Goal: Task Accomplishment & Management: Manage account settings

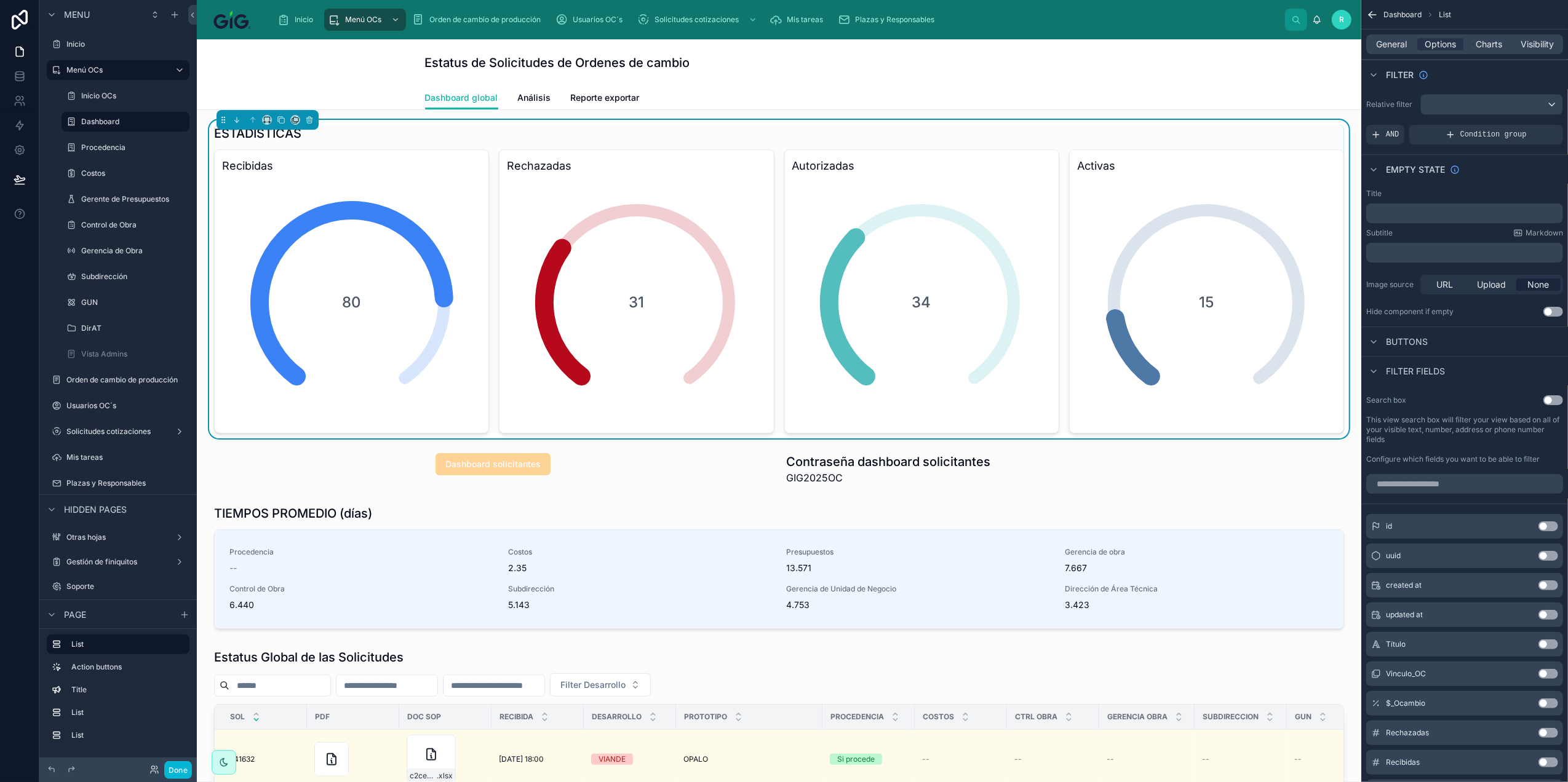
scroll to position [246, 0]
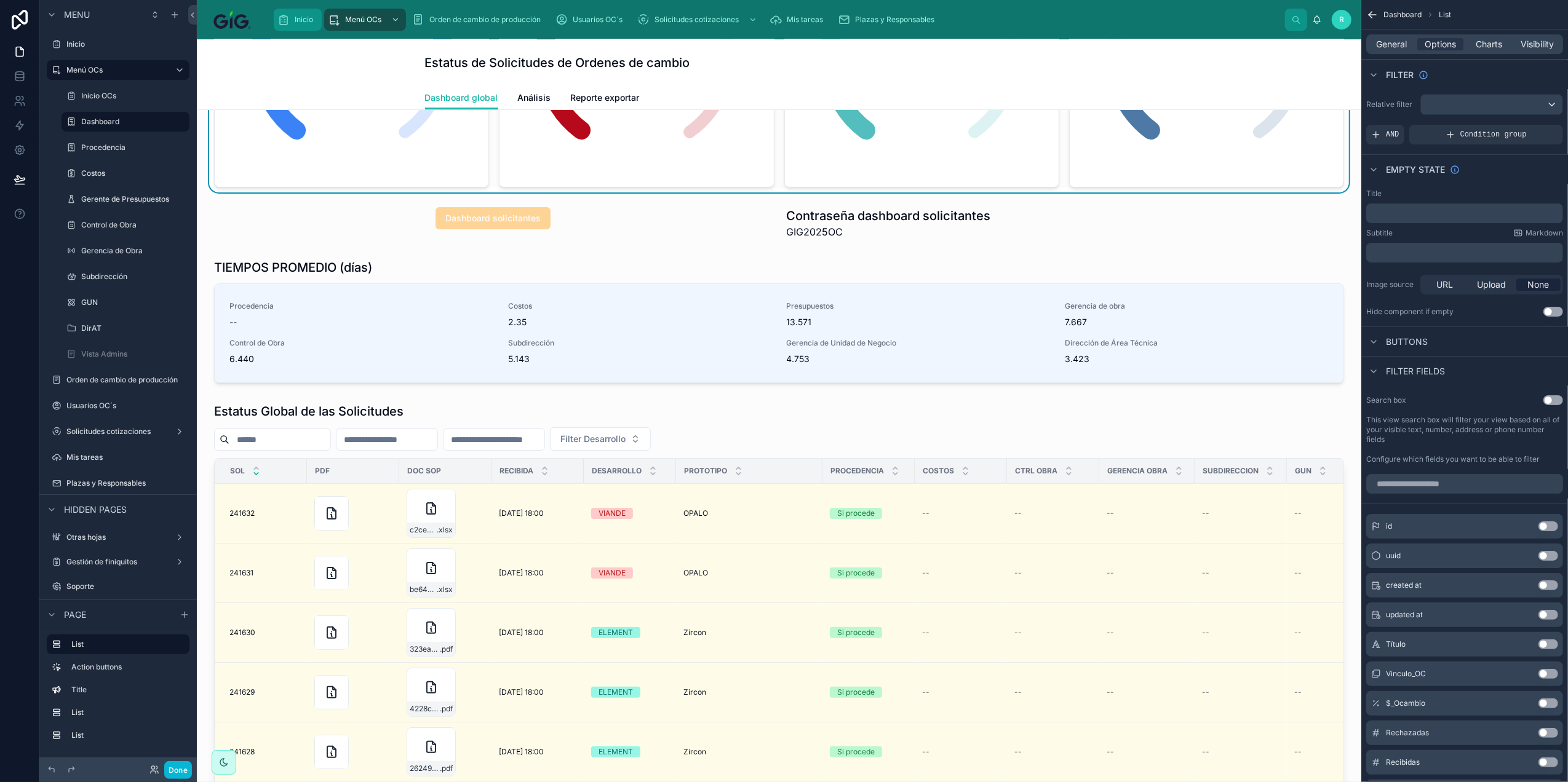
click at [298, 19] on span "Inicio" at bounding box center [304, 19] width 19 height 10
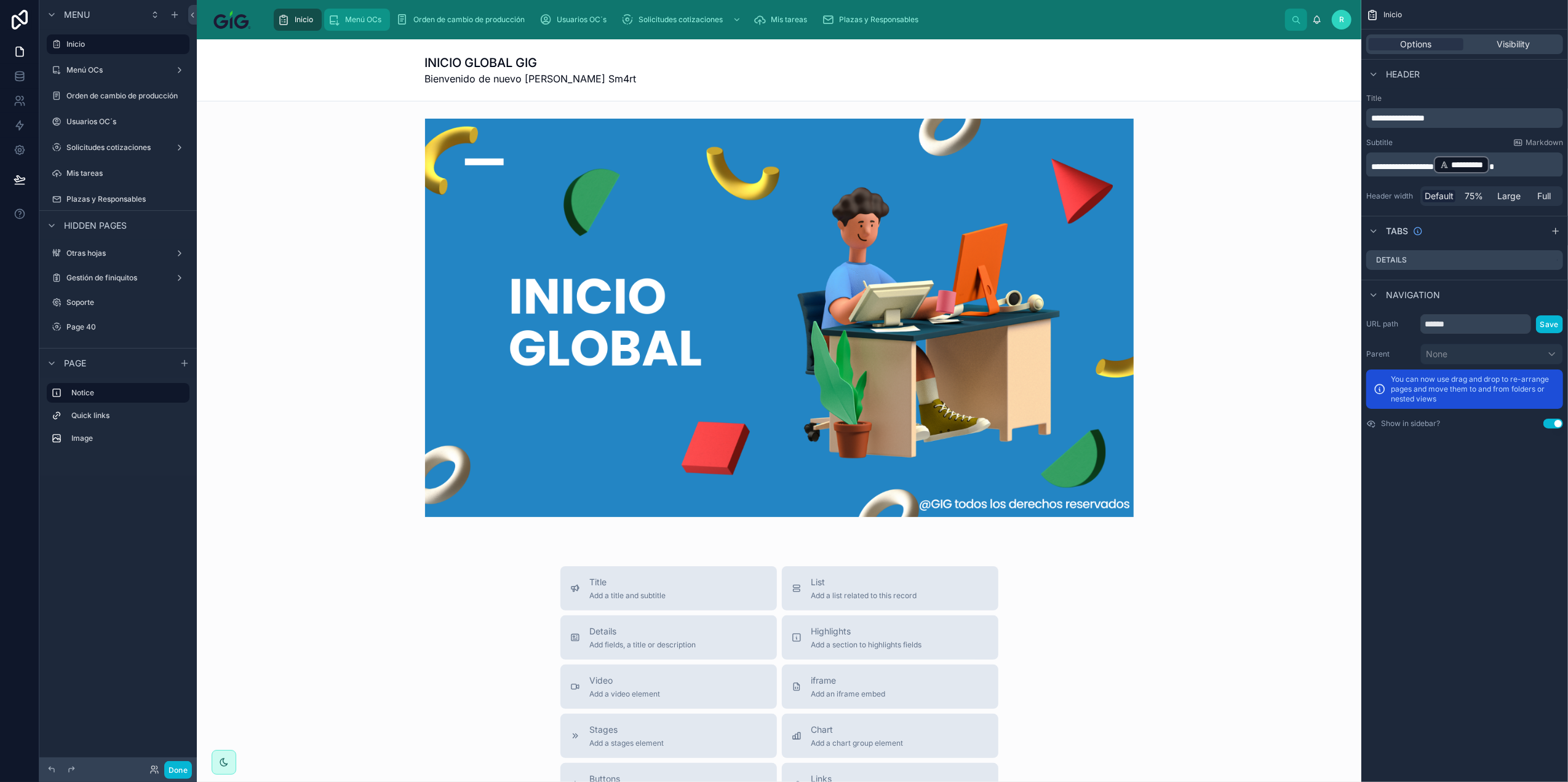
click at [377, 19] on span "Menú OCs" at bounding box center [363, 19] width 36 height 10
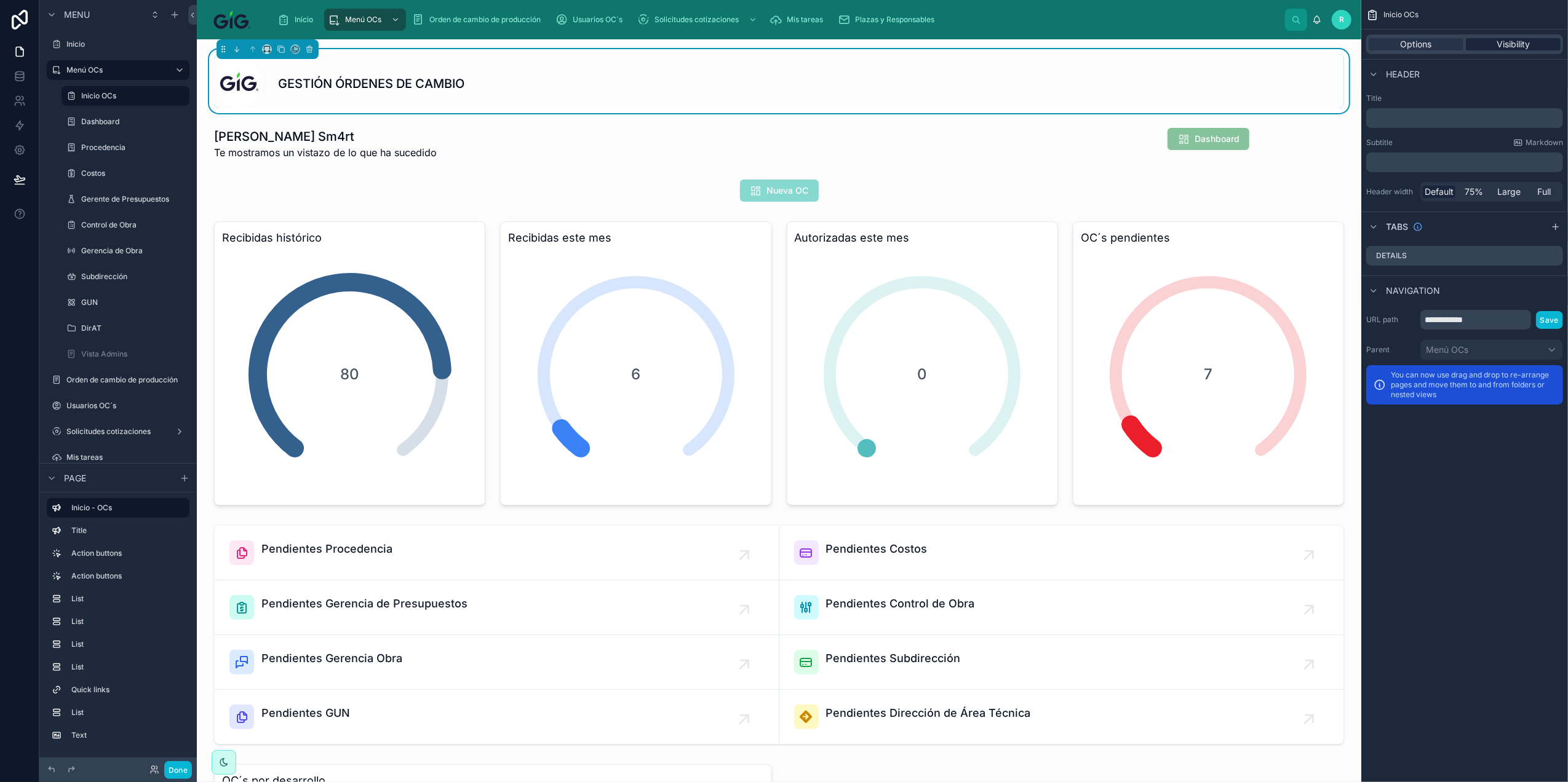
click at [1516, 45] on span "Visibility" at bounding box center [1512, 44] width 33 height 12
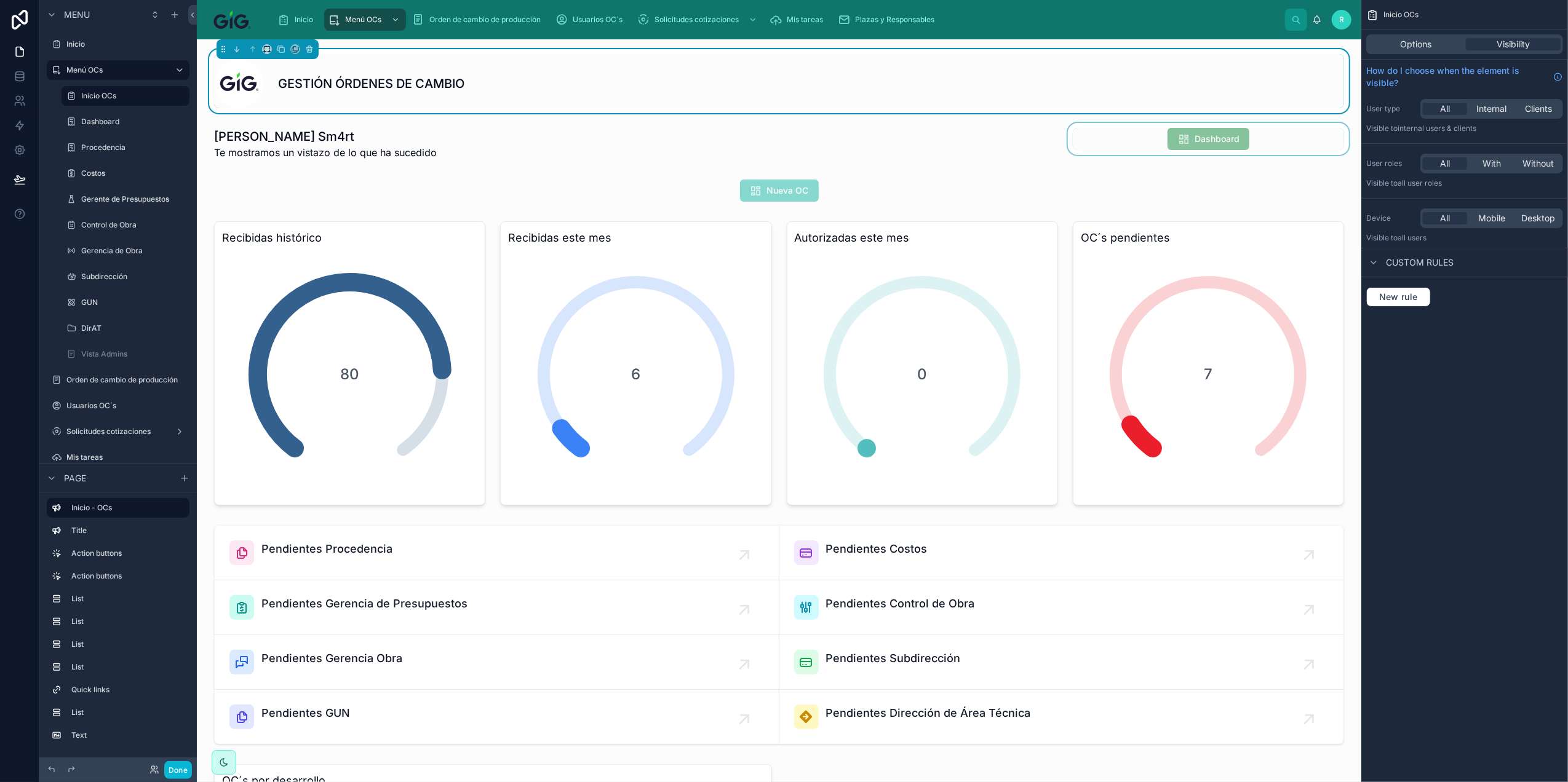
click at [1080, 160] on div at bounding box center [1208, 144] width 286 height 42
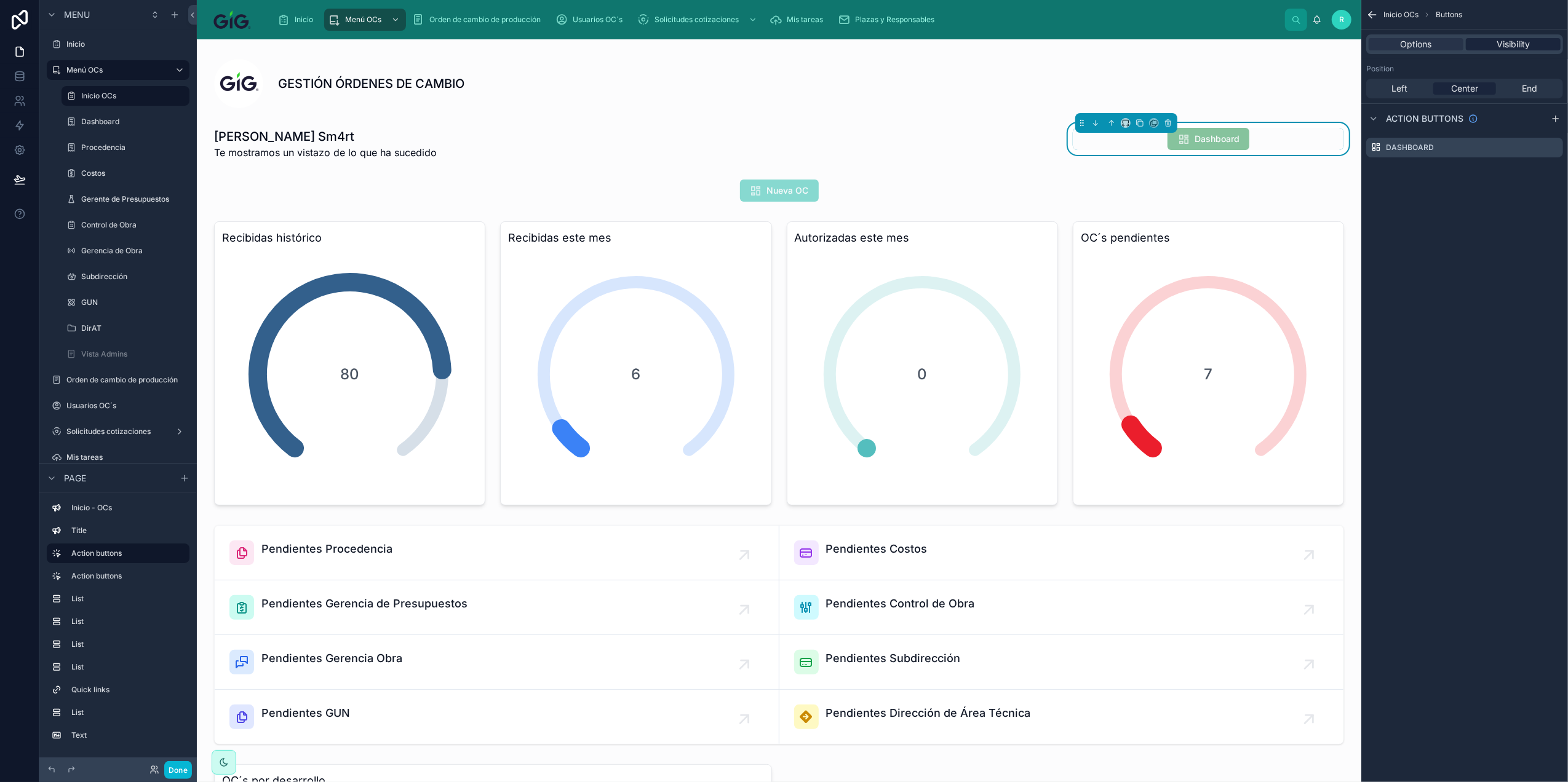
click at [1535, 48] on div "Visibility" at bounding box center [1512, 44] width 94 height 12
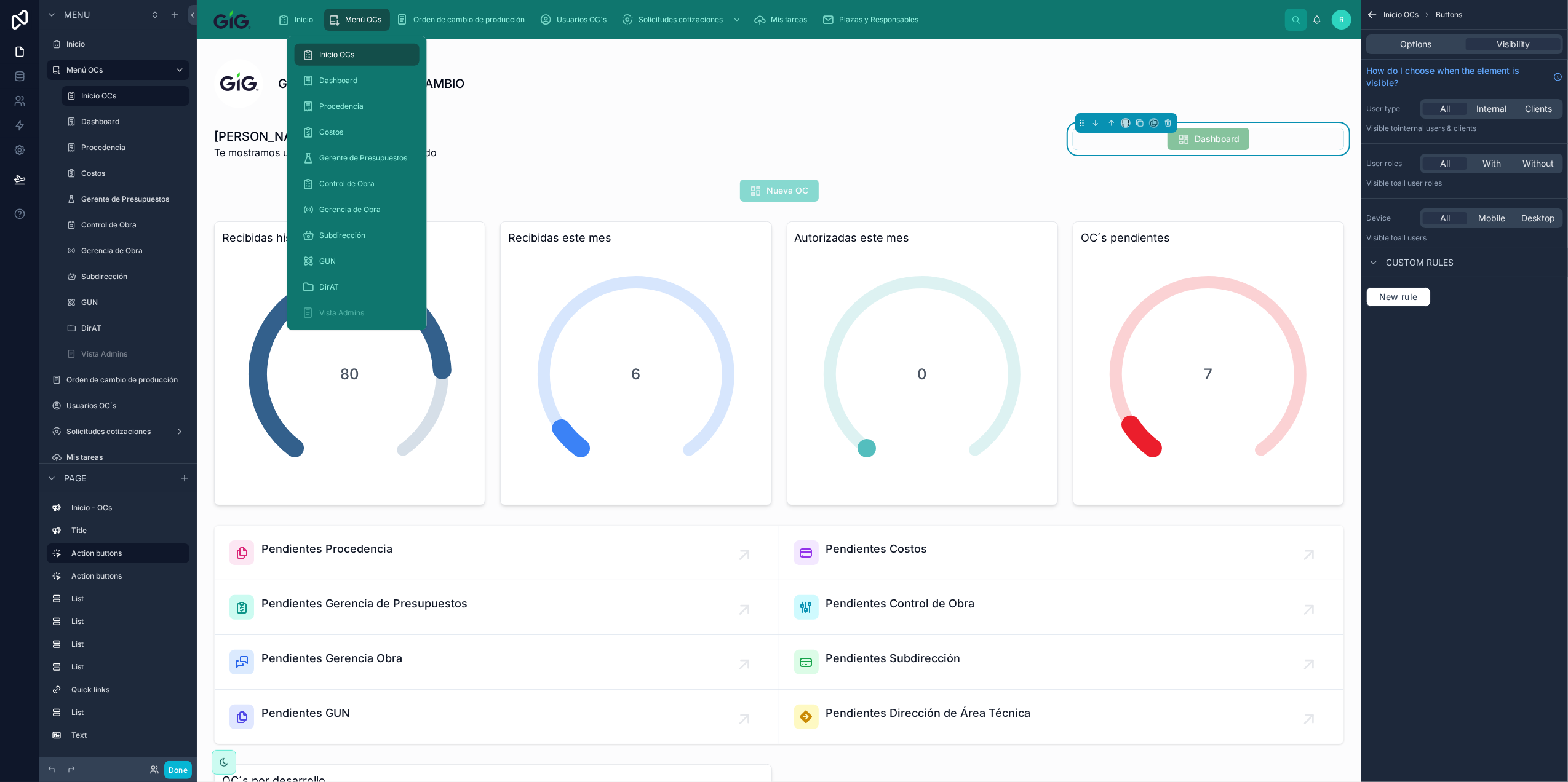
click at [359, 17] on span "Menú OCs" at bounding box center [363, 19] width 36 height 10
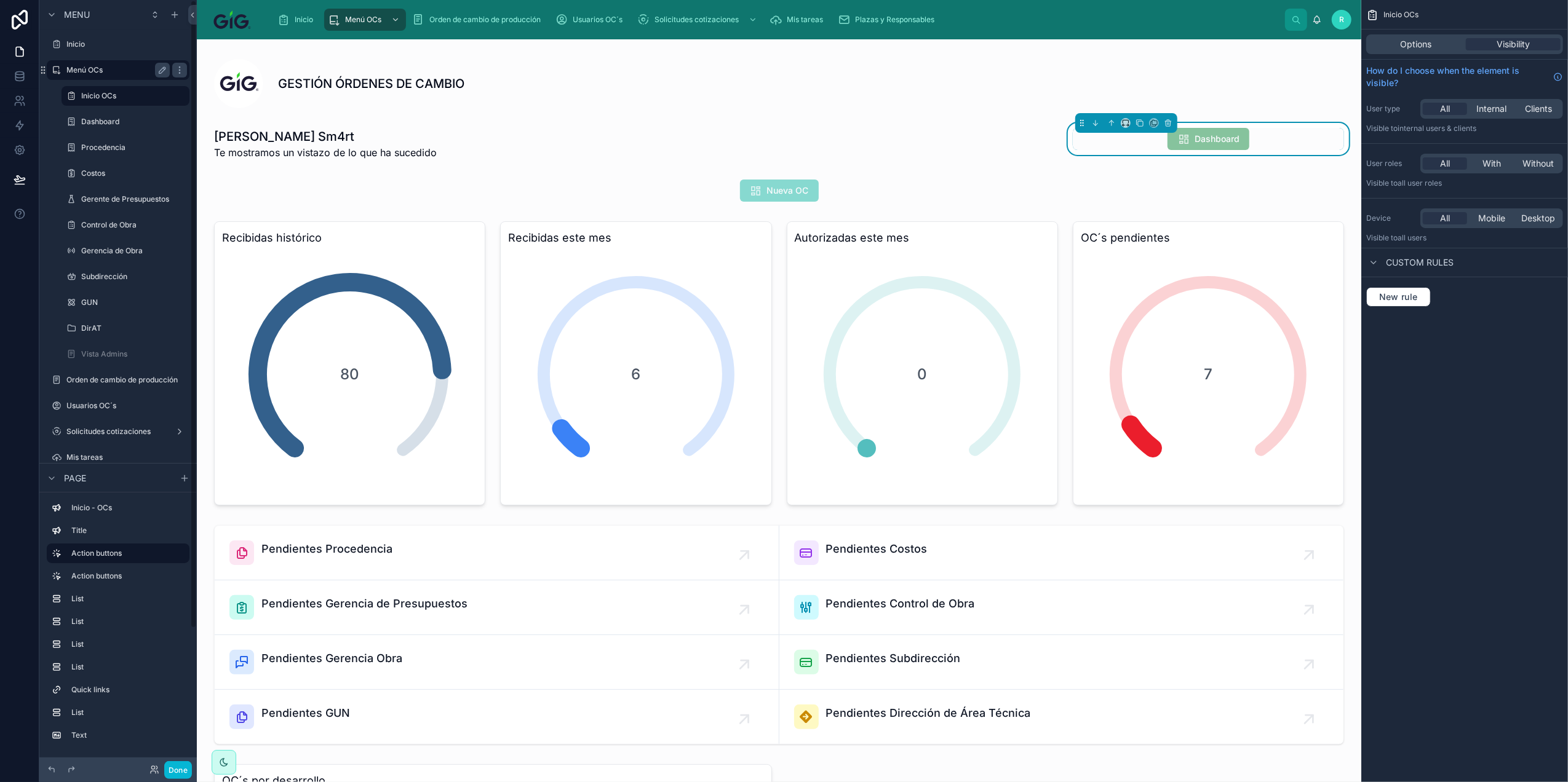
click at [109, 66] on label "Menú OCs" at bounding box center [115, 70] width 99 height 10
click at [182, 69] on icon "scrollable content" at bounding box center [179, 70] width 10 height 10
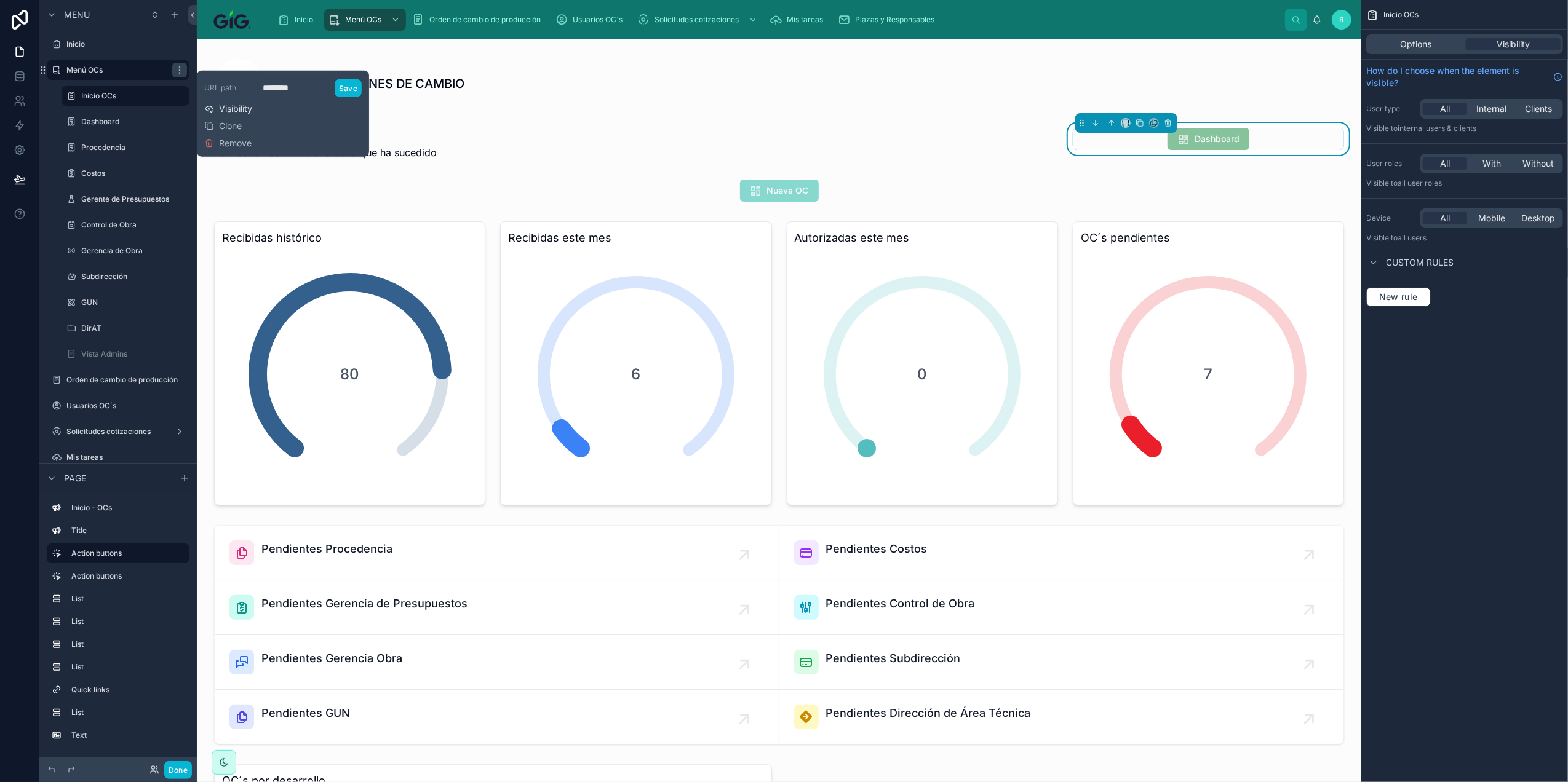
click at [247, 111] on span "Visibility" at bounding box center [235, 108] width 33 height 12
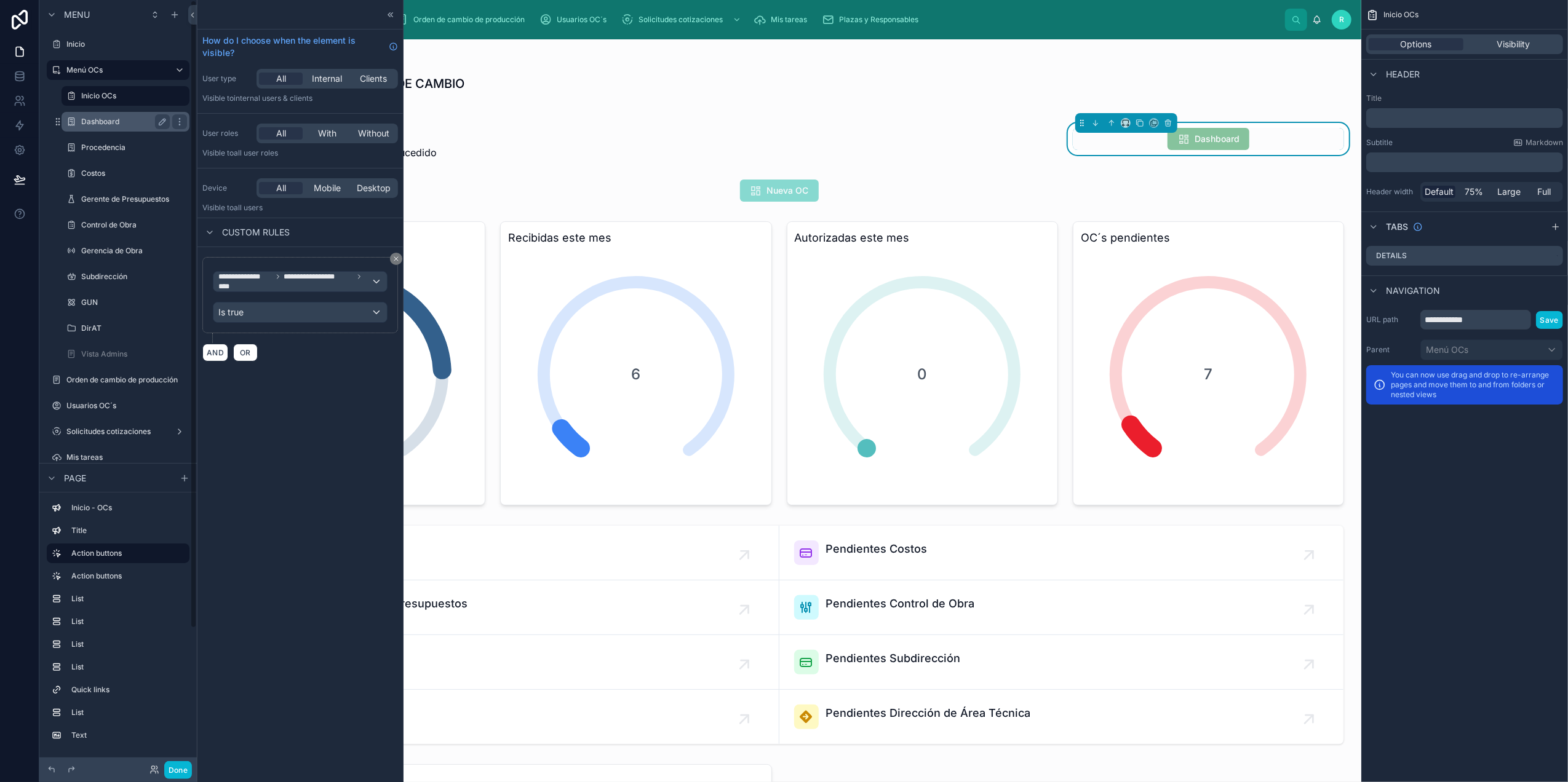
click at [109, 123] on label "Dashboard" at bounding box center [124, 122] width 84 height 10
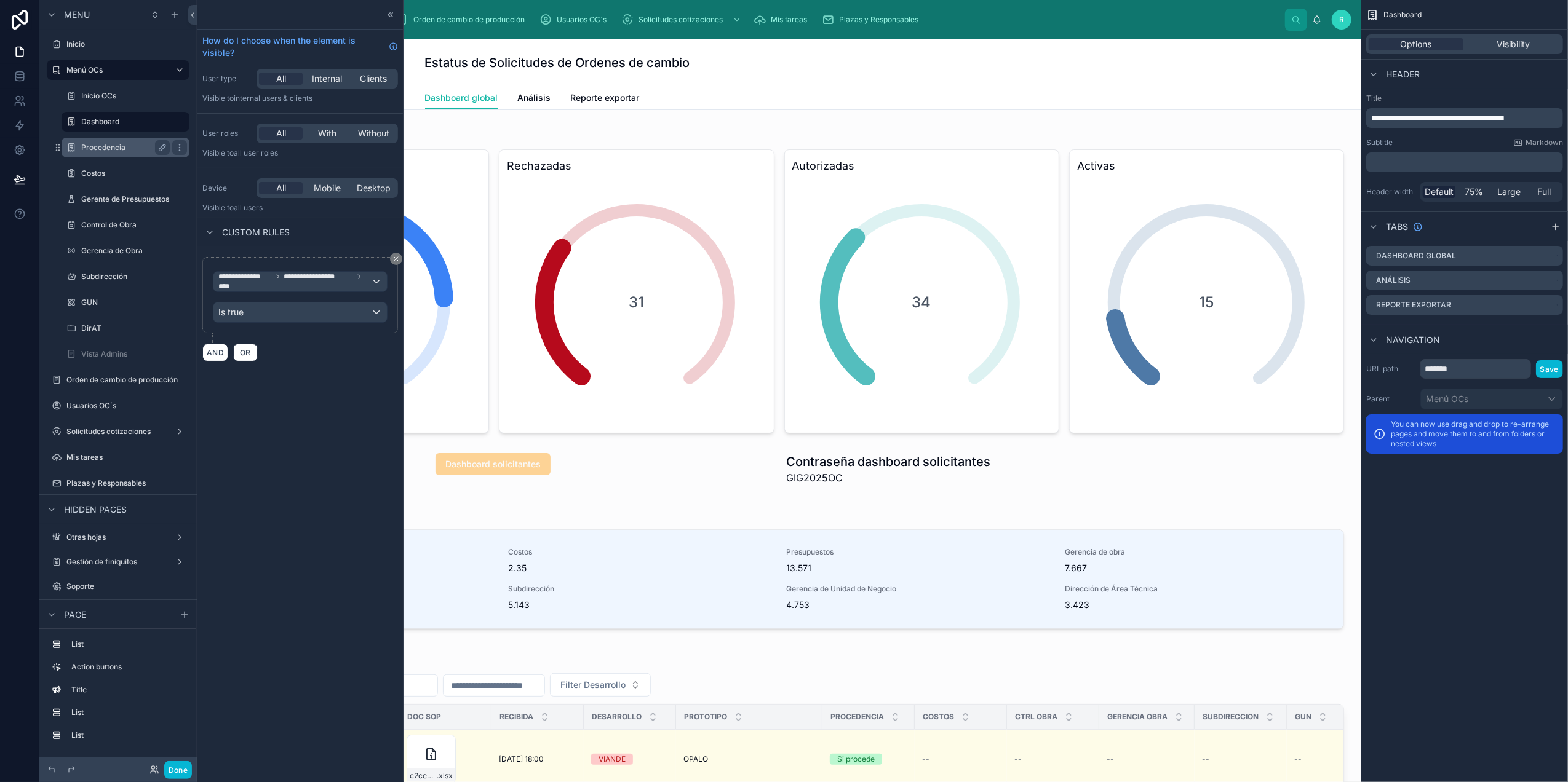
click at [120, 141] on div "Procedencia" at bounding box center [126, 148] width 89 height 15
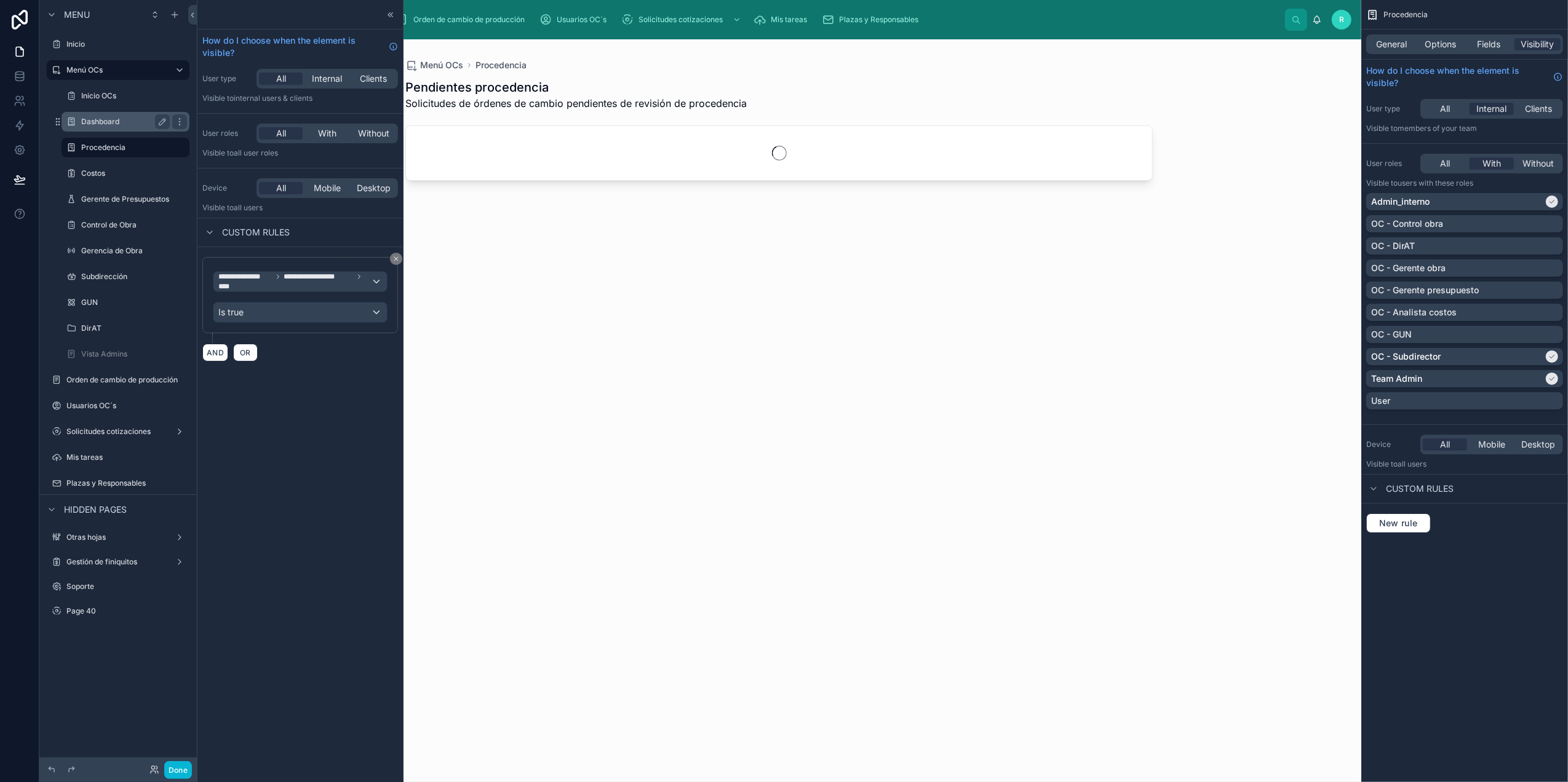
click at [120, 117] on label "Dashboard" at bounding box center [124, 122] width 84 height 10
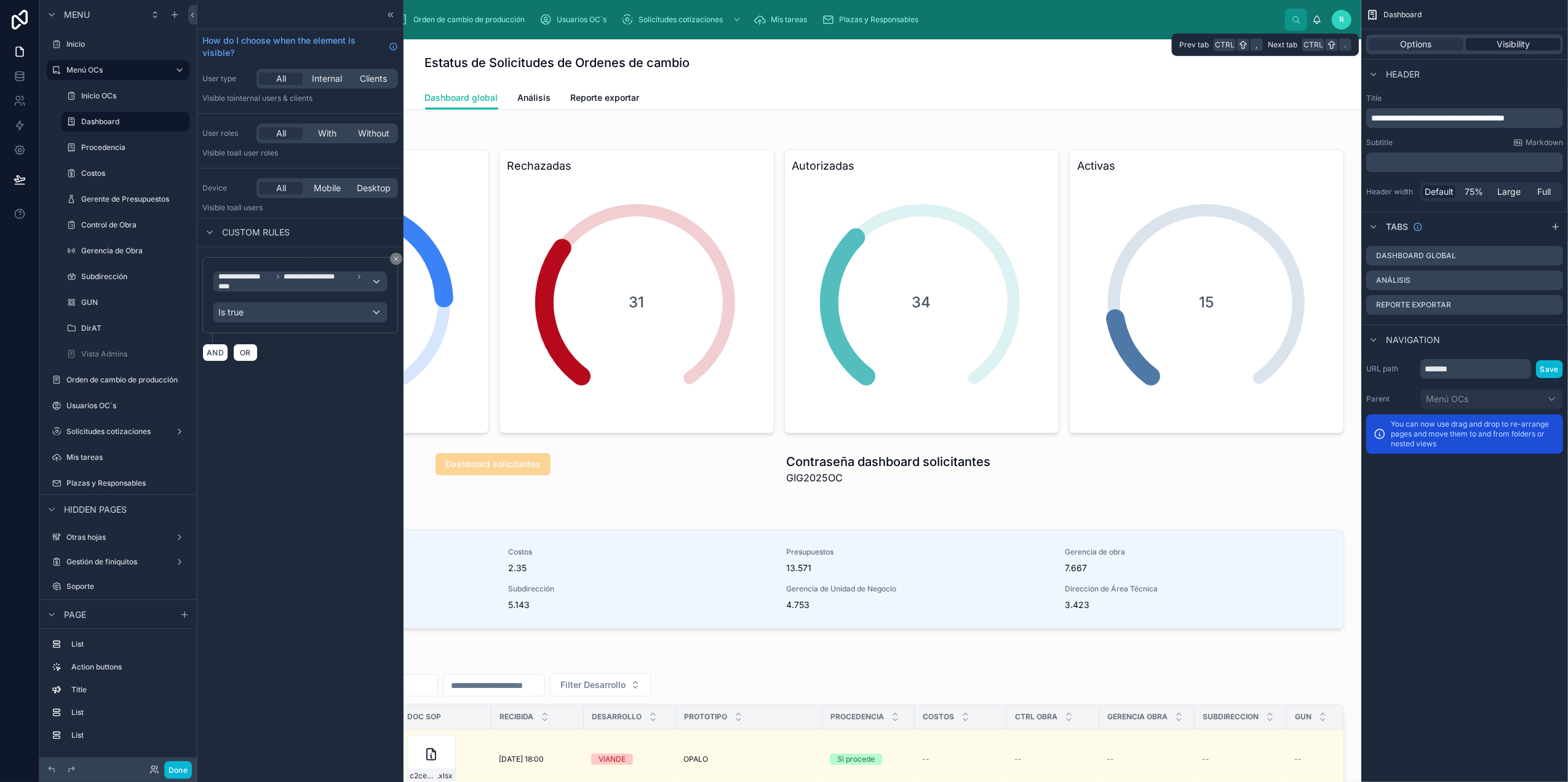
click at [1521, 38] on span "Visibility" at bounding box center [1512, 44] width 33 height 12
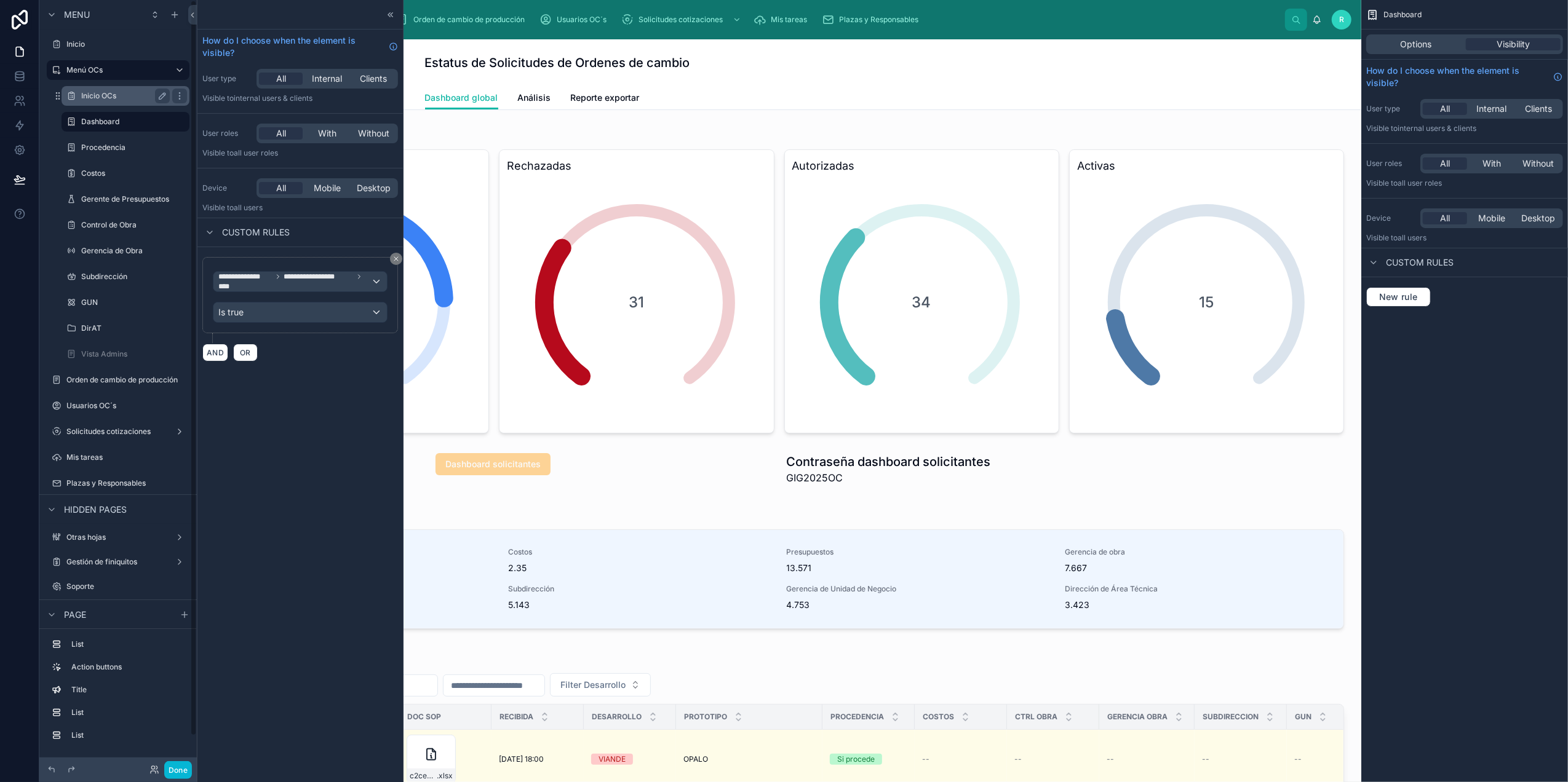
click at [138, 102] on div "Inicio OCs" at bounding box center [126, 96] width 89 height 15
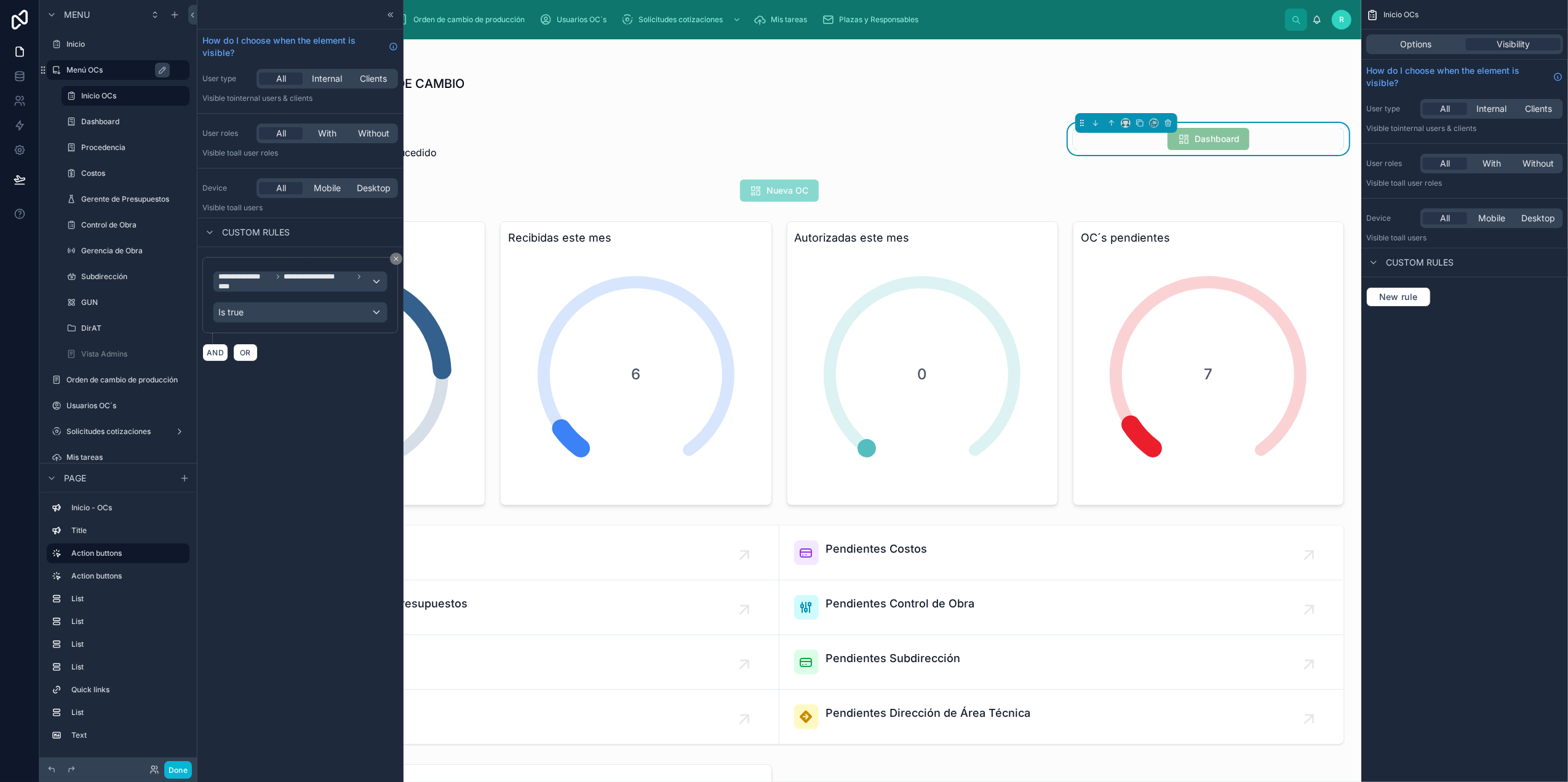
click at [129, 69] on label "Menú OCs" at bounding box center [124, 70] width 115 height 10
click at [388, 10] on icon at bounding box center [391, 15] width 10 height 10
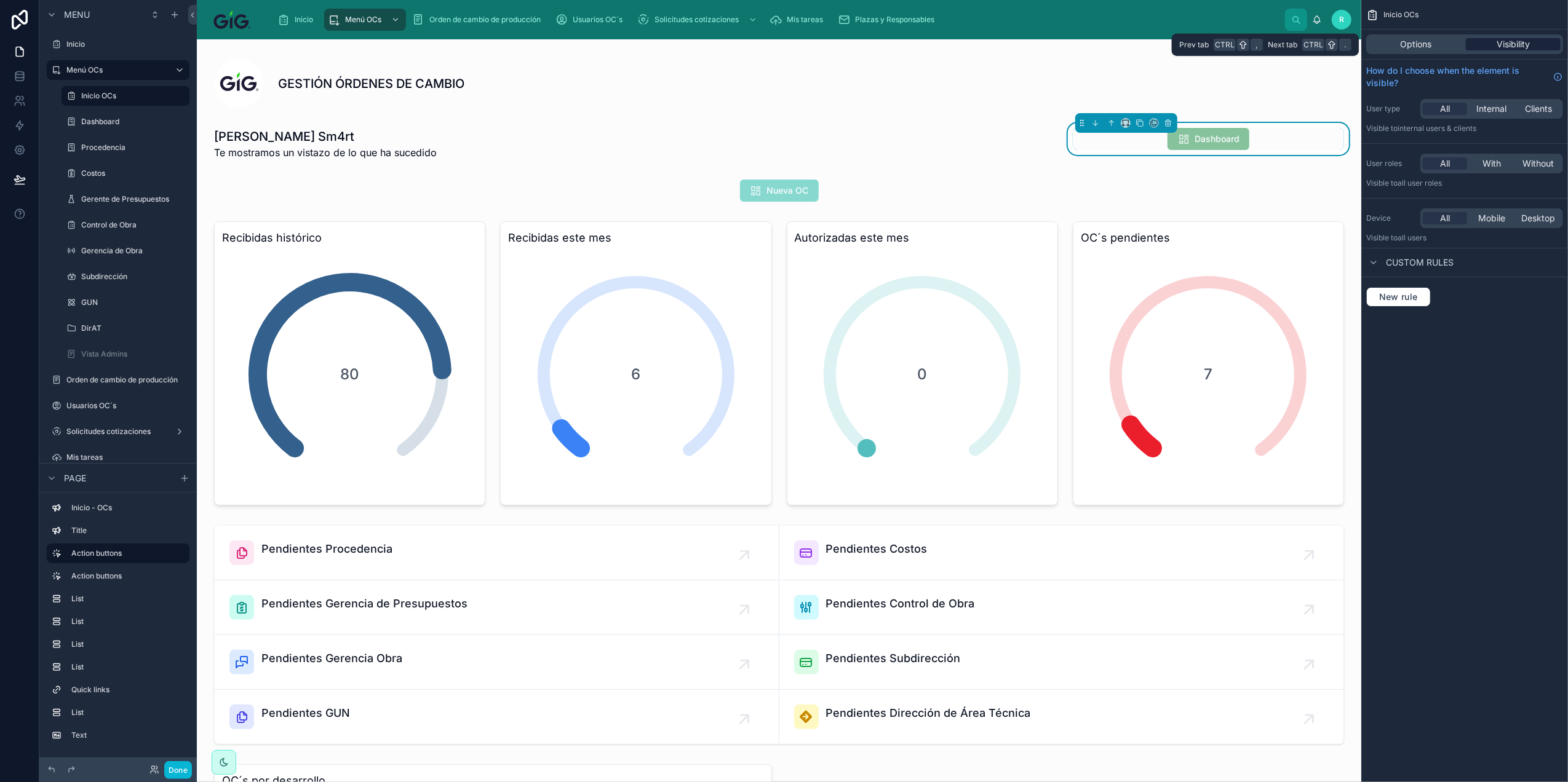
click at [1514, 43] on span "Visibility" at bounding box center [1512, 44] width 33 height 12
click at [1420, 43] on span "Options" at bounding box center [1415, 44] width 31 height 12
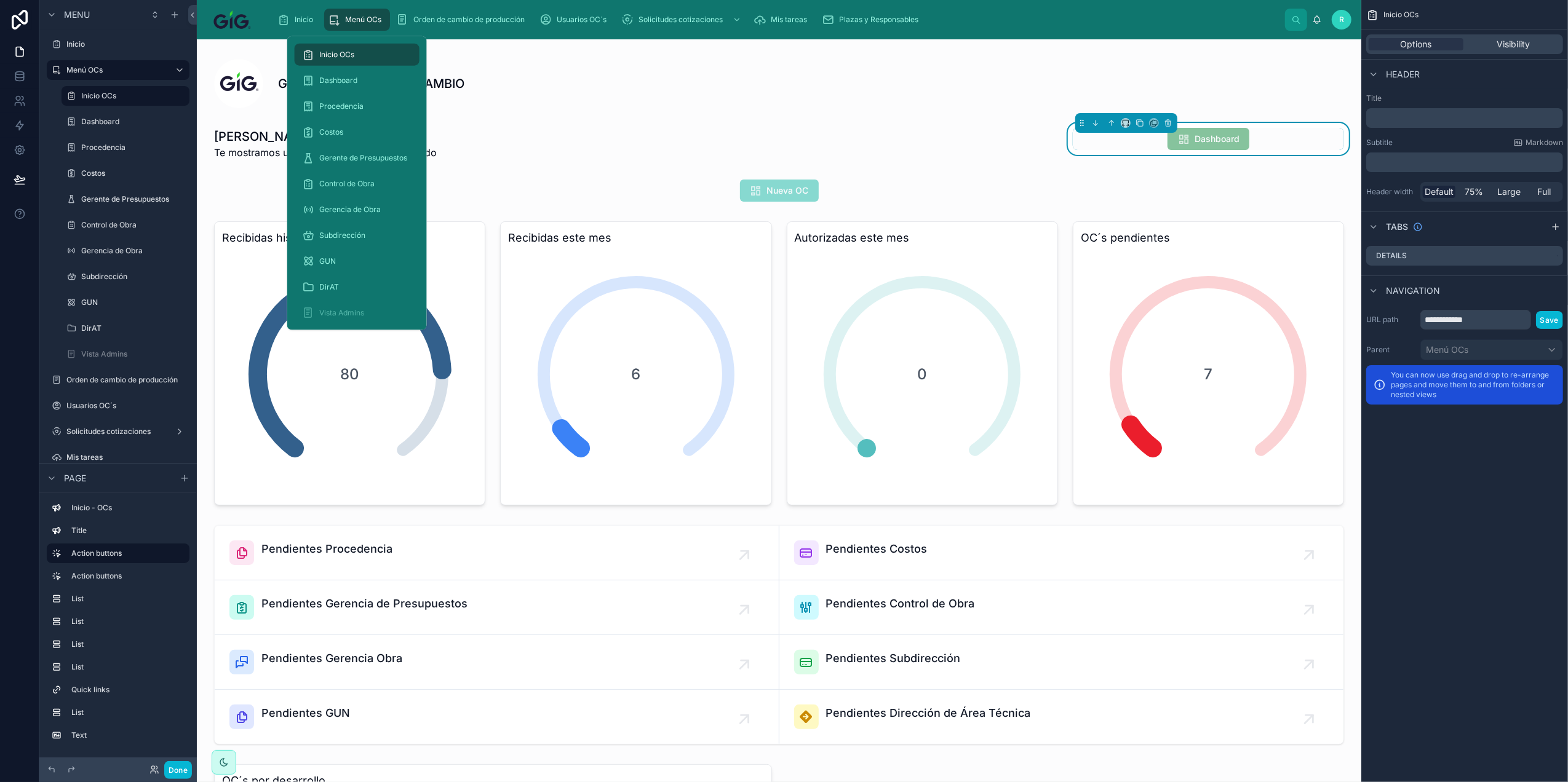
click at [364, 17] on span "Menú OCs" at bounding box center [363, 19] width 36 height 10
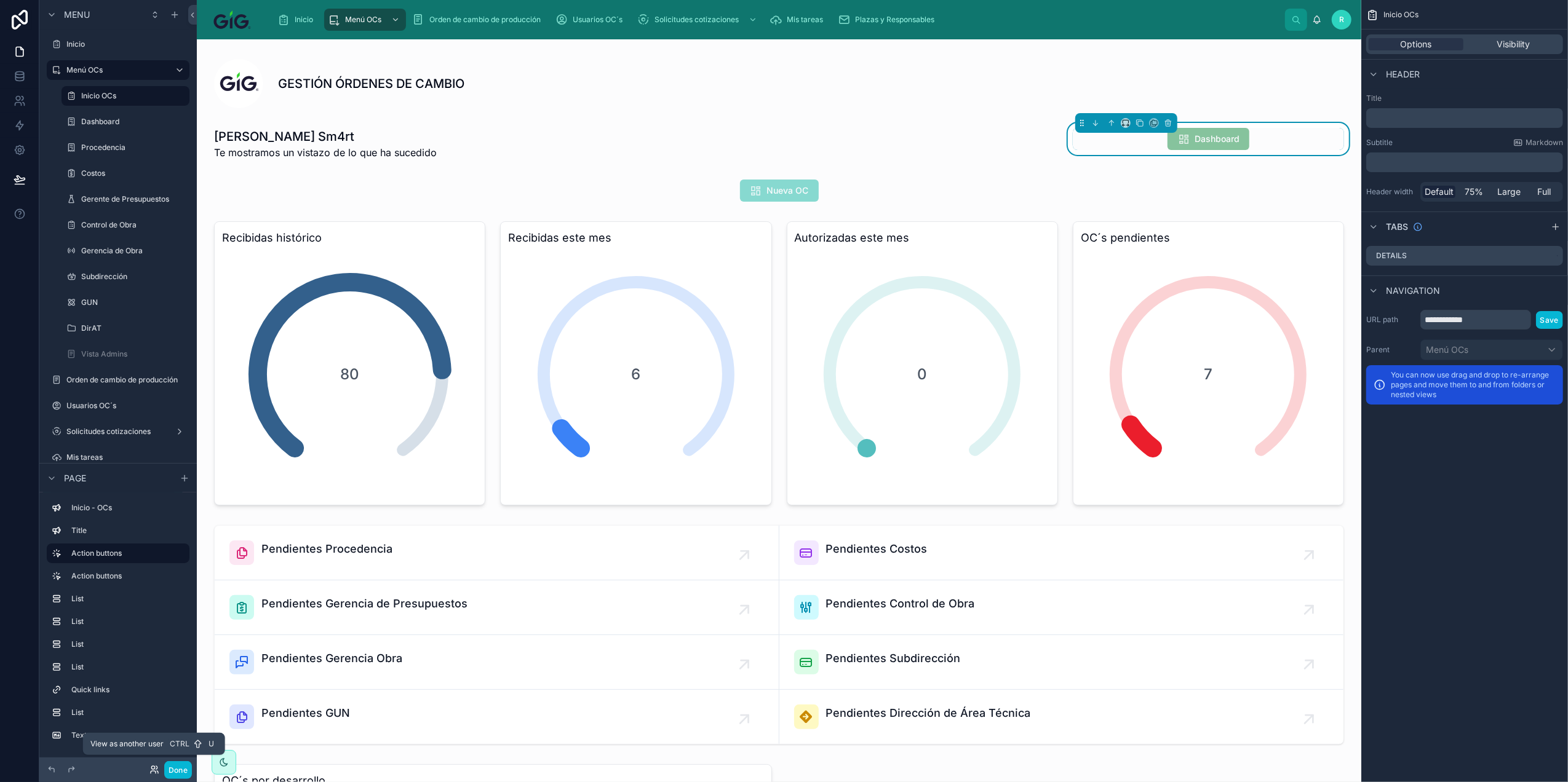
click at [149, 767] on icon at bounding box center [154, 770] width 10 height 10
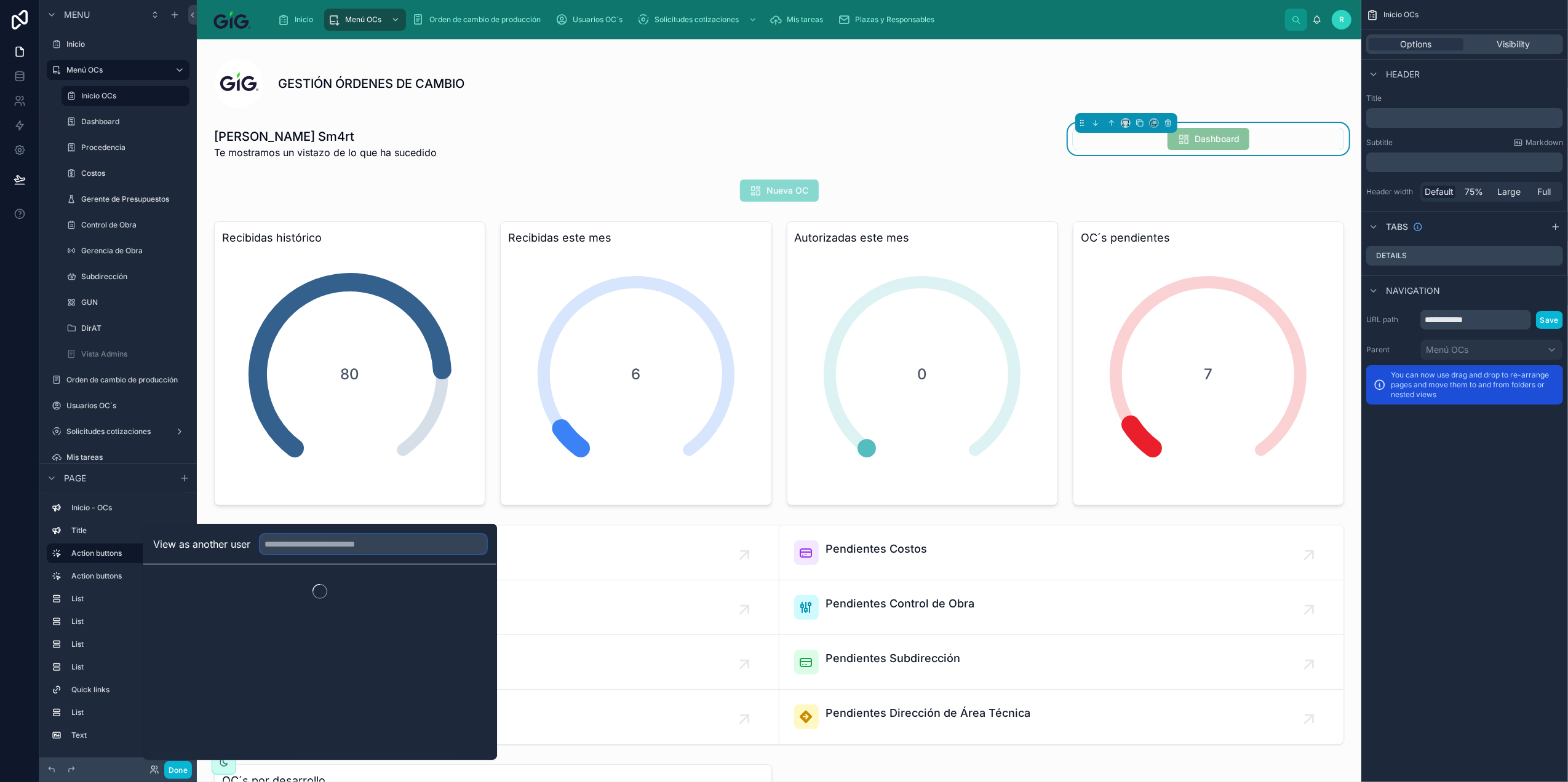
drag, startPoint x: 337, startPoint y: 548, endPoint x: 321, endPoint y: 537, distance: 19.4
click at [337, 548] on input "text" at bounding box center [373, 544] width 226 height 19
type input "****"
click at [463, 588] on button "Select" at bounding box center [471, 589] width 32 height 18
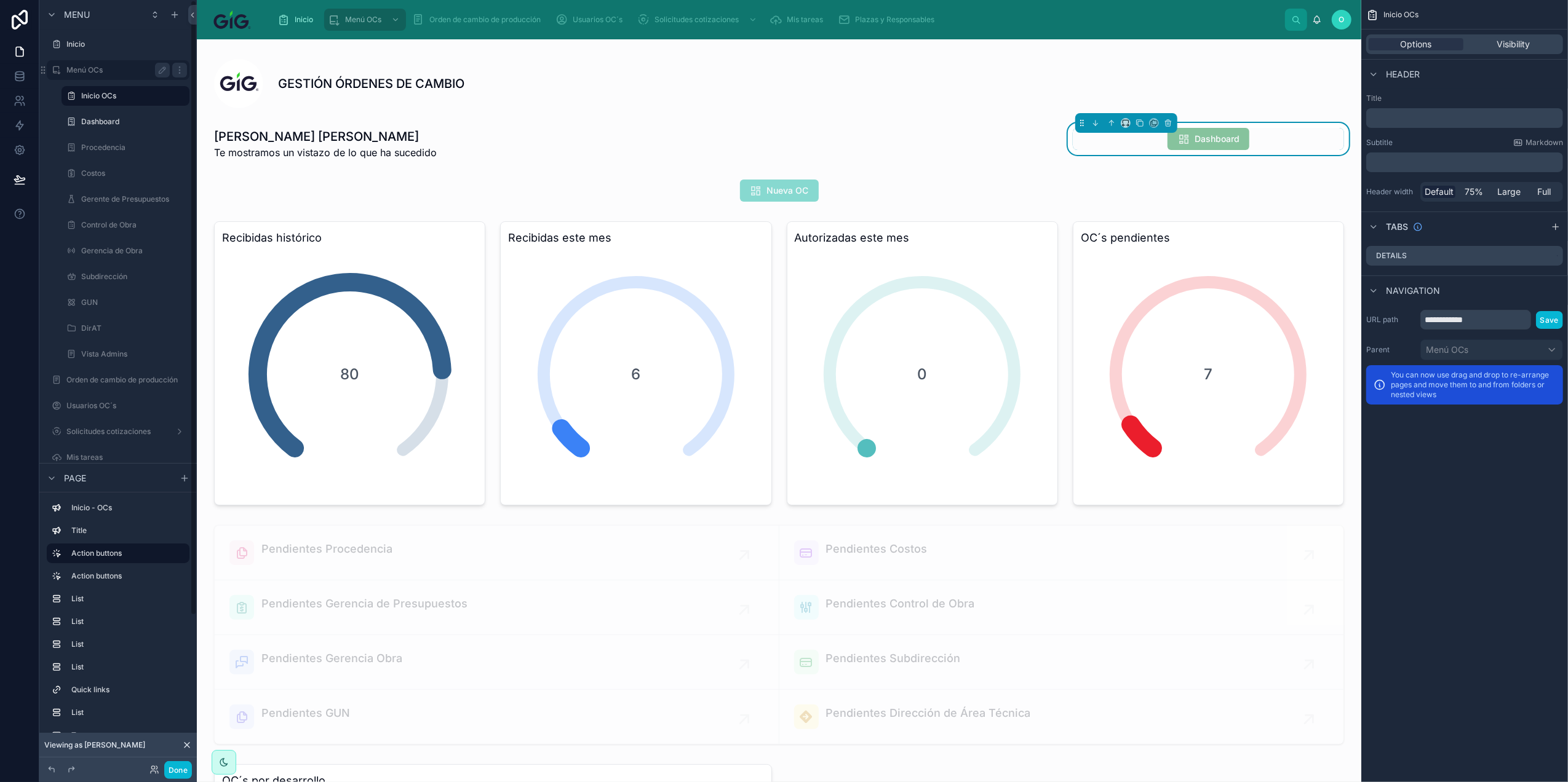
click at [102, 67] on label "Menú OCs" at bounding box center [115, 70] width 99 height 10
click at [1514, 42] on span "Visibility" at bounding box center [1512, 44] width 33 height 12
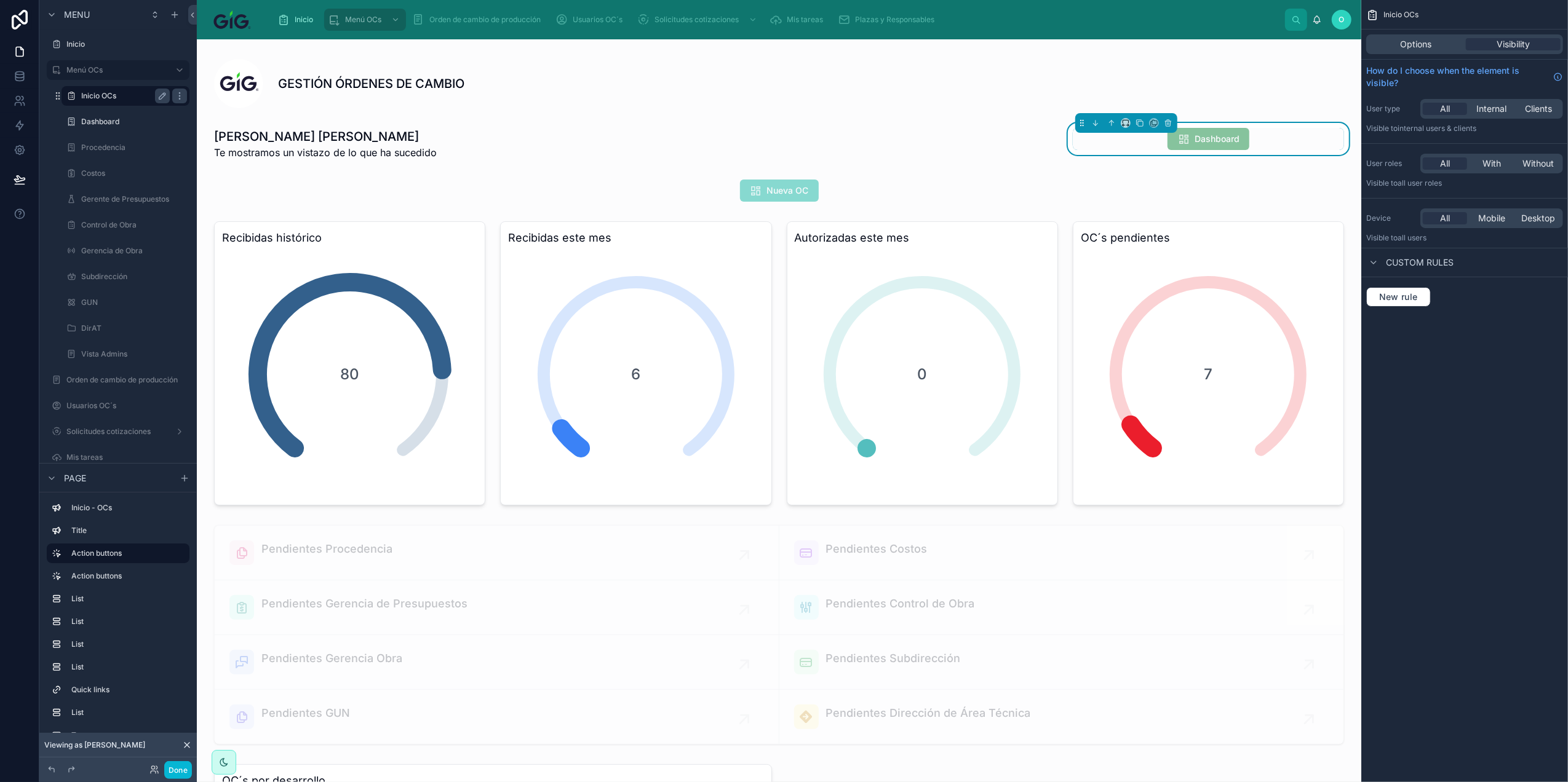
click at [140, 94] on label "Inicio OCs" at bounding box center [124, 96] width 84 height 10
click at [1430, 40] on span "Options" at bounding box center [1415, 44] width 31 height 12
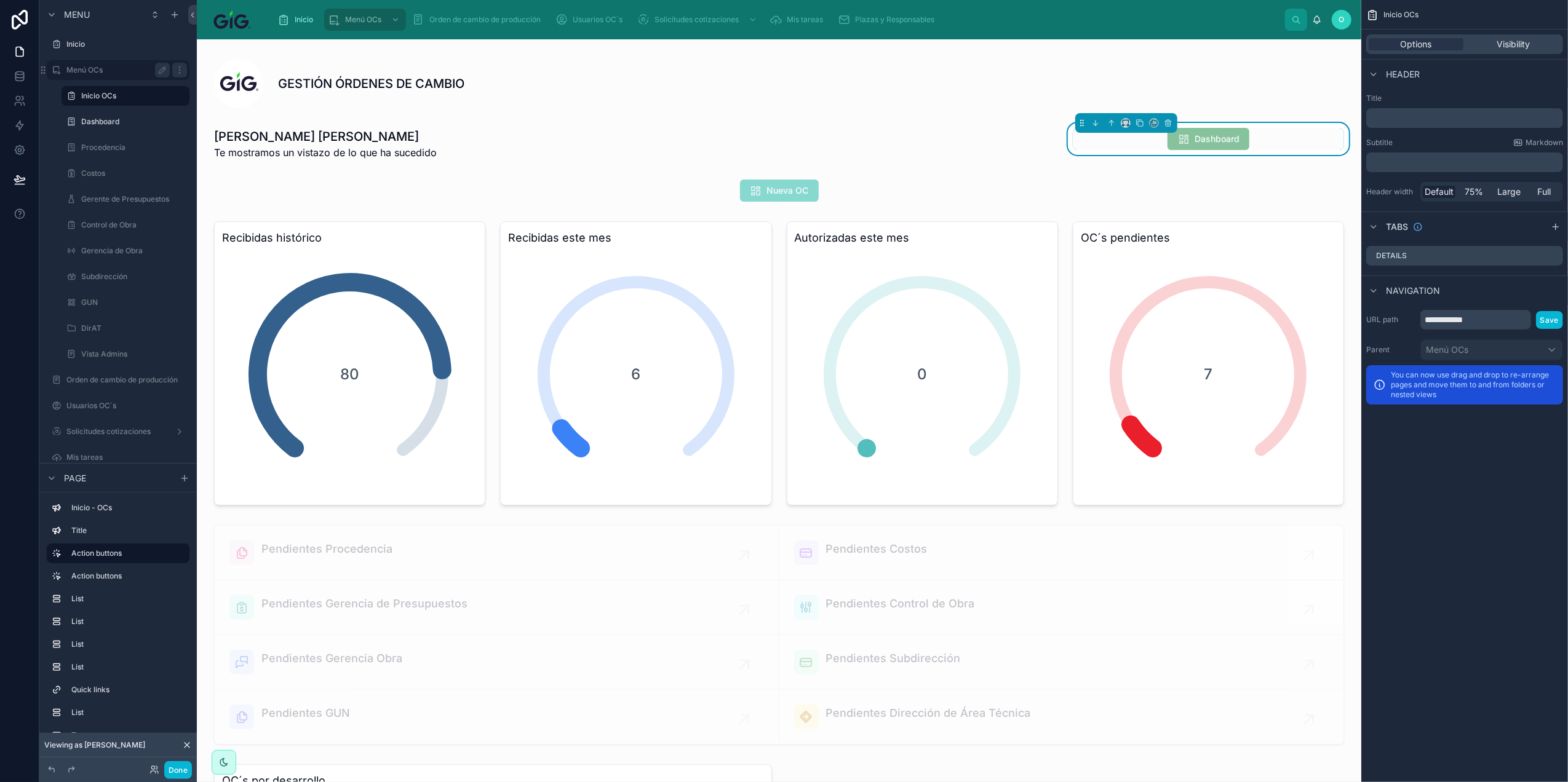
click at [131, 63] on div "Menú OCs" at bounding box center [118, 70] width 103 height 15
click at [10, 82] on link at bounding box center [19, 76] width 39 height 24
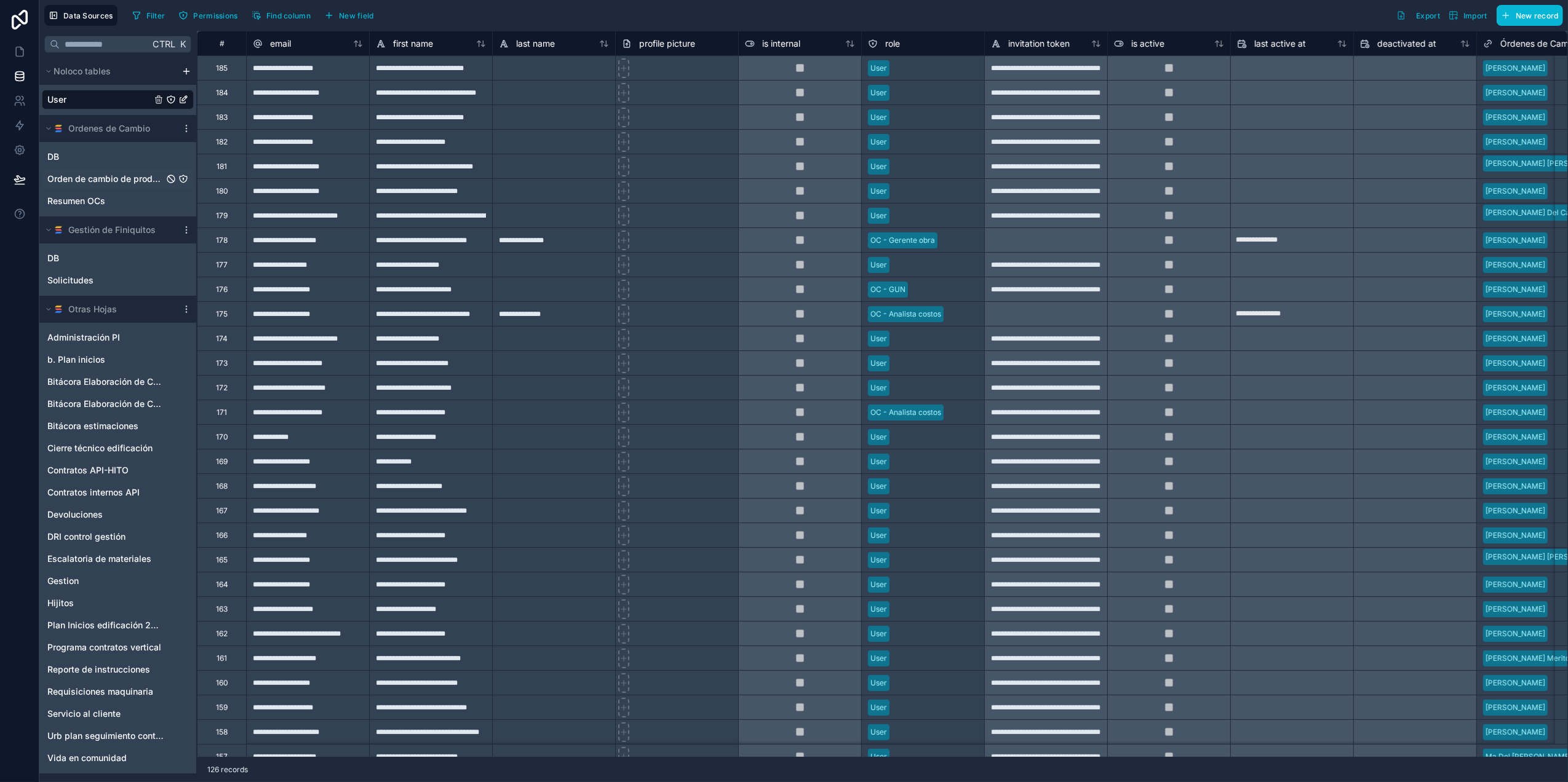
click at [99, 178] on span "Orden de cambio de producción" at bounding box center [106, 178] width 116 height 12
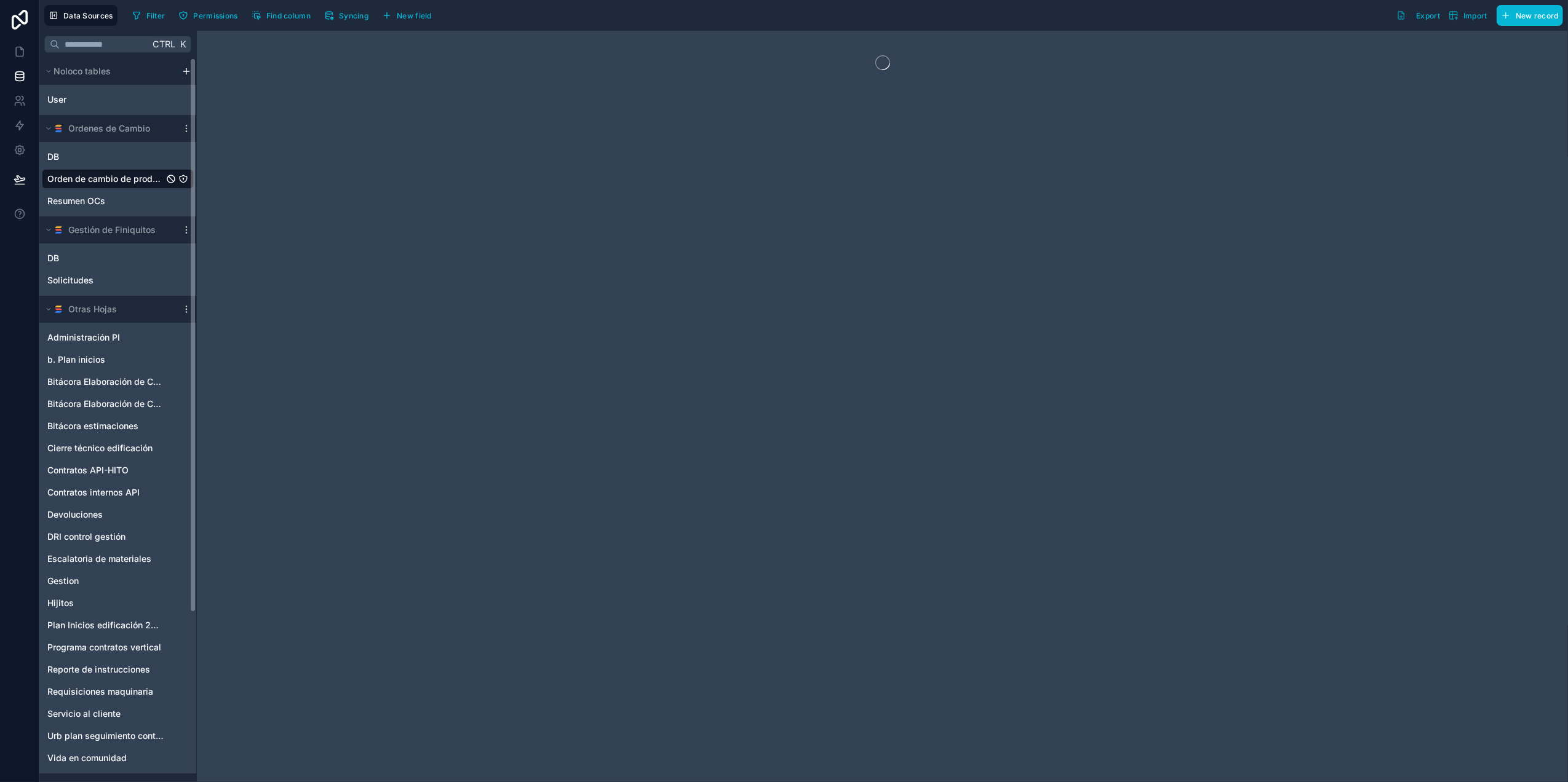
click at [180, 179] on icon "Orden de cambio de producción" at bounding box center [183, 179] width 10 height 10
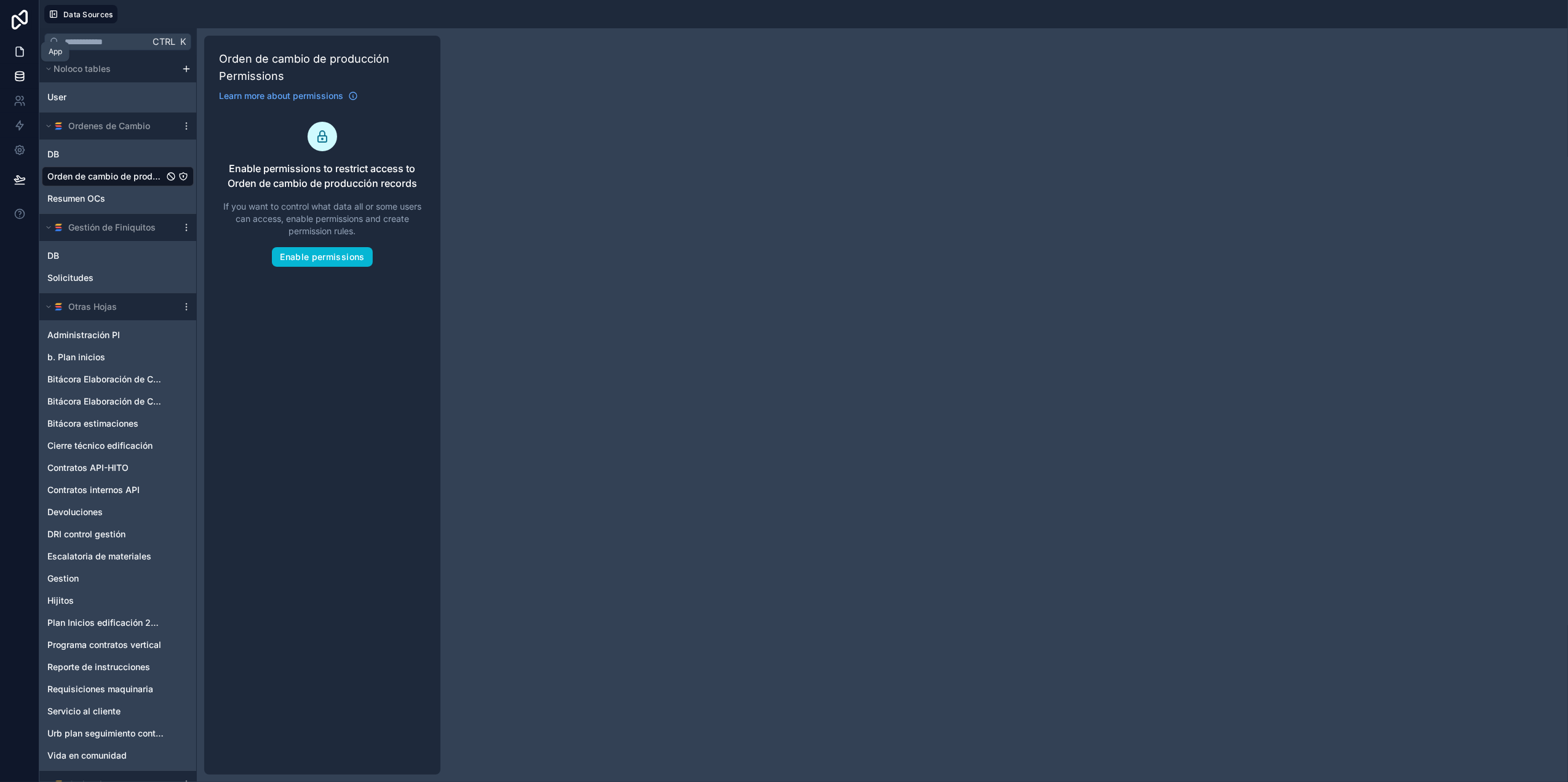
click at [21, 56] on icon at bounding box center [19, 52] width 7 height 9
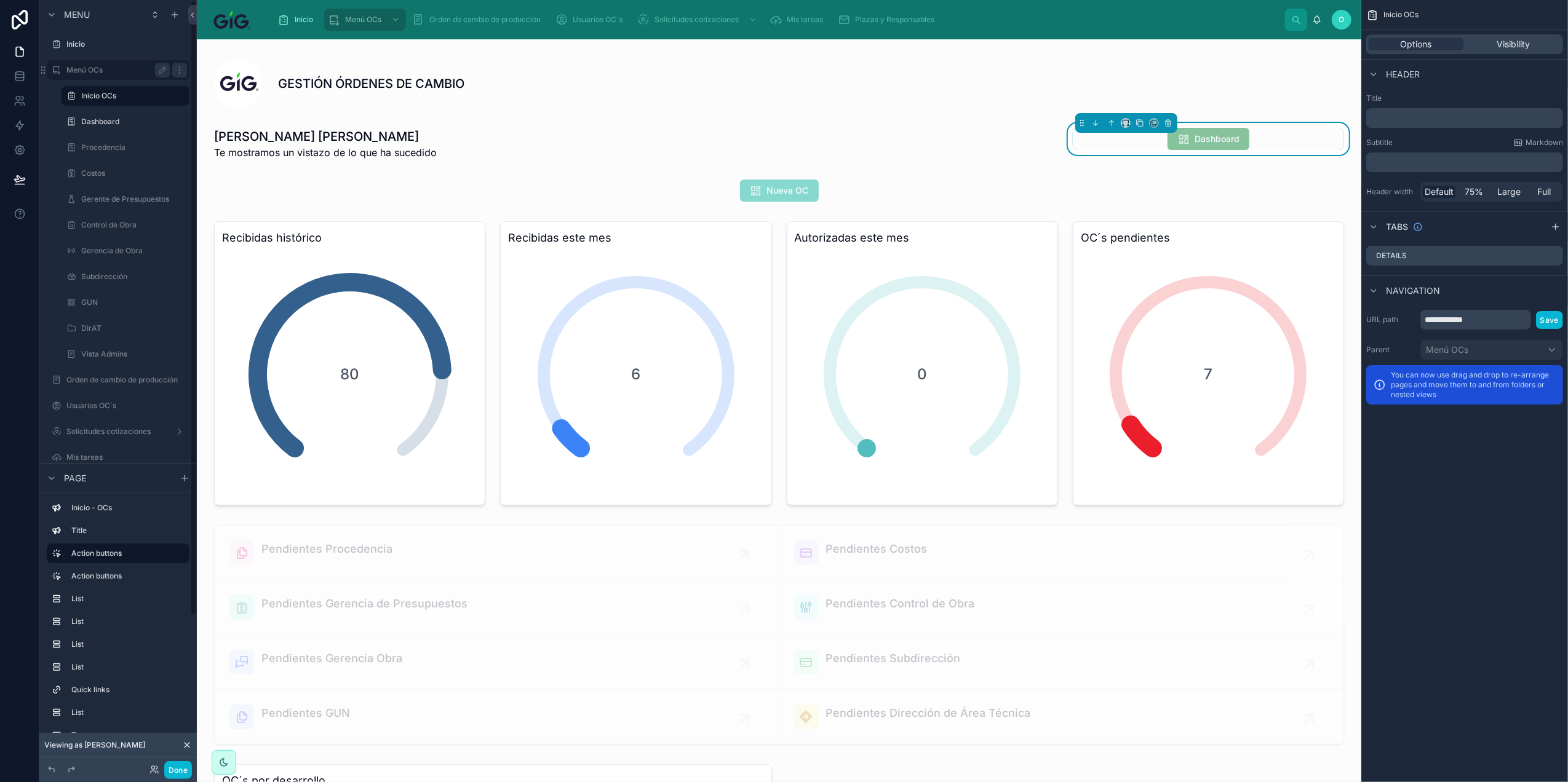
click at [138, 63] on div "Menú OCs" at bounding box center [118, 70] width 103 height 15
click at [179, 73] on icon "scrollable content" at bounding box center [179, 73] width 1 height 1
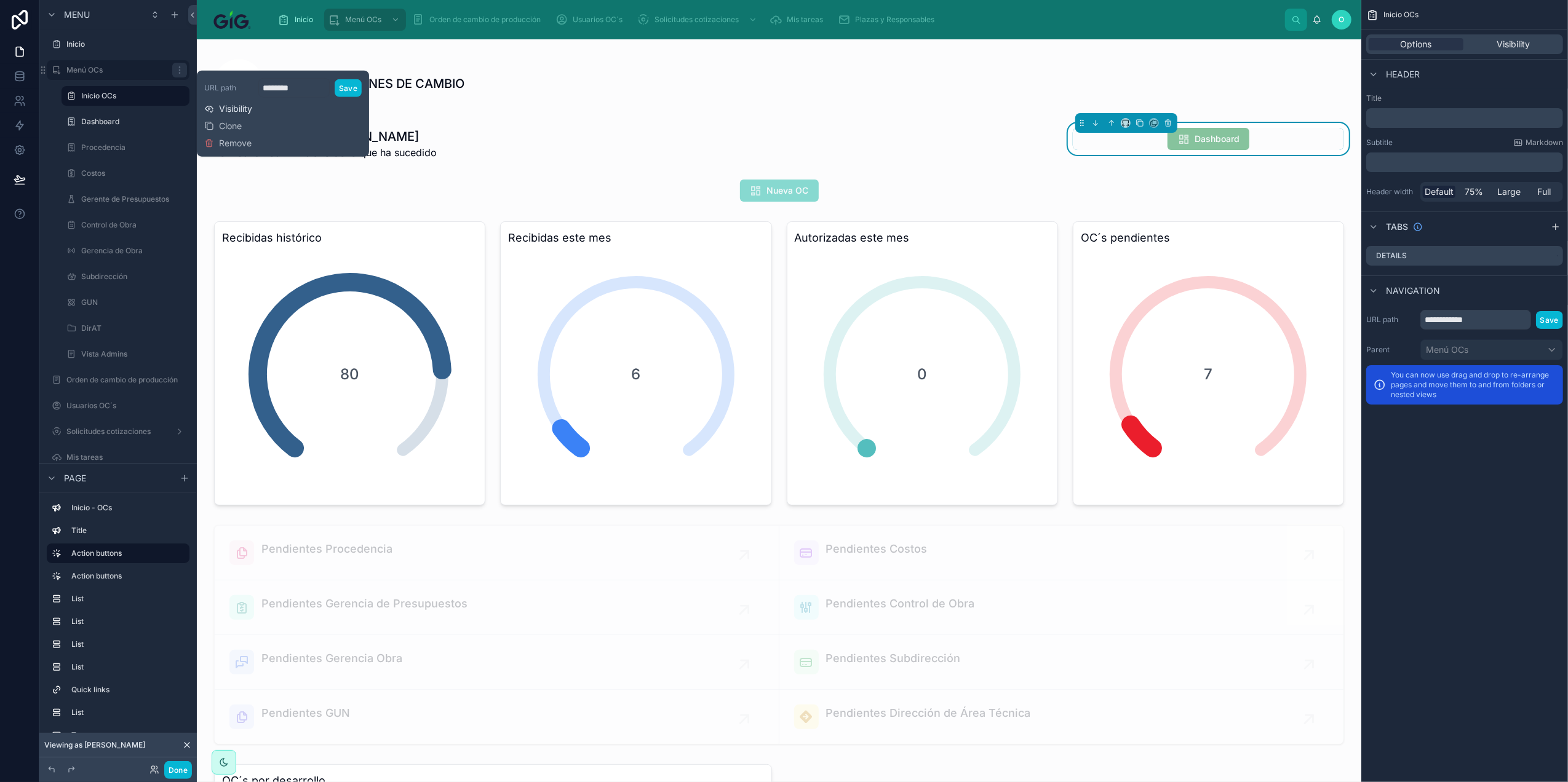
click at [249, 104] on span "Visibility" at bounding box center [235, 108] width 33 height 12
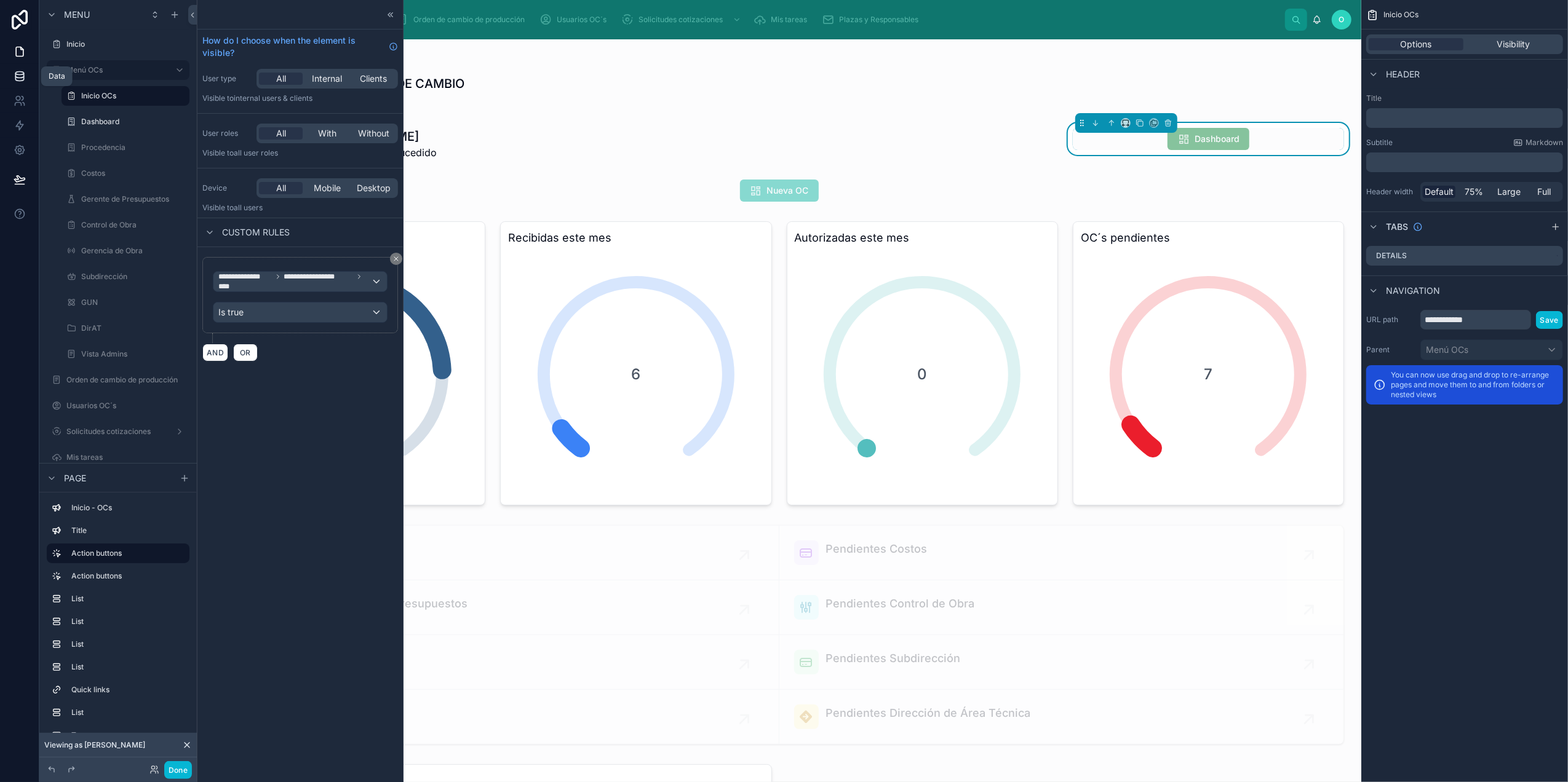
click at [19, 76] on icon at bounding box center [19, 76] width 12 height 12
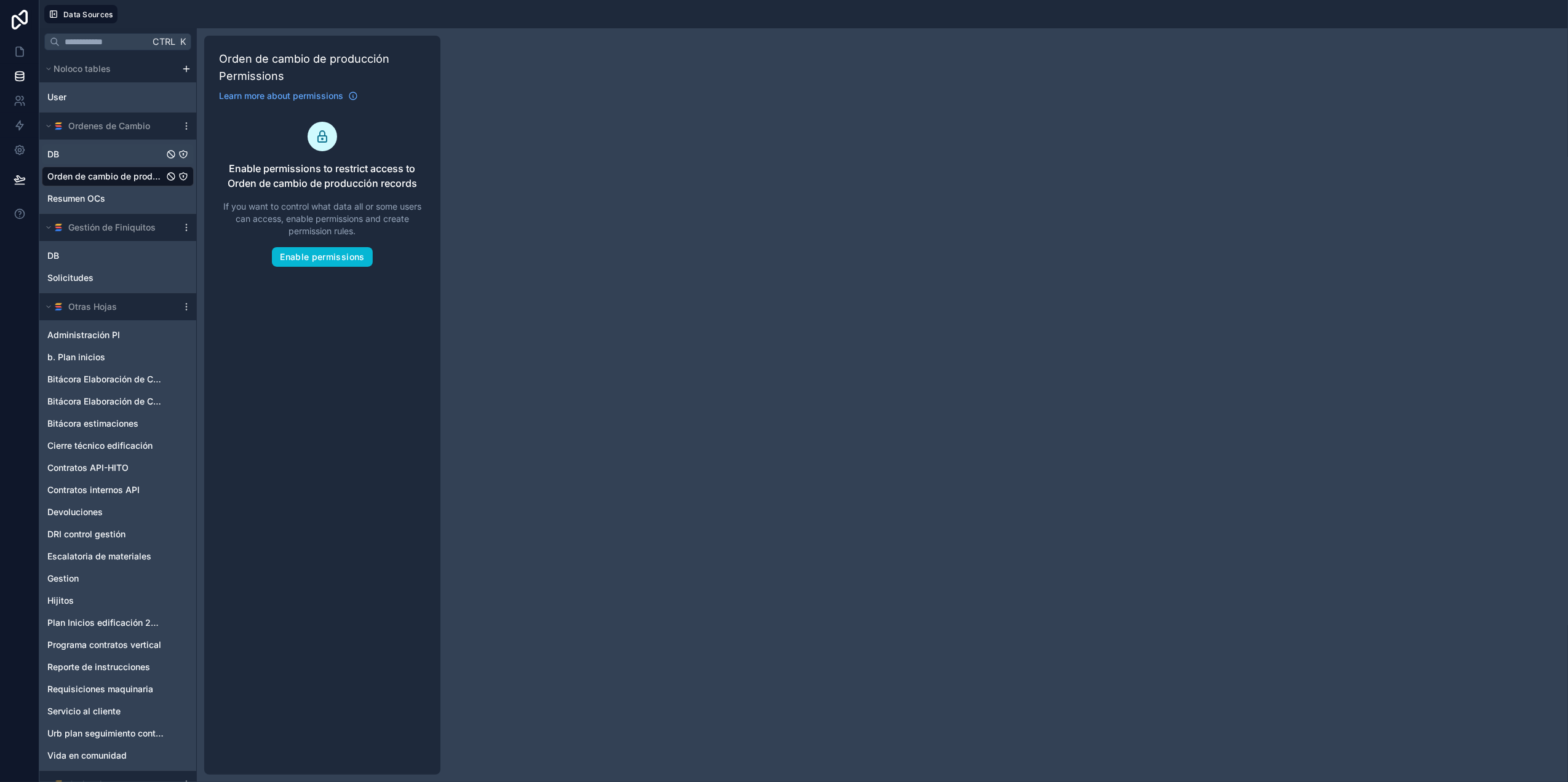
click at [87, 156] on link "DB" at bounding box center [106, 154] width 116 height 12
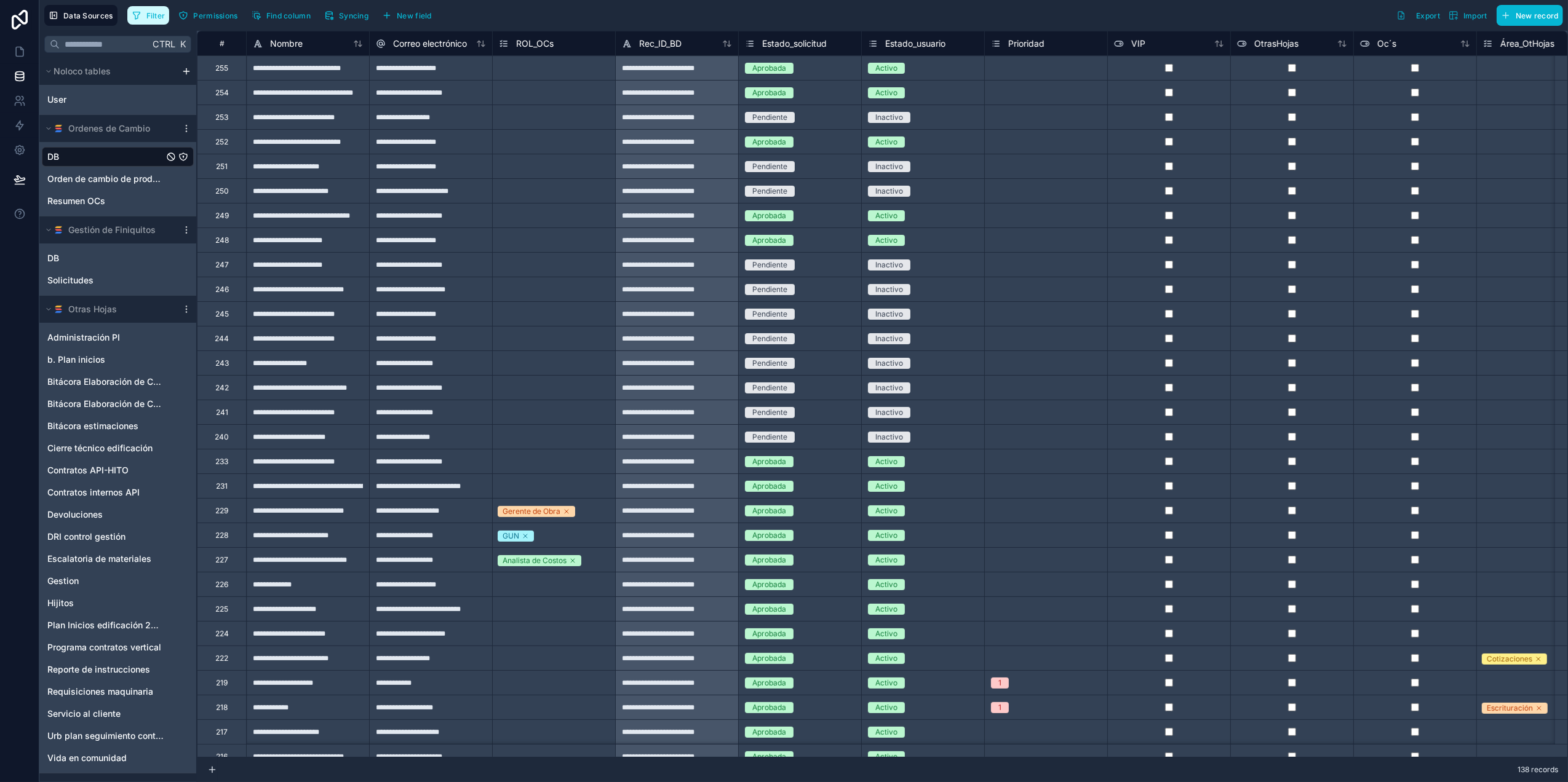
click at [155, 16] on span "Filter" at bounding box center [156, 15] width 19 height 9
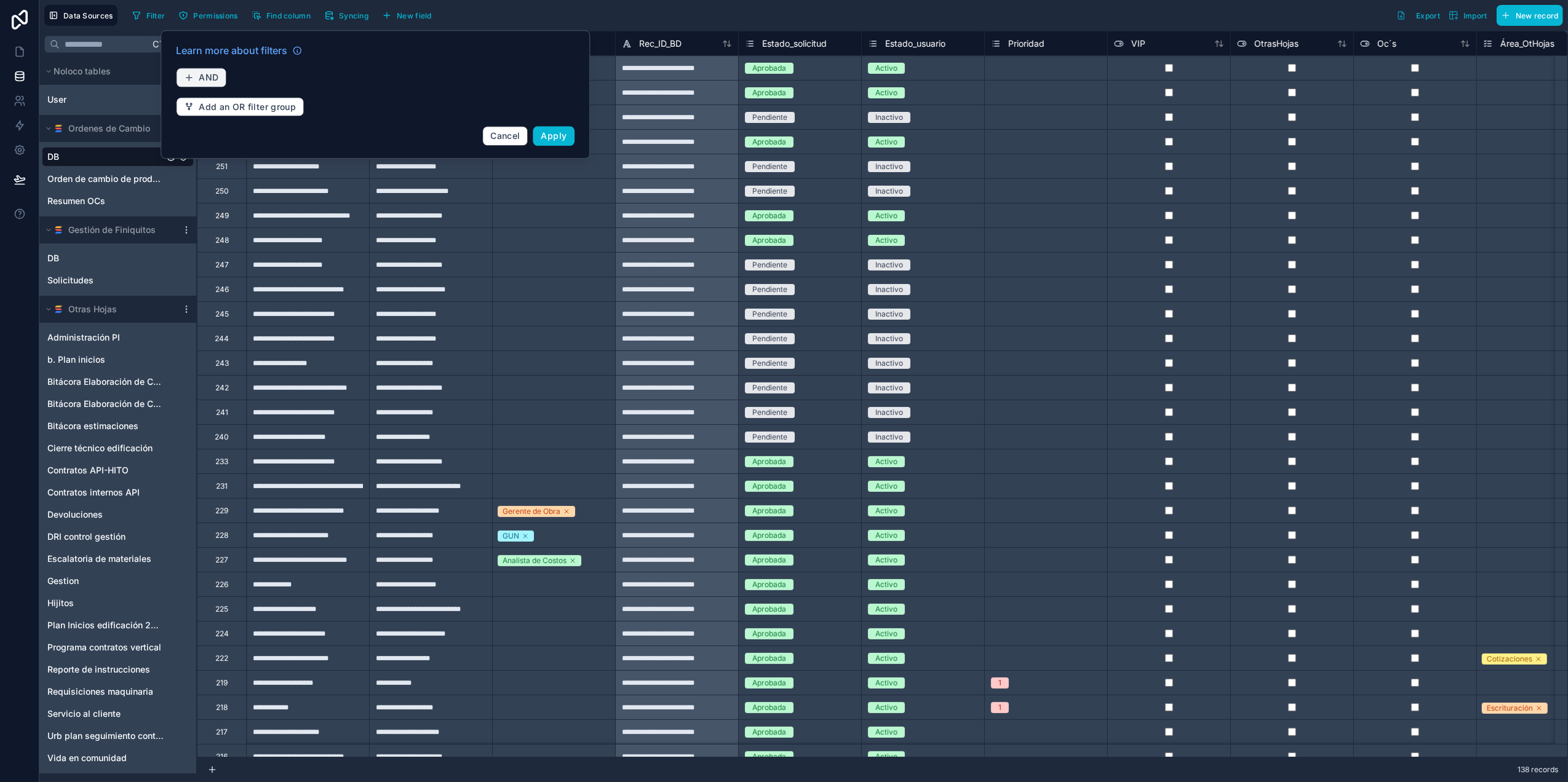
click at [216, 73] on span "AND" at bounding box center [208, 77] width 19 height 11
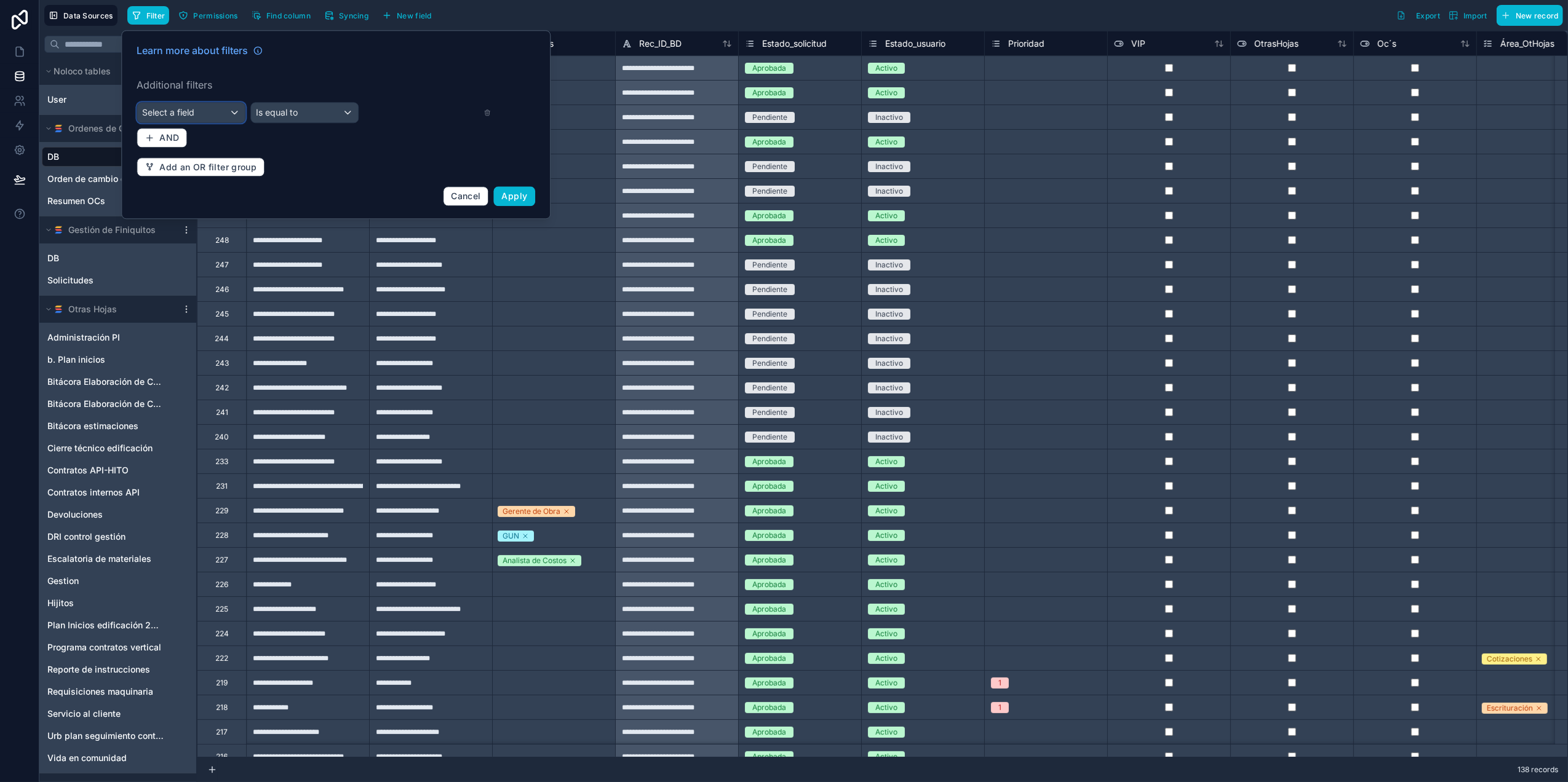
click at [233, 110] on div "Select a field" at bounding box center [191, 112] width 107 height 19
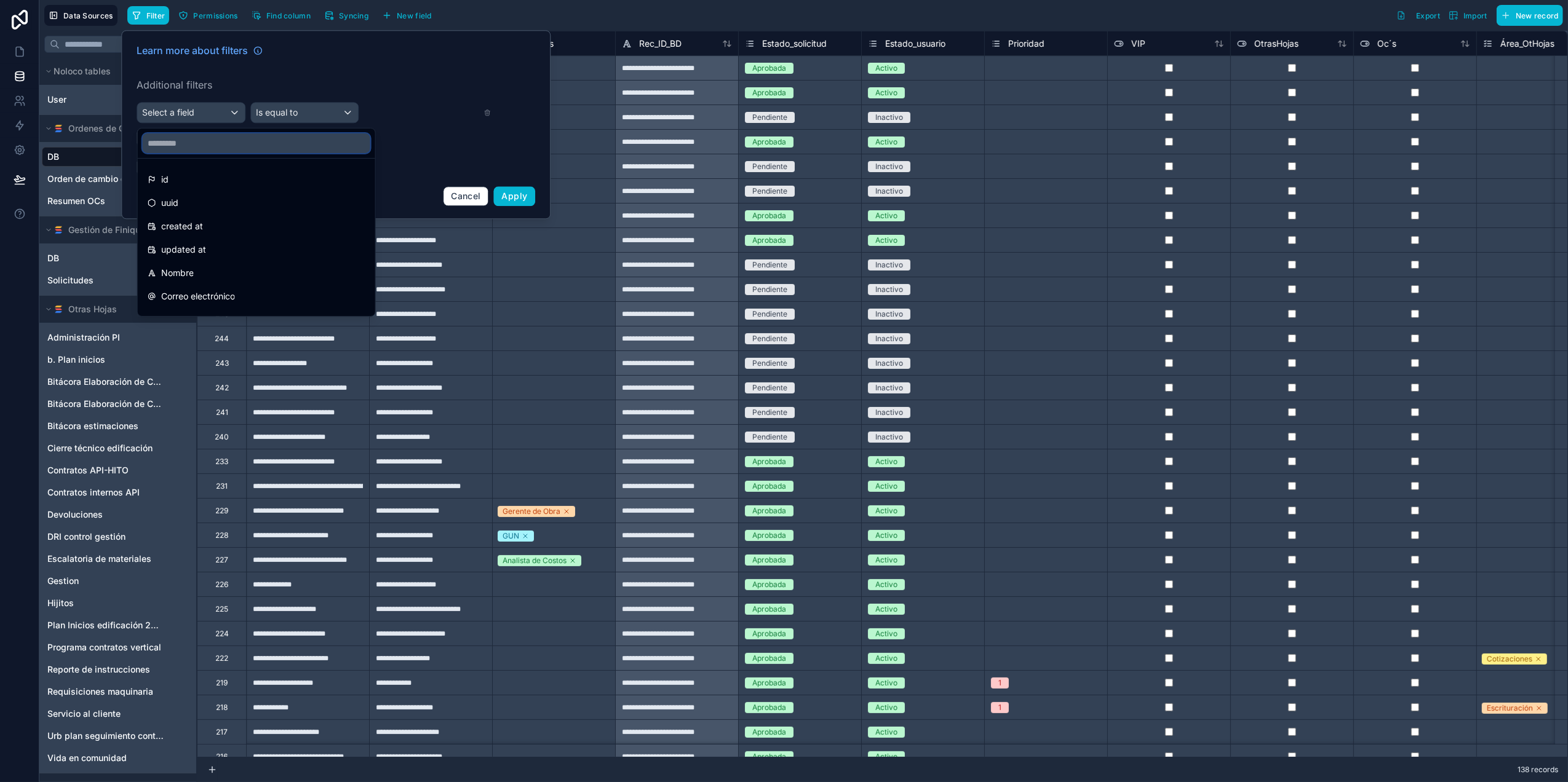
click at [229, 143] on input "text" at bounding box center [257, 143] width 228 height 19
click at [190, 274] on span "Nombre" at bounding box center [178, 273] width 32 height 15
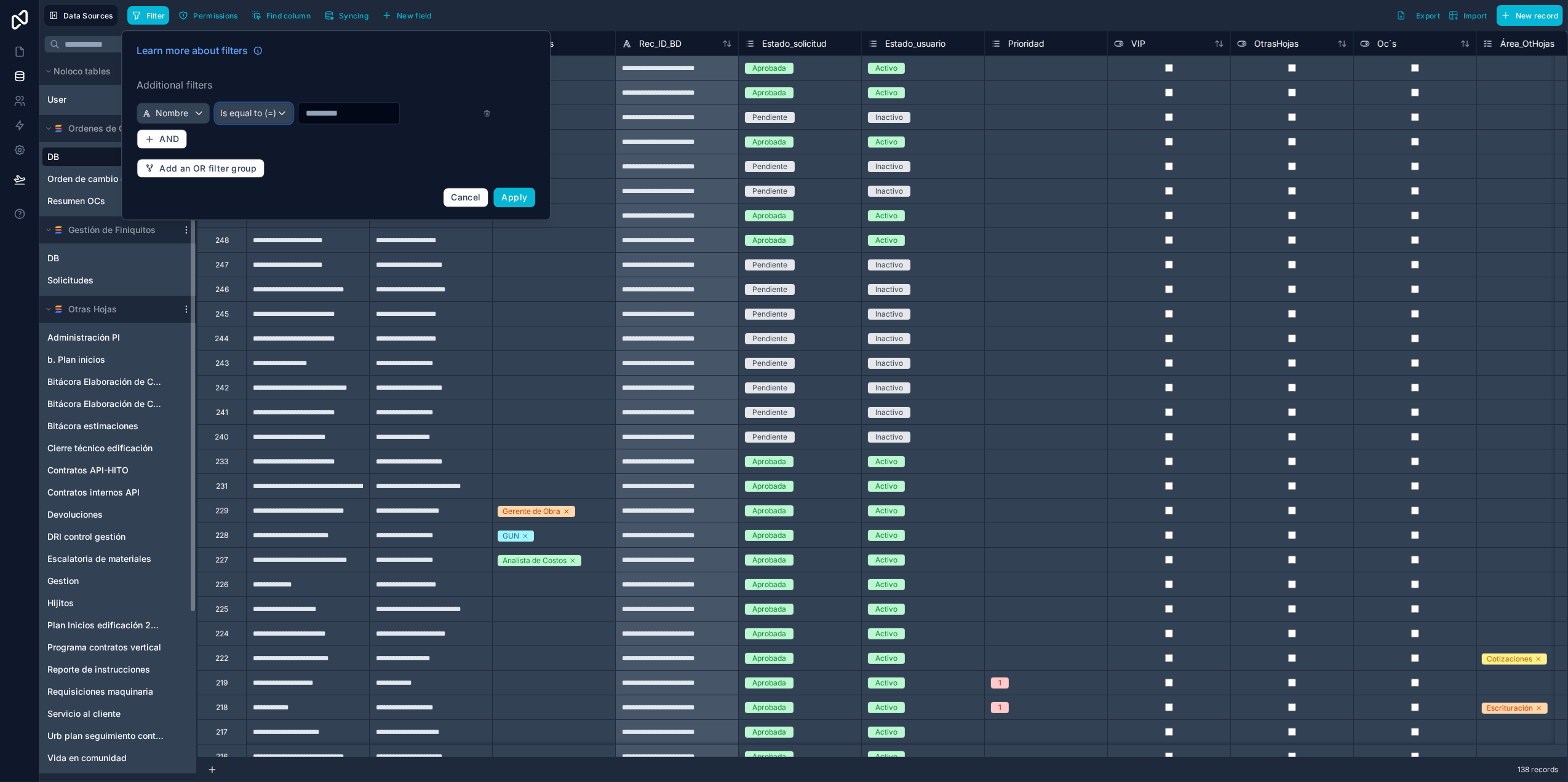
click at [268, 110] on span "Is equal to (=)" at bounding box center [248, 113] width 56 height 12
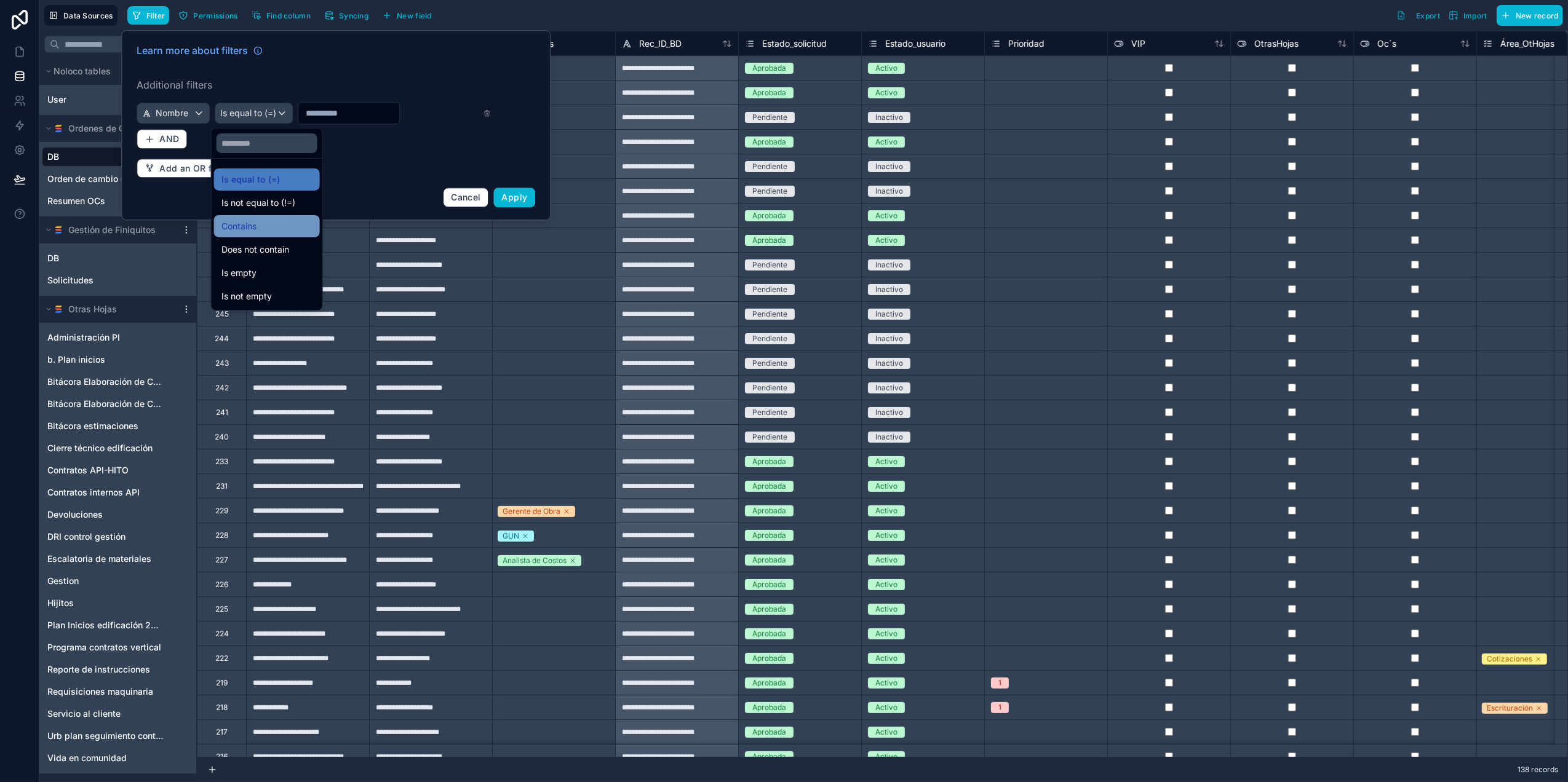
click at [249, 225] on span "Contains" at bounding box center [238, 226] width 35 height 15
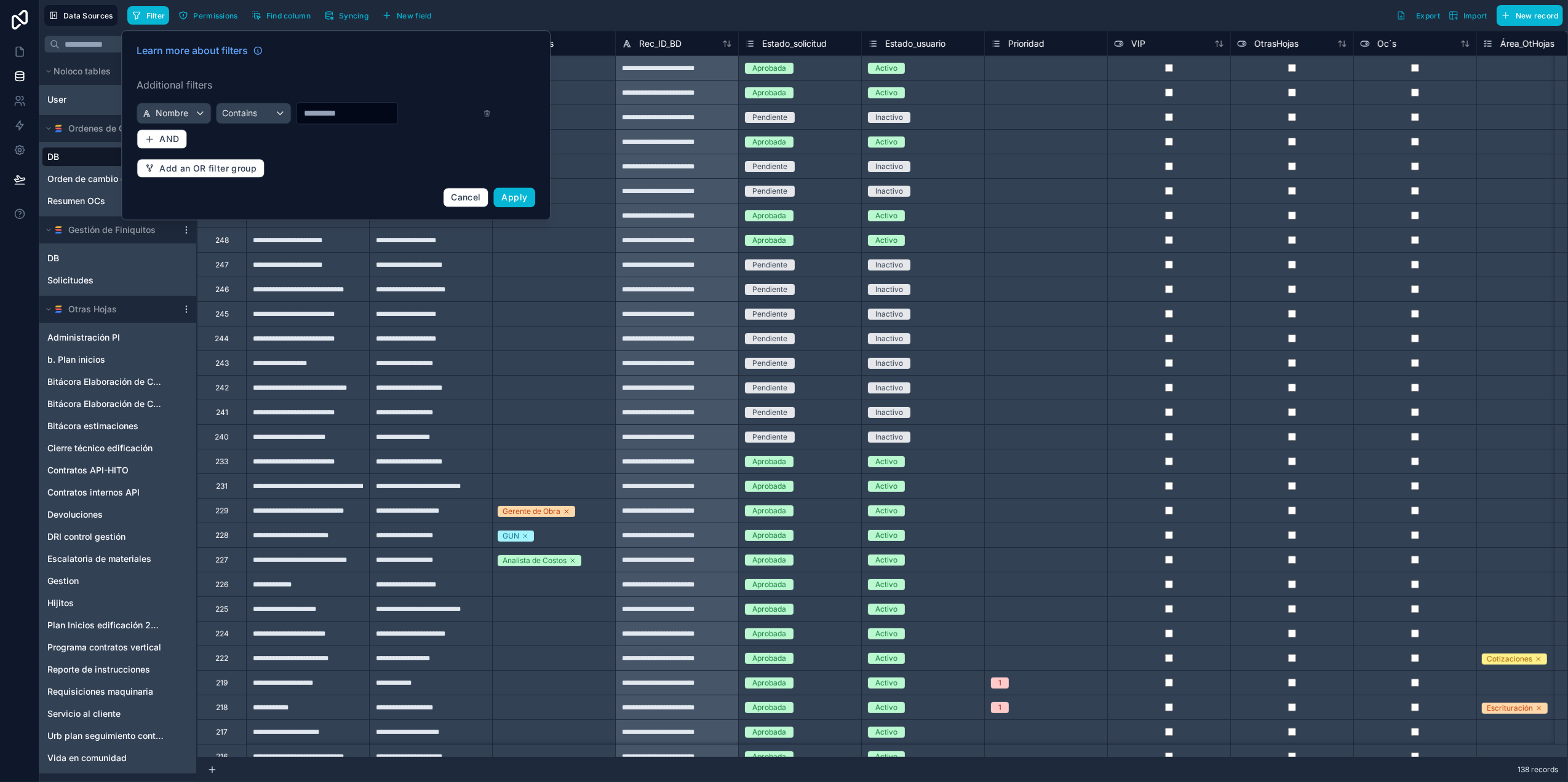
click at [342, 111] on input "text" at bounding box center [346, 112] width 101 height 17
type input "*****"
click at [517, 199] on span "Apply" at bounding box center [515, 197] width 26 height 10
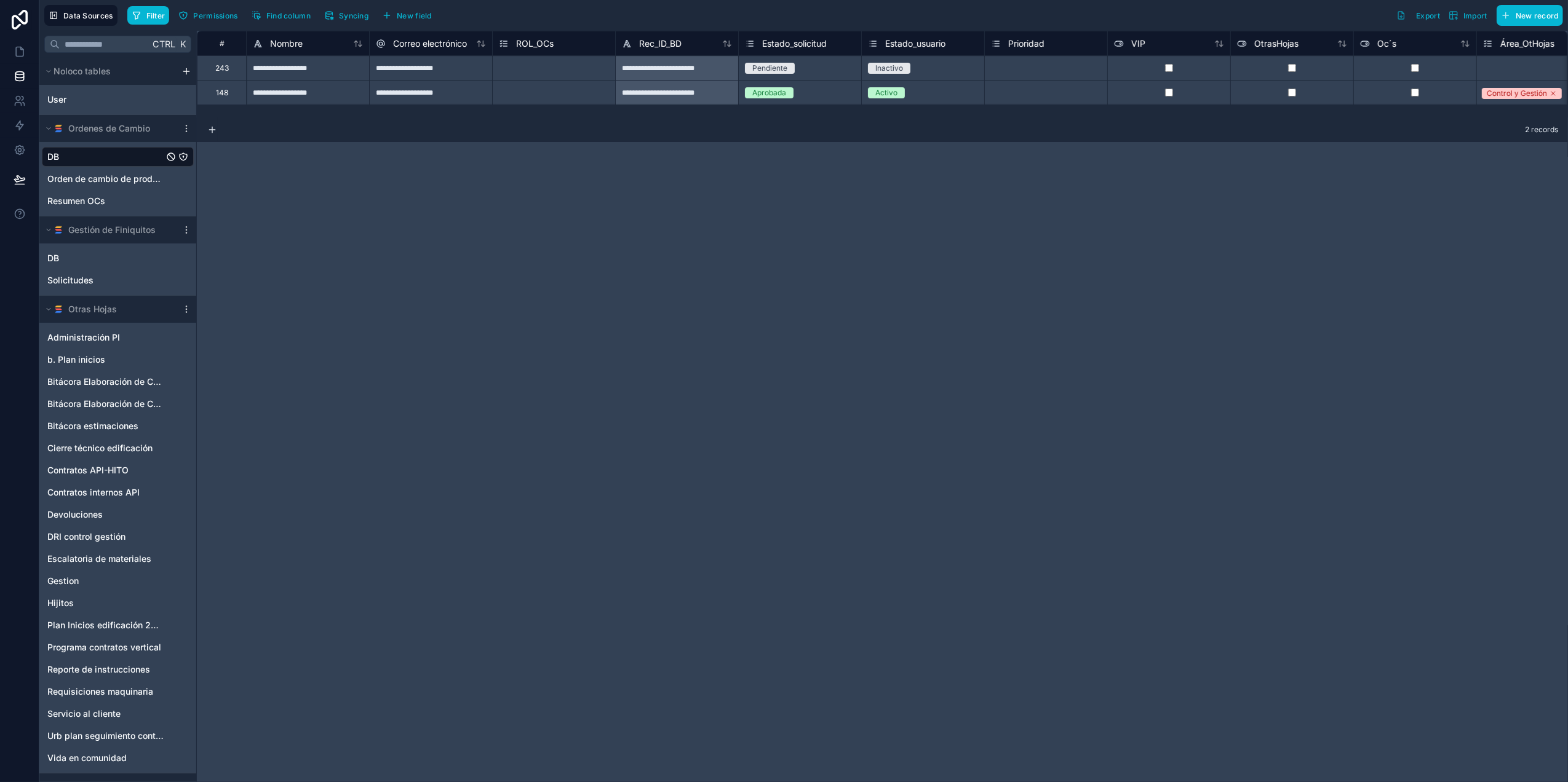
click at [1393, 86] on div at bounding box center [1415, 92] width 123 height 24
click at [22, 53] on icon at bounding box center [19, 51] width 12 height 12
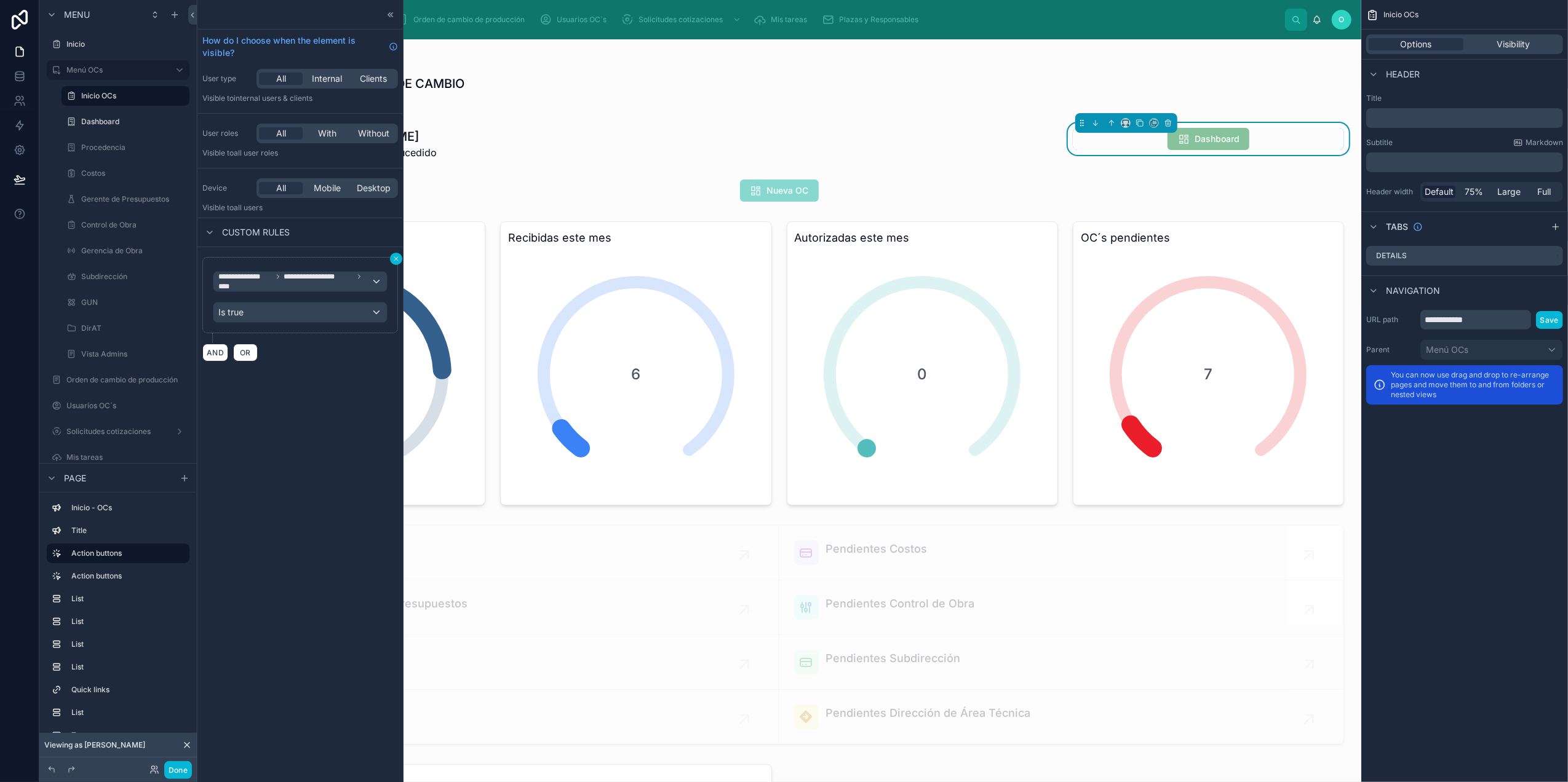
click at [395, 259] on icon at bounding box center [396, 258] width 4 height 4
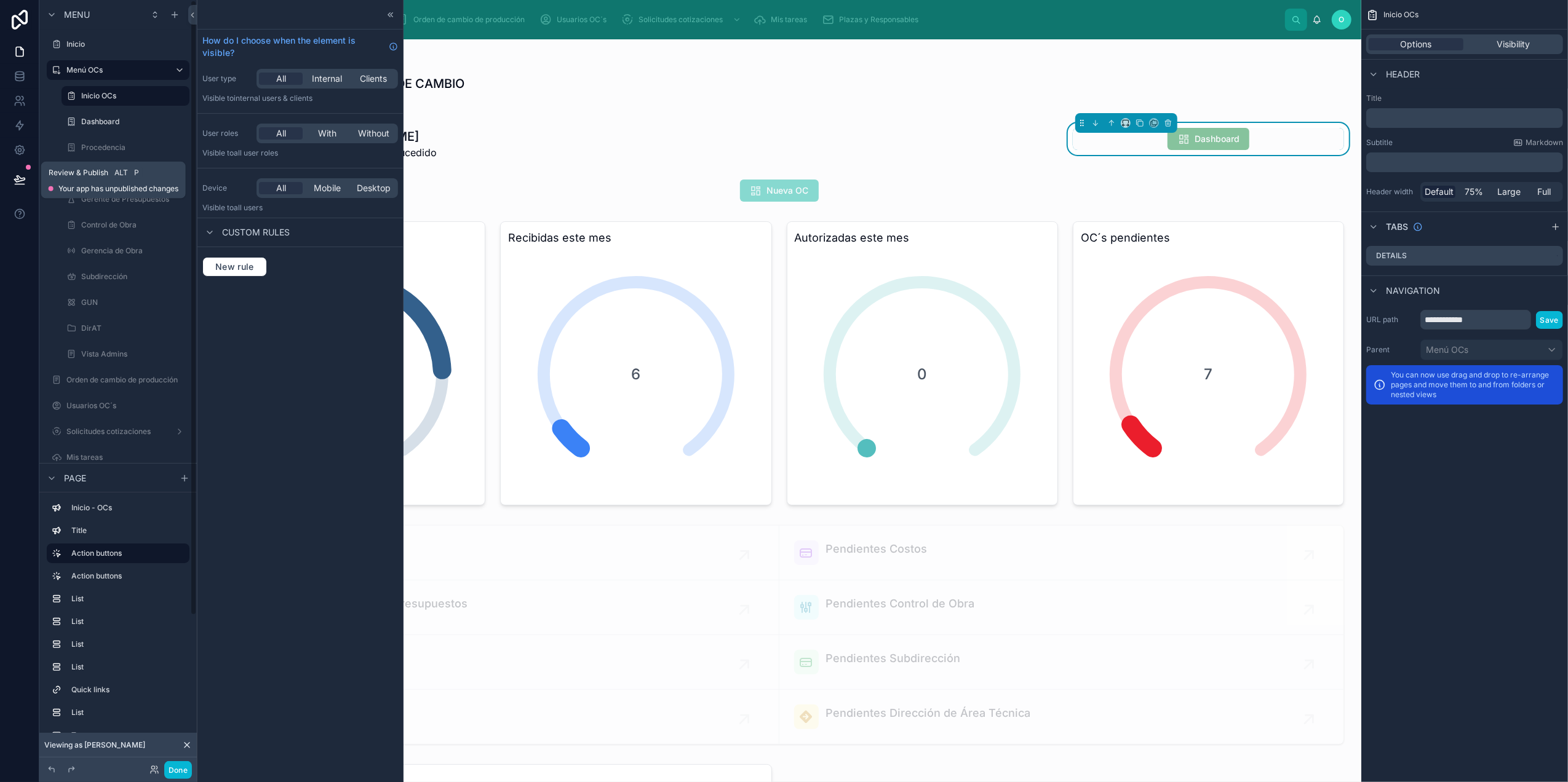
click at [9, 180] on button at bounding box center [20, 179] width 27 height 35
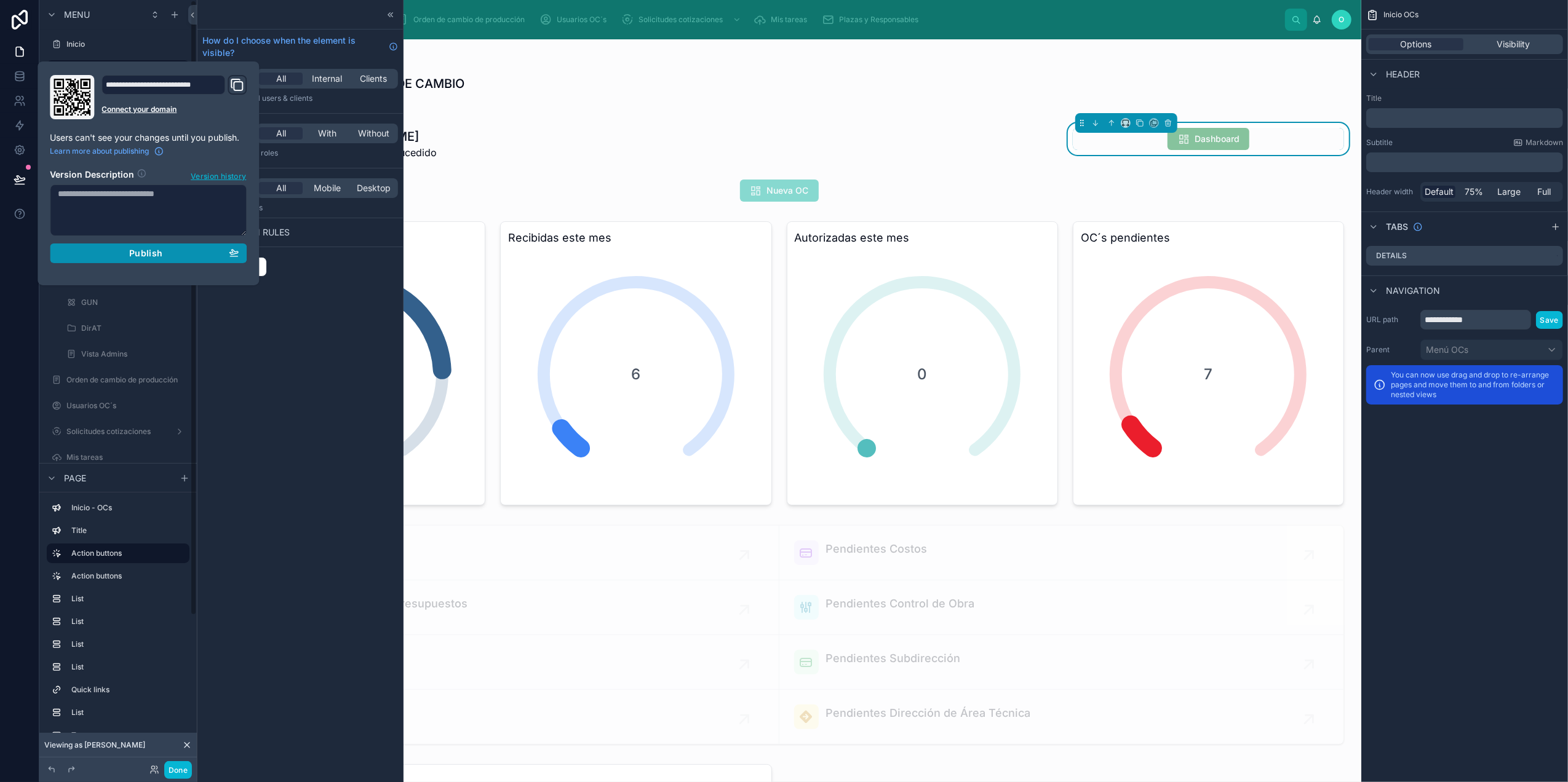
click at [170, 249] on div "Publish" at bounding box center [149, 253] width 181 height 11
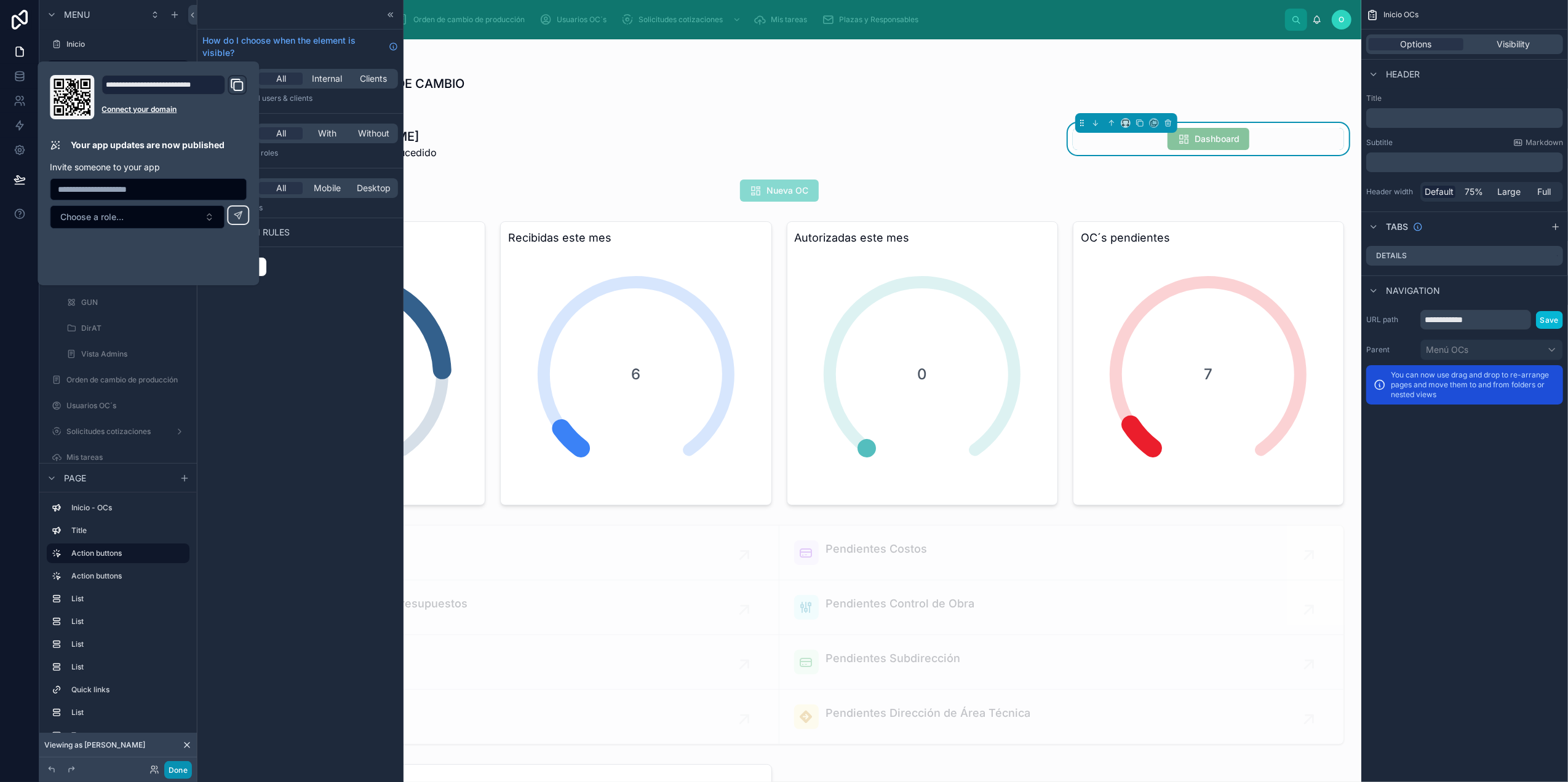
click at [177, 772] on button "Done" at bounding box center [178, 770] width 27 height 18
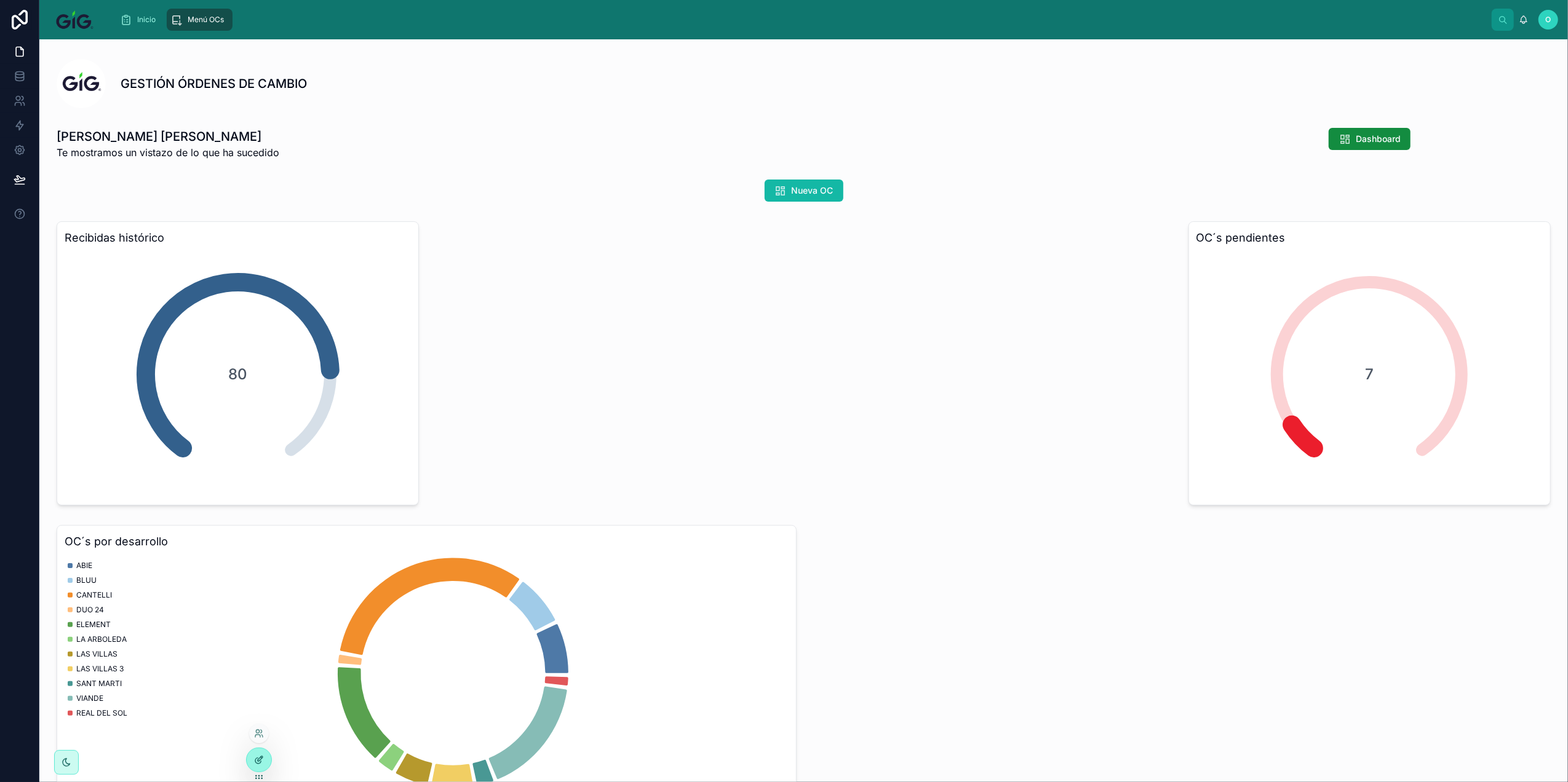
click at [249, 763] on div at bounding box center [258, 759] width 24 height 23
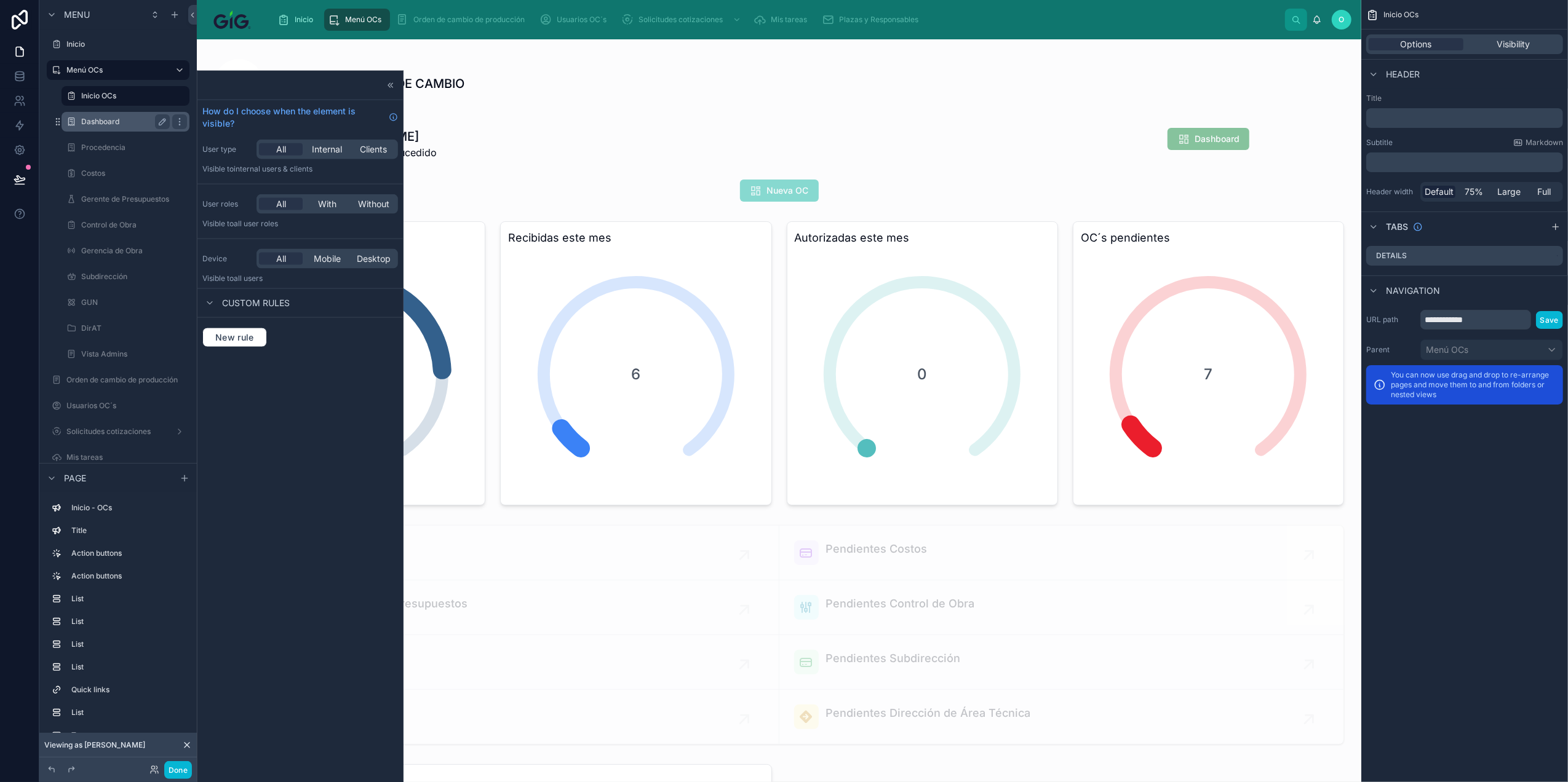
click at [109, 115] on div "Dashboard" at bounding box center [126, 122] width 89 height 15
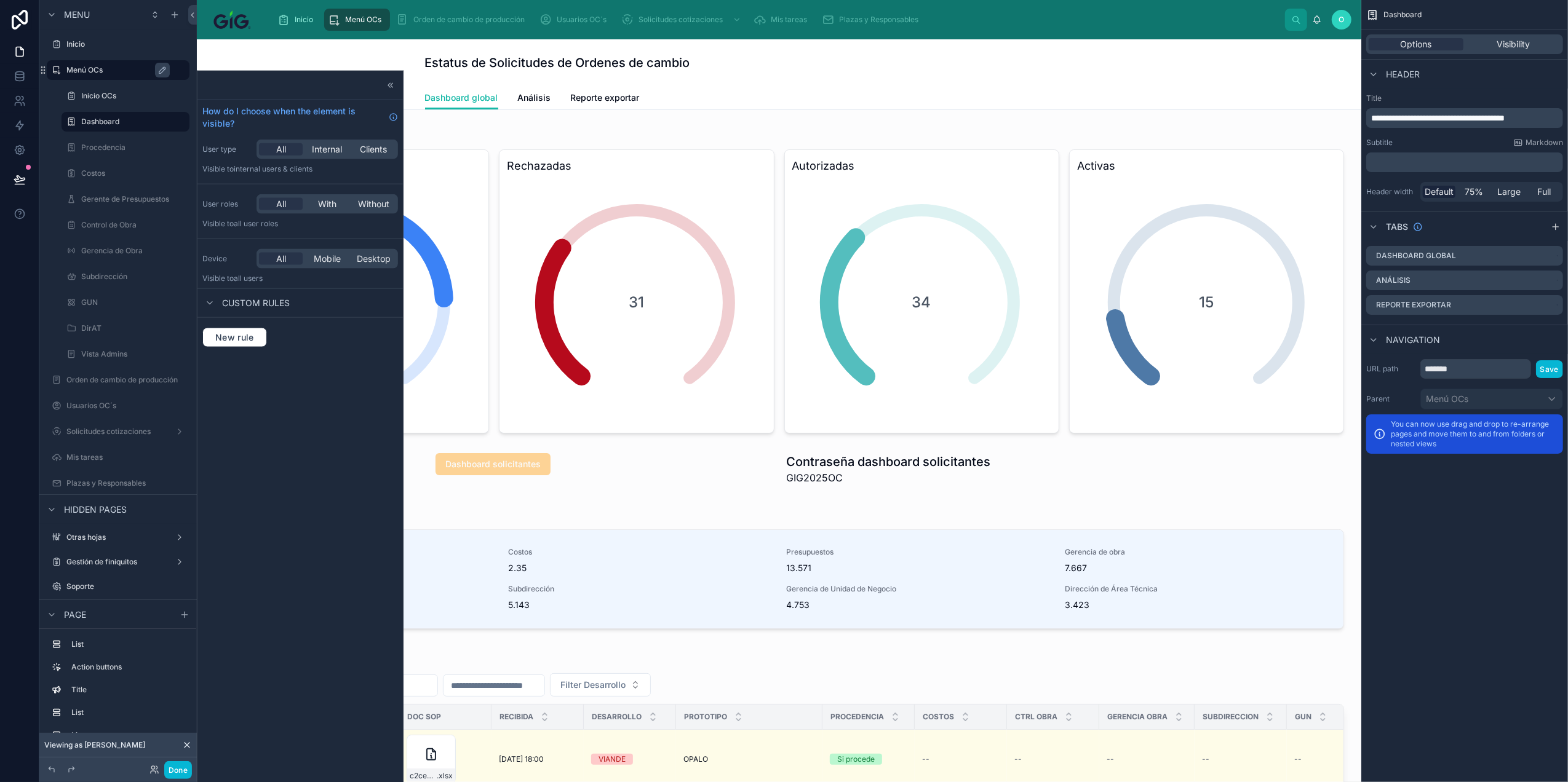
click at [124, 73] on label "Menú OCs" at bounding box center [124, 70] width 115 height 10
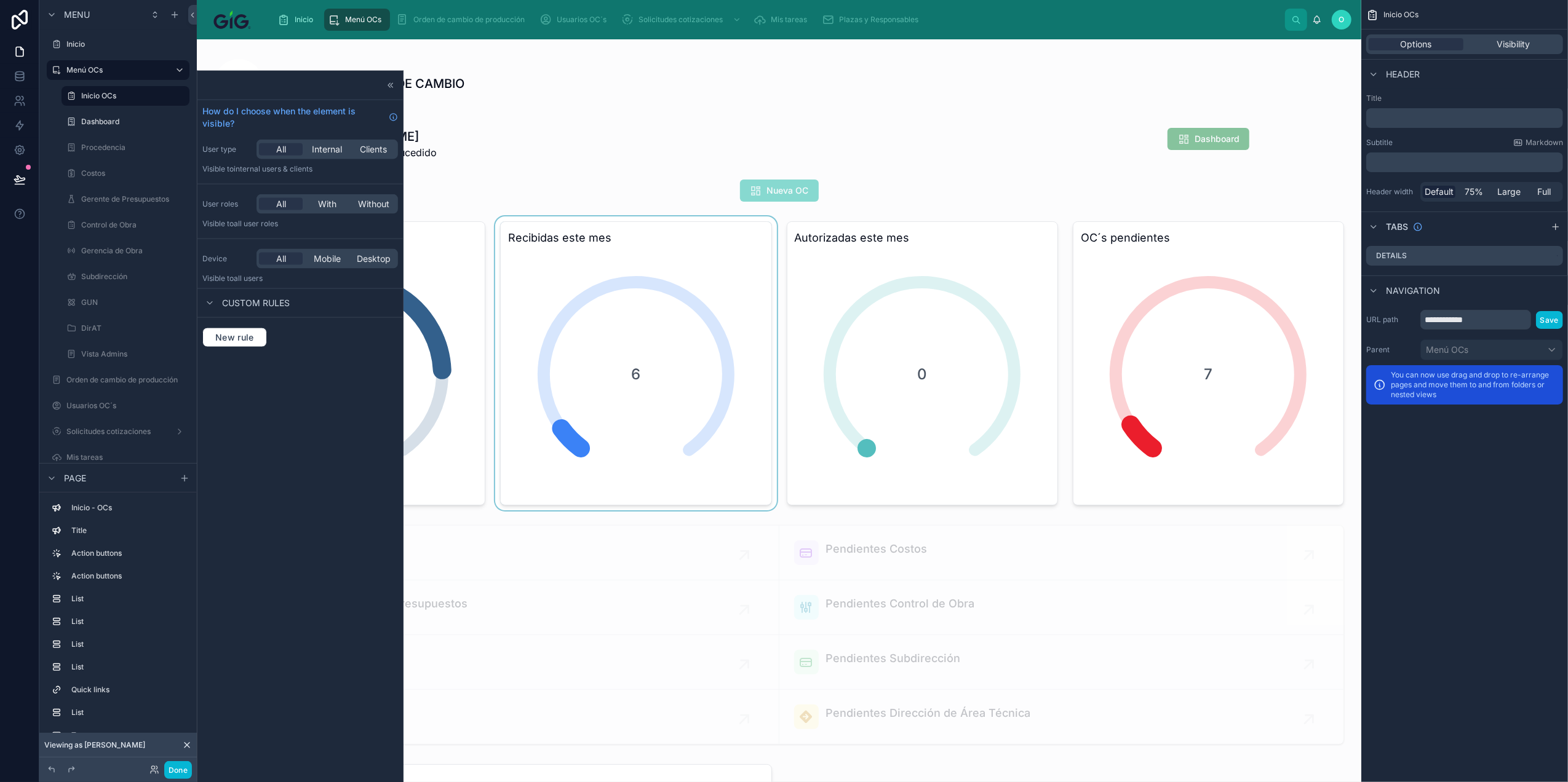
click at [703, 306] on div at bounding box center [635, 363] width 286 height 294
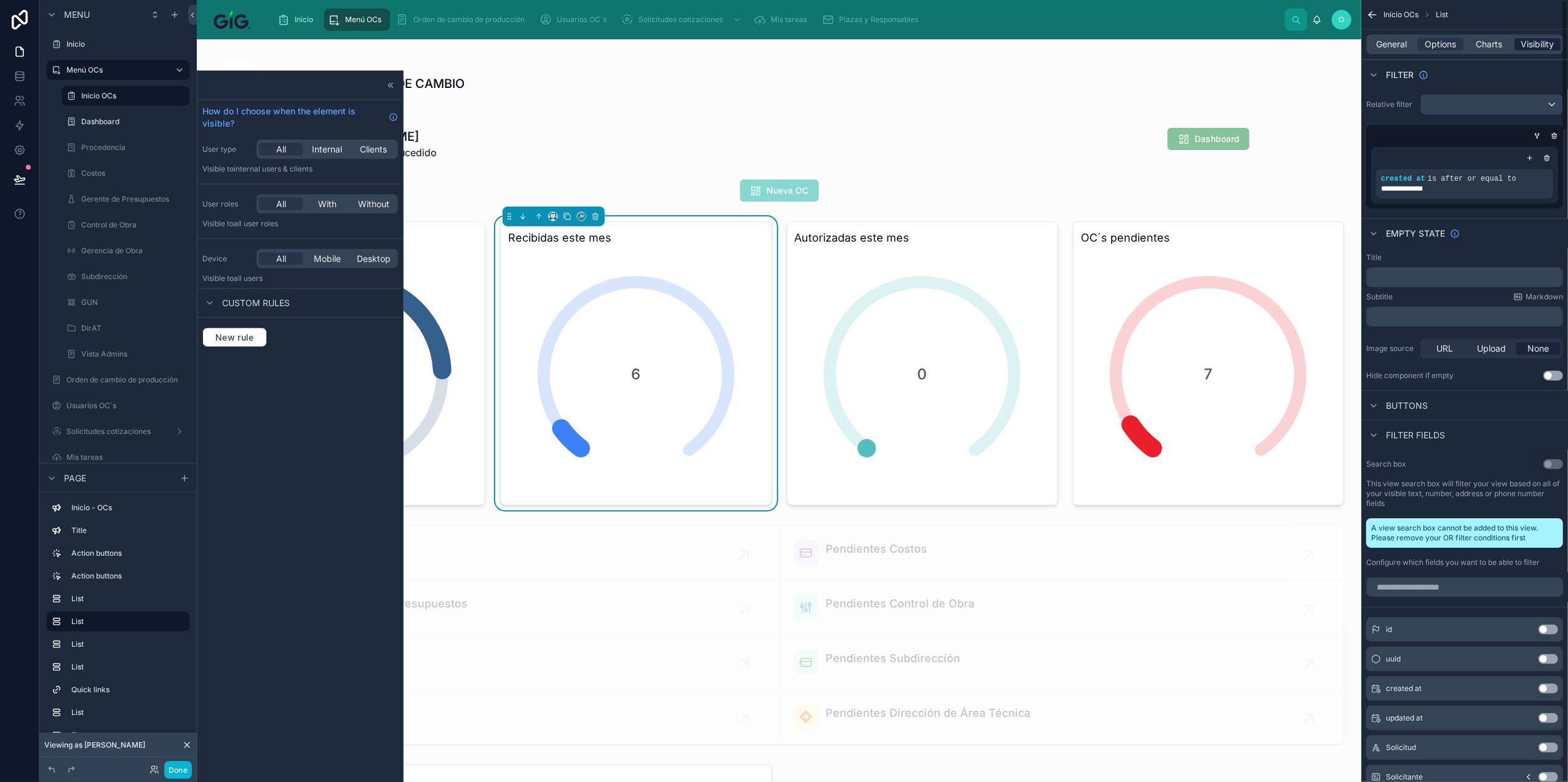
click at [1516, 45] on div "Visibility" at bounding box center [1537, 44] width 46 height 12
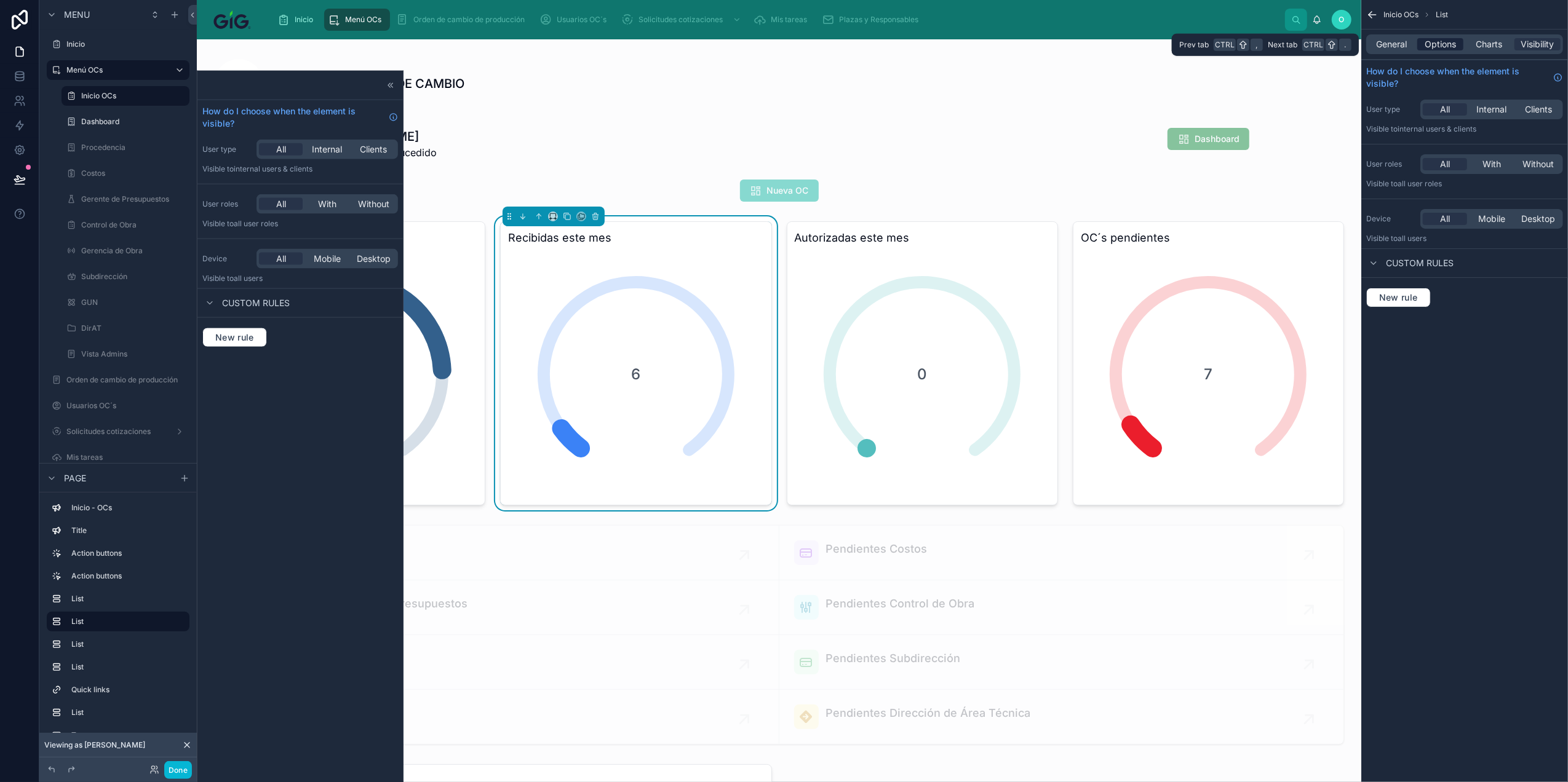
click at [1442, 48] on span "Options" at bounding box center [1440, 44] width 31 height 12
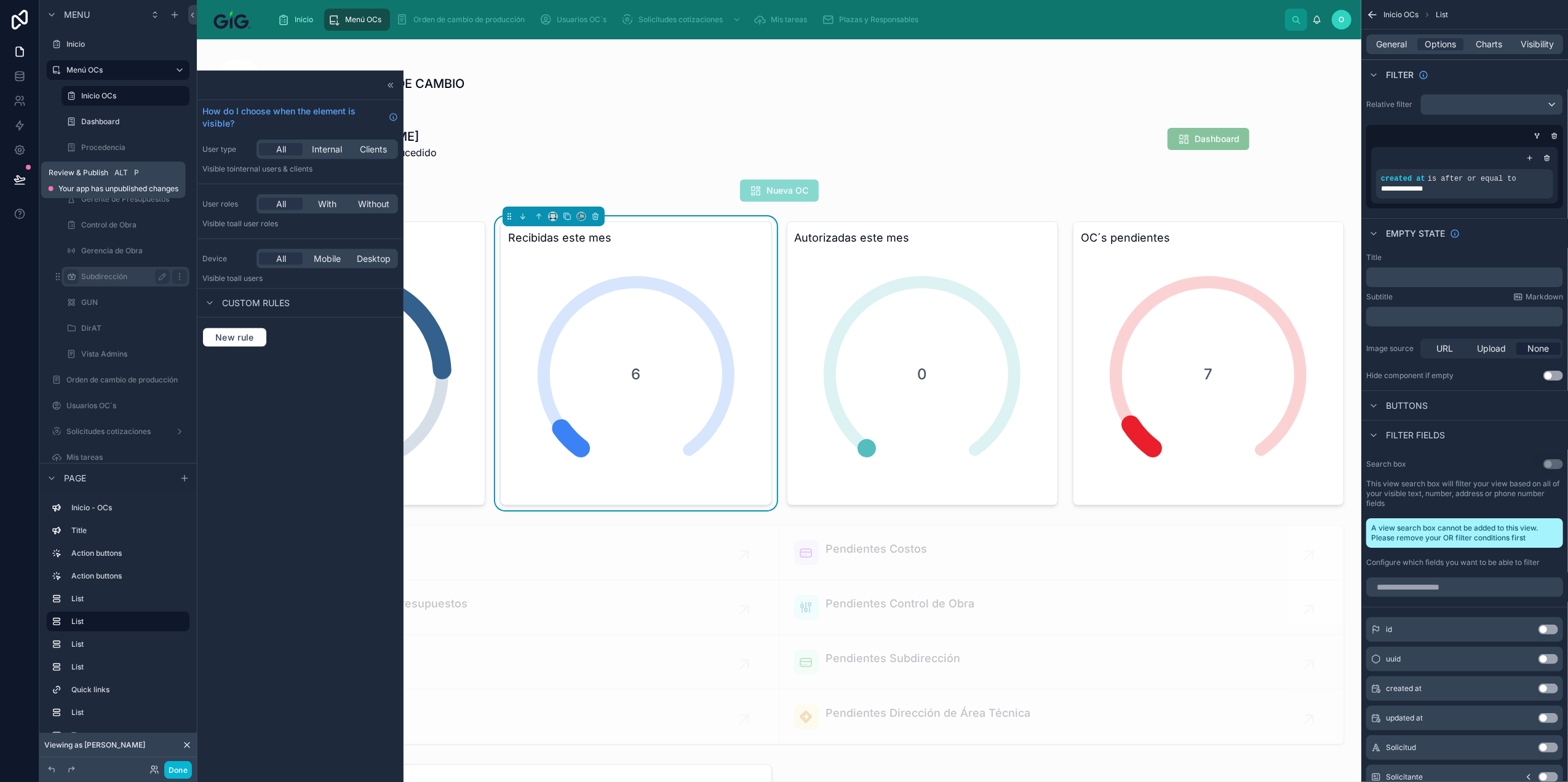
drag, startPoint x: 21, startPoint y: 180, endPoint x: 64, endPoint y: 274, distance: 103.4
click at [21, 180] on icon at bounding box center [19, 179] width 10 height 6
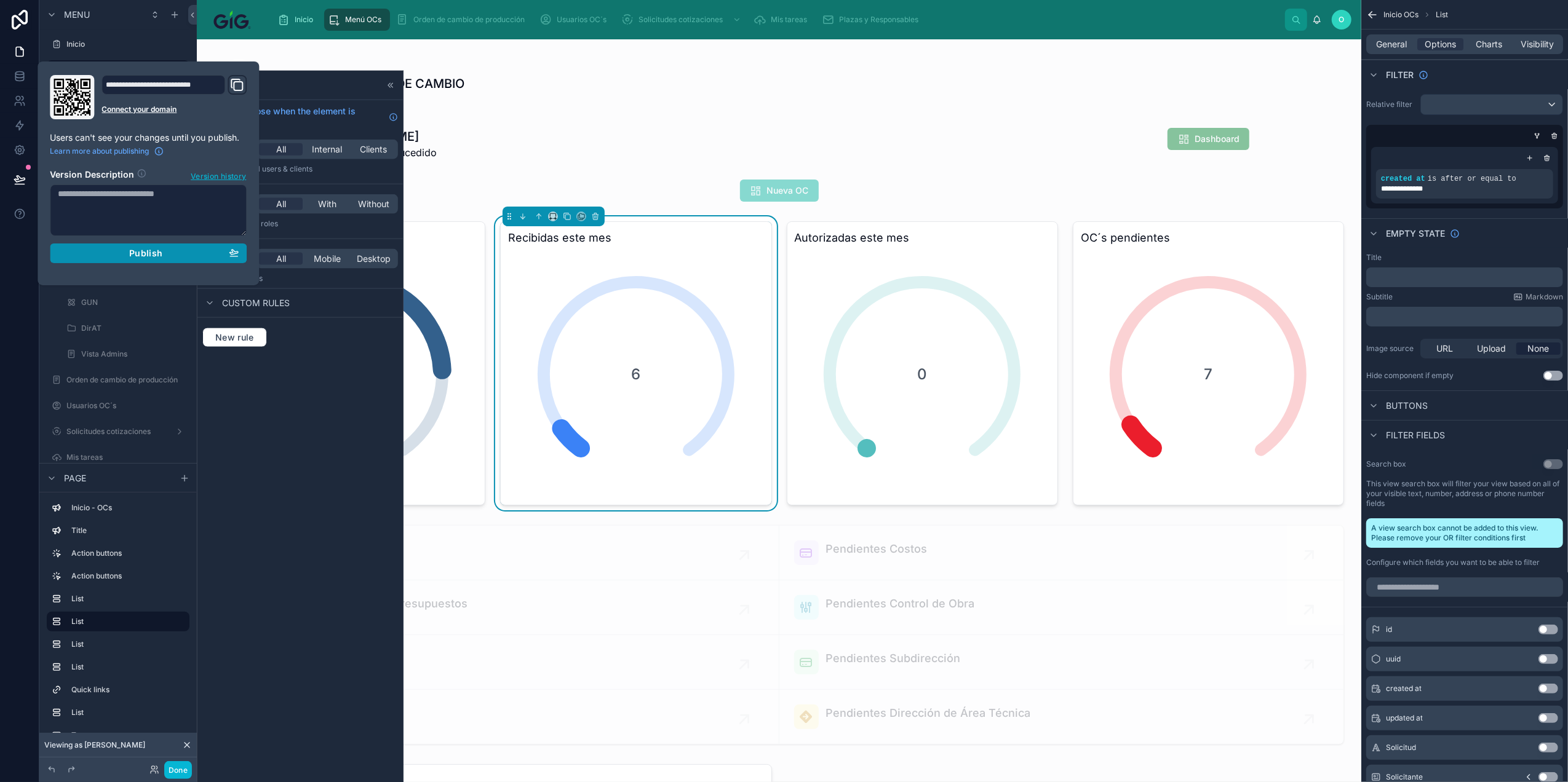
click at [153, 247] on button "Publish" at bounding box center [149, 253] width 197 height 19
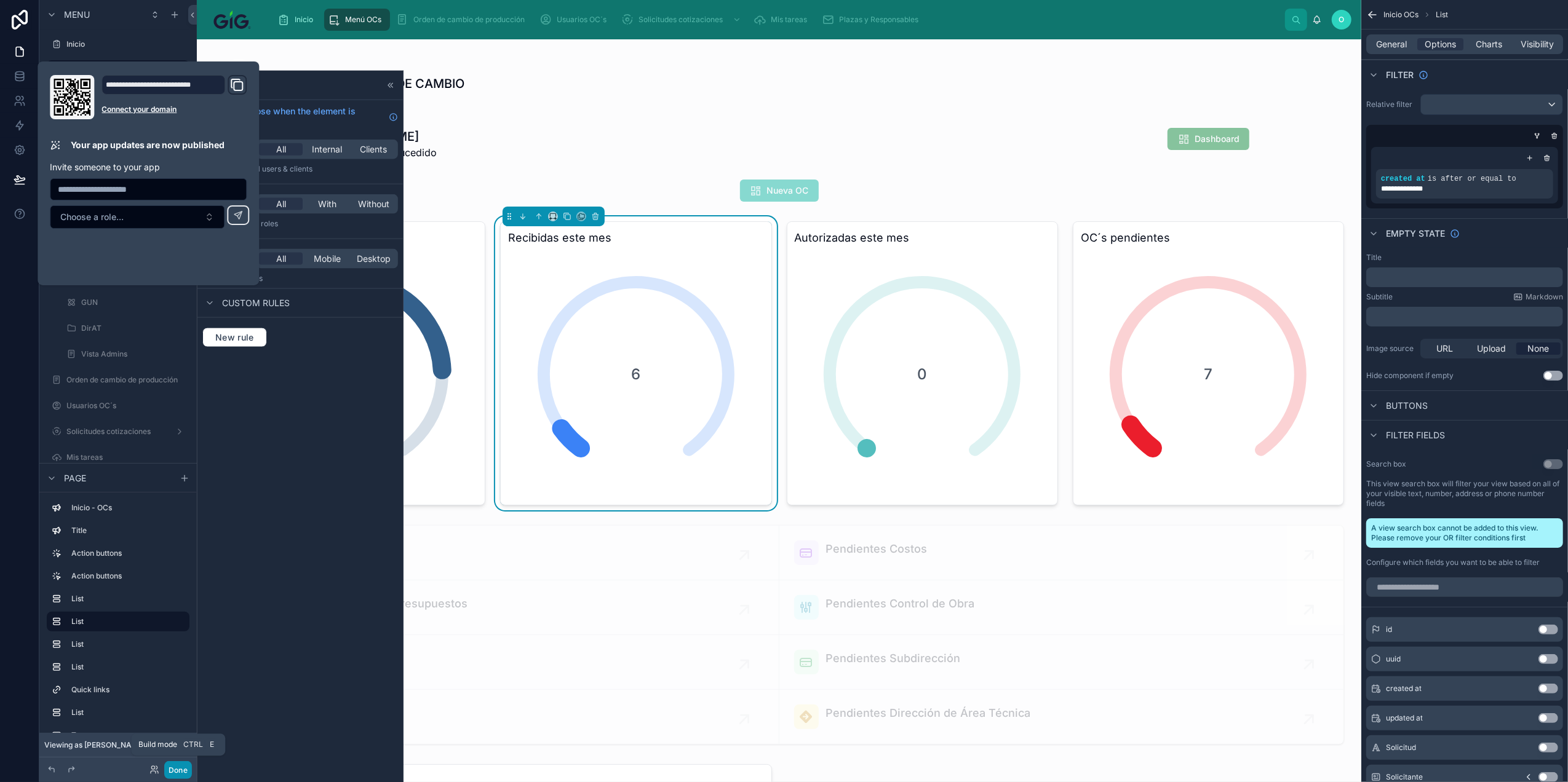
click at [178, 772] on button "Done" at bounding box center [178, 770] width 27 height 18
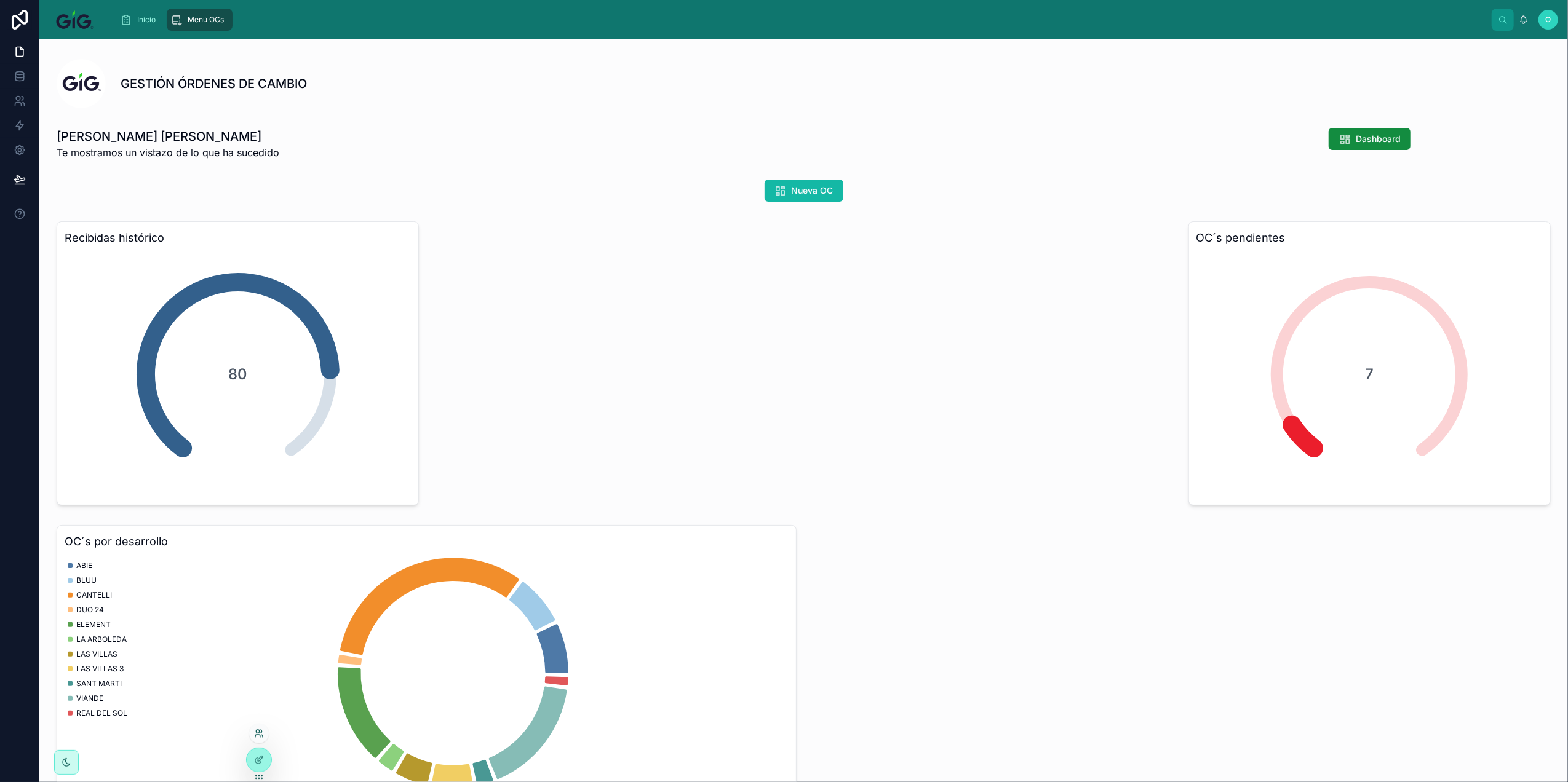
click at [257, 734] on icon at bounding box center [259, 734] width 10 height 10
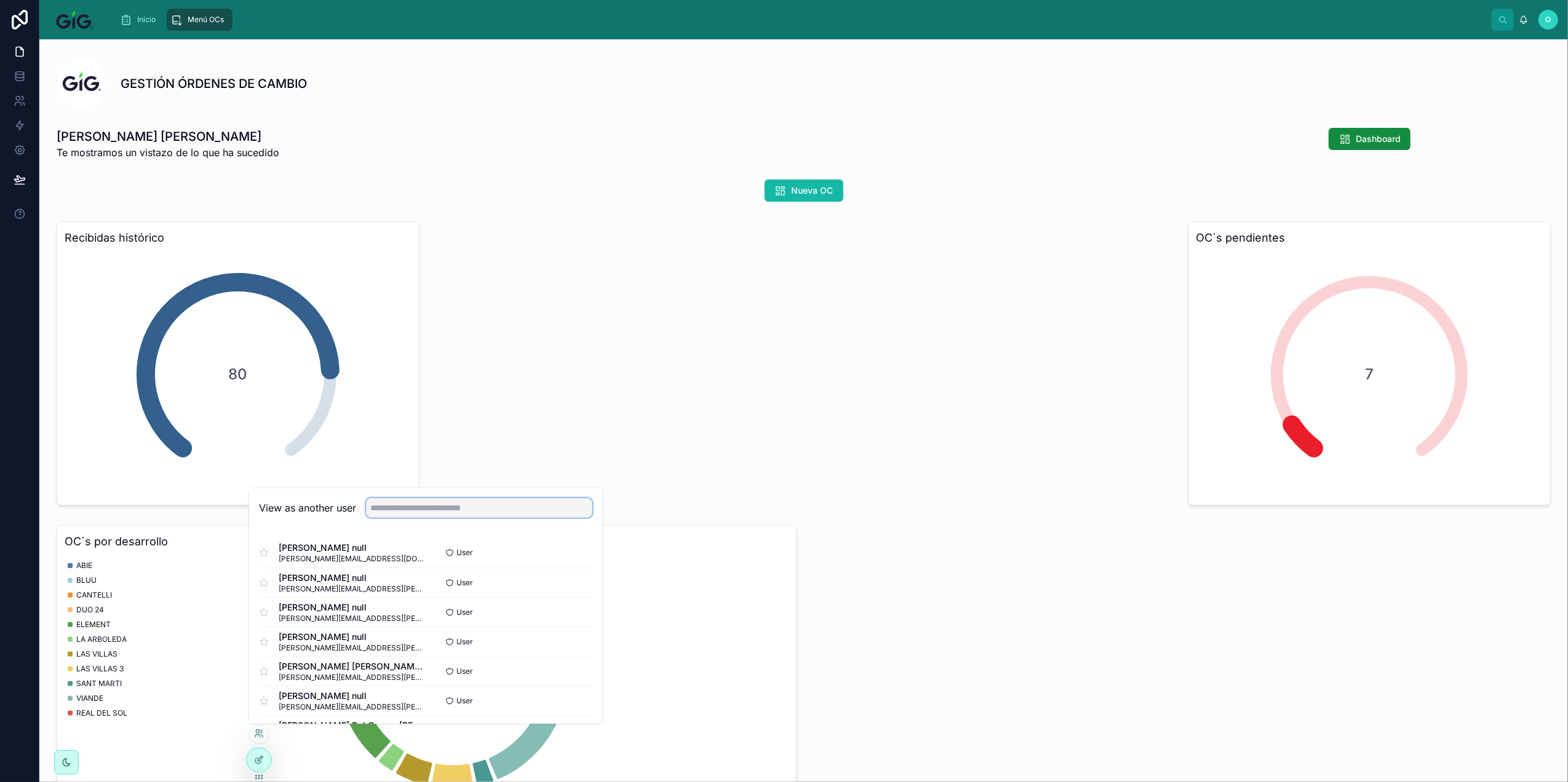
click at [409, 512] on input "text" at bounding box center [479, 508] width 226 height 19
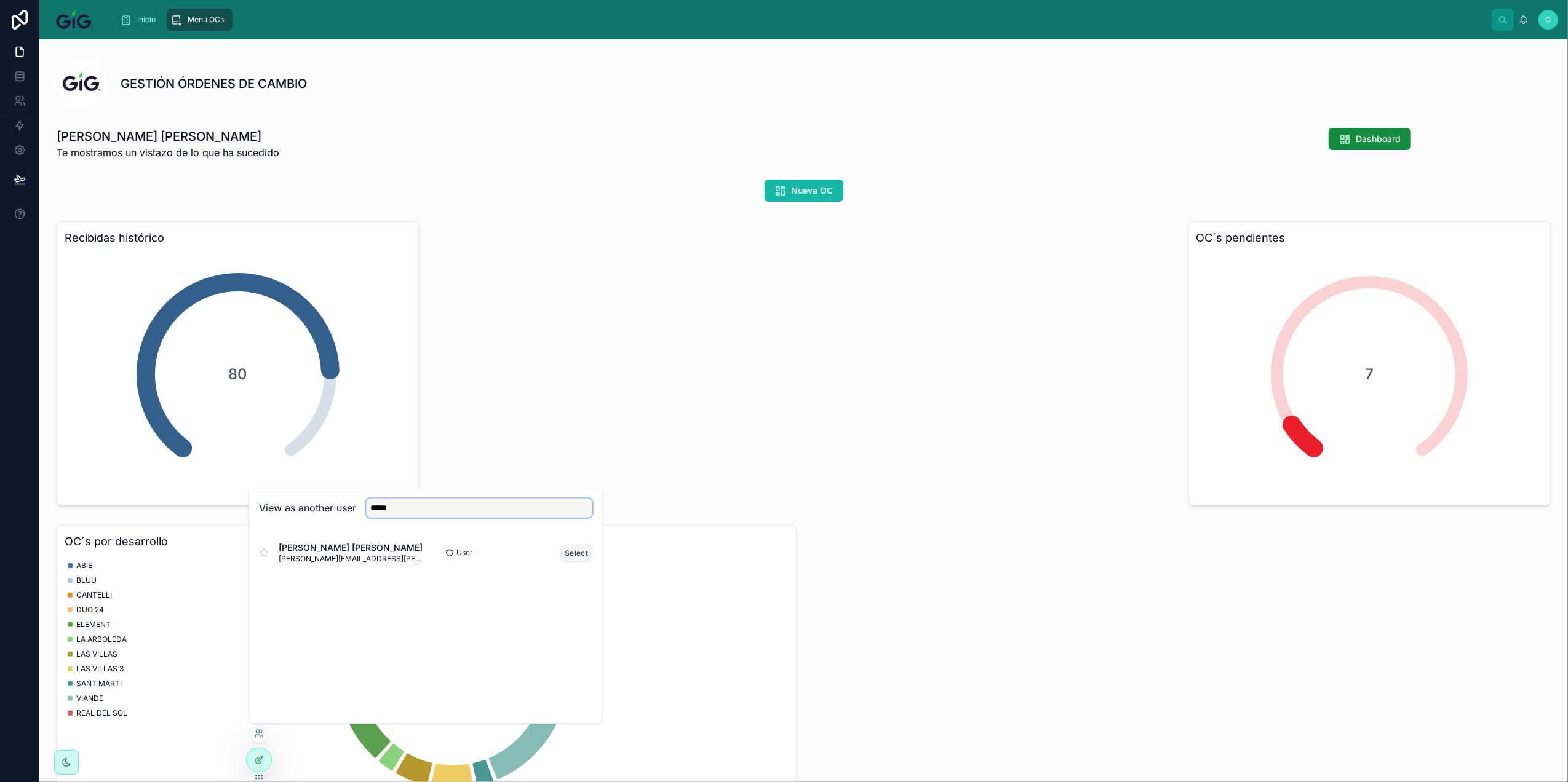
type input "*****"
click at [571, 556] on button "Select" at bounding box center [576, 553] width 32 height 18
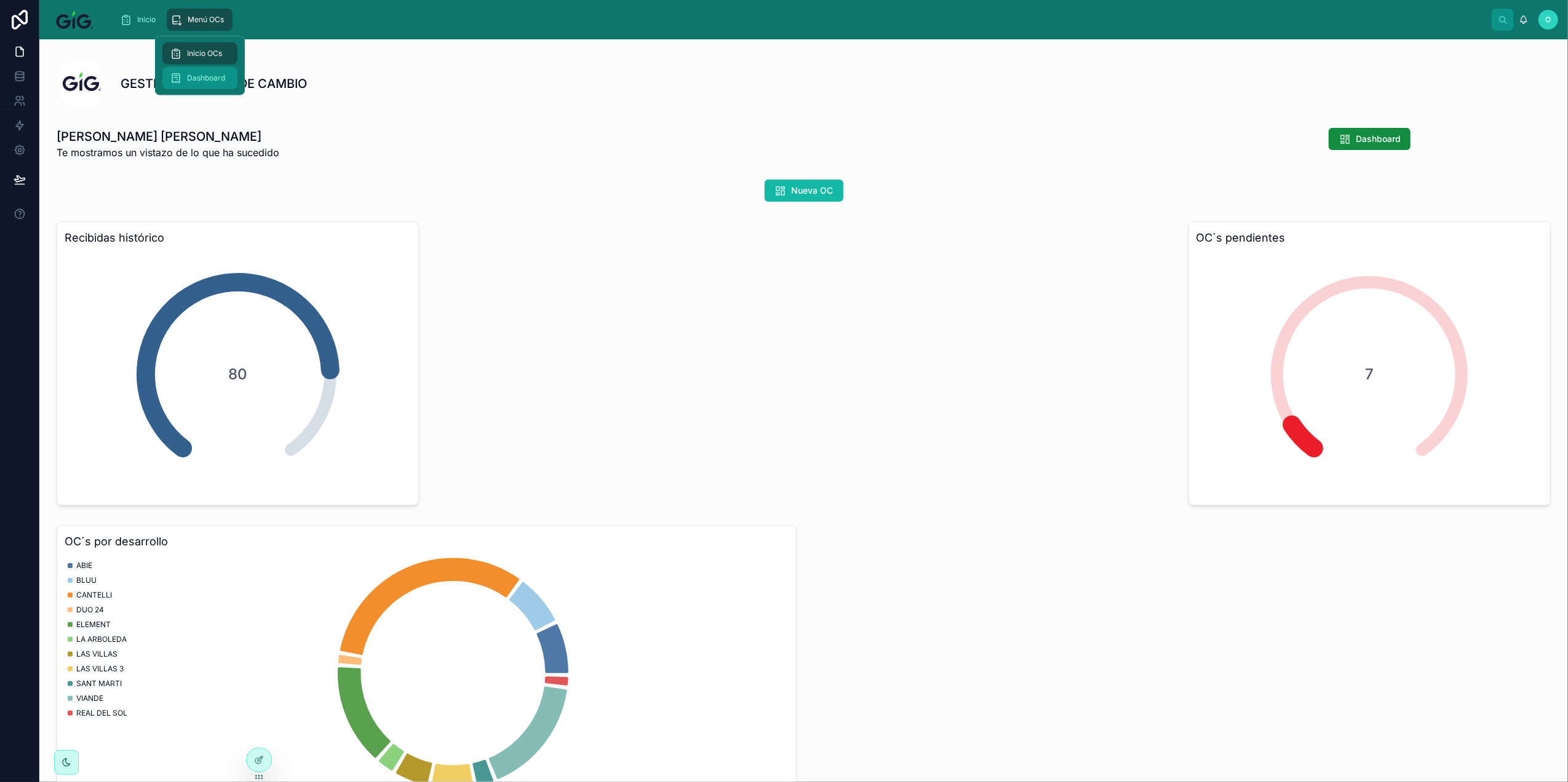
click at [214, 75] on span "Dashboard" at bounding box center [206, 78] width 38 height 10
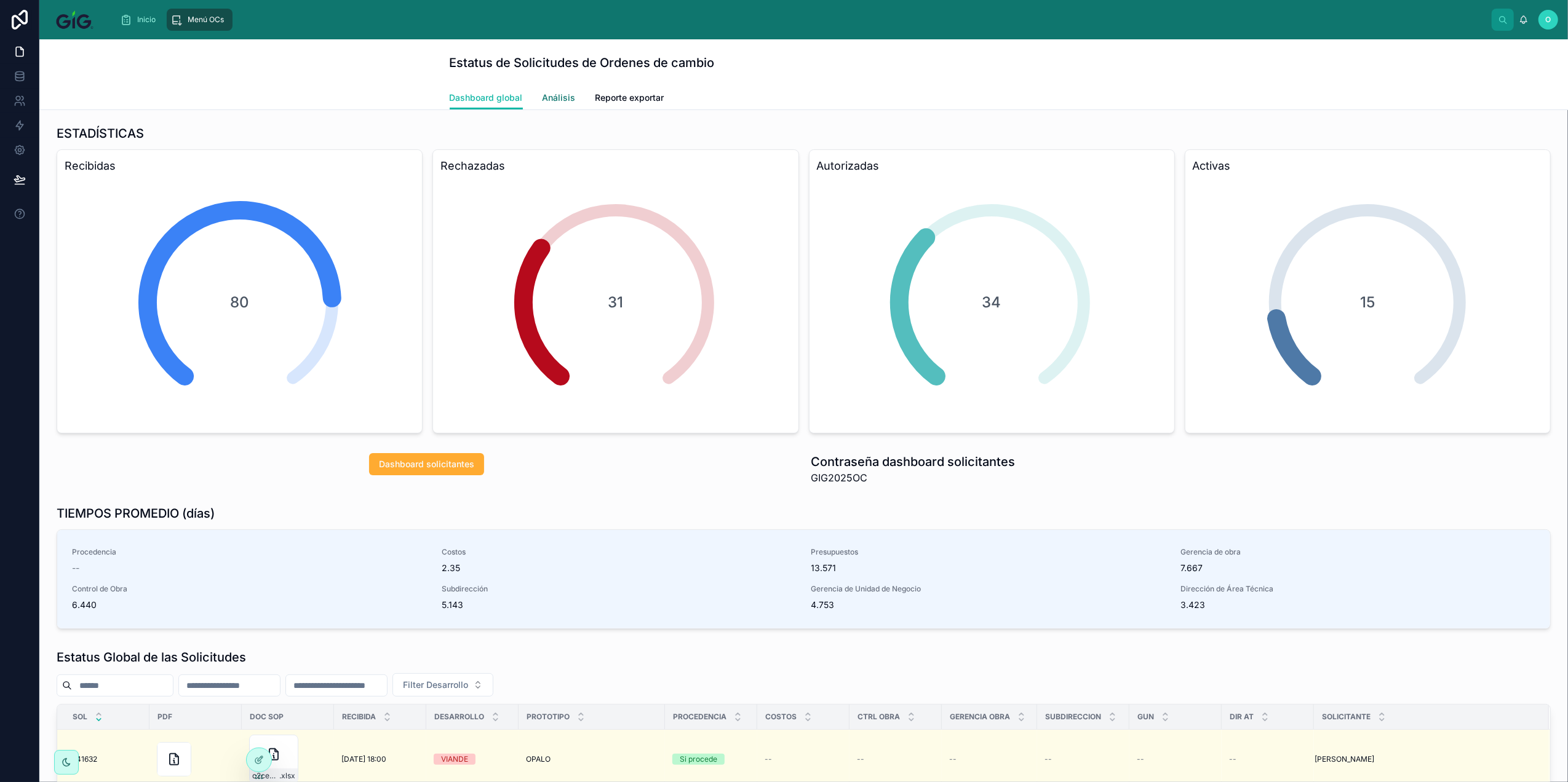
click at [556, 97] on span "Análisis" at bounding box center [559, 97] width 33 height 12
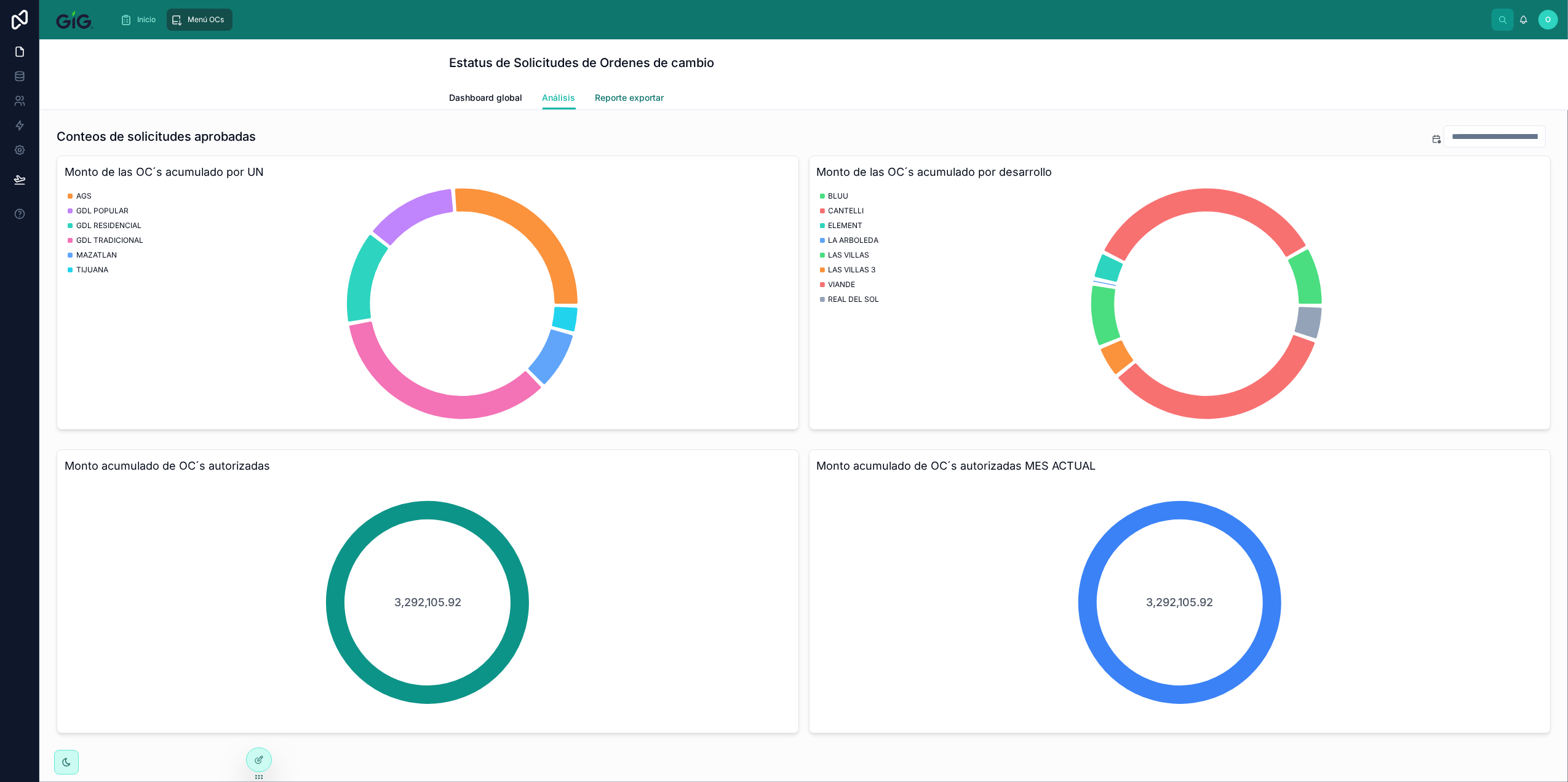
click at [623, 94] on span "Reporte exportar" at bounding box center [629, 97] width 69 height 12
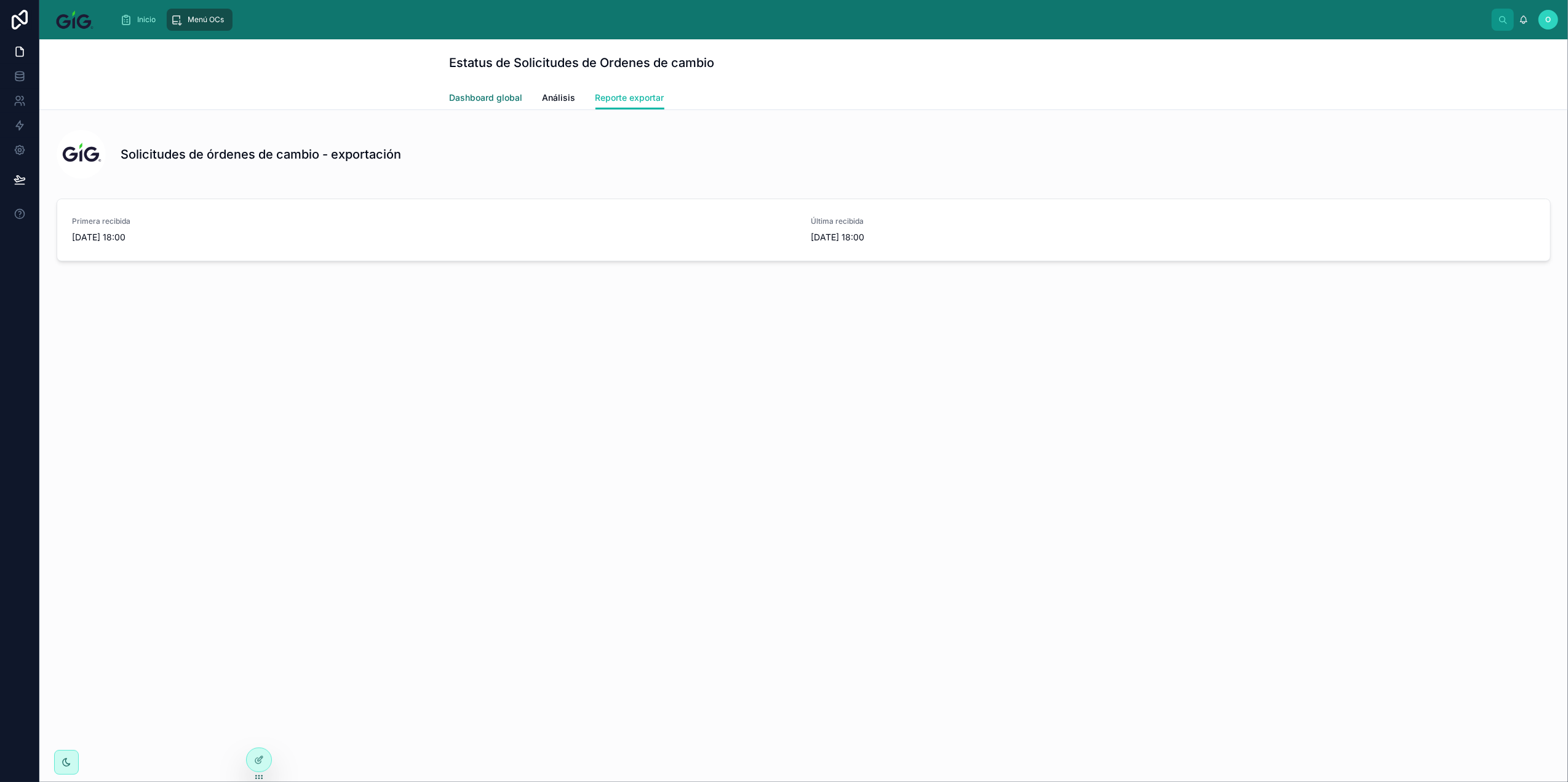
click at [491, 99] on span "Dashboard global" at bounding box center [486, 97] width 73 height 12
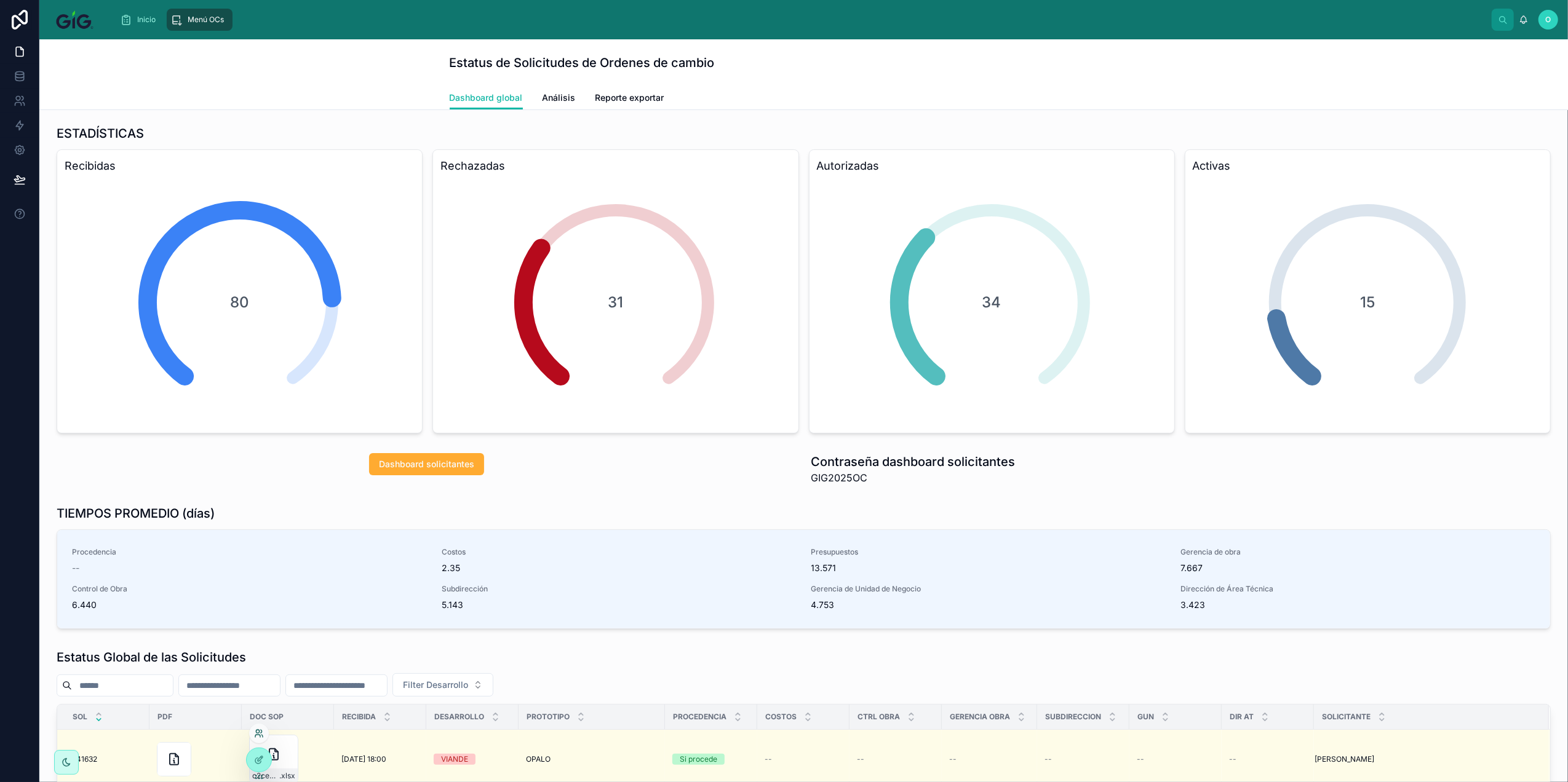
click at [258, 734] on icon at bounding box center [259, 734] width 10 height 10
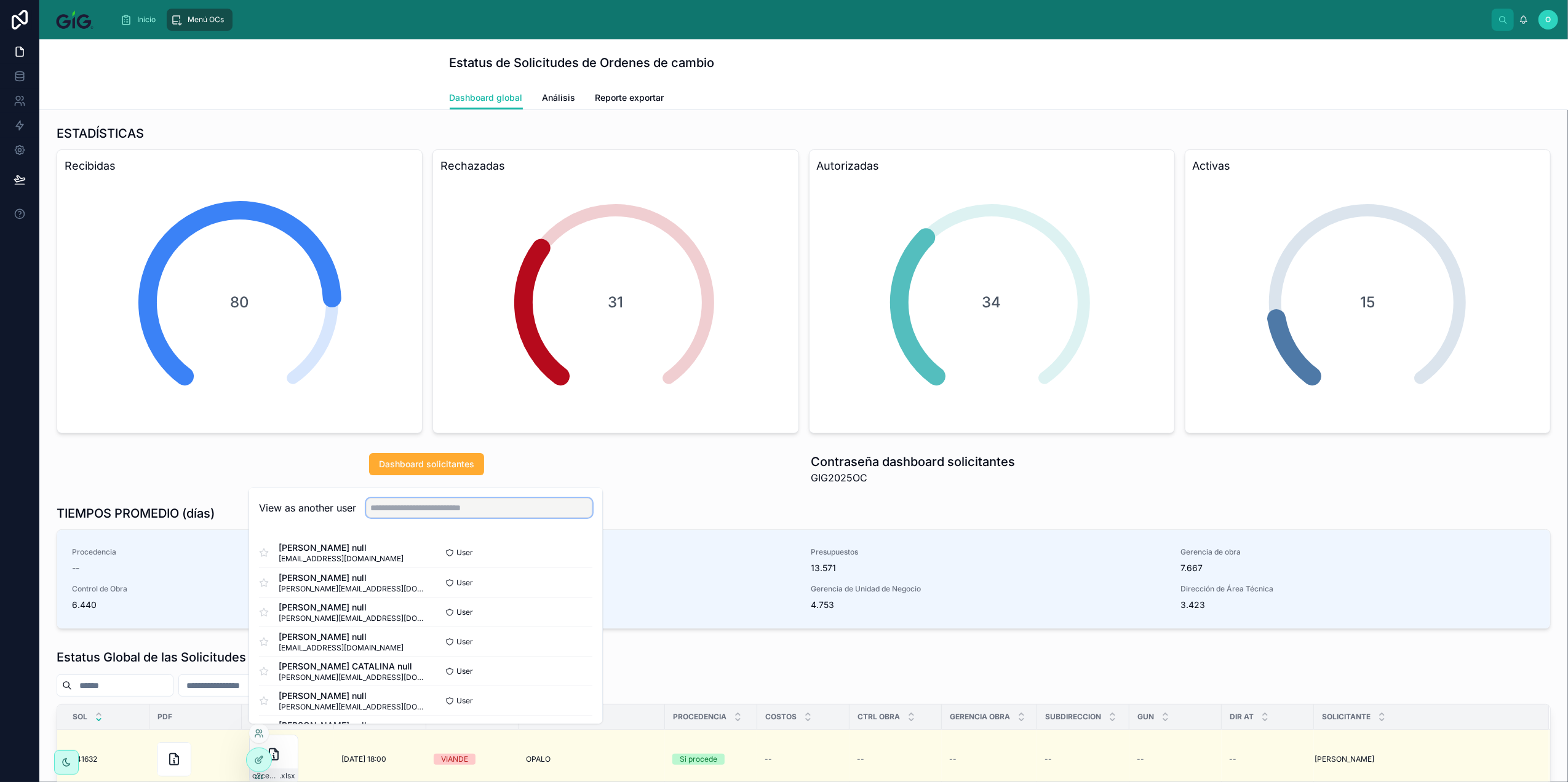
click at [401, 512] on input "text" at bounding box center [479, 508] width 226 height 19
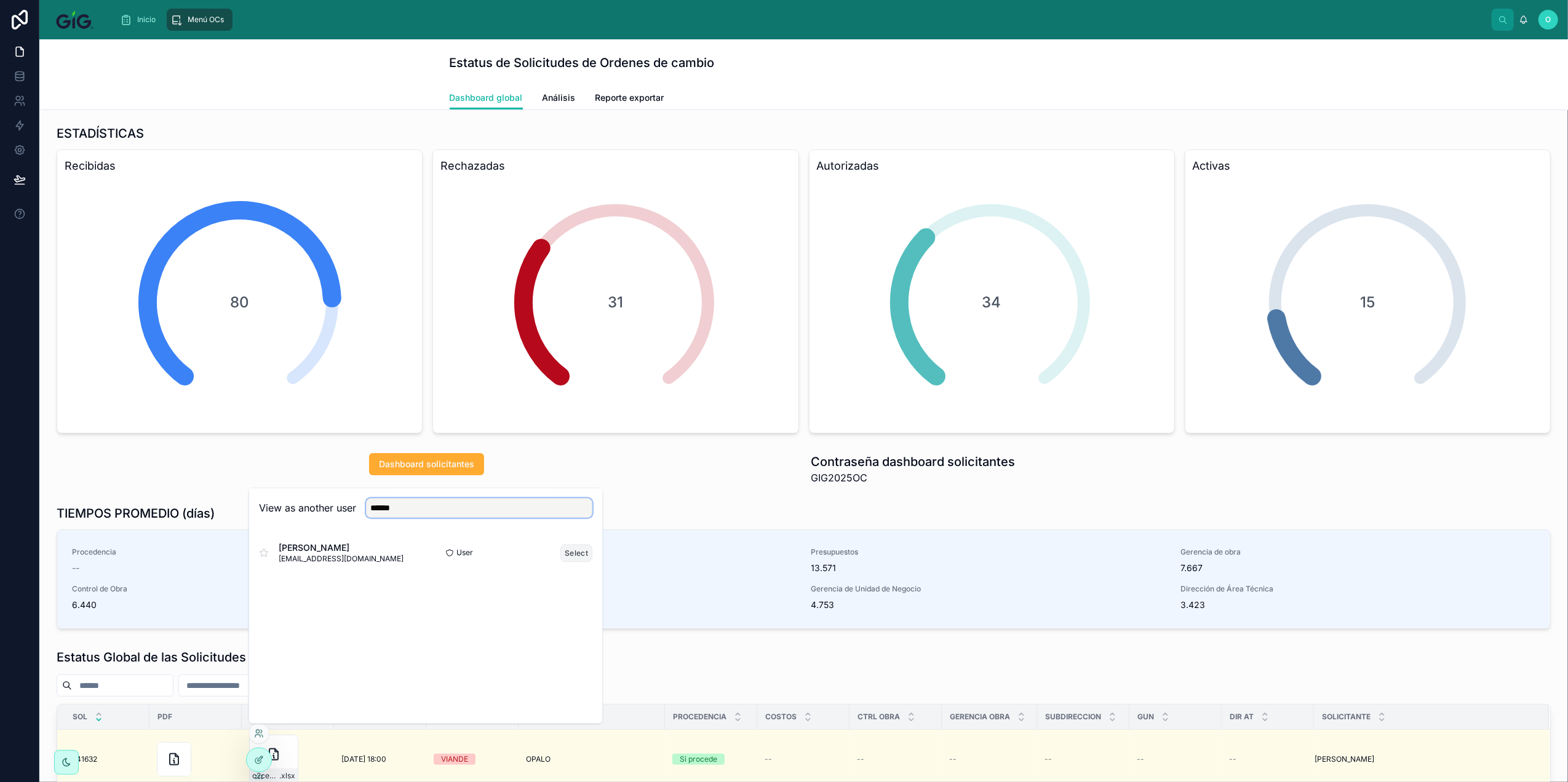
type input "******"
click at [571, 558] on button "Select" at bounding box center [576, 553] width 32 height 18
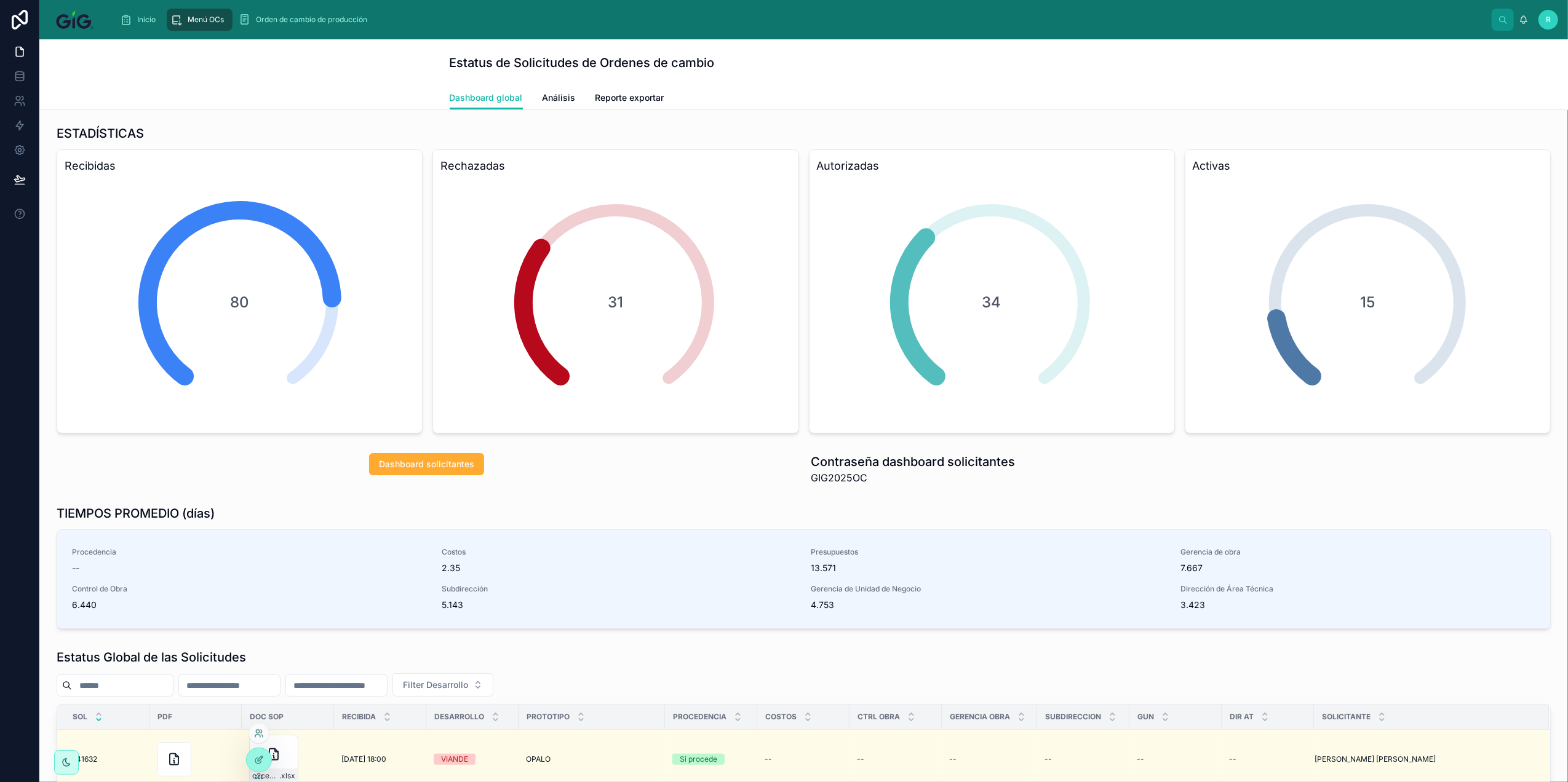
click at [257, 728] on div at bounding box center [259, 734] width 19 height 19
click at [260, 737] on icon at bounding box center [258, 735] width 5 height 2
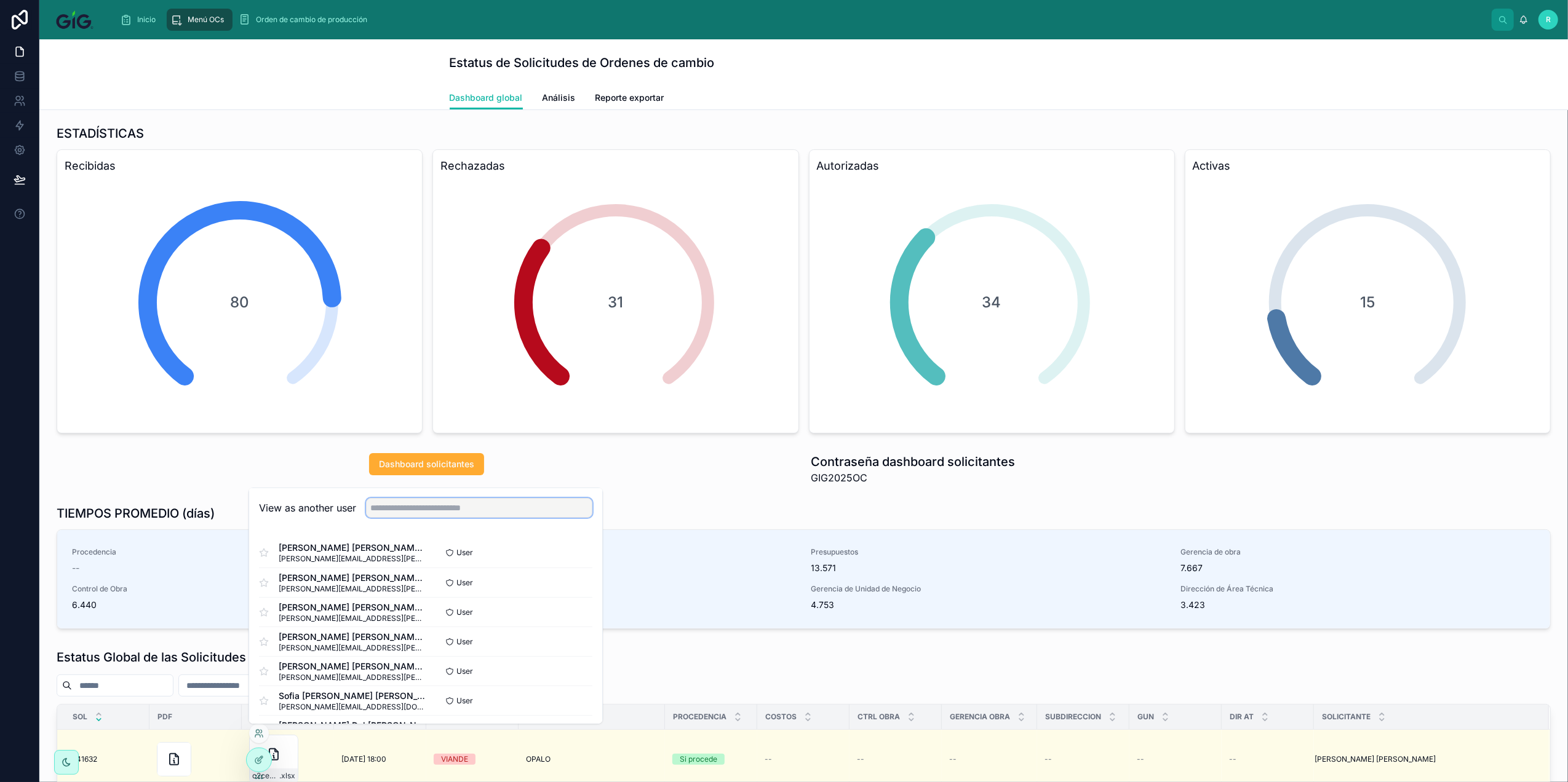
click at [442, 512] on input "text" at bounding box center [479, 508] width 226 height 19
type input "****"
click at [580, 649] on button "Select" at bounding box center [576, 642] width 32 height 18
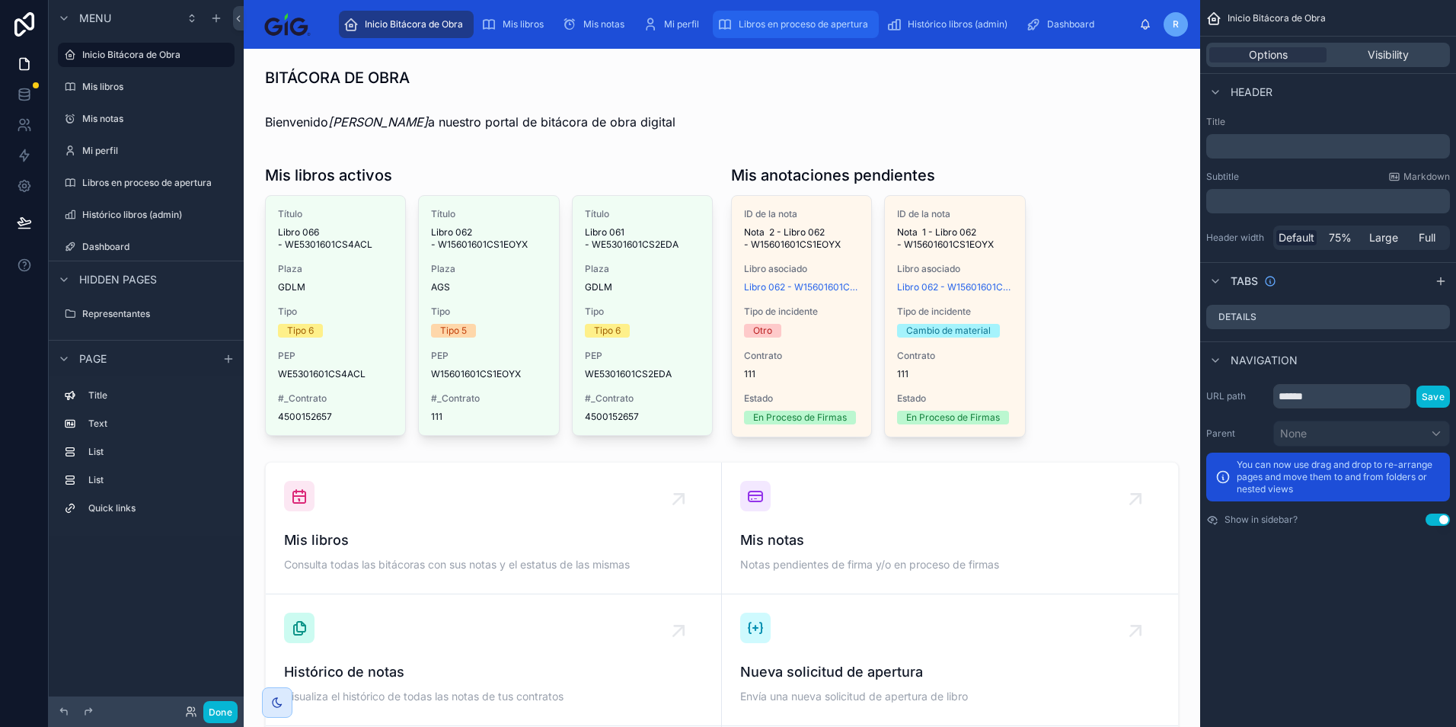
click at [814, 35] on div "Libros en proceso de apertura" at bounding box center [796, 24] width 157 height 24
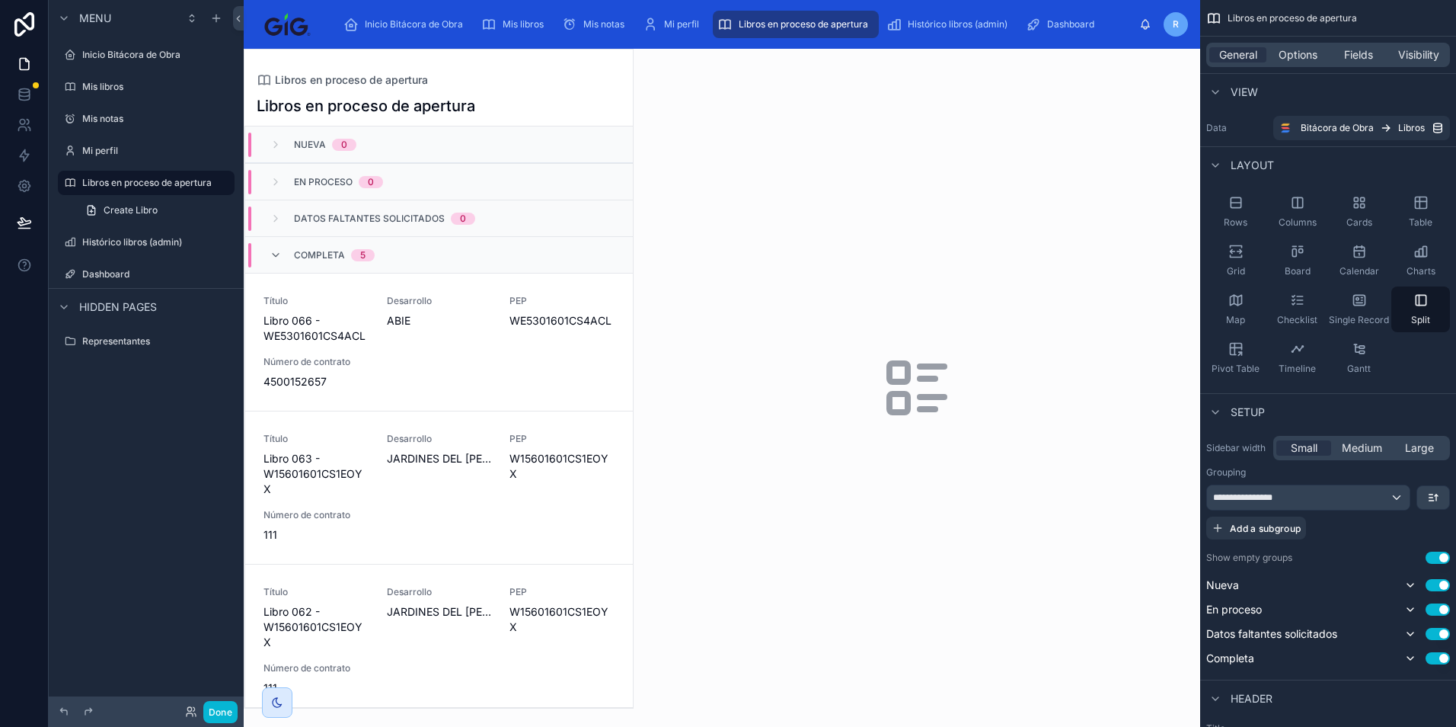
click at [470, 357] on div at bounding box center [439, 379] width 388 height 658
click at [465, 348] on div "Título Libro 066 - WE5301601CS4ACL Desarrollo ABIE PEP WE5301601CS4ACL Número d…" at bounding box center [439, 342] width 351 height 94
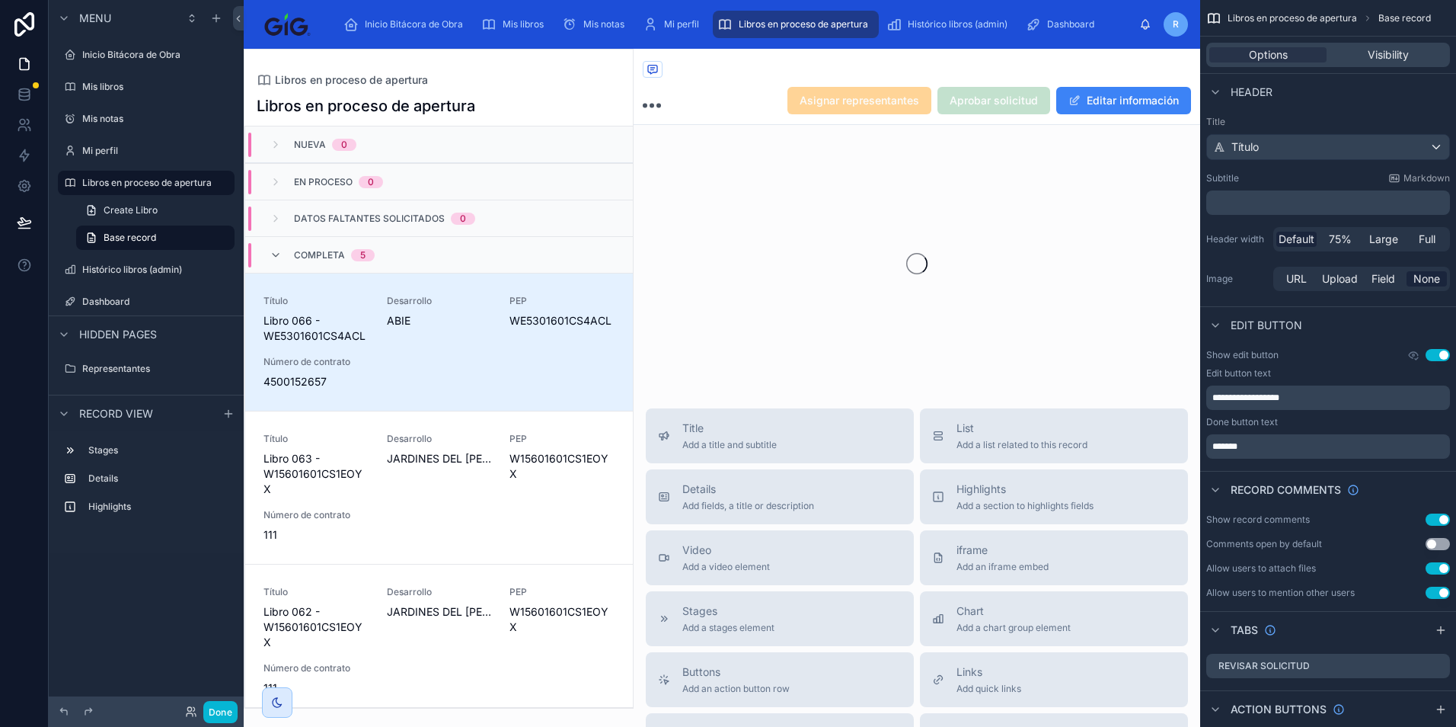
scroll to position [146, 0]
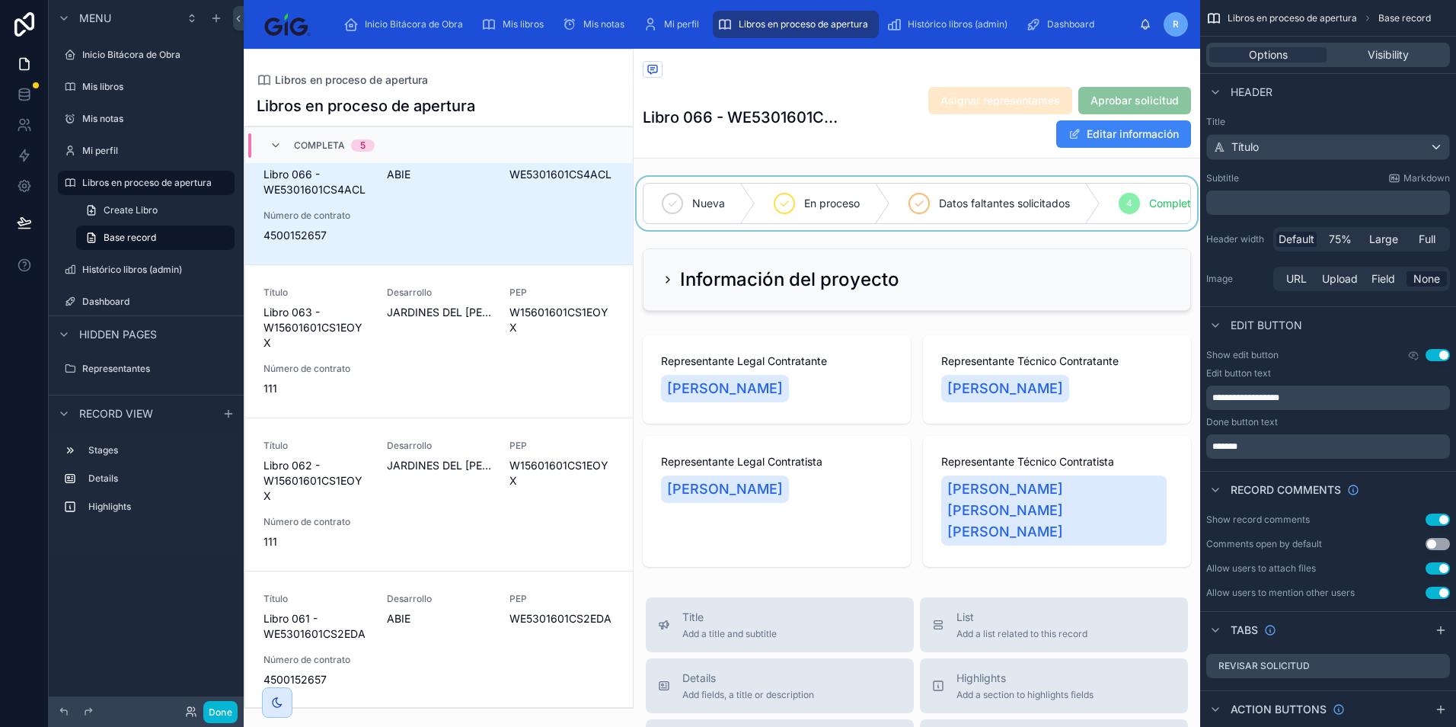
click at [1077, 229] on div at bounding box center [917, 203] width 567 height 53
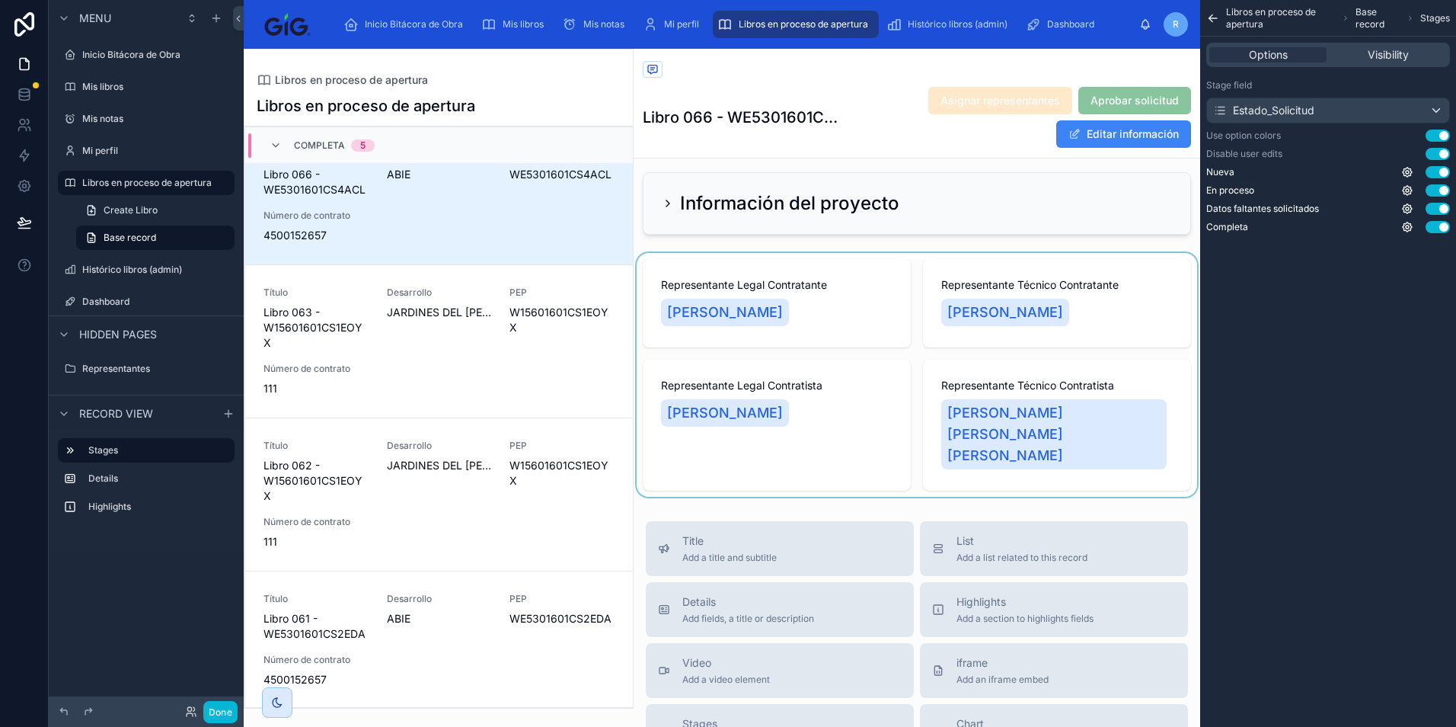
scroll to position [0, 0]
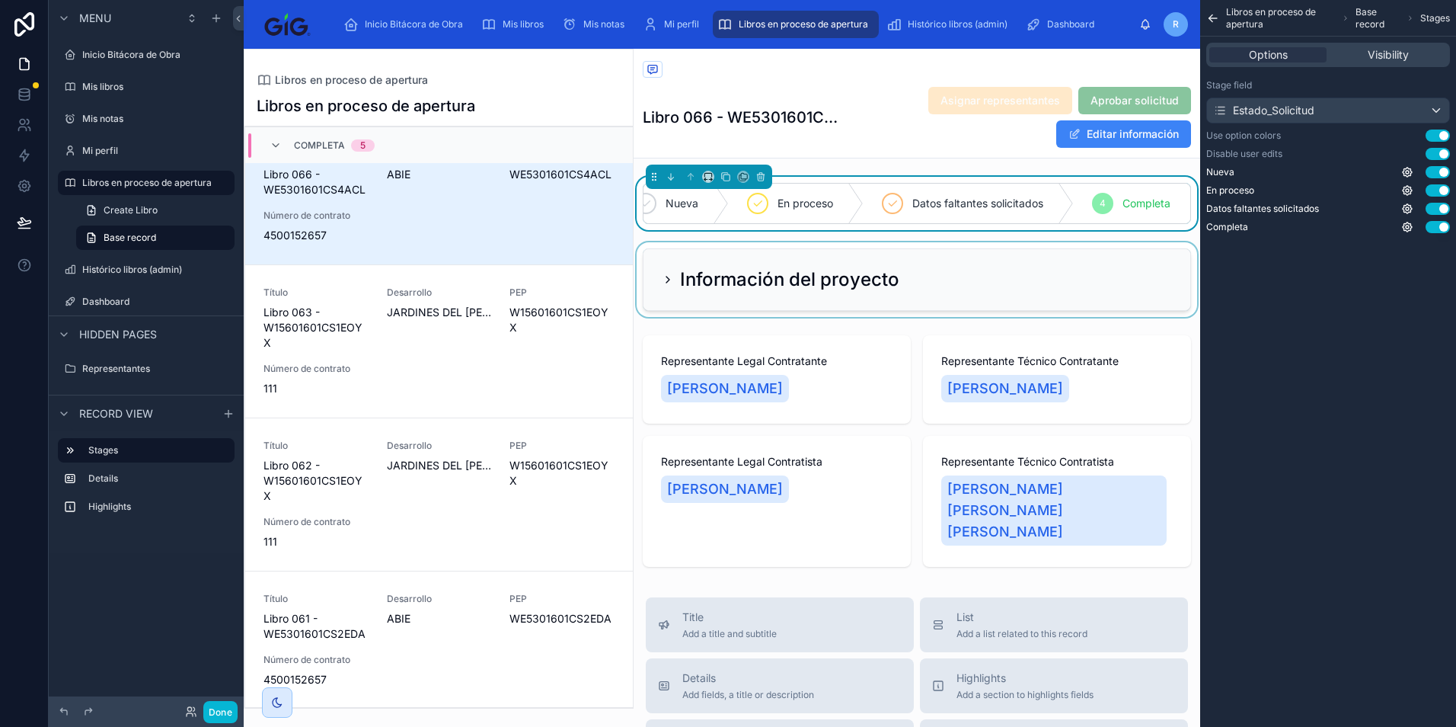
drag, startPoint x: 854, startPoint y: 286, endPoint x: 817, endPoint y: 297, distance: 38.1
click at [855, 286] on div at bounding box center [917, 279] width 567 height 75
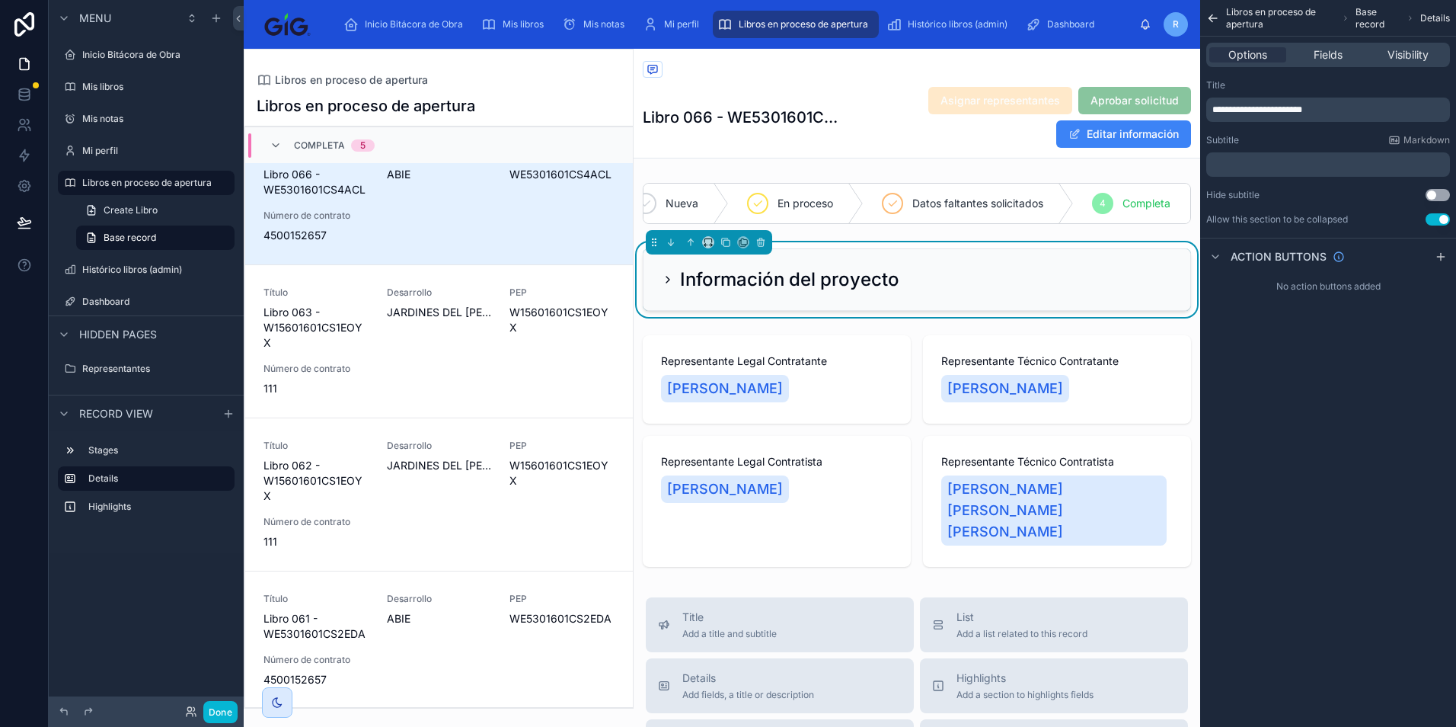
click at [667, 286] on icon at bounding box center [668, 279] width 12 height 12
click at [673, 286] on icon at bounding box center [668, 279] width 12 height 12
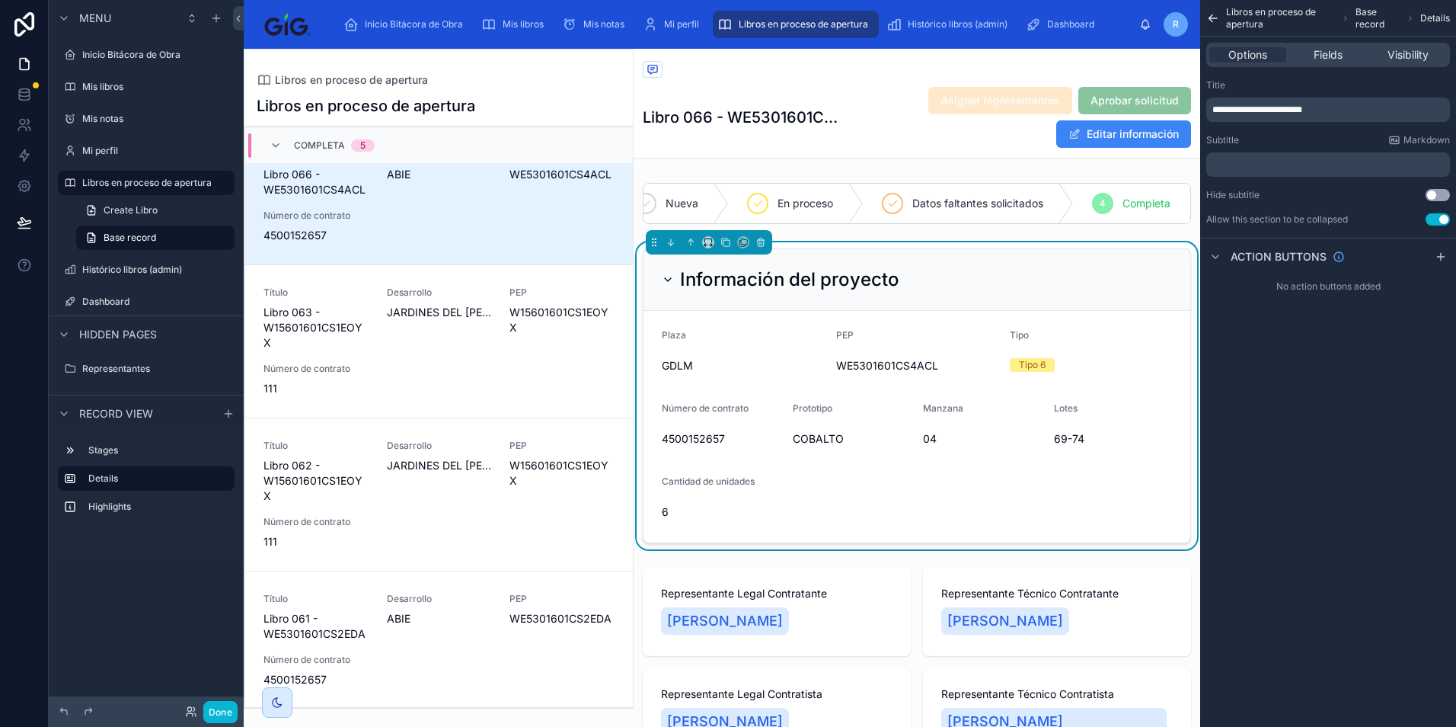
click at [941, 485] on form "Plaza GDLM PEP WE5301601CS4ACL Tipo Tipo 6 Número de contrato 4500152657 Protot…" at bounding box center [917, 427] width 547 height 232
click at [1354, 52] on div "Fields" at bounding box center [1328, 54] width 77 height 15
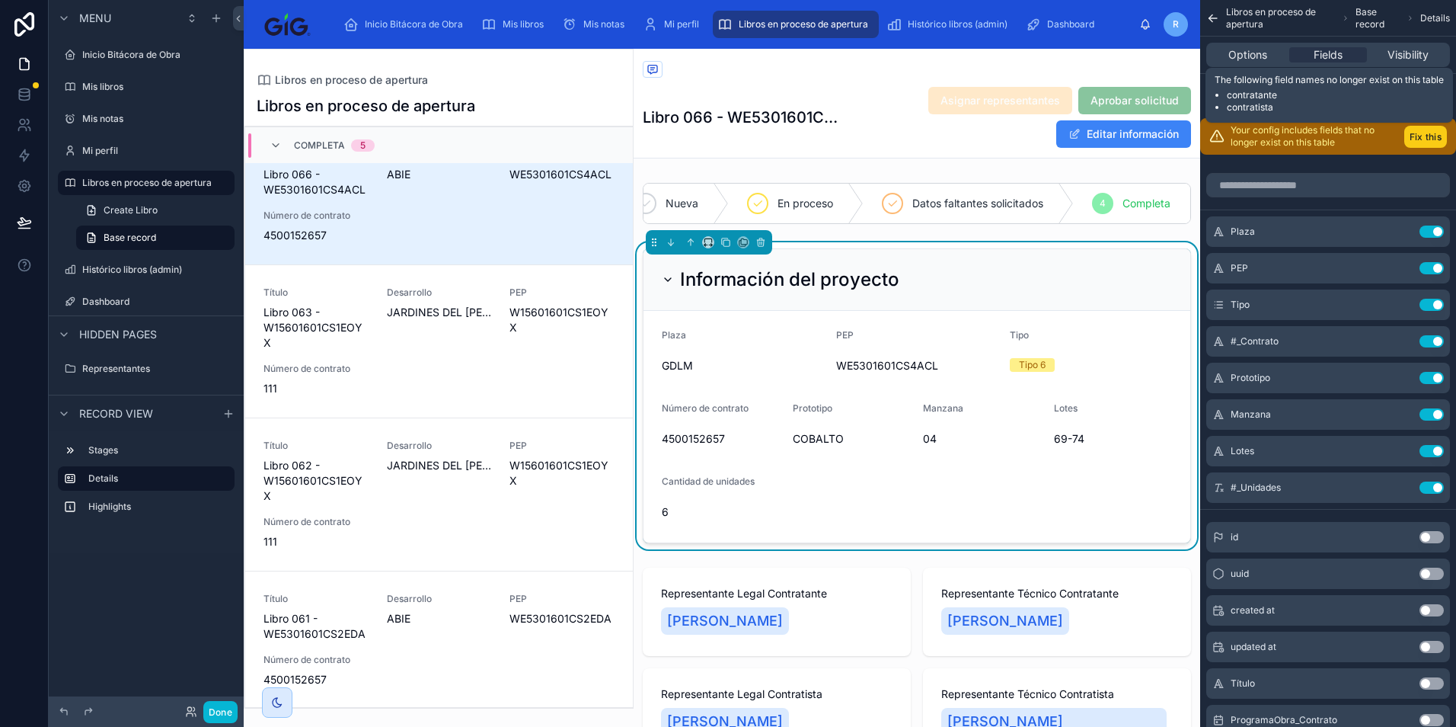
click at [1415, 137] on button "Fix this" at bounding box center [1426, 137] width 43 height 22
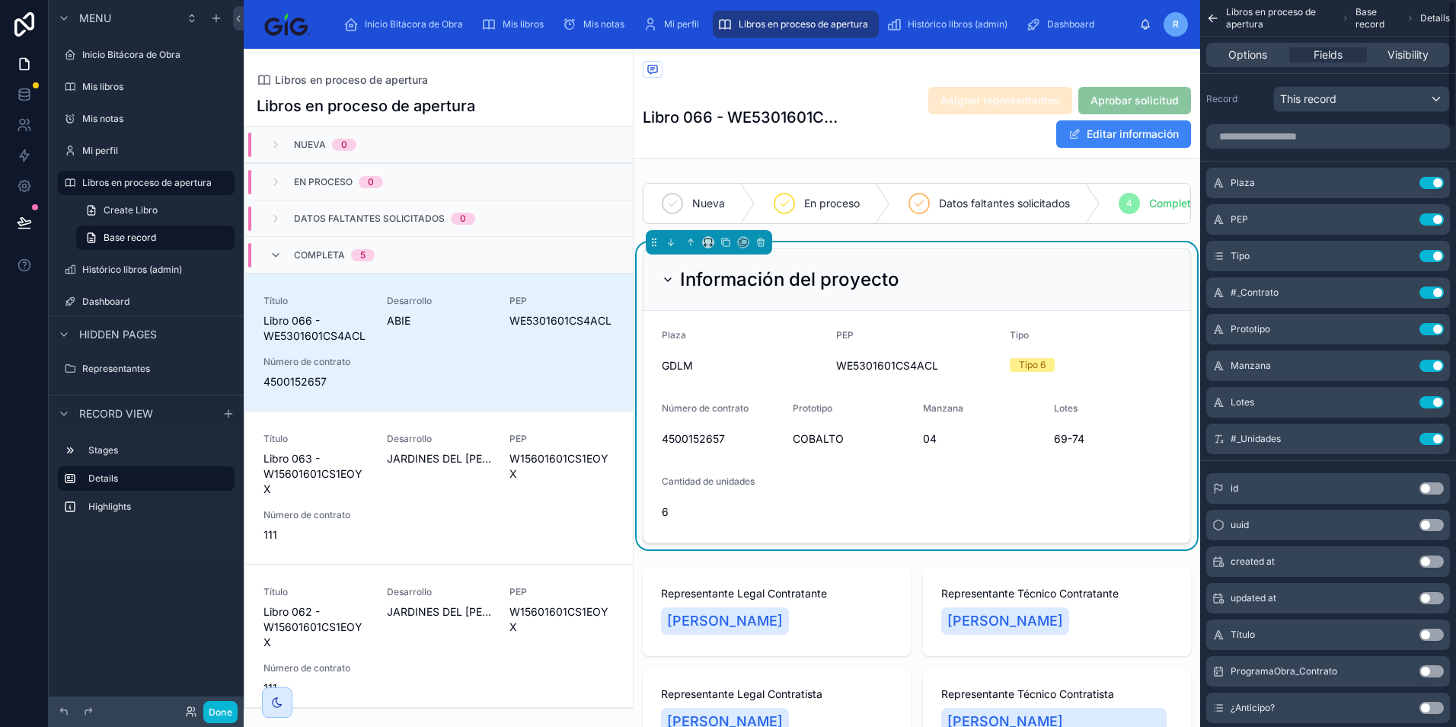
scroll to position [146, 0]
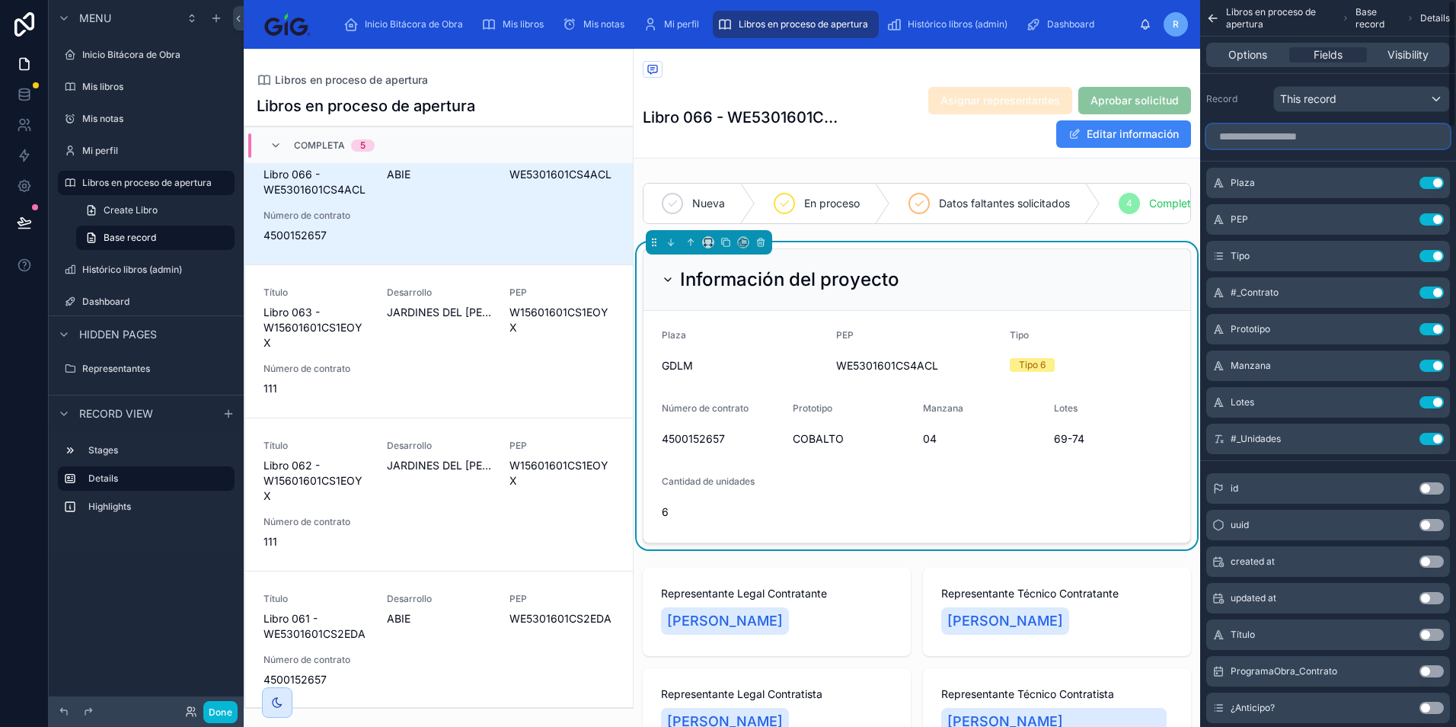
click at [1300, 139] on input "scrollable content" at bounding box center [1329, 136] width 244 height 24
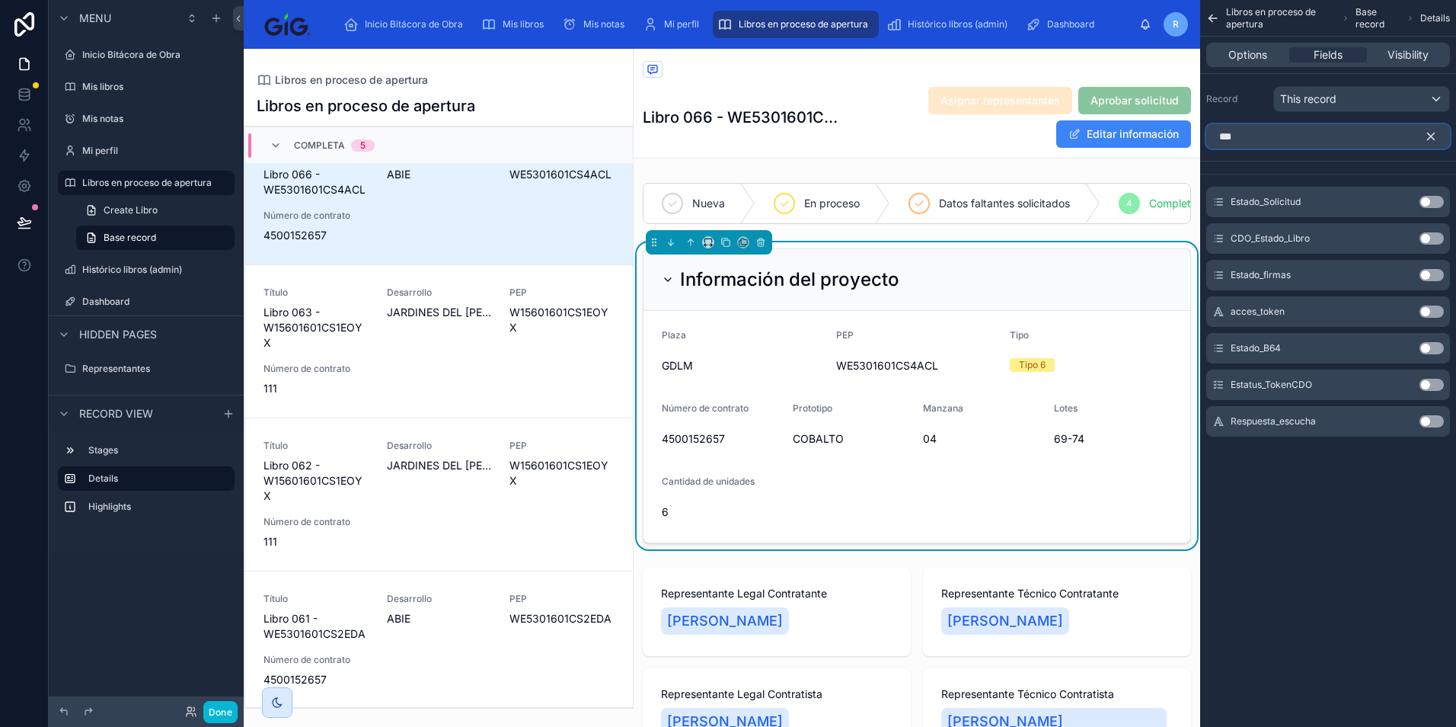
type input "***"
click at [1427, 275] on button "Use setting" at bounding box center [1432, 275] width 24 height 12
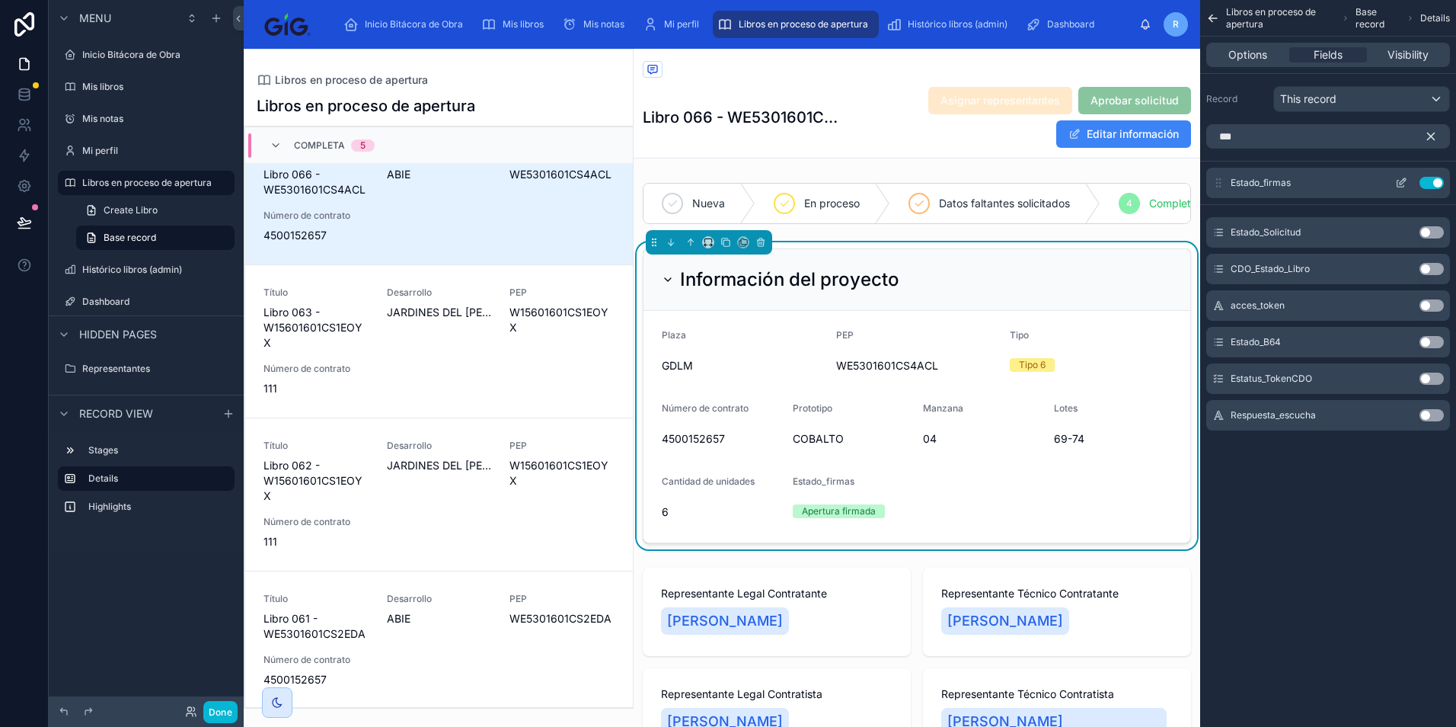
click at [1400, 181] on icon "scrollable content" at bounding box center [1401, 183] width 12 height 12
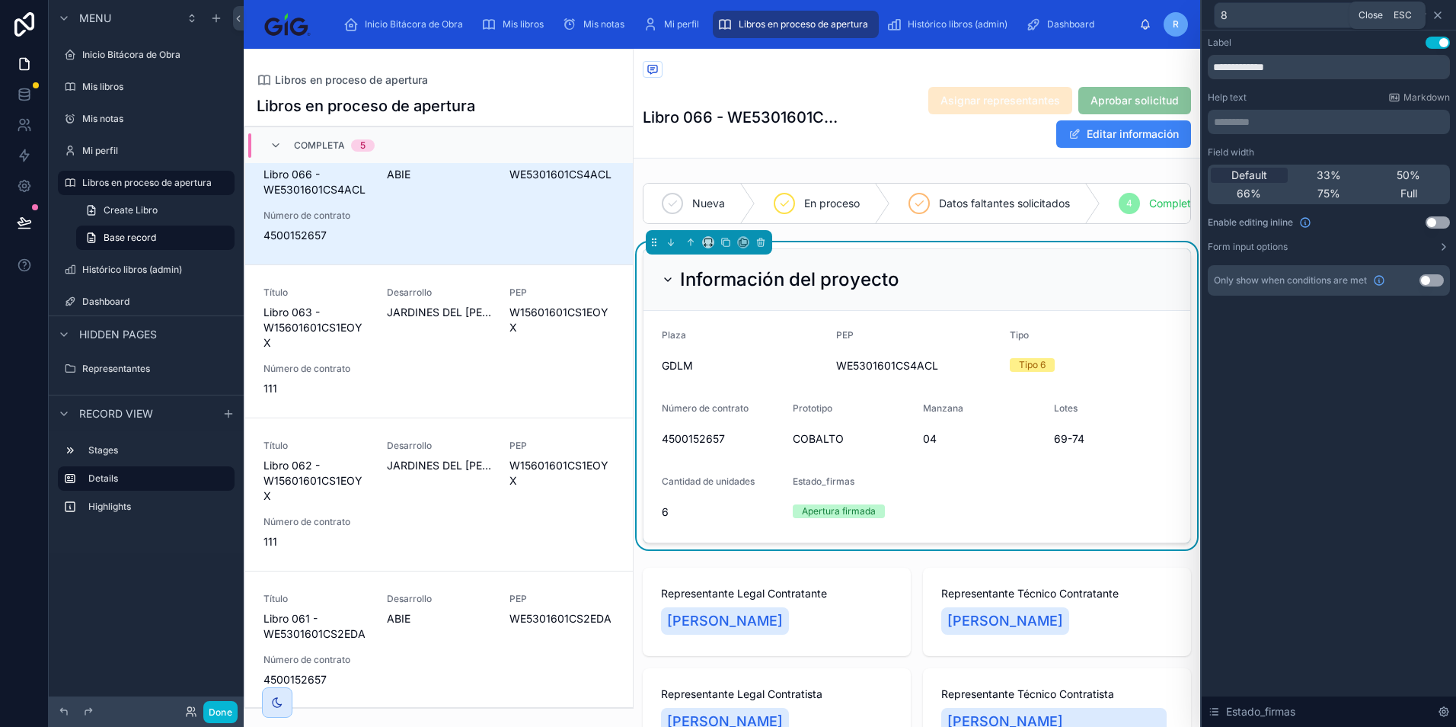
click at [1440, 13] on icon at bounding box center [1438, 15] width 6 height 6
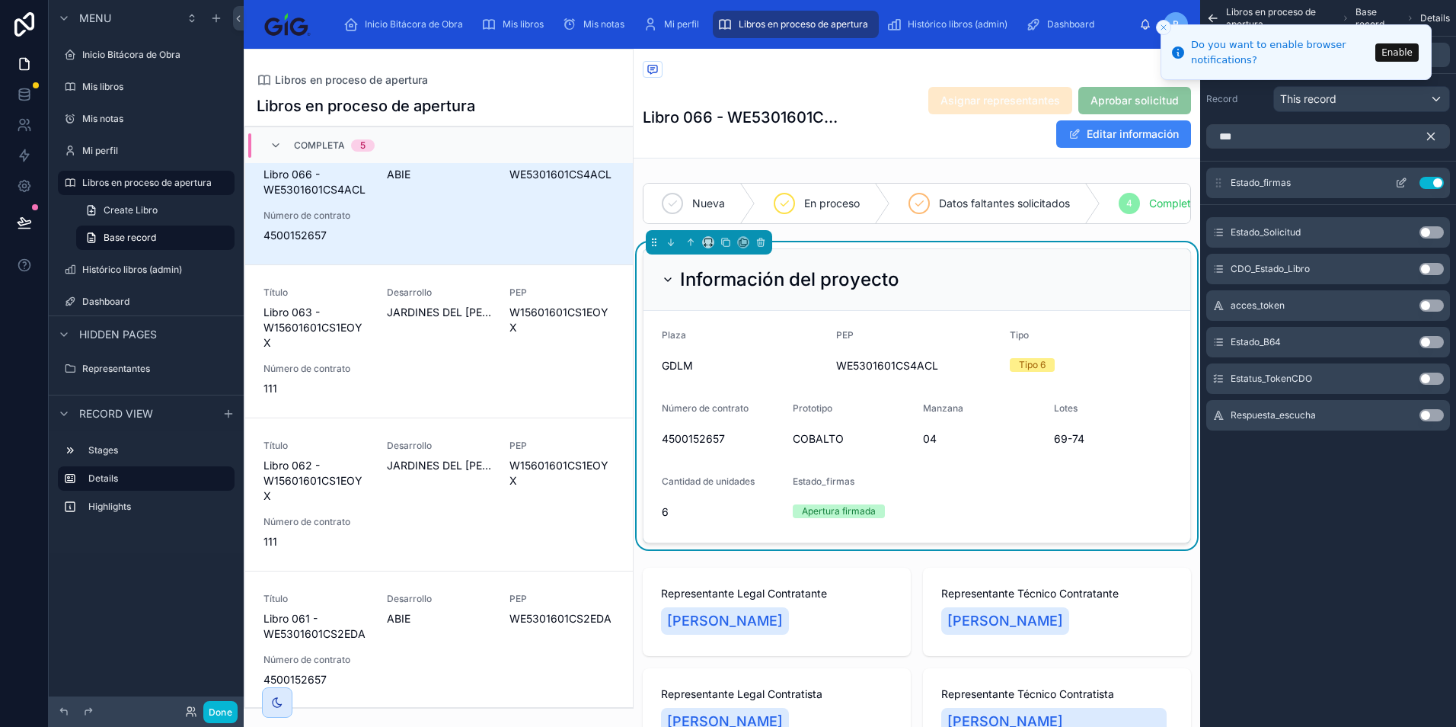
click at [1436, 183] on button "Use setting" at bounding box center [1432, 183] width 24 height 12
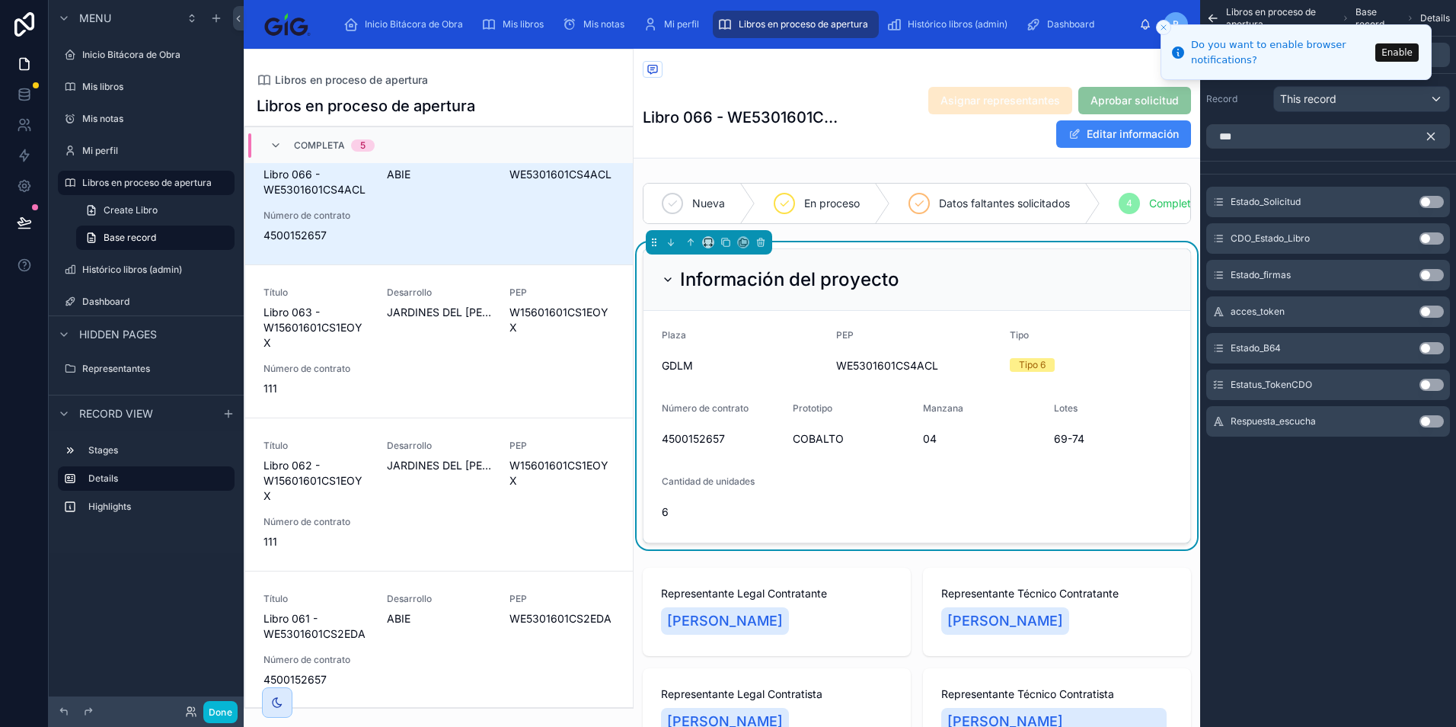
click at [1168, 25] on icon "Close toast" at bounding box center [1163, 27] width 9 height 9
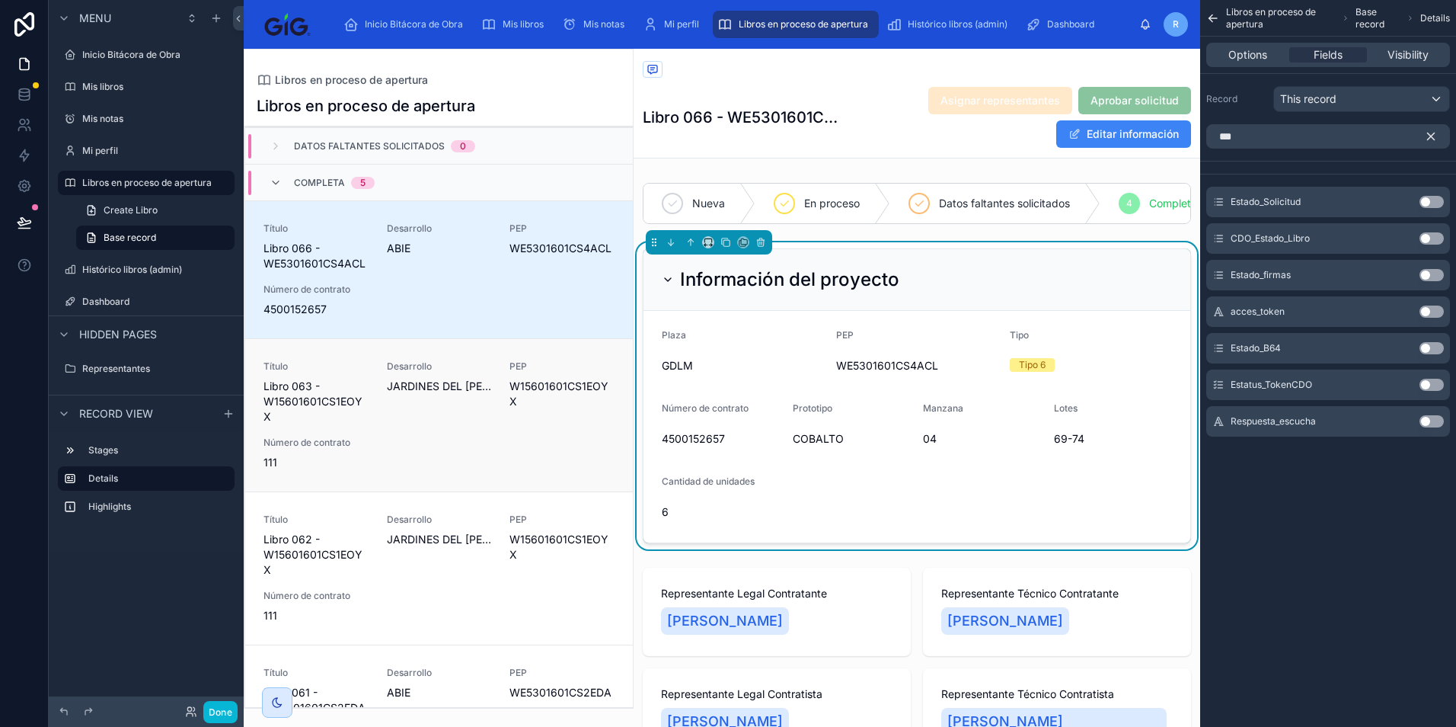
scroll to position [0, 0]
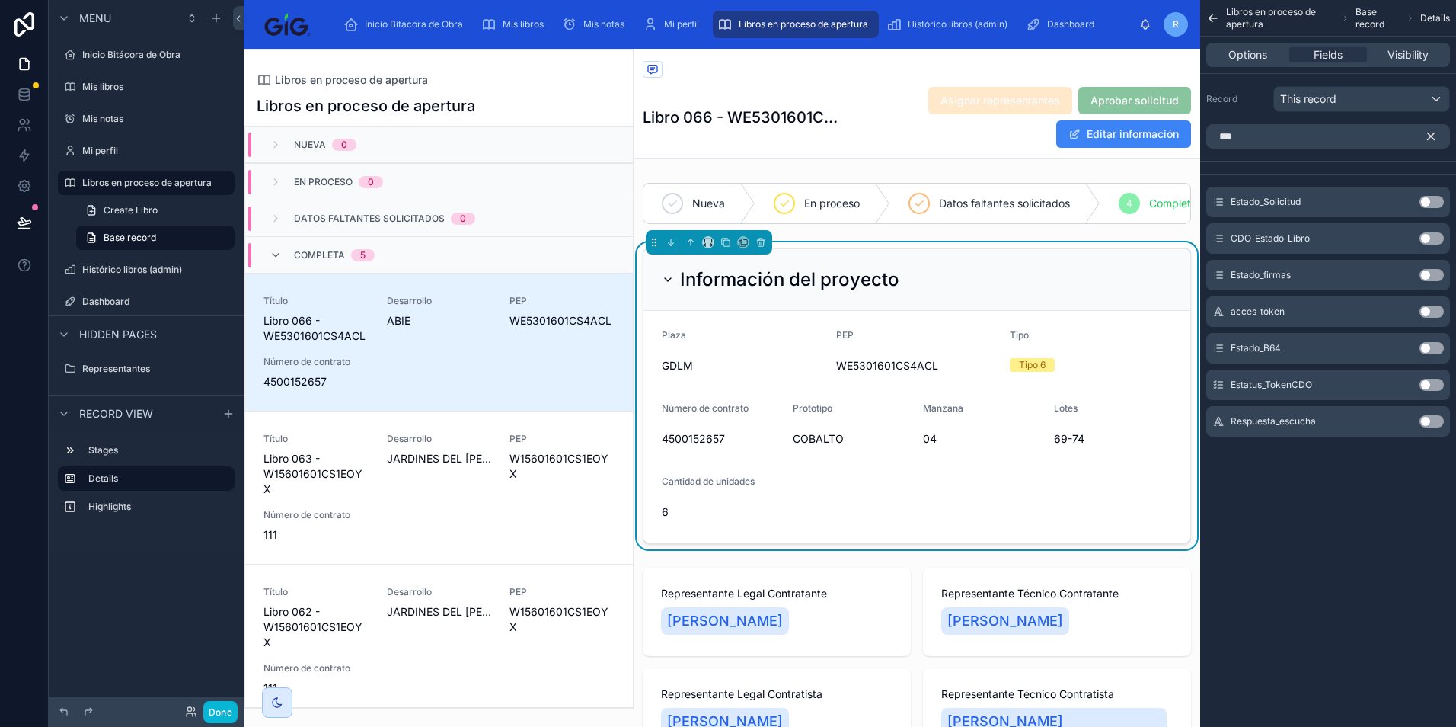
click at [1437, 137] on icon "scrollable content" at bounding box center [1431, 136] width 14 height 14
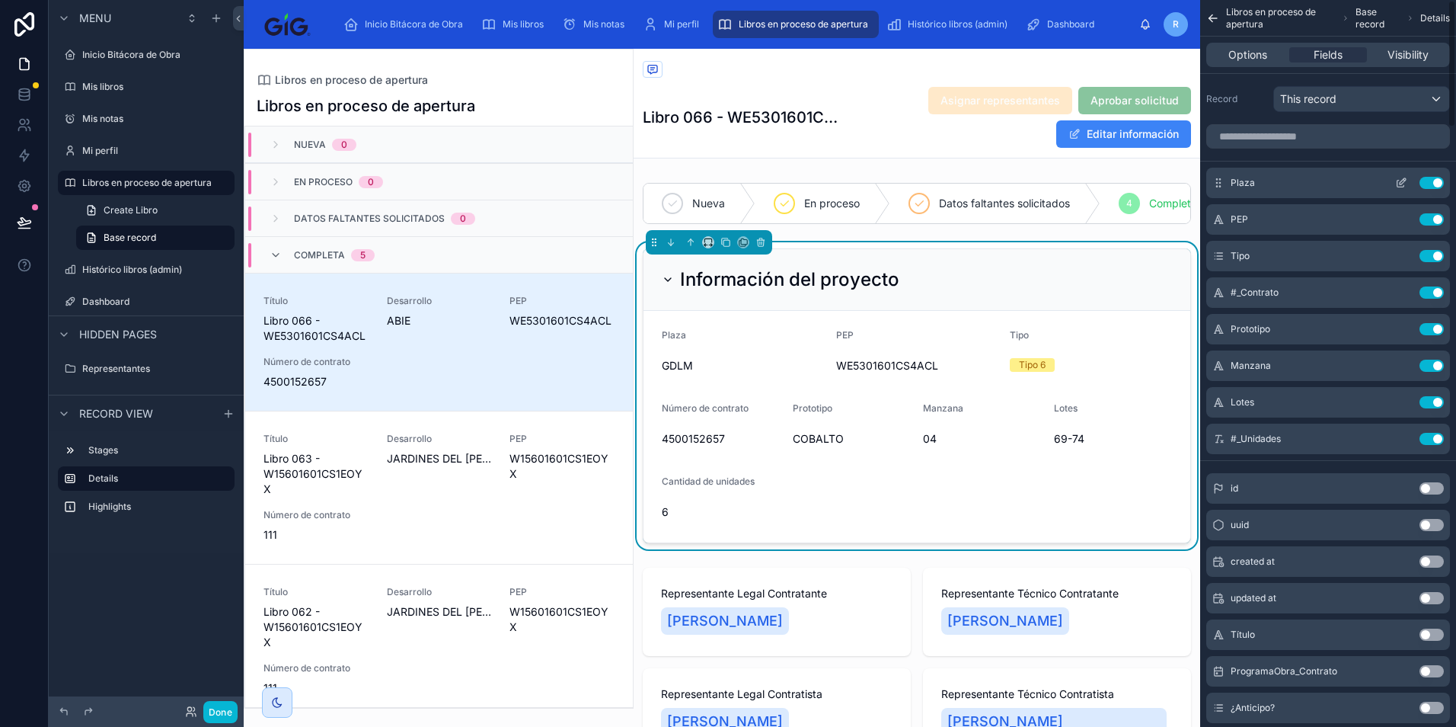
scroll to position [146, 0]
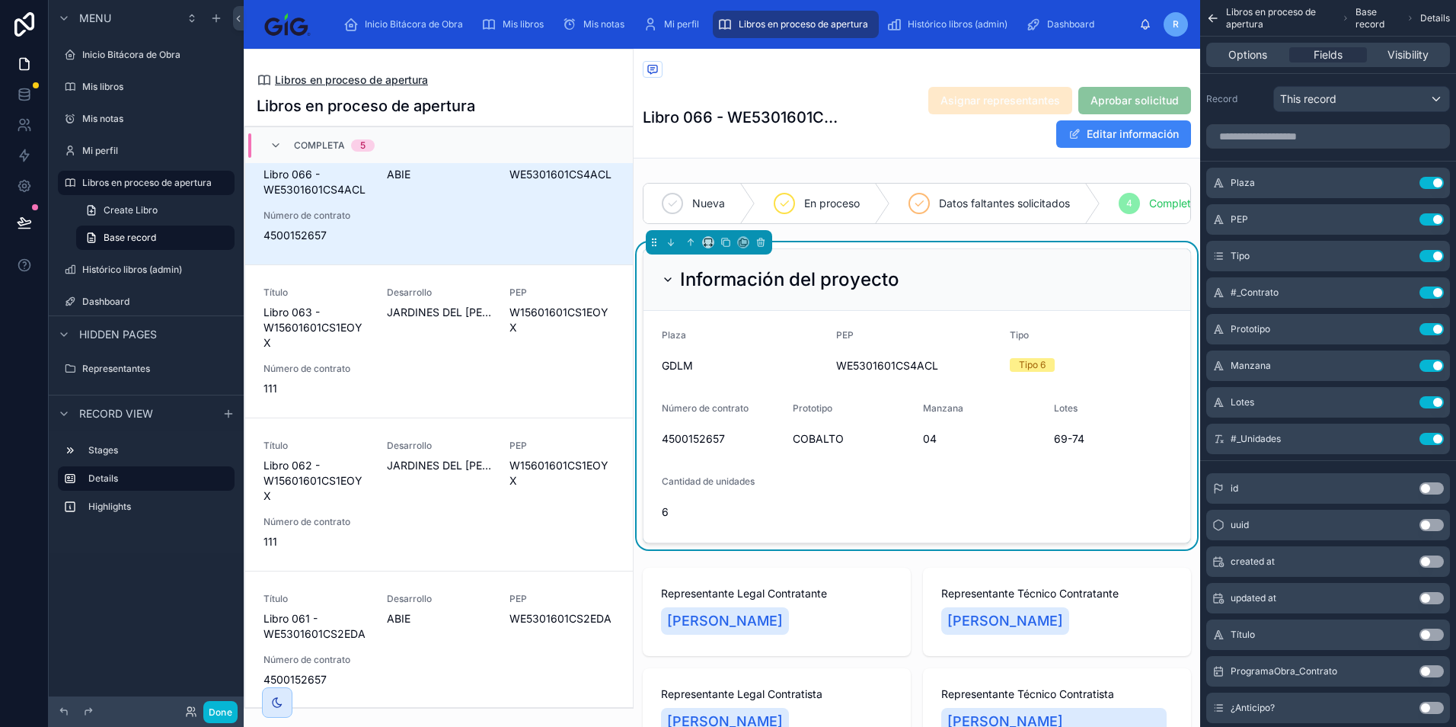
click at [411, 76] on span "Libros en proceso de apertura" at bounding box center [351, 79] width 153 height 15
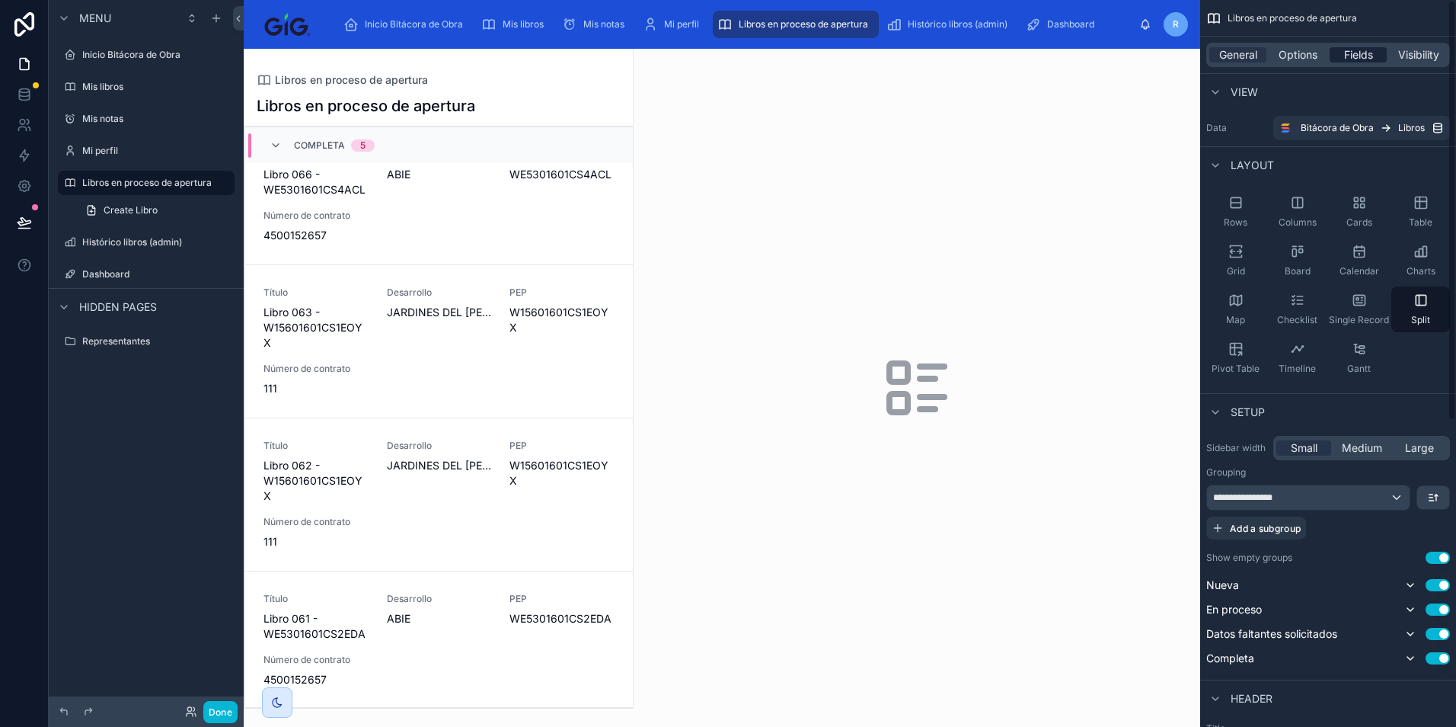
click at [1357, 56] on span "Fields" at bounding box center [1358, 54] width 29 height 15
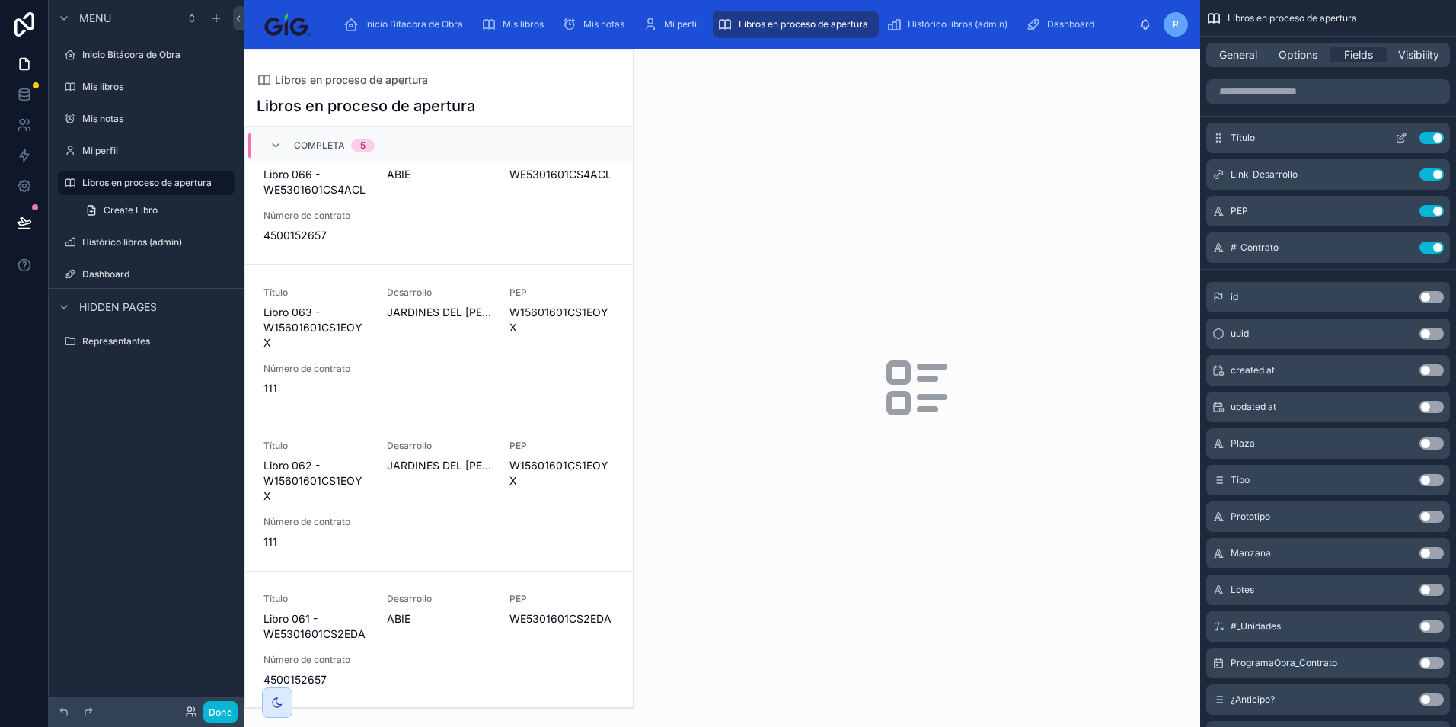
click at [1405, 134] on icon "scrollable content" at bounding box center [1401, 138] width 12 height 12
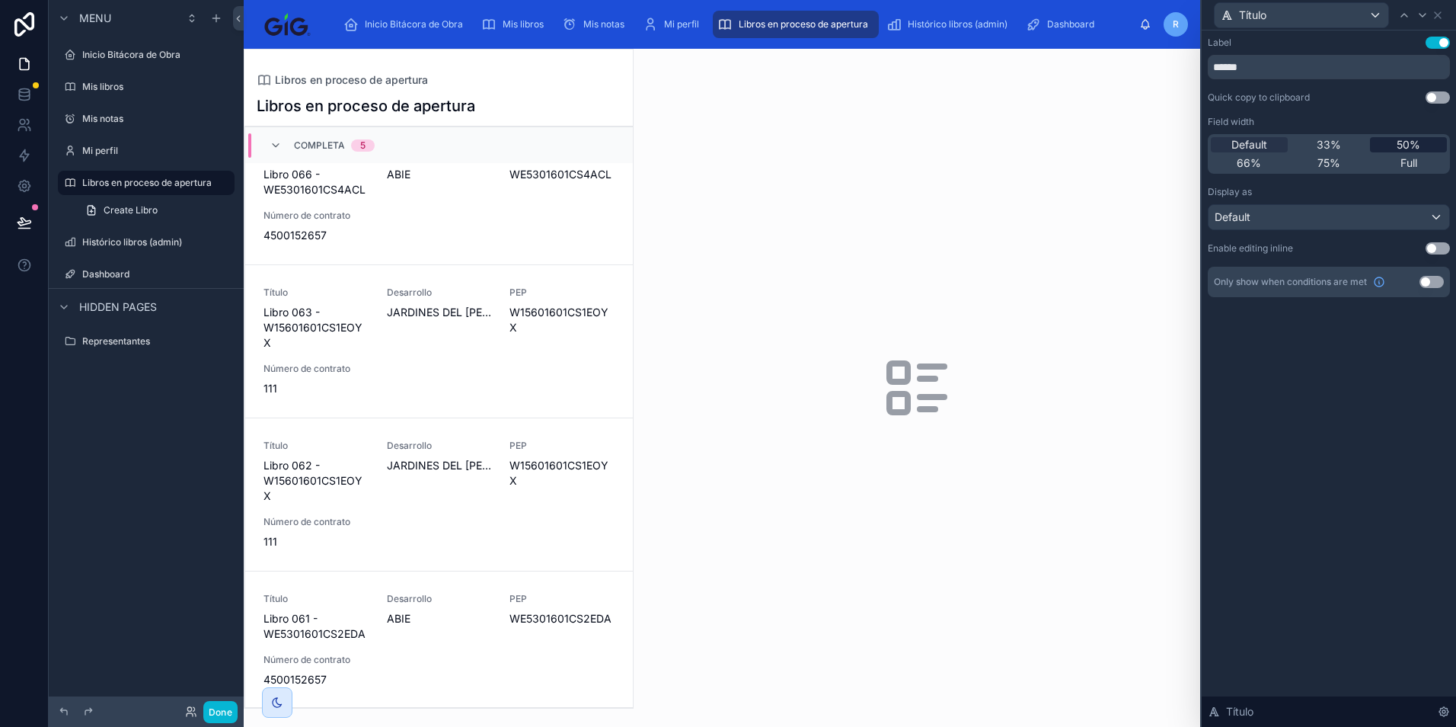
click at [1410, 147] on span "50%" at bounding box center [1409, 144] width 24 height 15
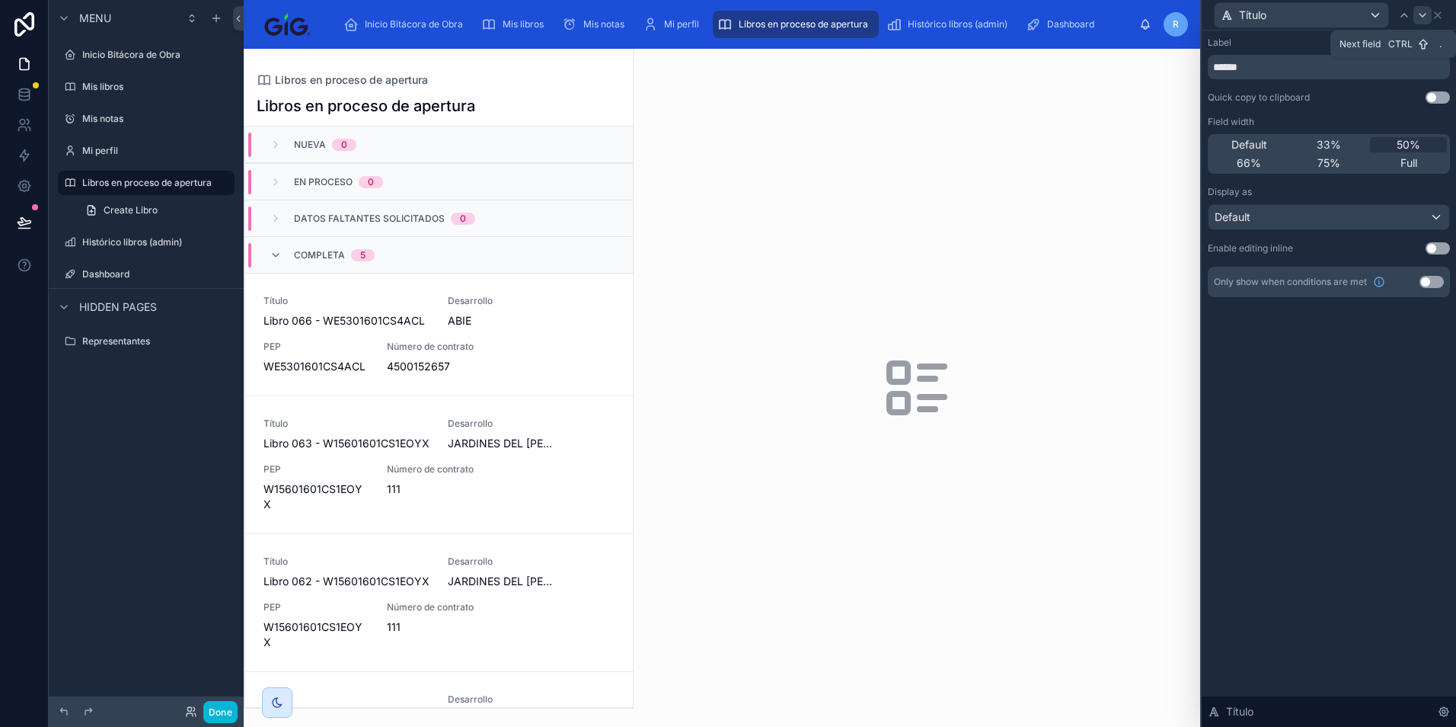
click at [1420, 17] on icon at bounding box center [1423, 15] width 12 height 12
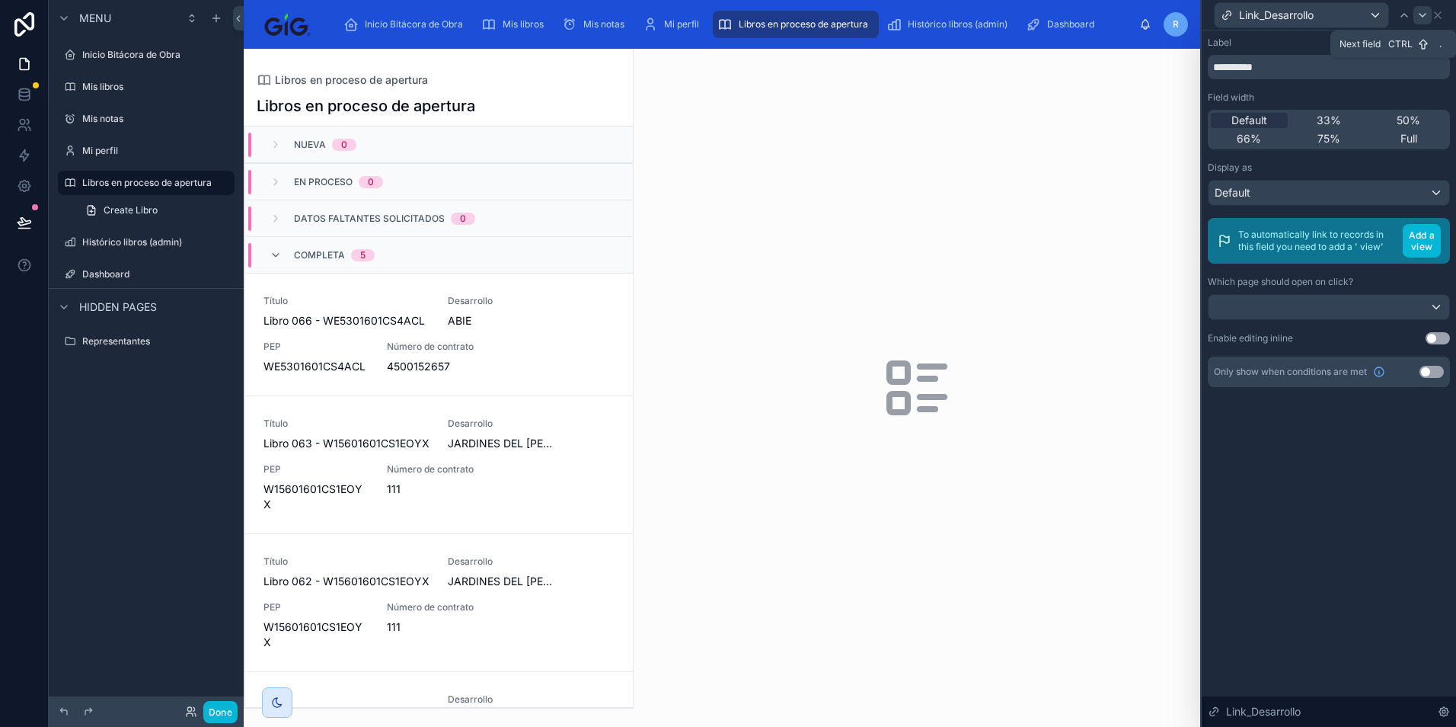
click at [1421, 17] on icon at bounding box center [1423, 15] width 12 height 12
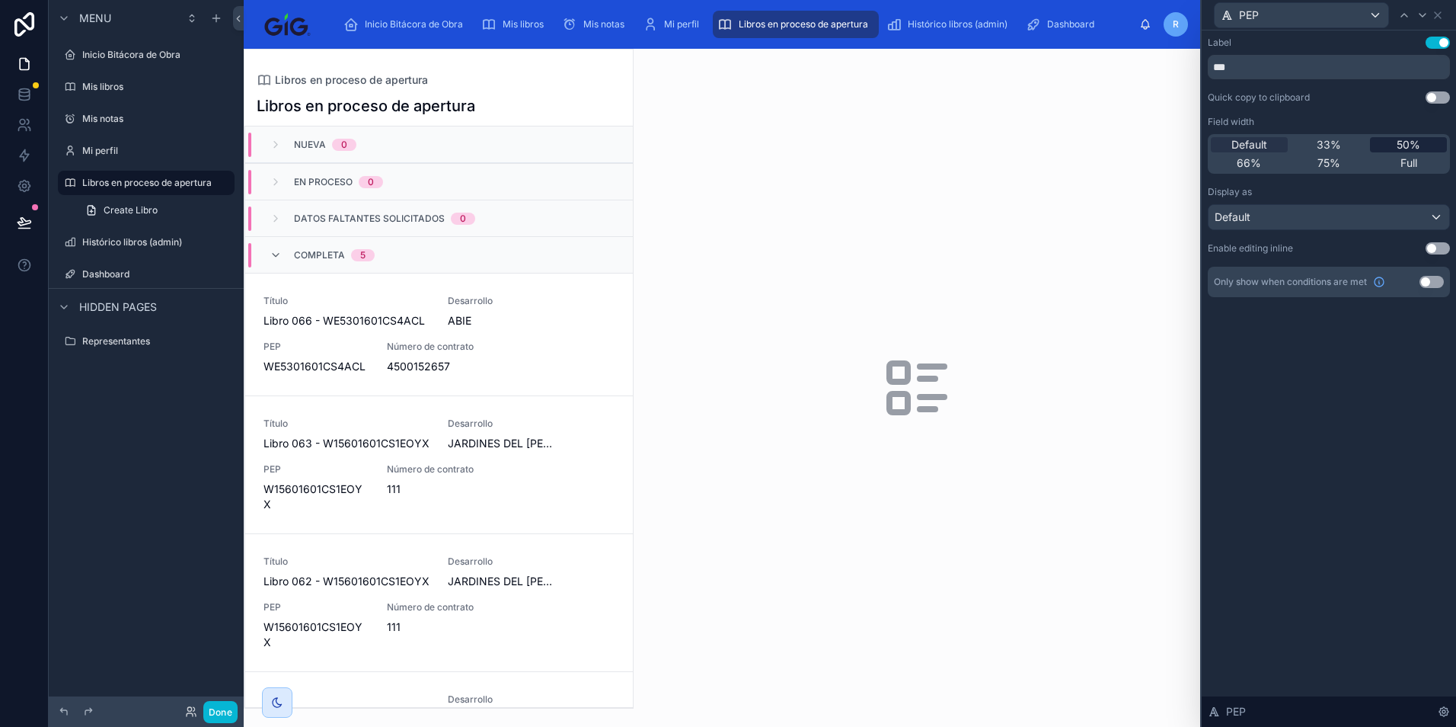
click at [1418, 142] on span "50%" at bounding box center [1409, 144] width 24 height 15
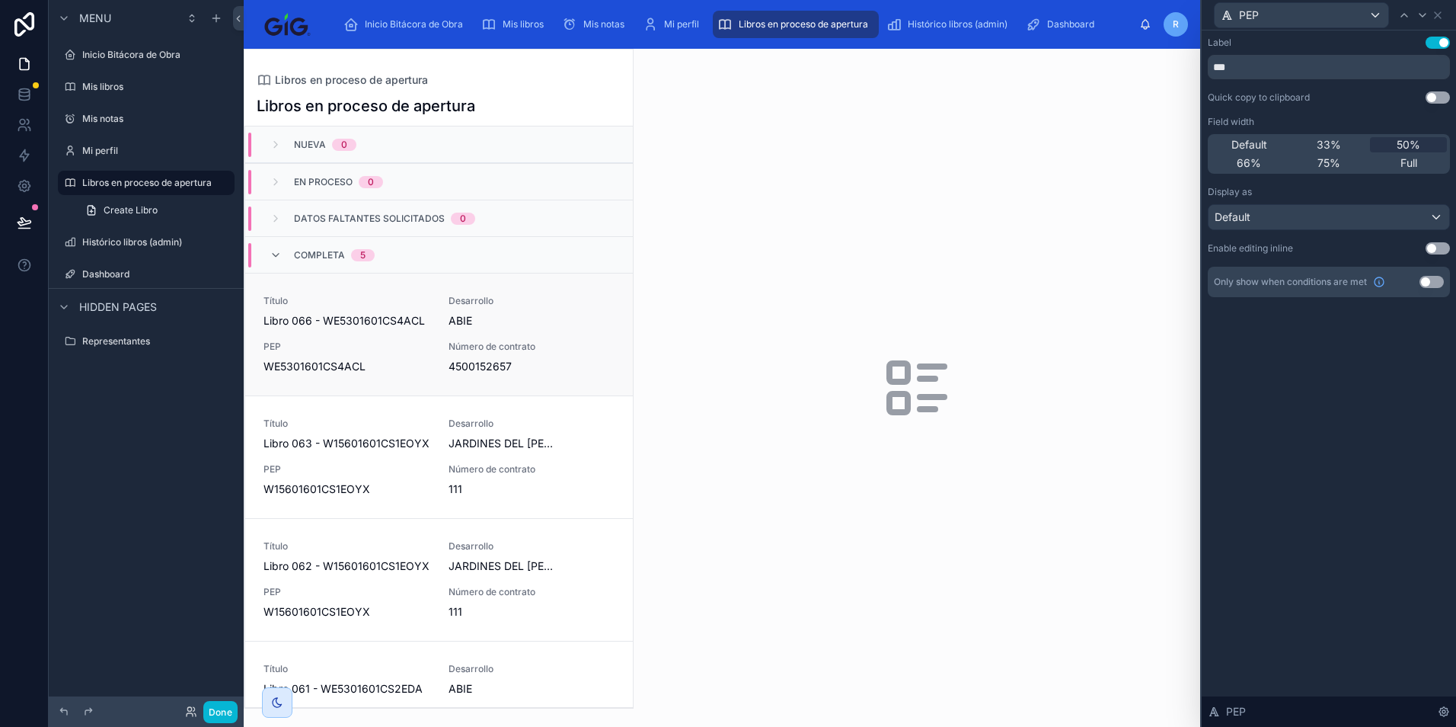
click at [559, 342] on div "Título Libro 066 - WE5301601CS4ACL Desarrollo ABIE PEP WE5301601CS4ACL Número d…" at bounding box center [439, 334] width 351 height 79
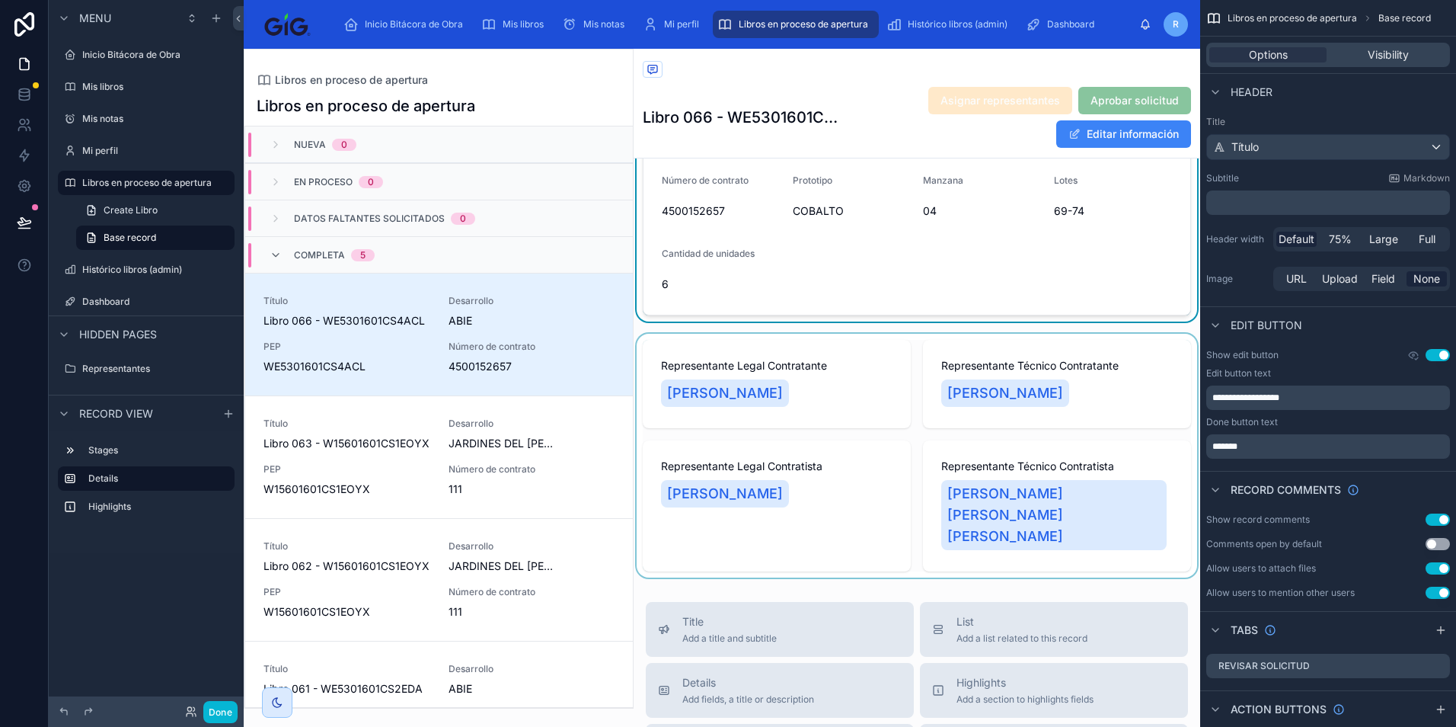
scroll to position [229, 0]
click at [942, 510] on div at bounding box center [917, 455] width 567 height 244
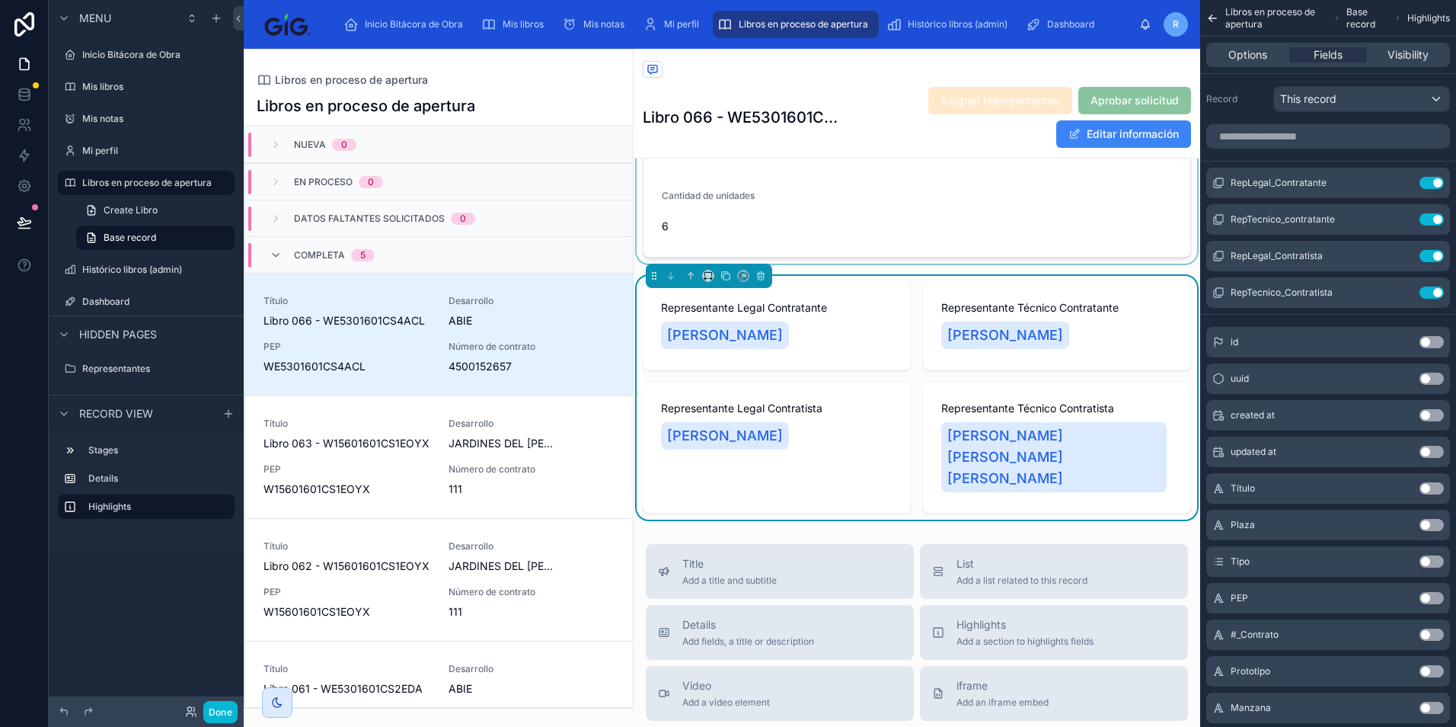
scroll to position [152, 0]
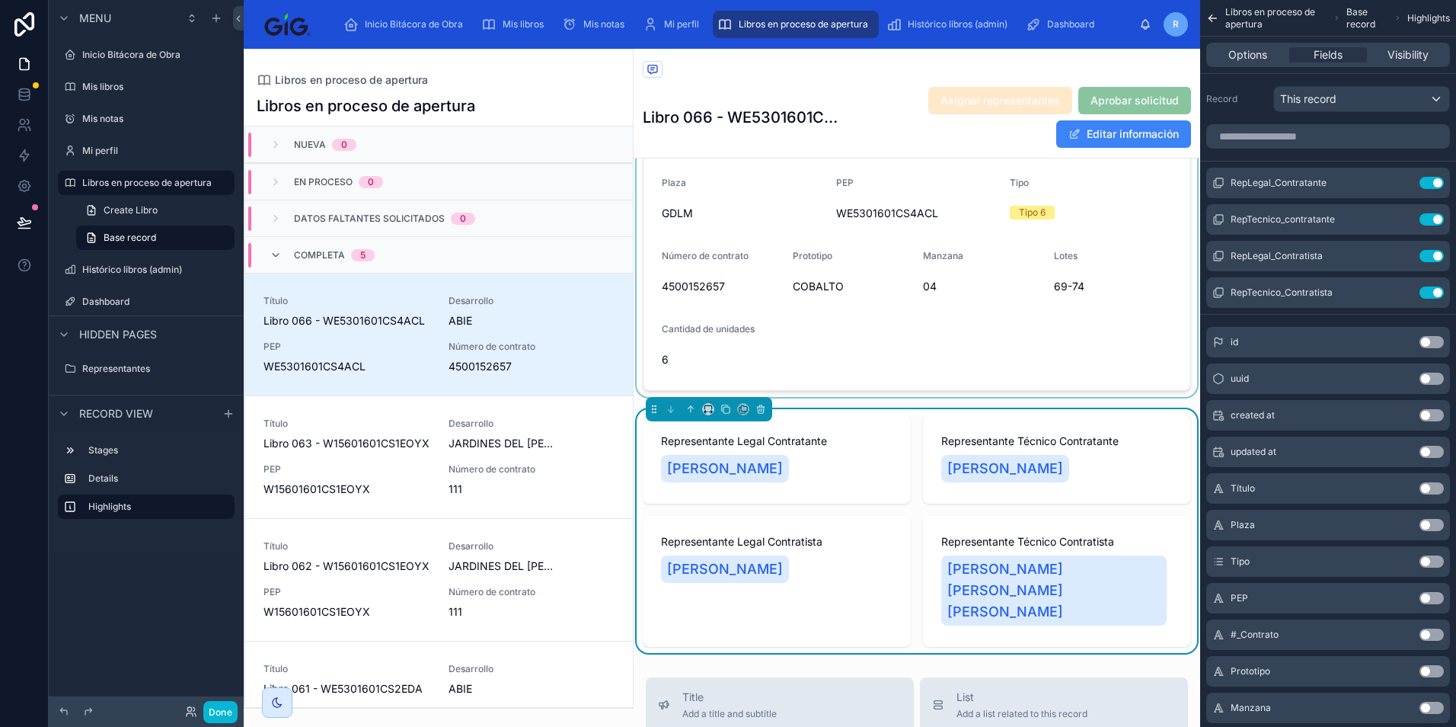
click at [857, 314] on div at bounding box center [917, 243] width 567 height 307
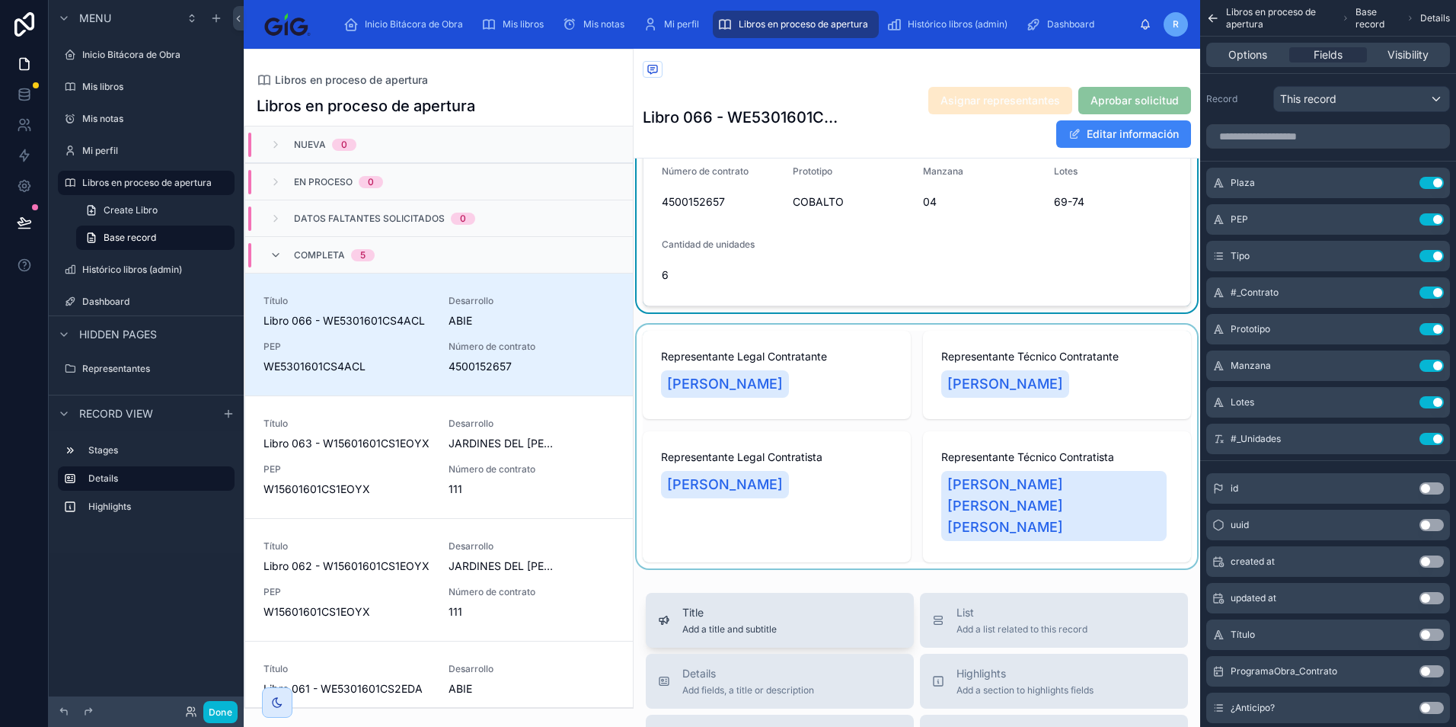
scroll to position [305, 0]
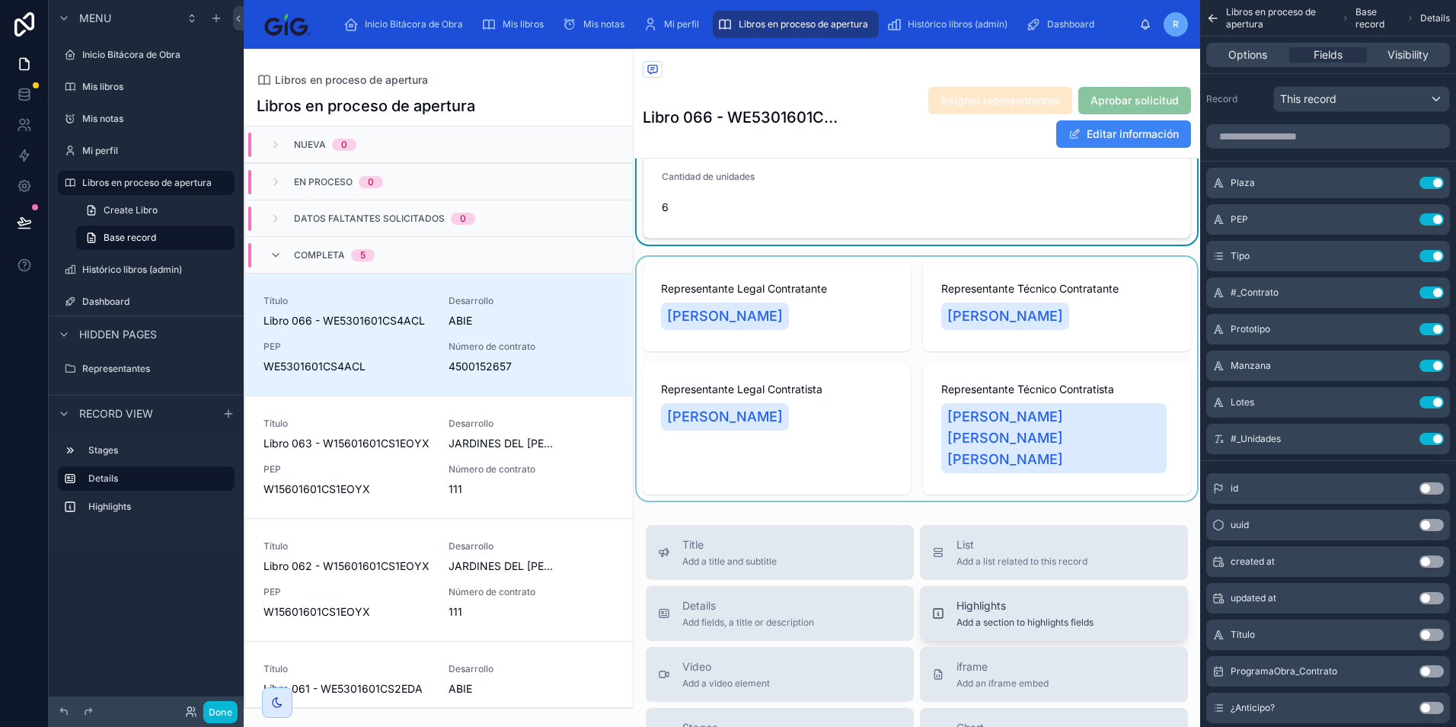
click at [1014, 616] on span "Add a section to highlights fields" at bounding box center [1025, 622] width 137 height 12
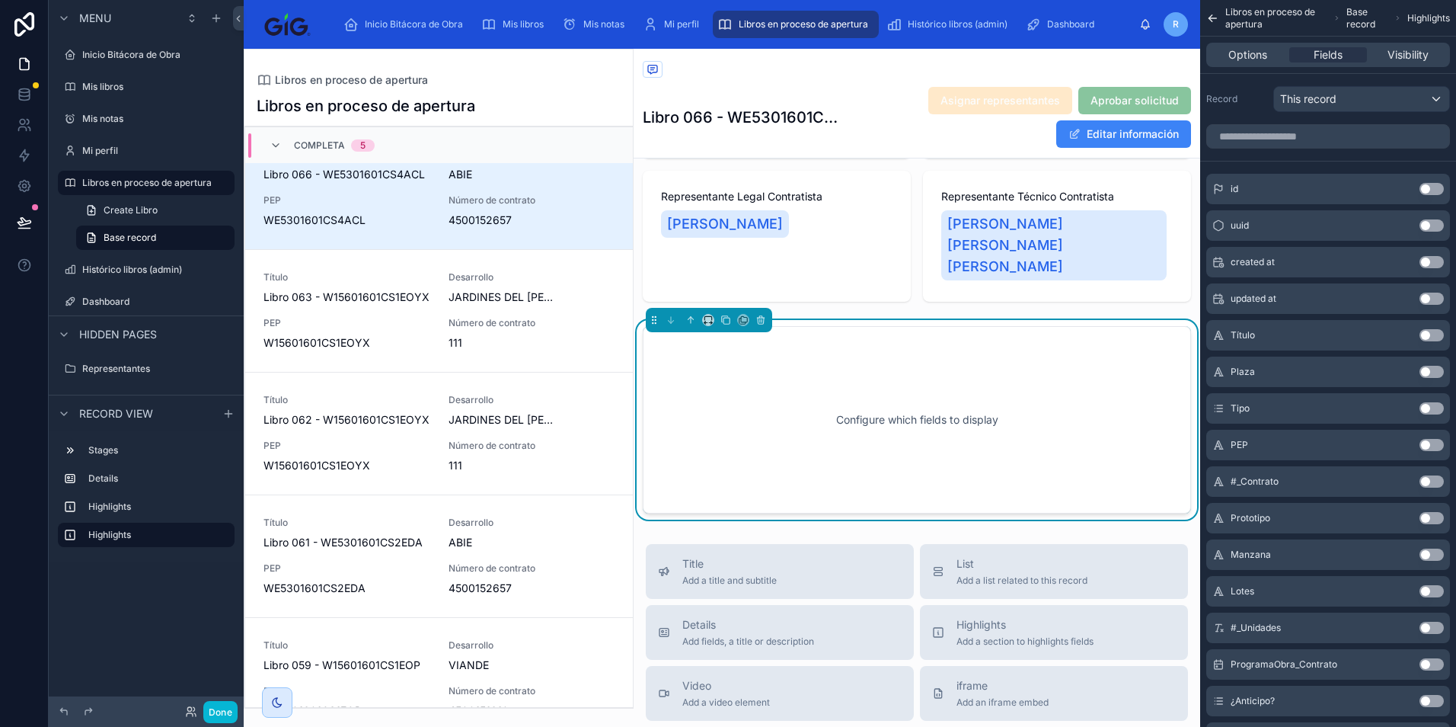
scroll to position [498, 0]
click at [1361, 139] on input "scrollable content" at bounding box center [1329, 136] width 244 height 24
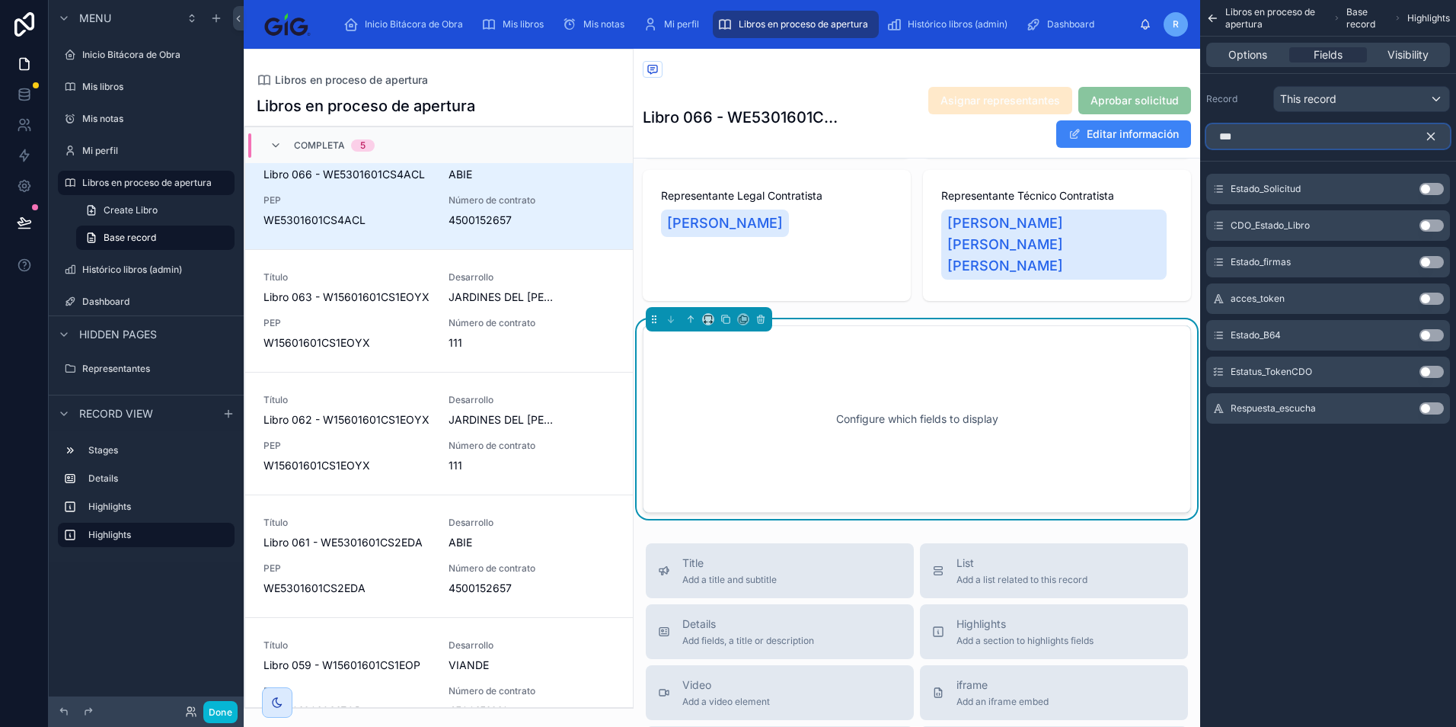
type input "***"
click at [1437, 262] on button "Use setting" at bounding box center [1432, 262] width 24 height 12
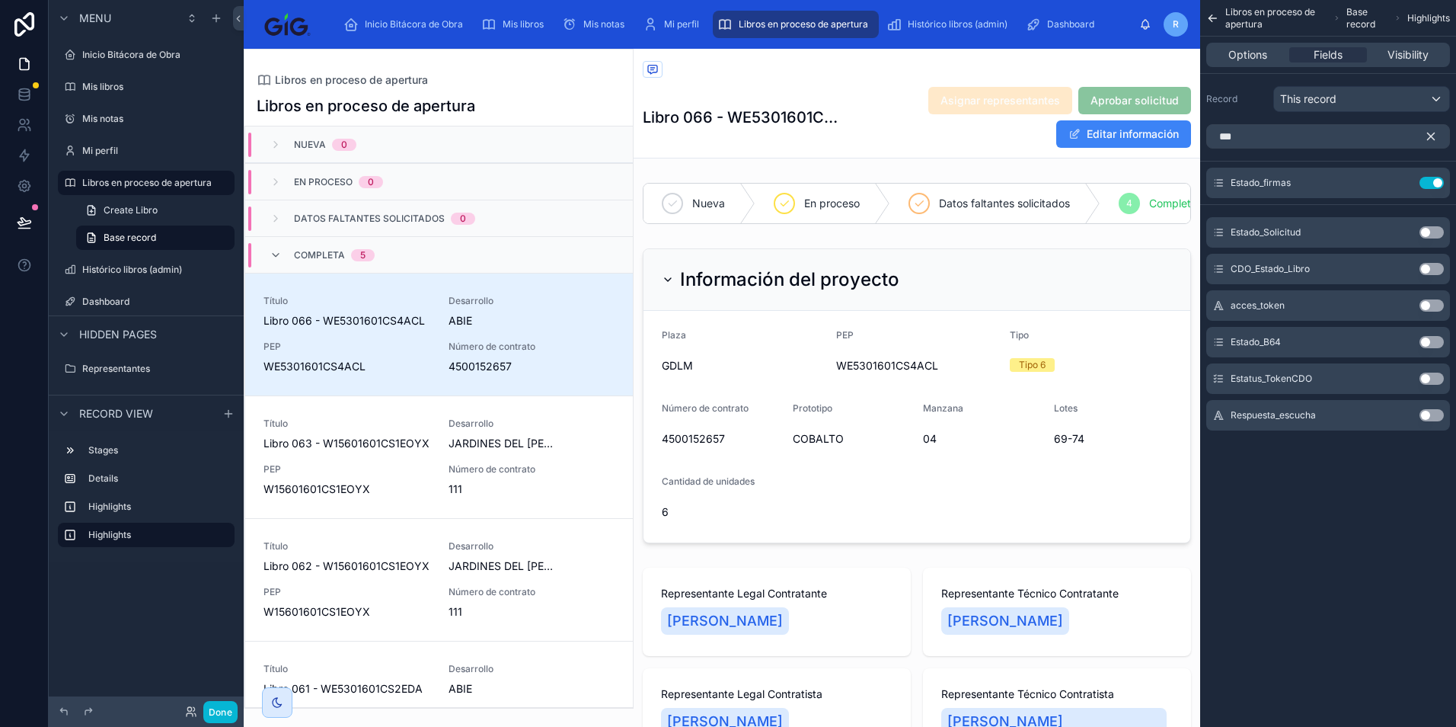
scroll to position [146, 0]
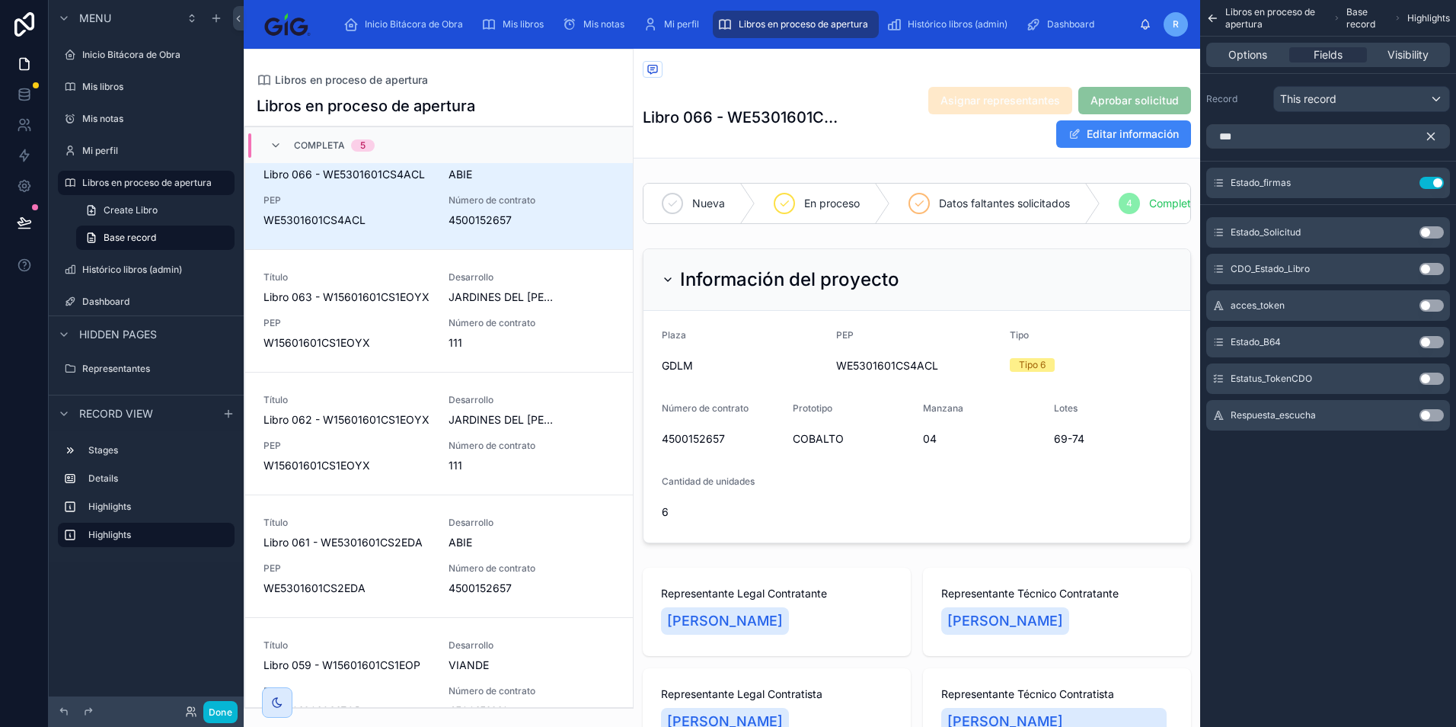
click at [1434, 139] on icon "scrollable content" at bounding box center [1431, 136] width 7 height 7
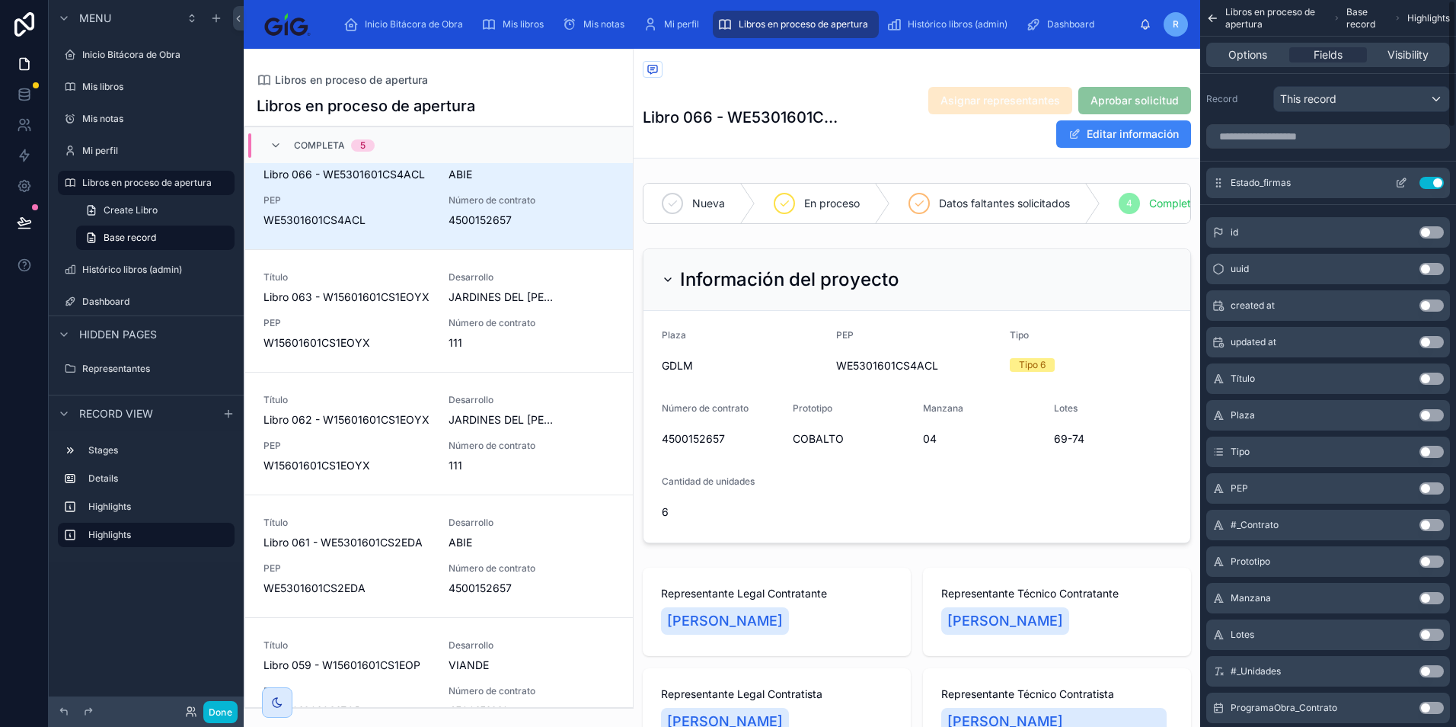
click at [1405, 181] on icon "scrollable content" at bounding box center [1405, 180] width 2 height 2
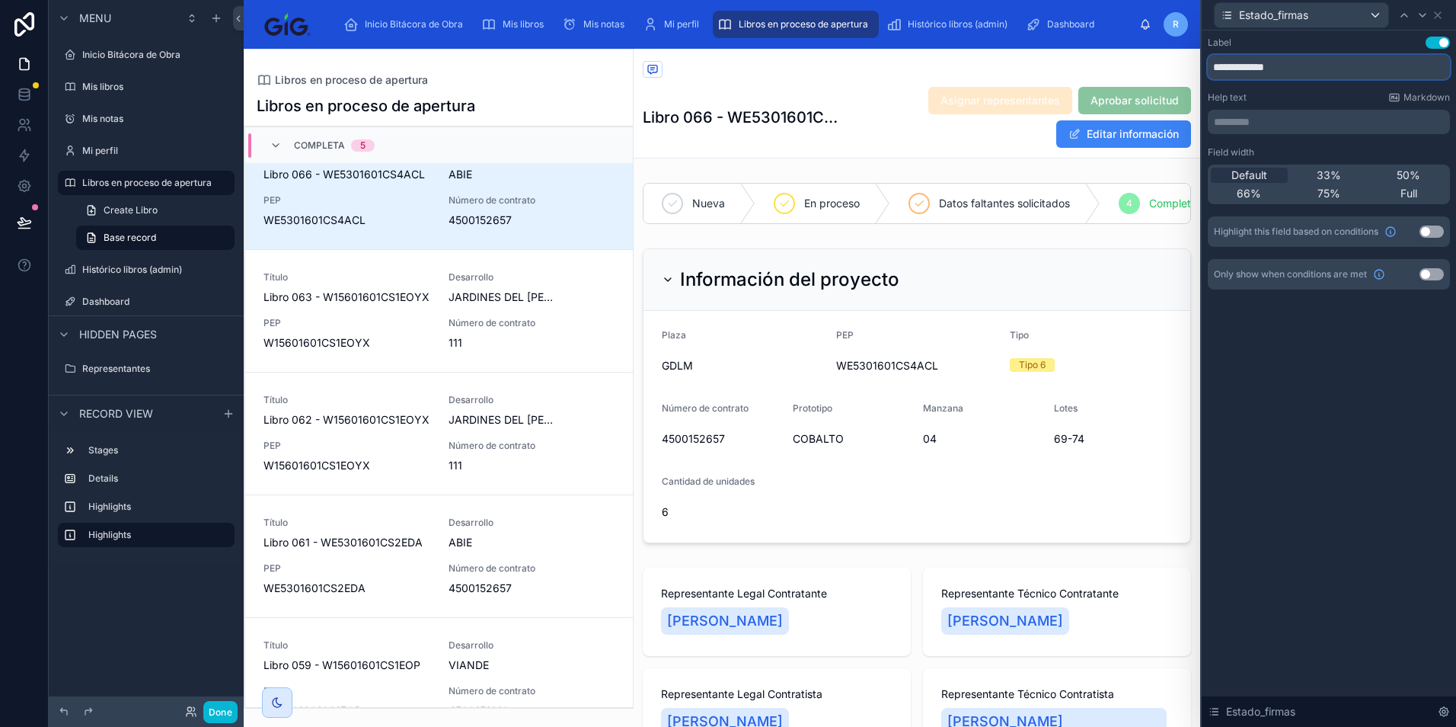
click at [1254, 67] on input "**********" at bounding box center [1329, 67] width 242 height 24
type input "**********"
click at [1360, 90] on div "**********" at bounding box center [1329, 163] width 242 height 253
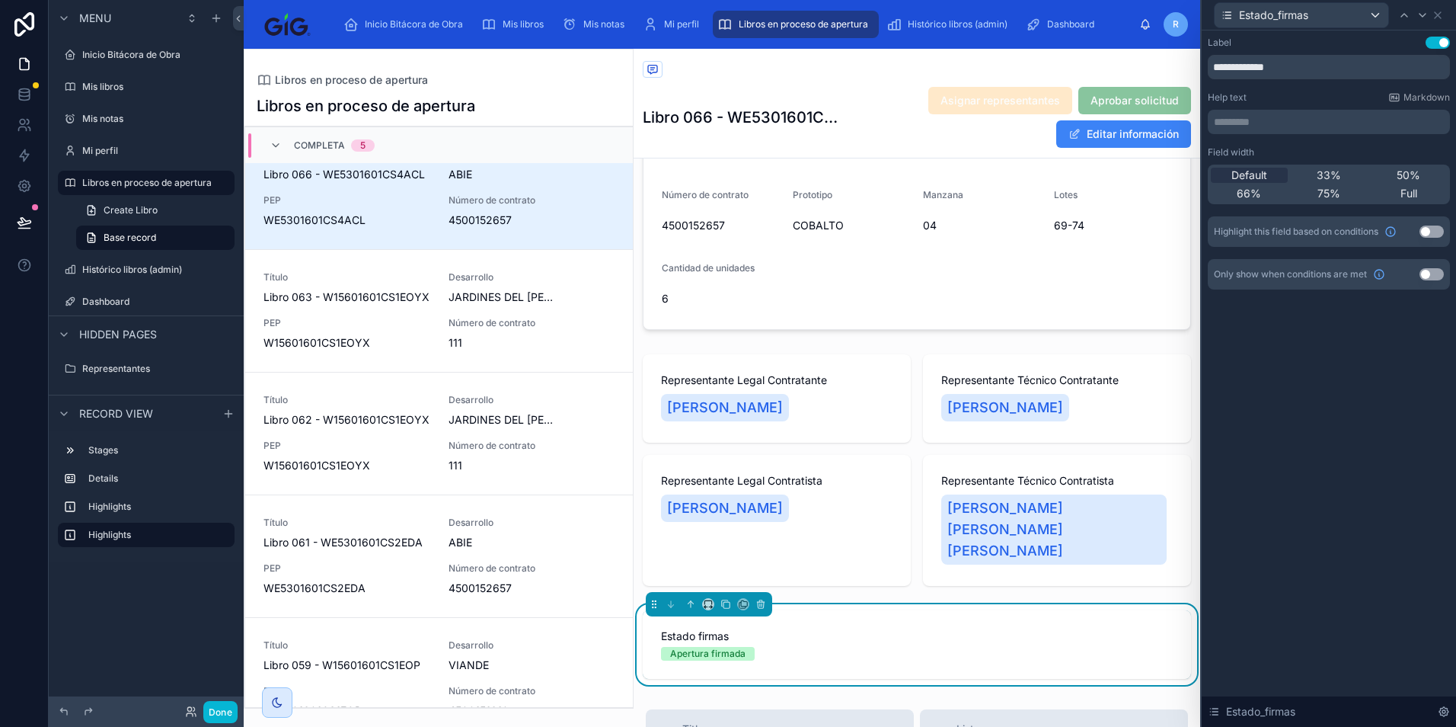
scroll to position [381, 0]
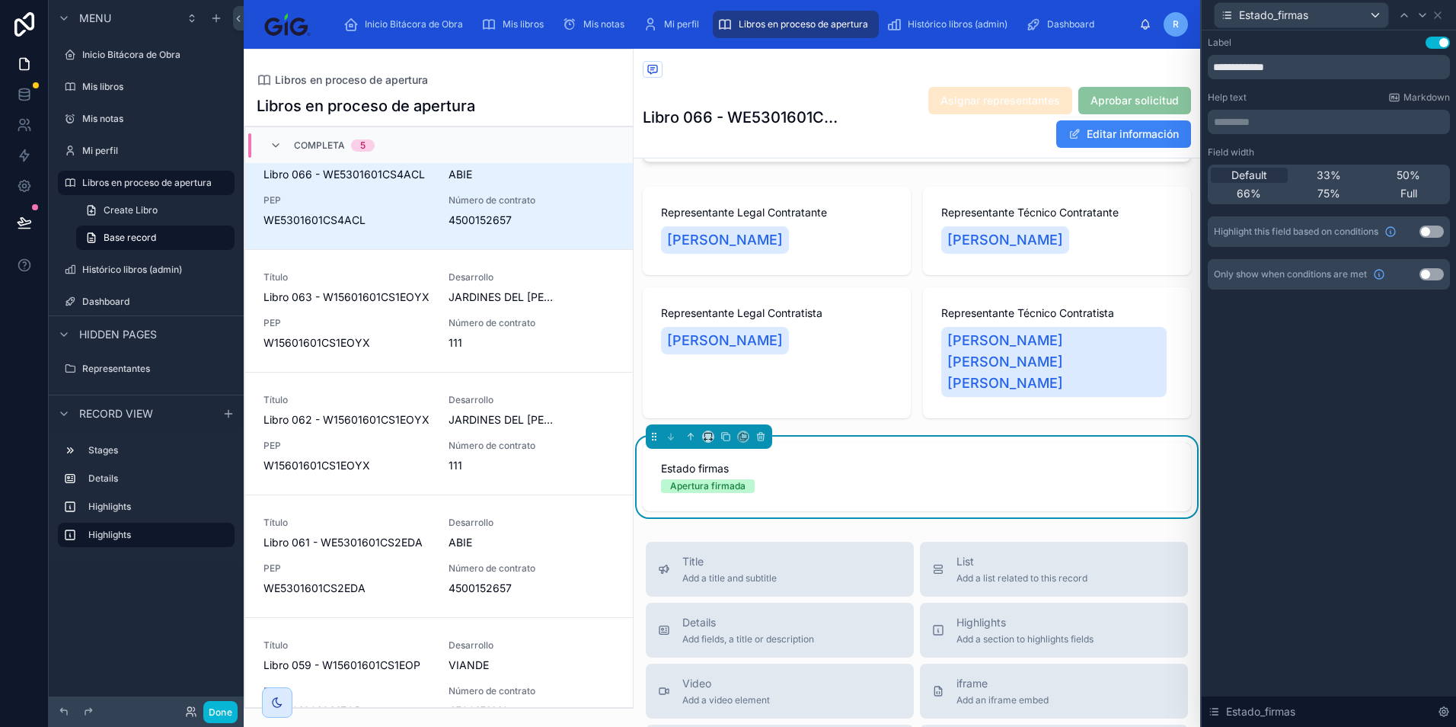
click at [789, 462] on div "Estado firmas Apertura firmada" at bounding box center [917, 477] width 548 height 69
click at [1427, 275] on button "Use setting" at bounding box center [1432, 274] width 24 height 12
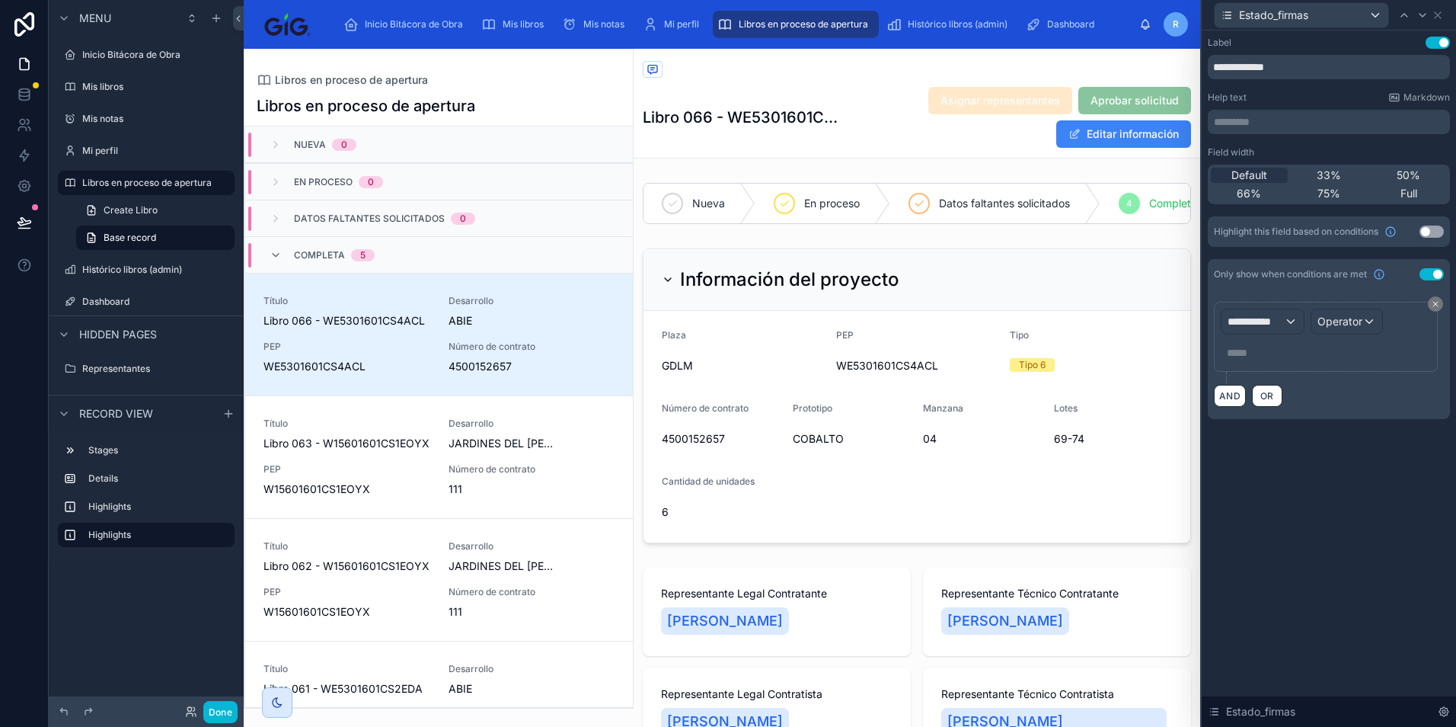
scroll to position [146, 0]
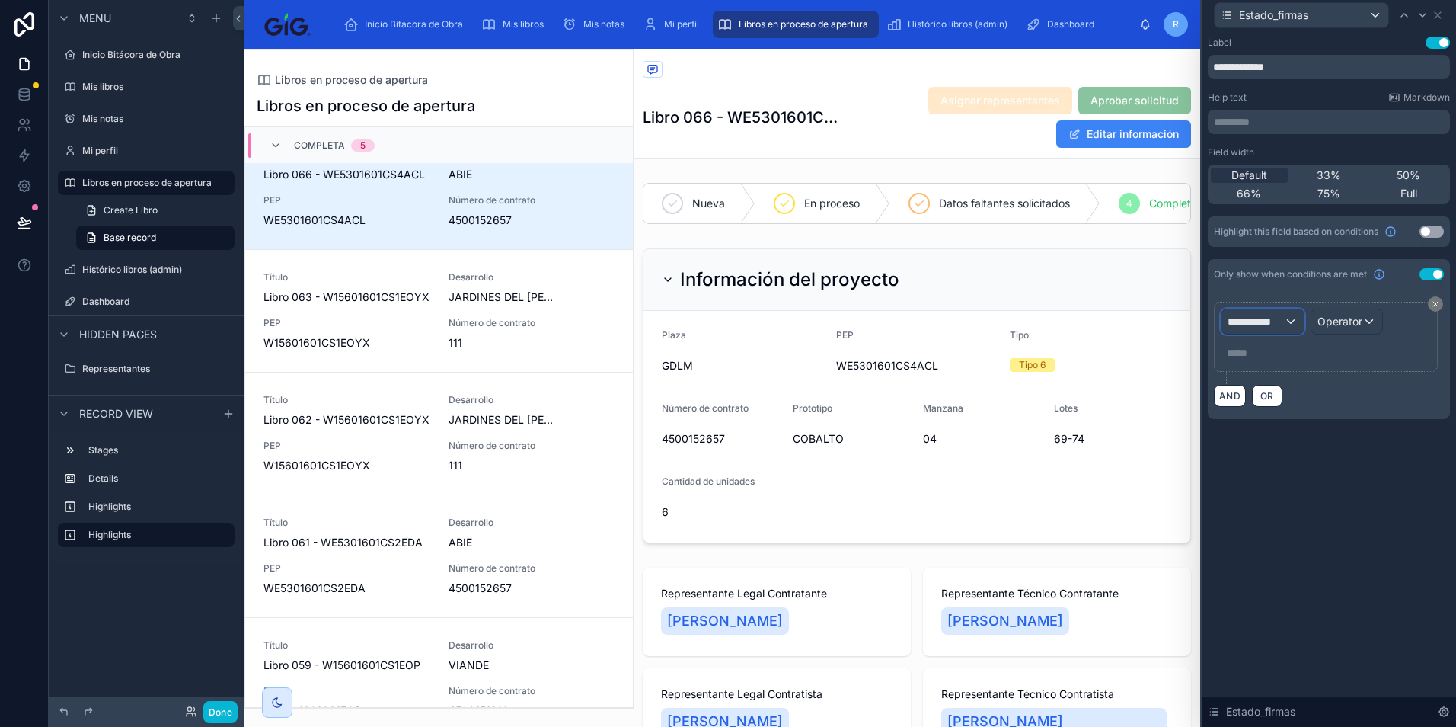
click at [1287, 321] on div "**********" at bounding box center [1263, 321] width 82 height 24
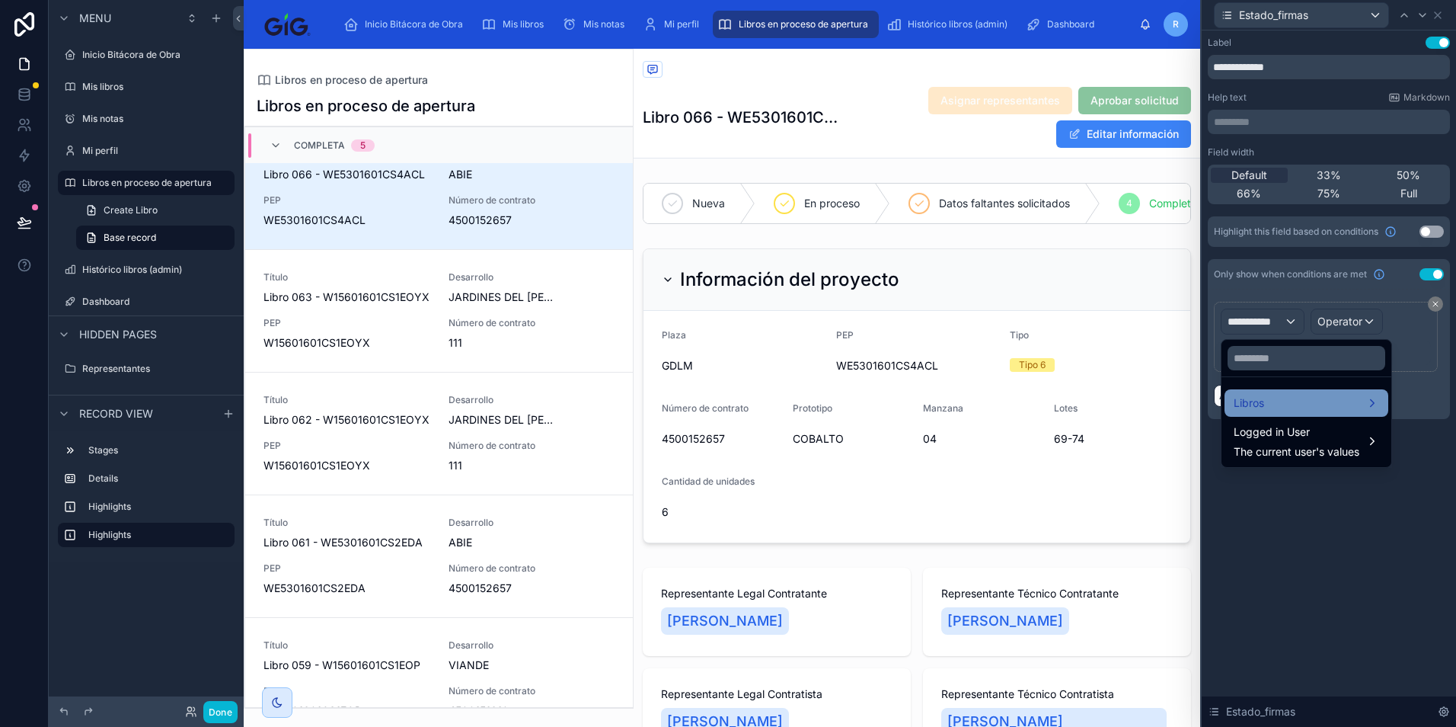
click at [1290, 402] on div "Libros" at bounding box center [1306, 403] width 145 height 18
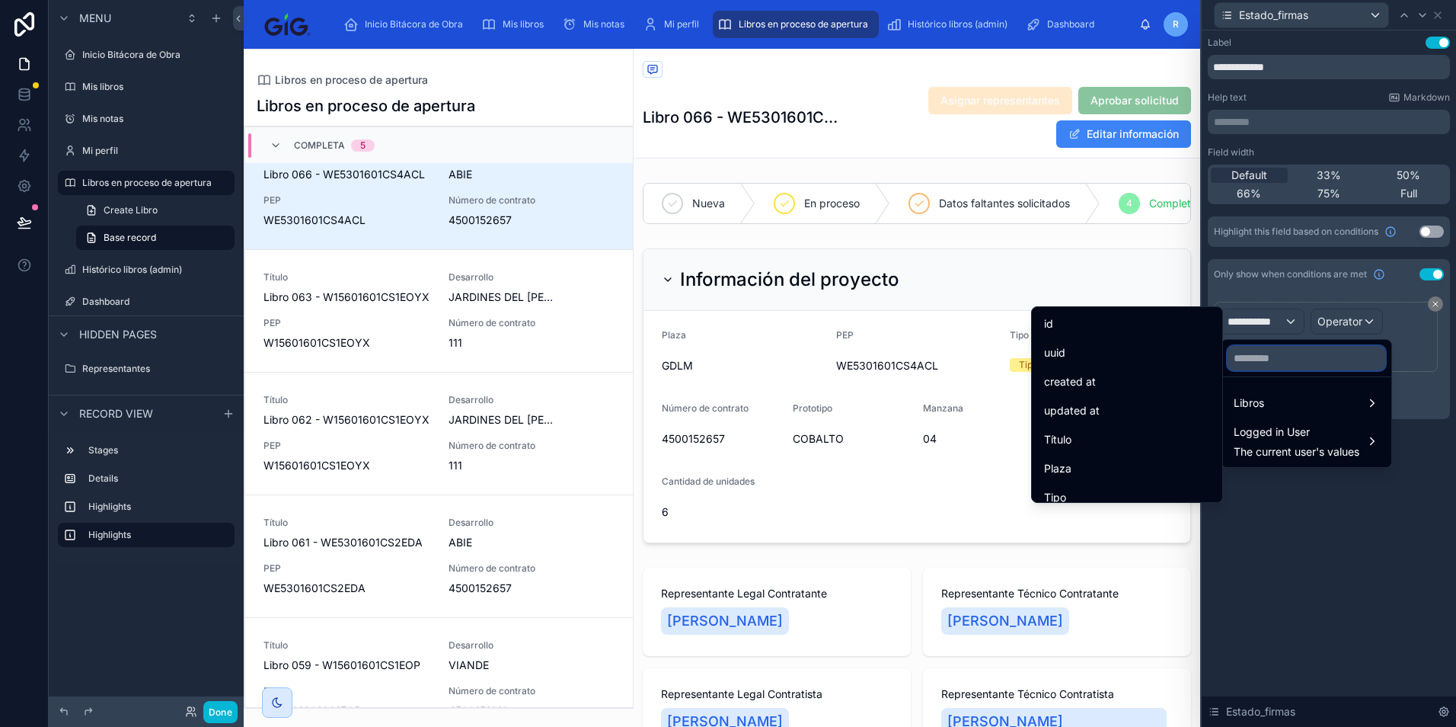
click at [1282, 360] on input "text" at bounding box center [1307, 358] width 158 height 24
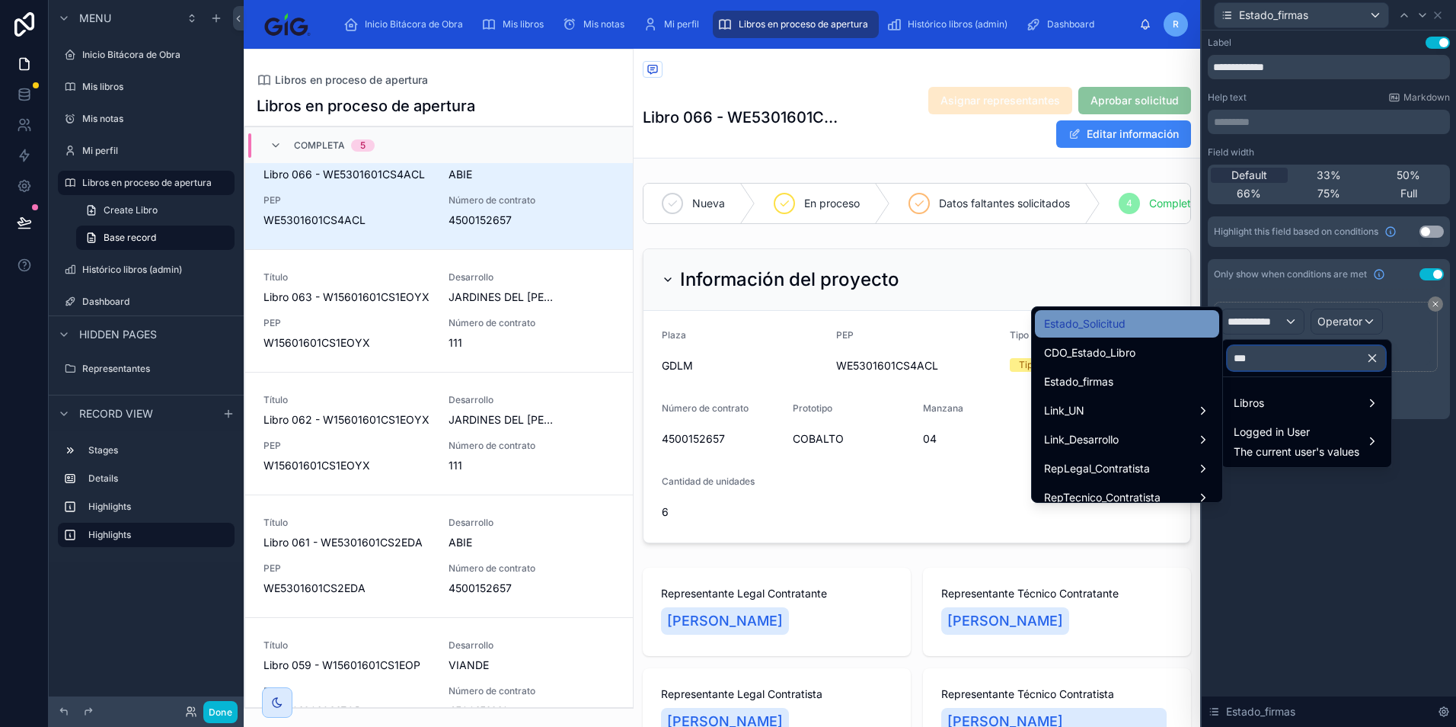
type input "***"
click at [1077, 327] on span "Estado_Solicitud" at bounding box center [1085, 324] width 82 height 18
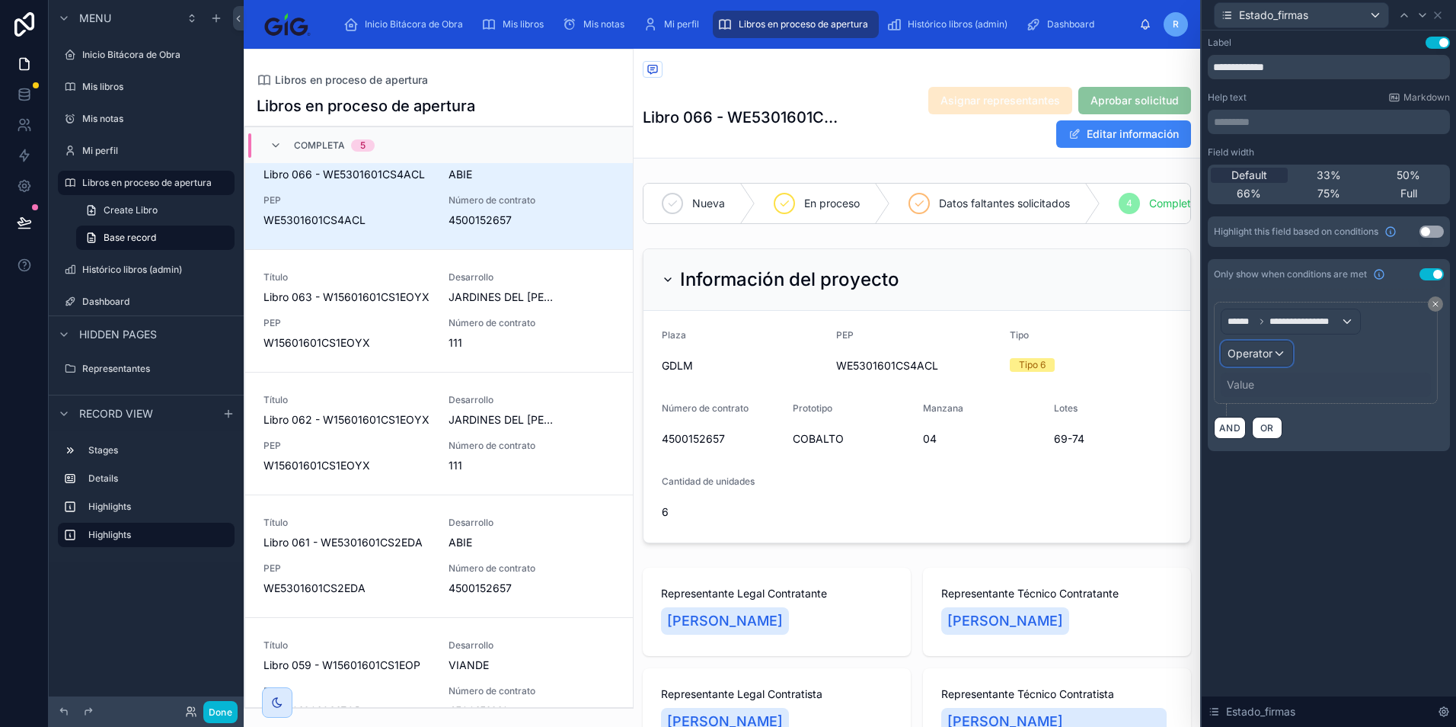
click at [1271, 360] on span "Operator" at bounding box center [1250, 353] width 45 height 15
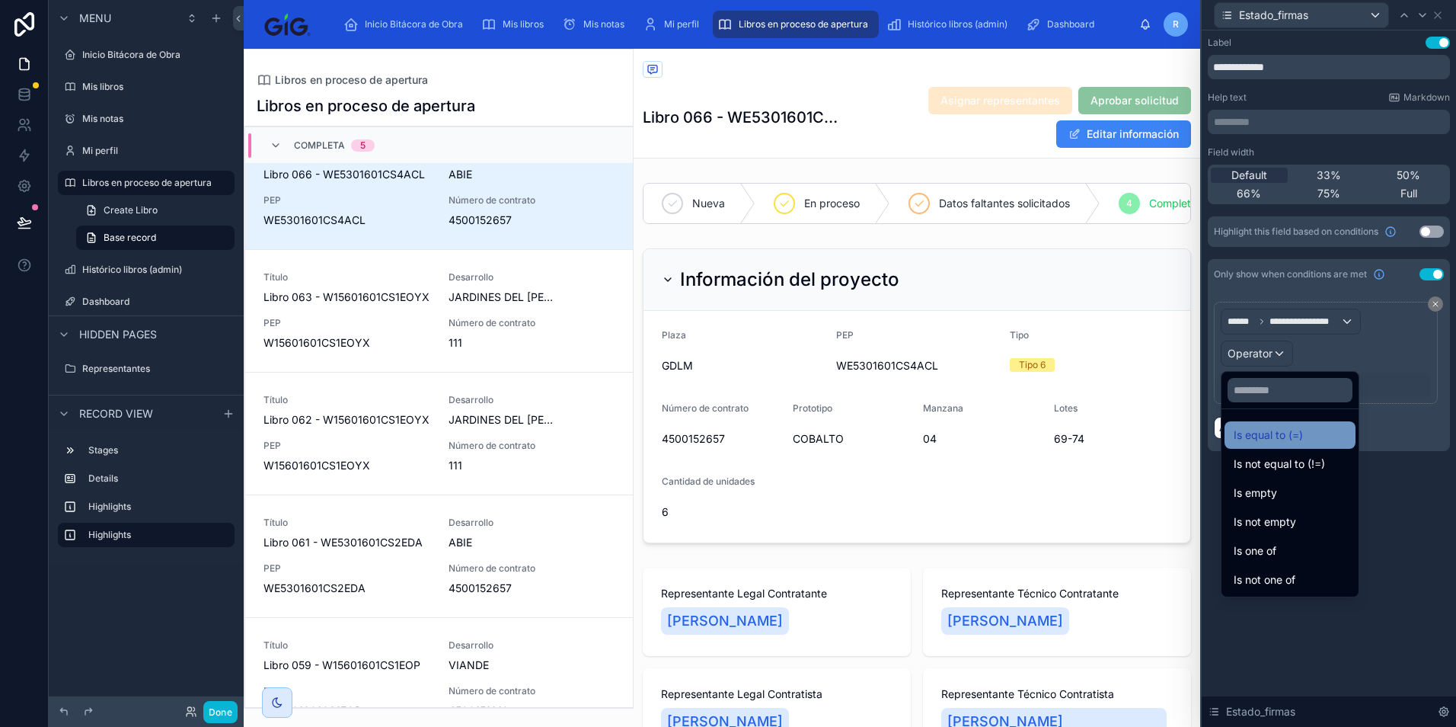
click at [1279, 436] on span "Is equal to (=)" at bounding box center [1268, 435] width 69 height 18
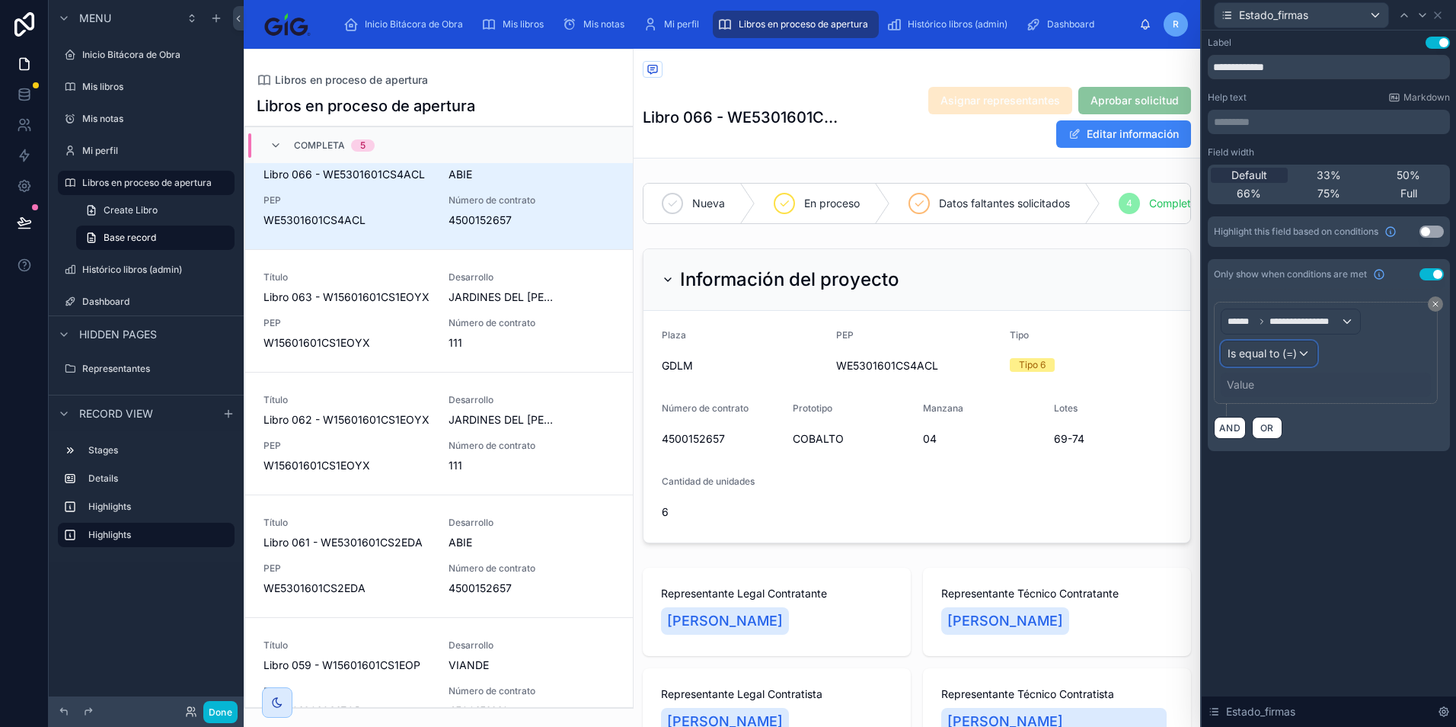
click at [1292, 360] on span "Is equal to (=)" at bounding box center [1262, 353] width 69 height 15
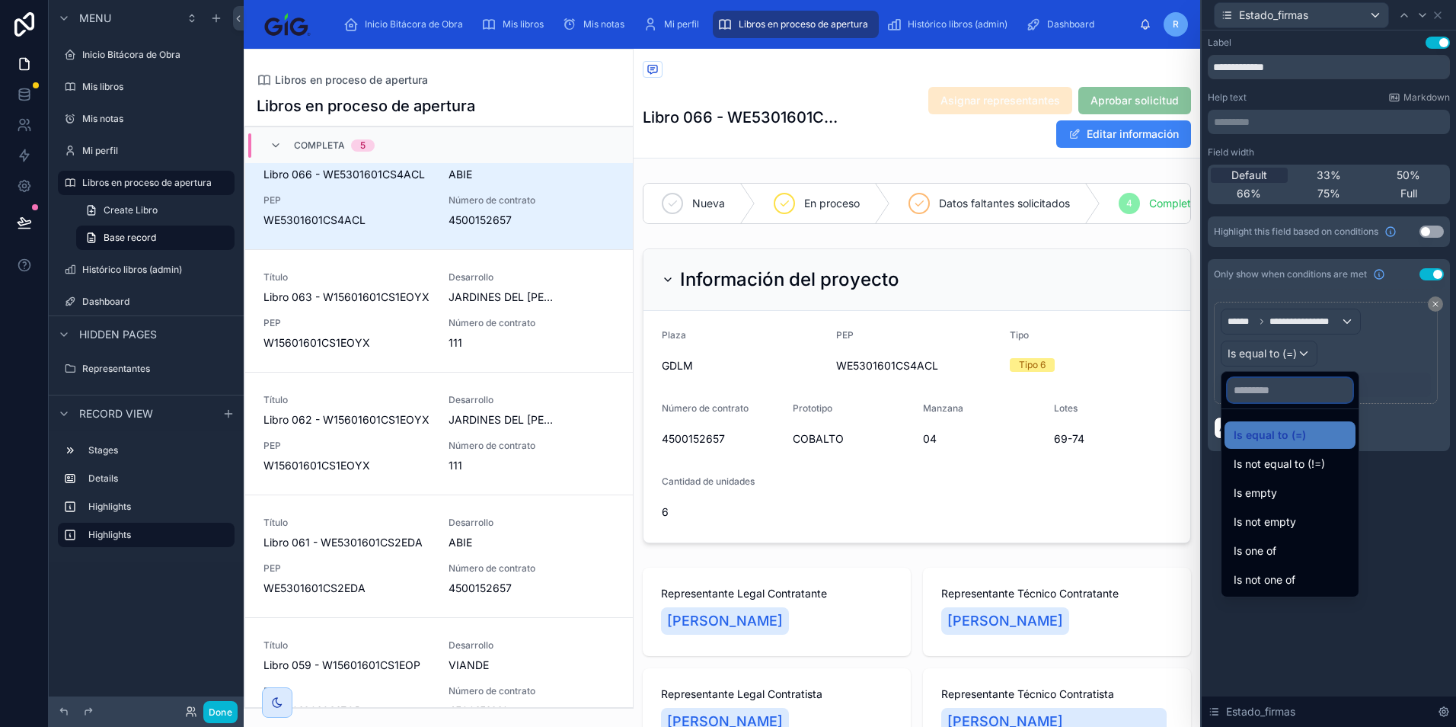
click at [1353, 397] on input "text" at bounding box center [1290, 390] width 125 height 24
click at [1399, 335] on div at bounding box center [1329, 363] width 254 height 727
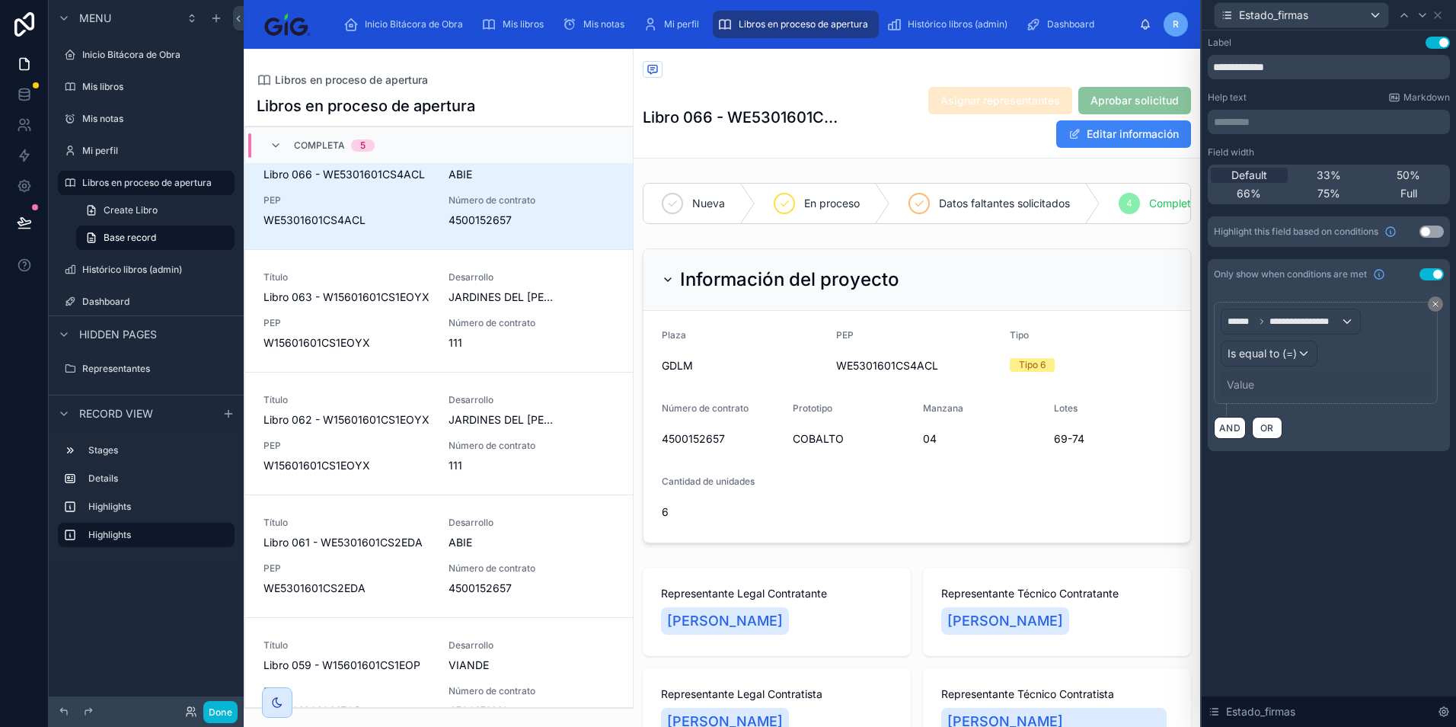
click at [1258, 386] on div "Value" at bounding box center [1326, 384] width 210 height 24
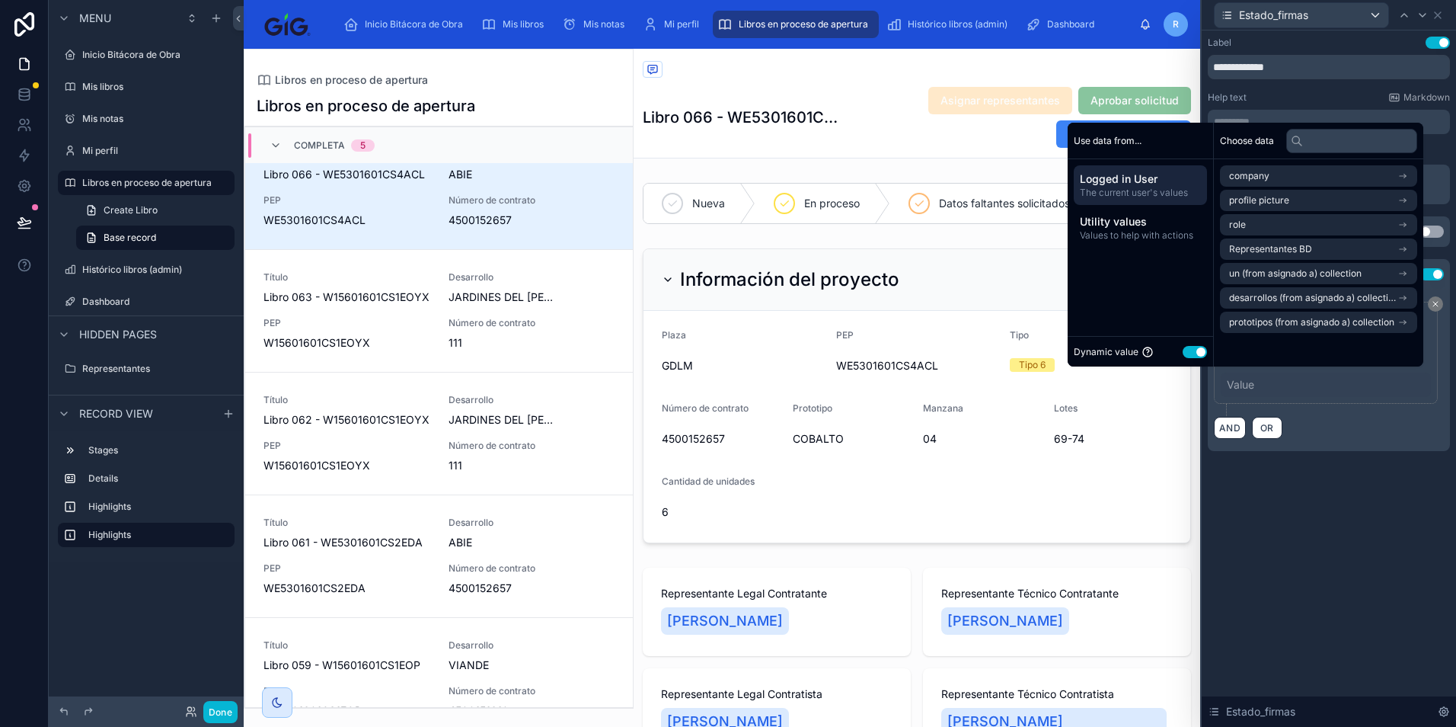
click at [1193, 353] on button "Use setting" at bounding box center [1195, 352] width 24 height 12
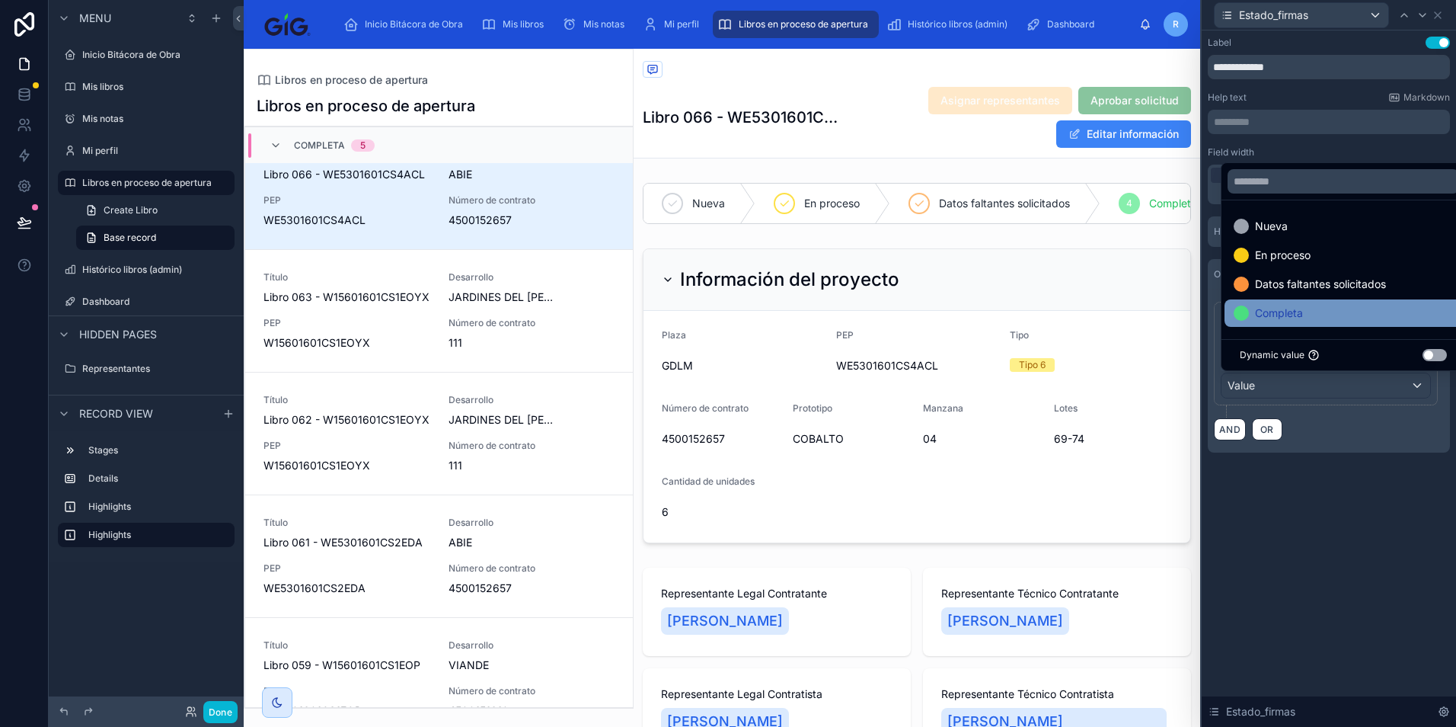
click at [1314, 309] on div "Completa" at bounding box center [1343, 313] width 219 height 18
click at [1326, 534] on div "**********" at bounding box center [1329, 378] width 254 height 696
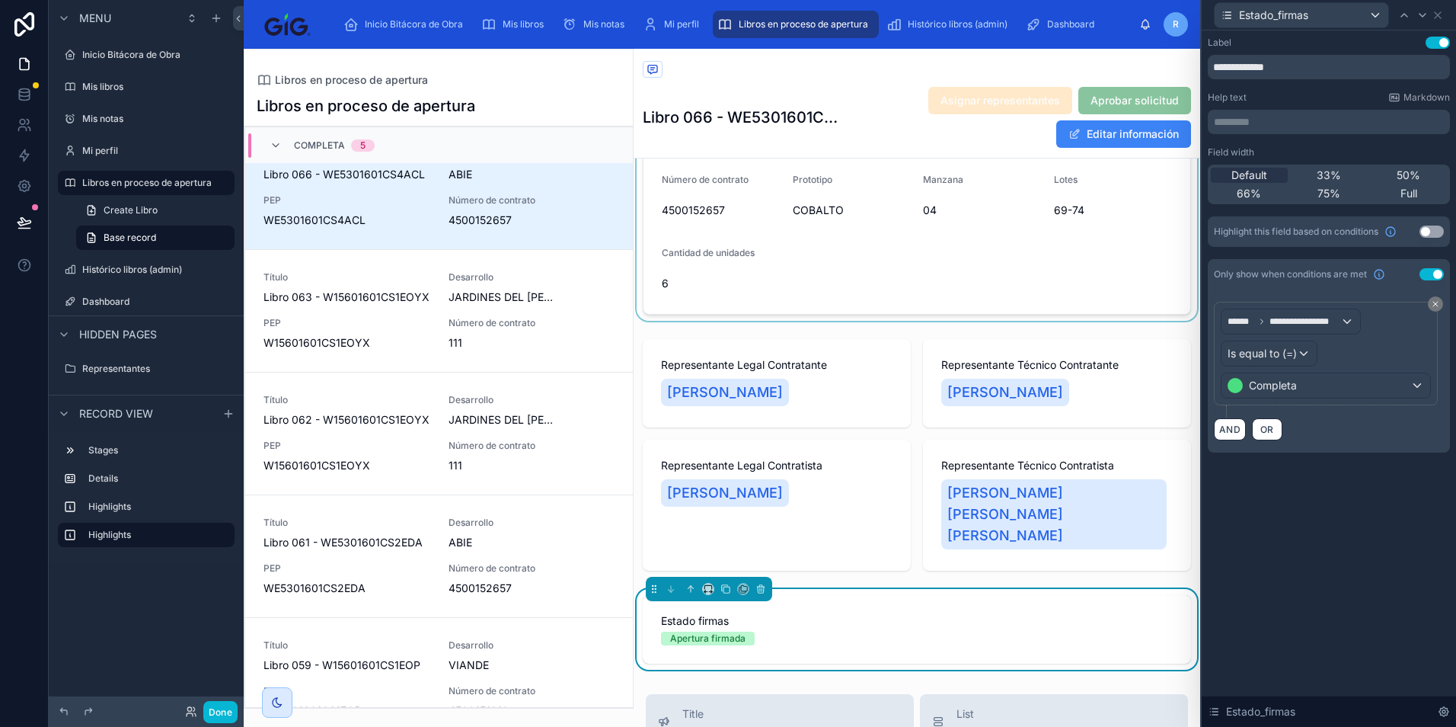
scroll to position [305, 0]
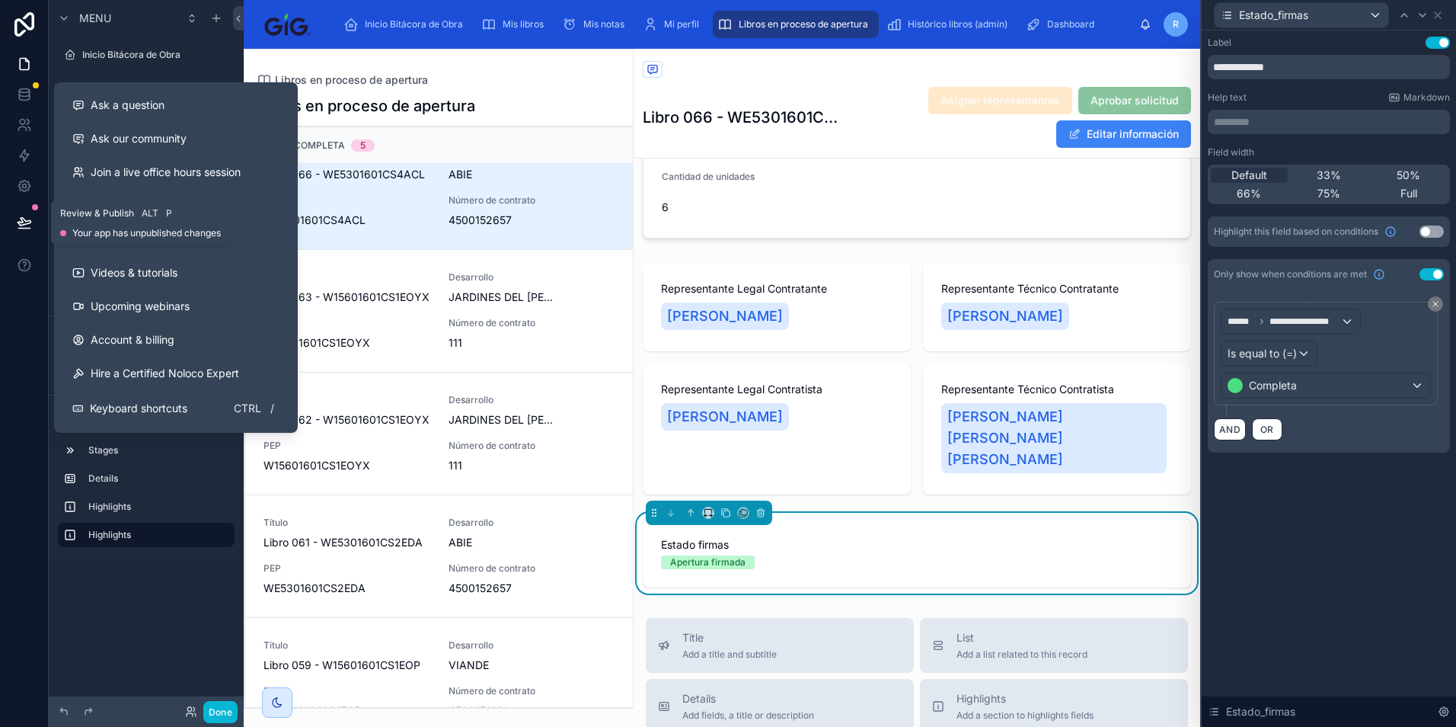
click at [37, 220] on button at bounding box center [25, 222] width 34 height 43
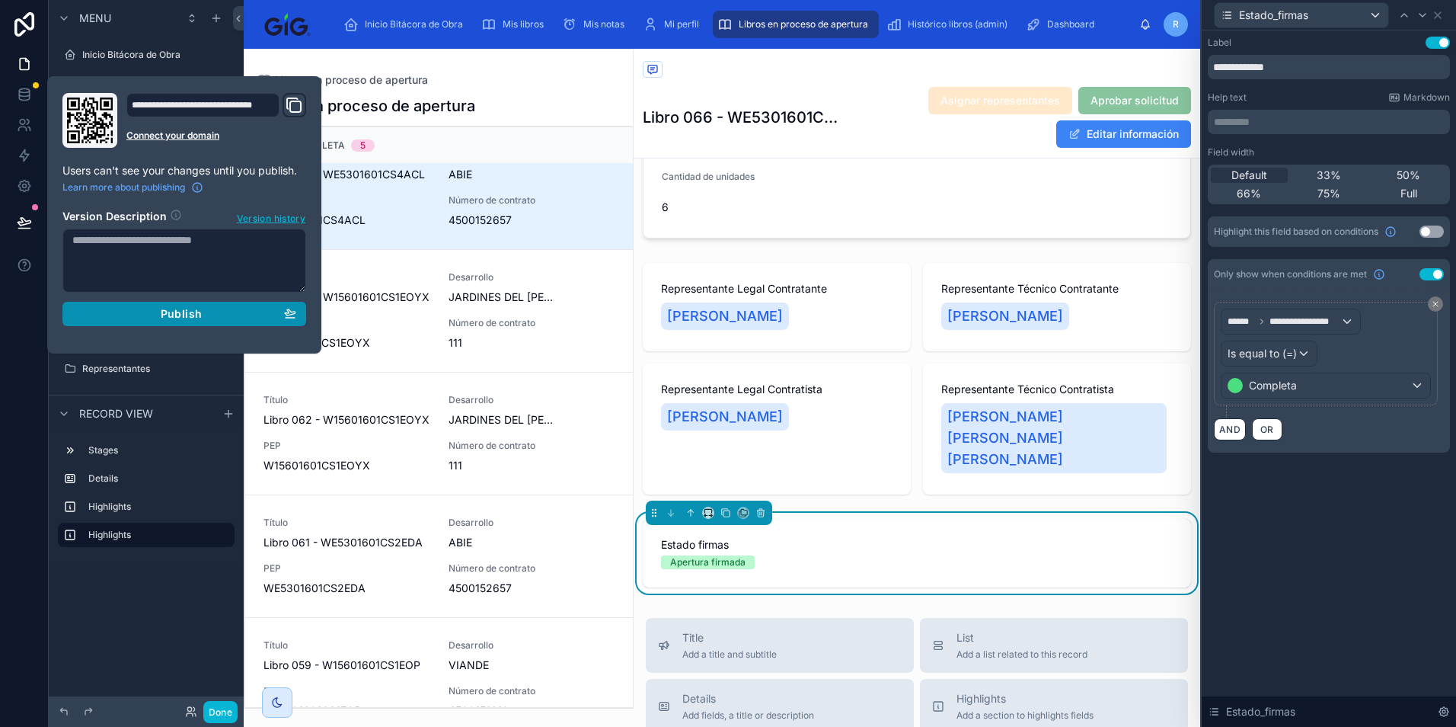
click at [132, 302] on button "Publish" at bounding box center [184, 314] width 244 height 24
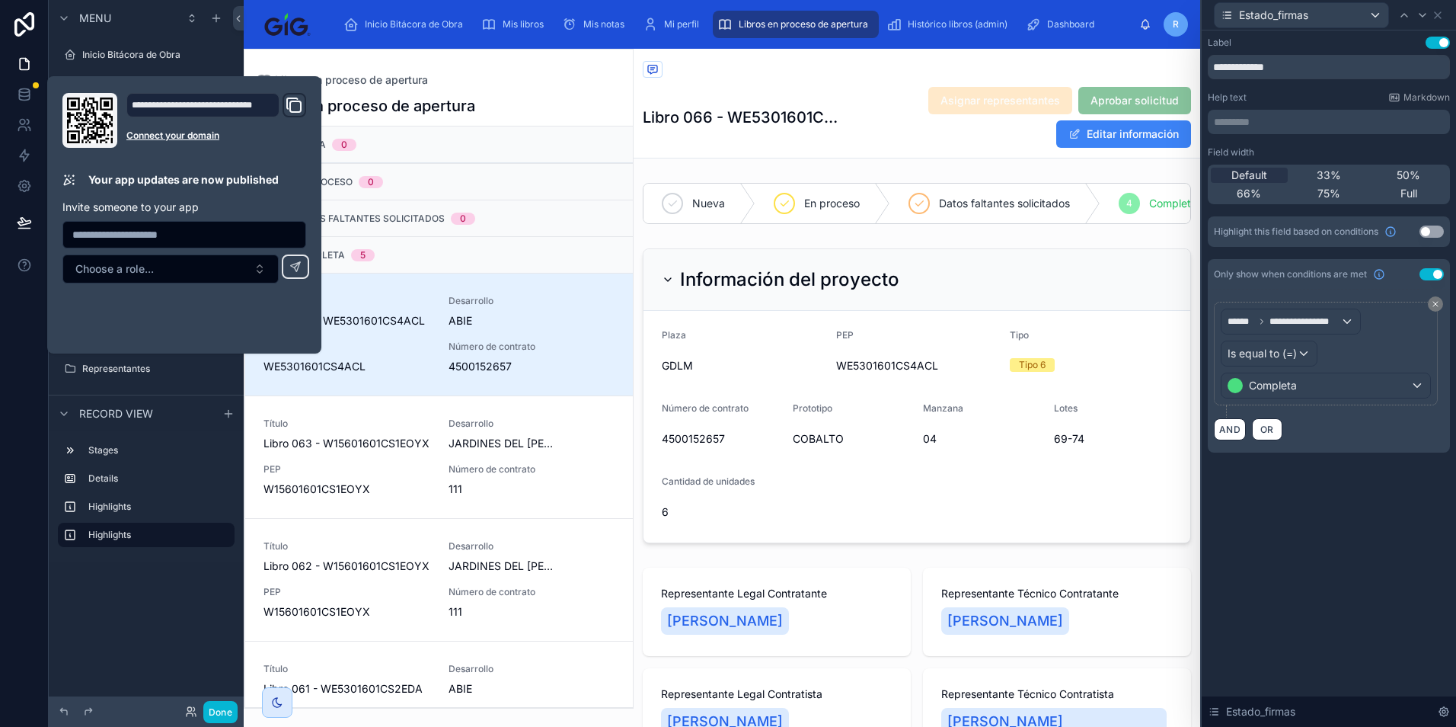
scroll to position [146, 0]
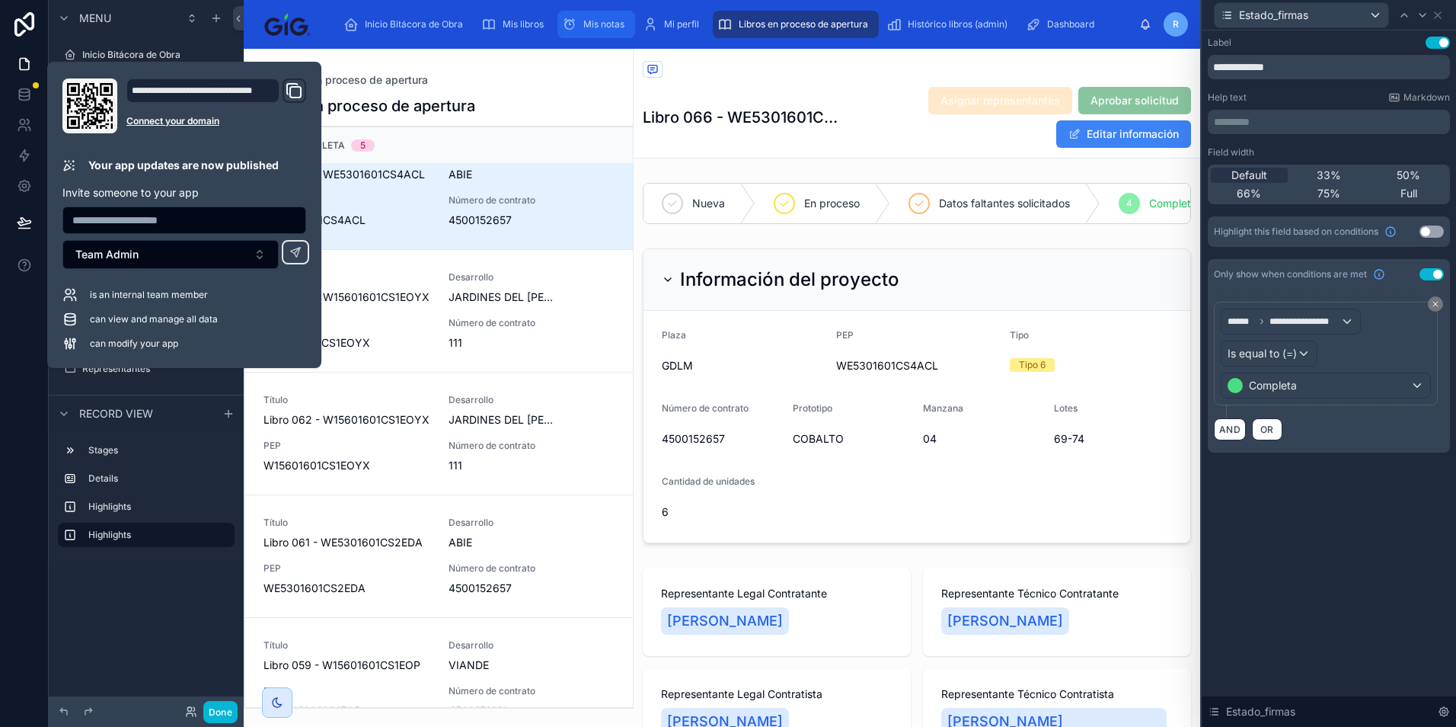
click at [603, 24] on span "Mis notas" at bounding box center [603, 24] width 41 height 12
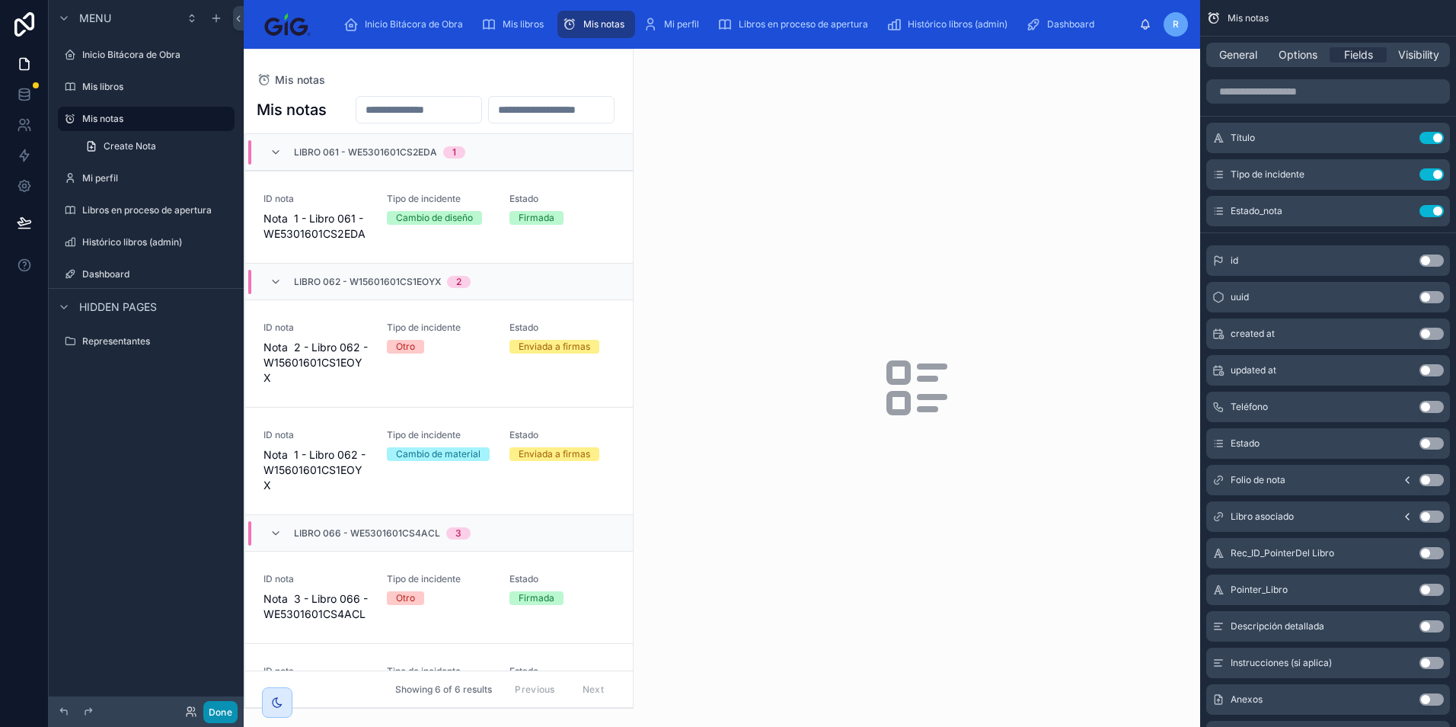
click at [224, 707] on button "Done" at bounding box center [220, 712] width 34 height 22
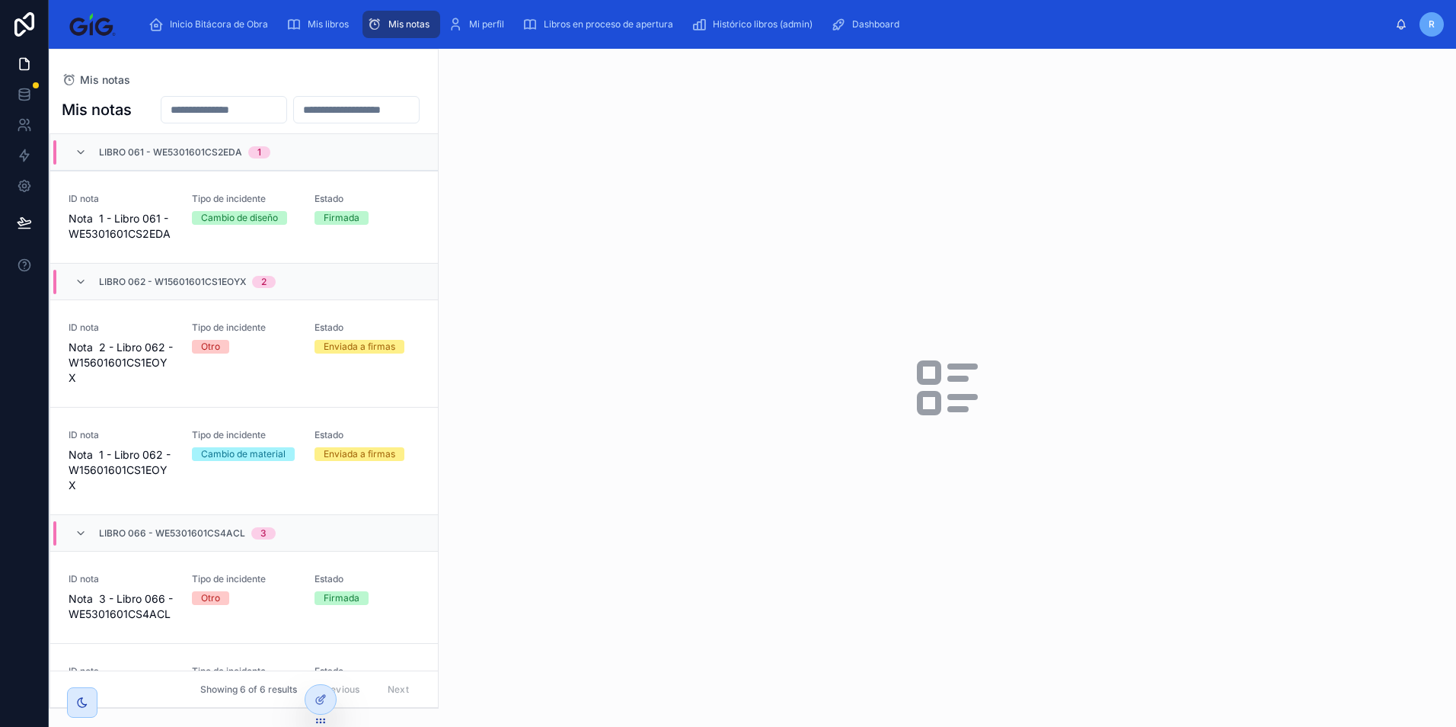
click at [507, 468] on div at bounding box center [948, 388] width 1018 height 678
click at [625, 466] on div at bounding box center [948, 388] width 1018 height 678
click at [332, 24] on span "Mis libros" at bounding box center [328, 24] width 41 height 12
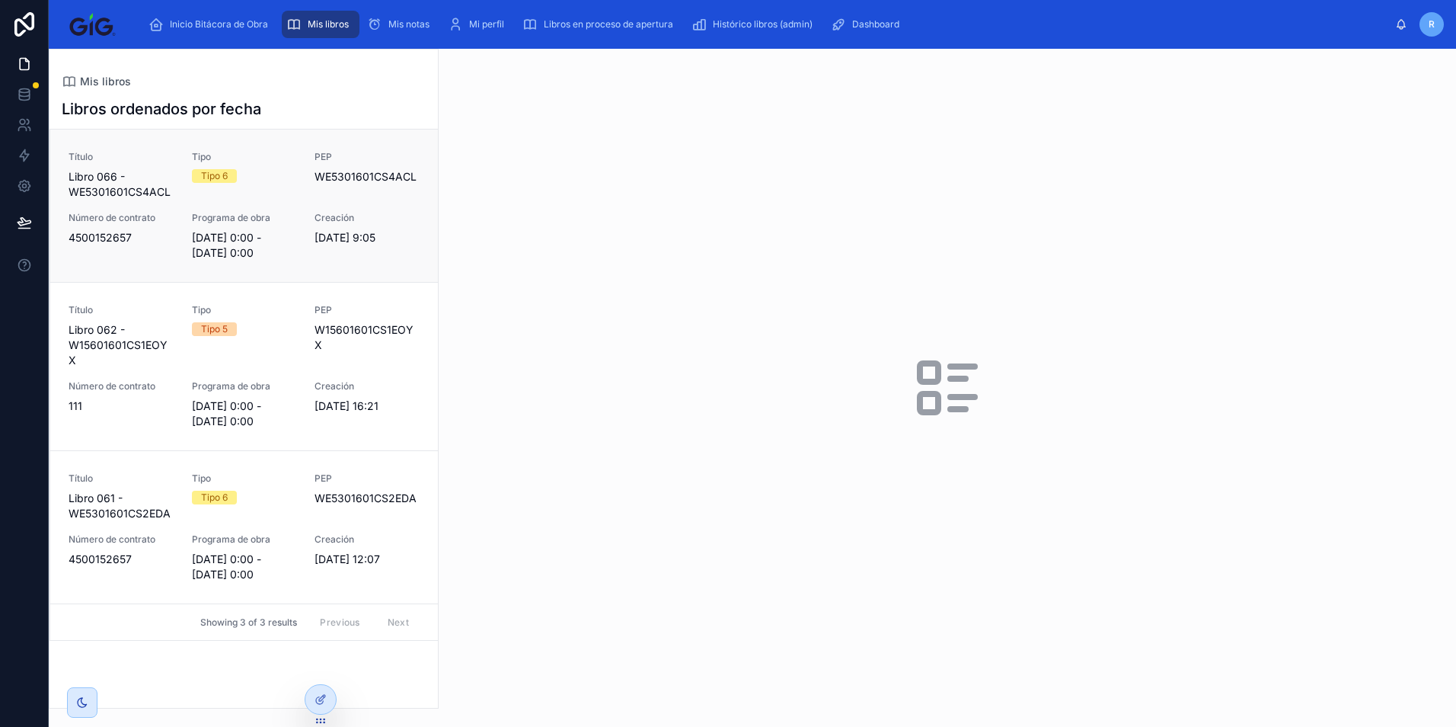
click at [314, 216] on div "Título Libro 066 - WE5301601CS4ACL Tipo Tipo 6 PEP WE5301601CS4ACL Número de co…" at bounding box center [244, 206] width 351 height 110
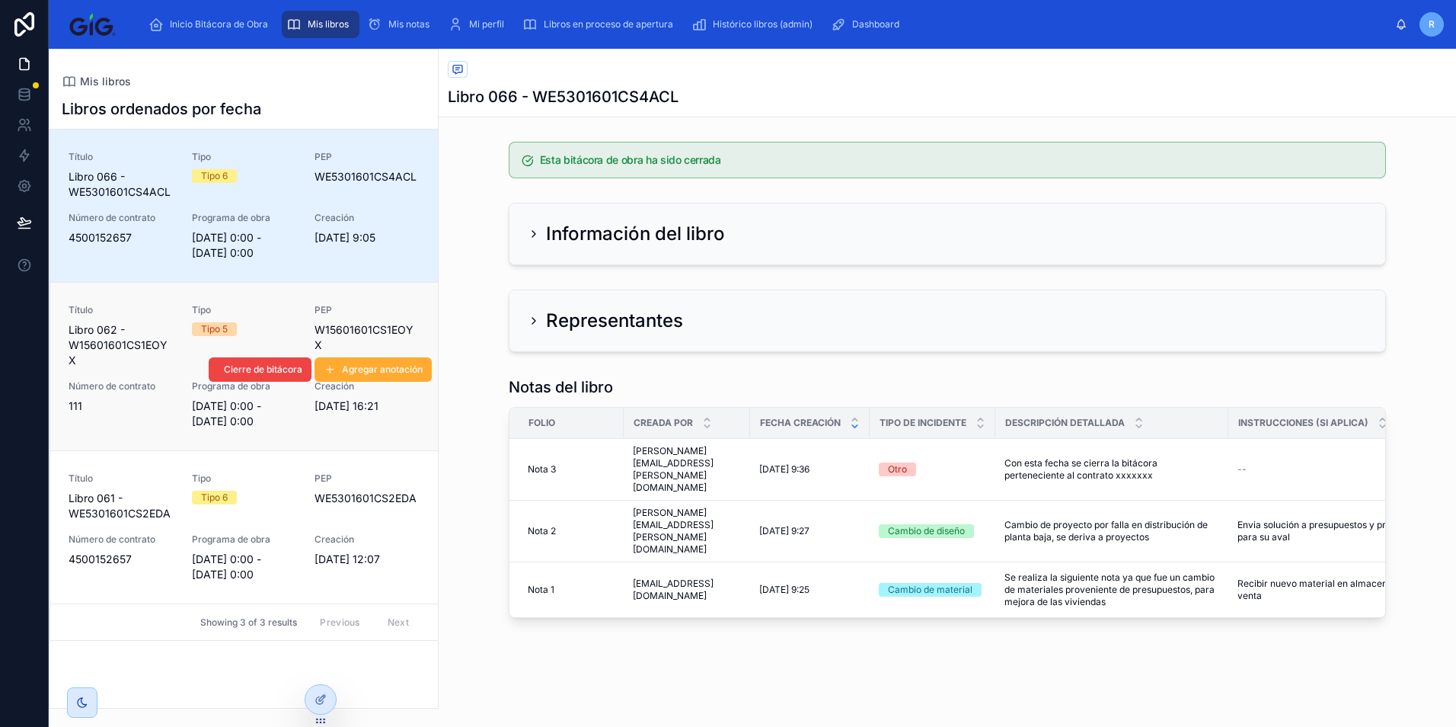
click at [305, 311] on div "Título Libro 062 - W15601601CS1EOYX Tipo Tipo 5 PEP W15601601CS1EOYX Número de …" at bounding box center [244, 366] width 351 height 125
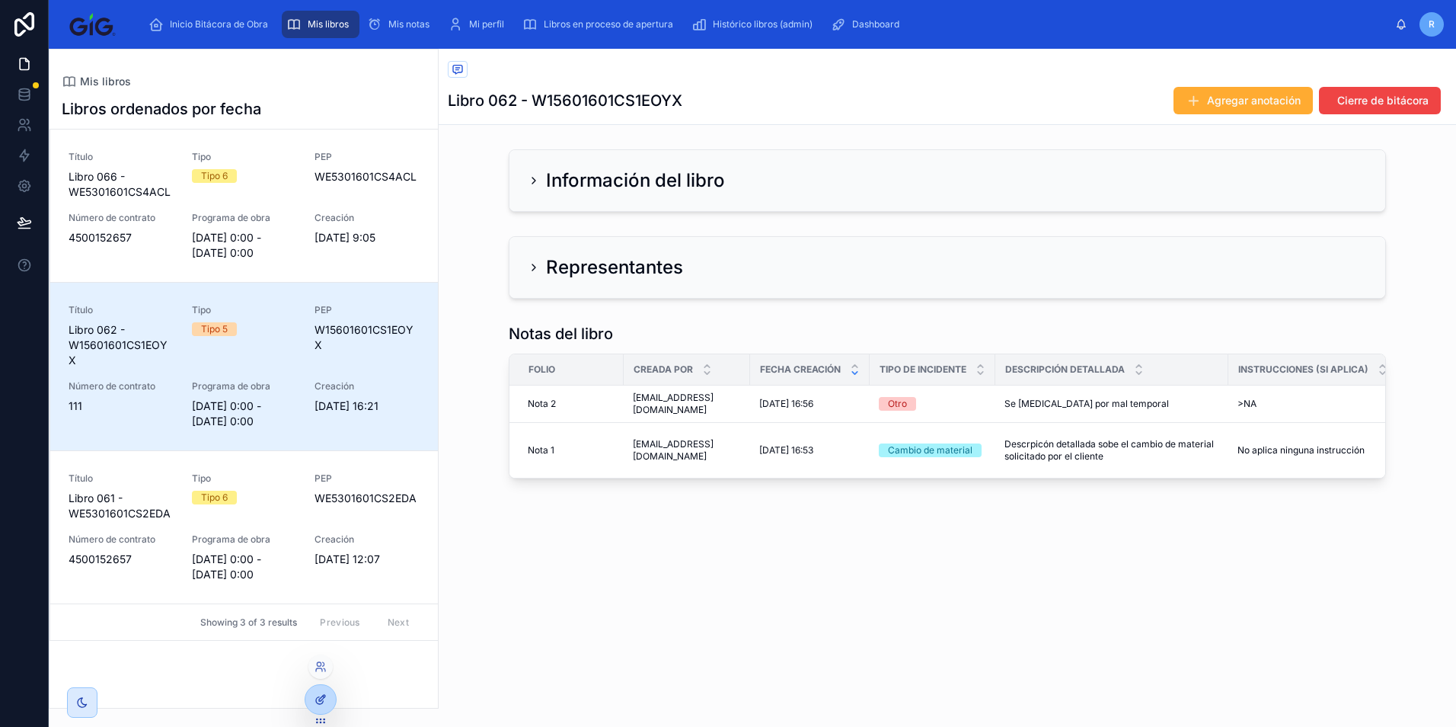
click at [322, 706] on div at bounding box center [320, 699] width 30 height 29
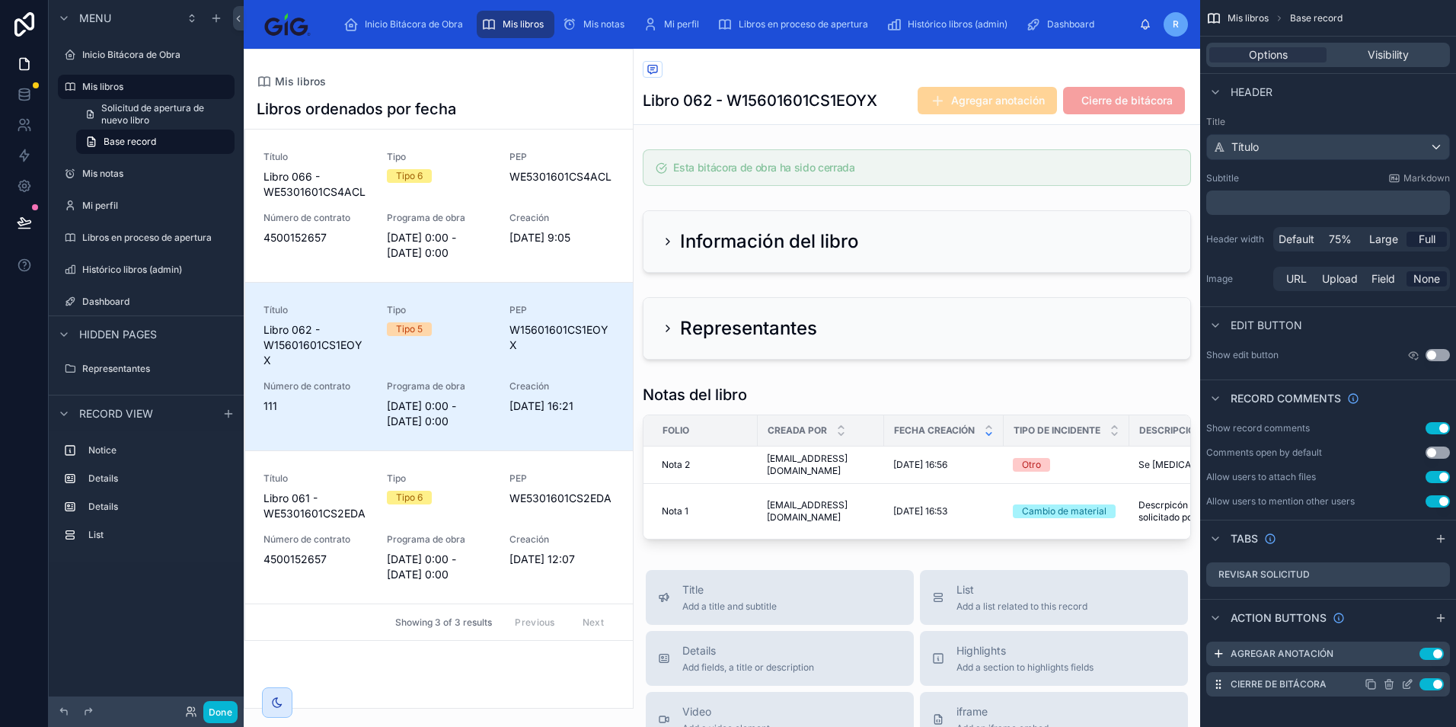
click at [1409, 682] on icon "scrollable content" at bounding box center [1408, 684] width 12 height 12
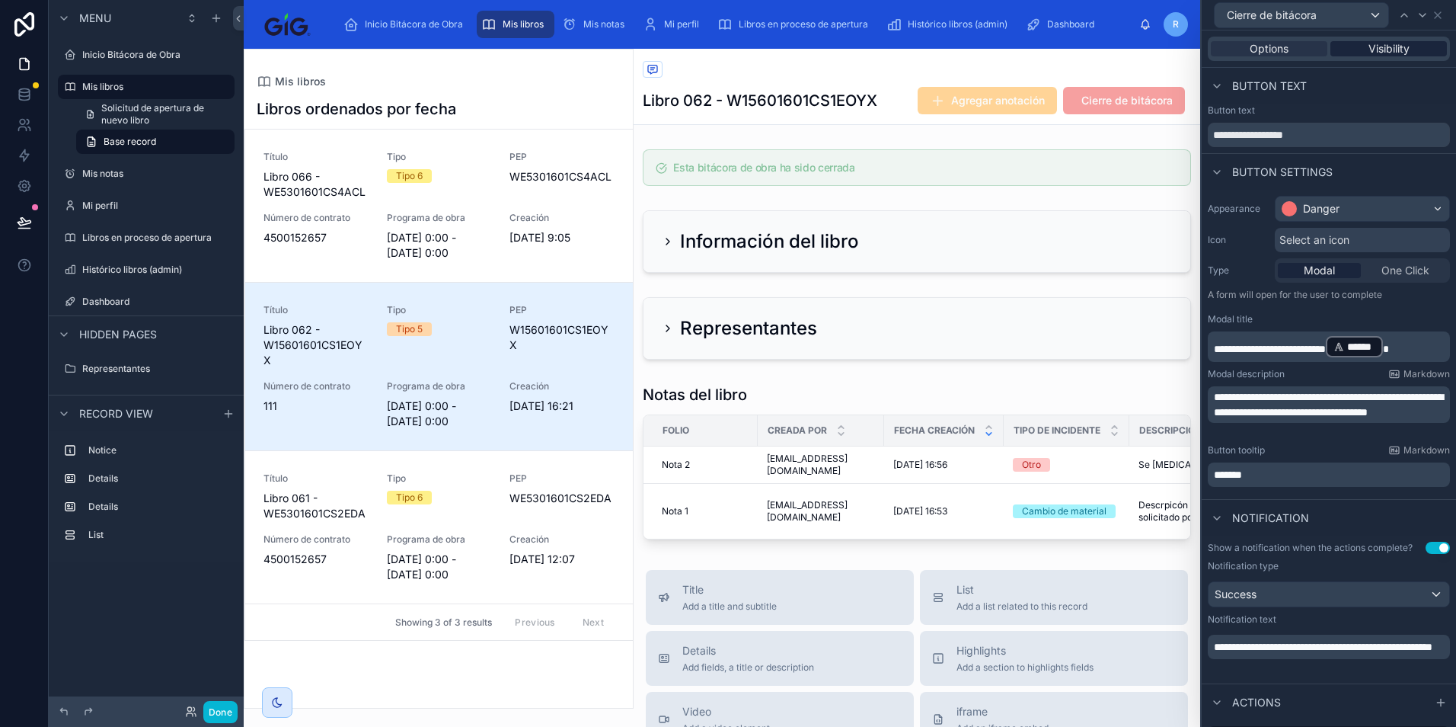
click at [1394, 50] on span "Visibility" at bounding box center [1389, 48] width 41 height 15
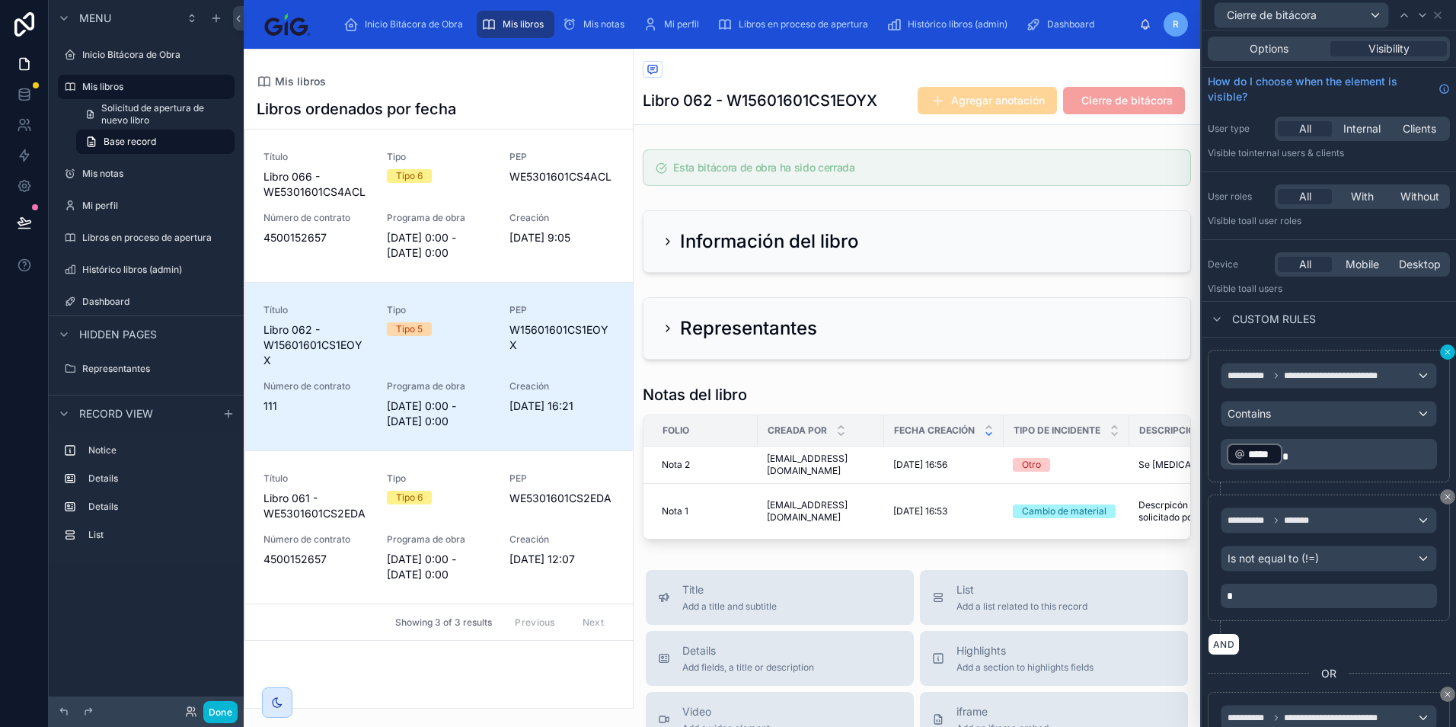
click at [1443, 348] on icon at bounding box center [1447, 351] width 9 height 9
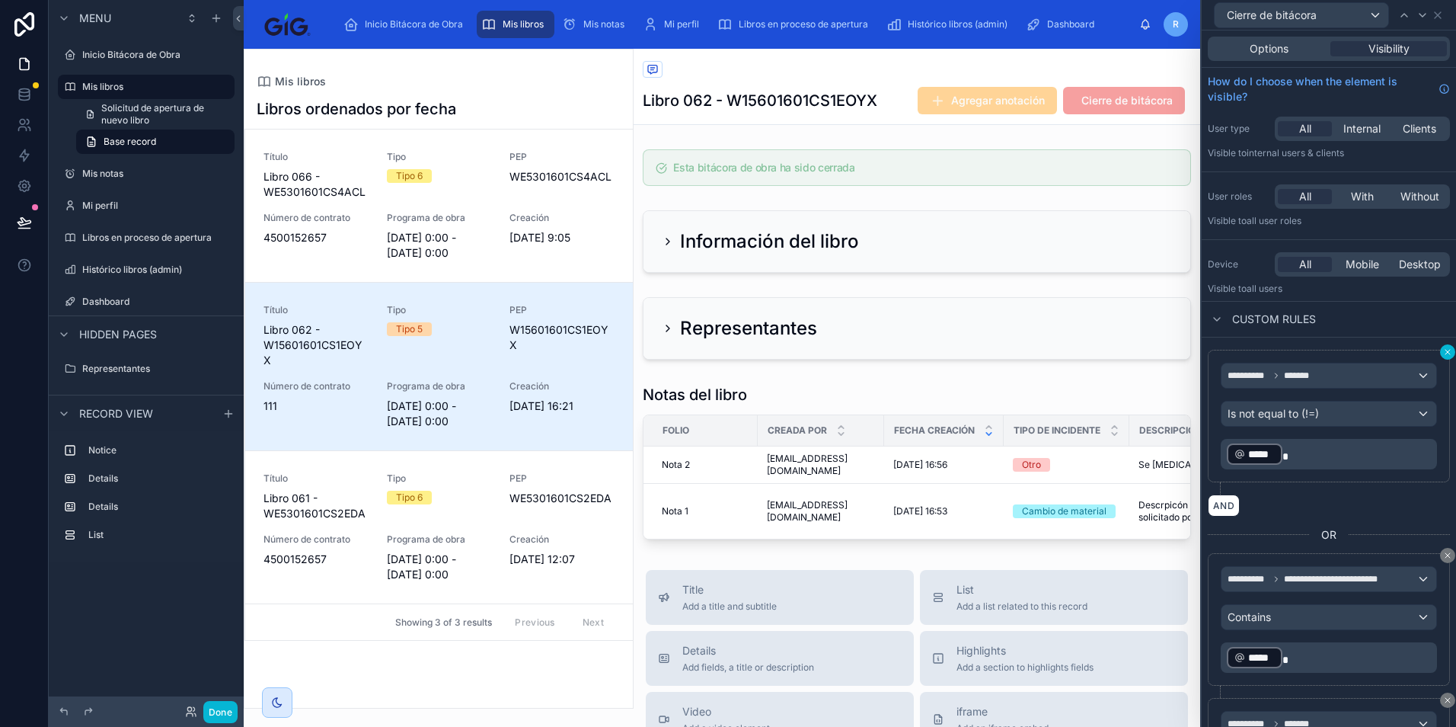
click at [1443, 353] on icon at bounding box center [1447, 351] width 9 height 9
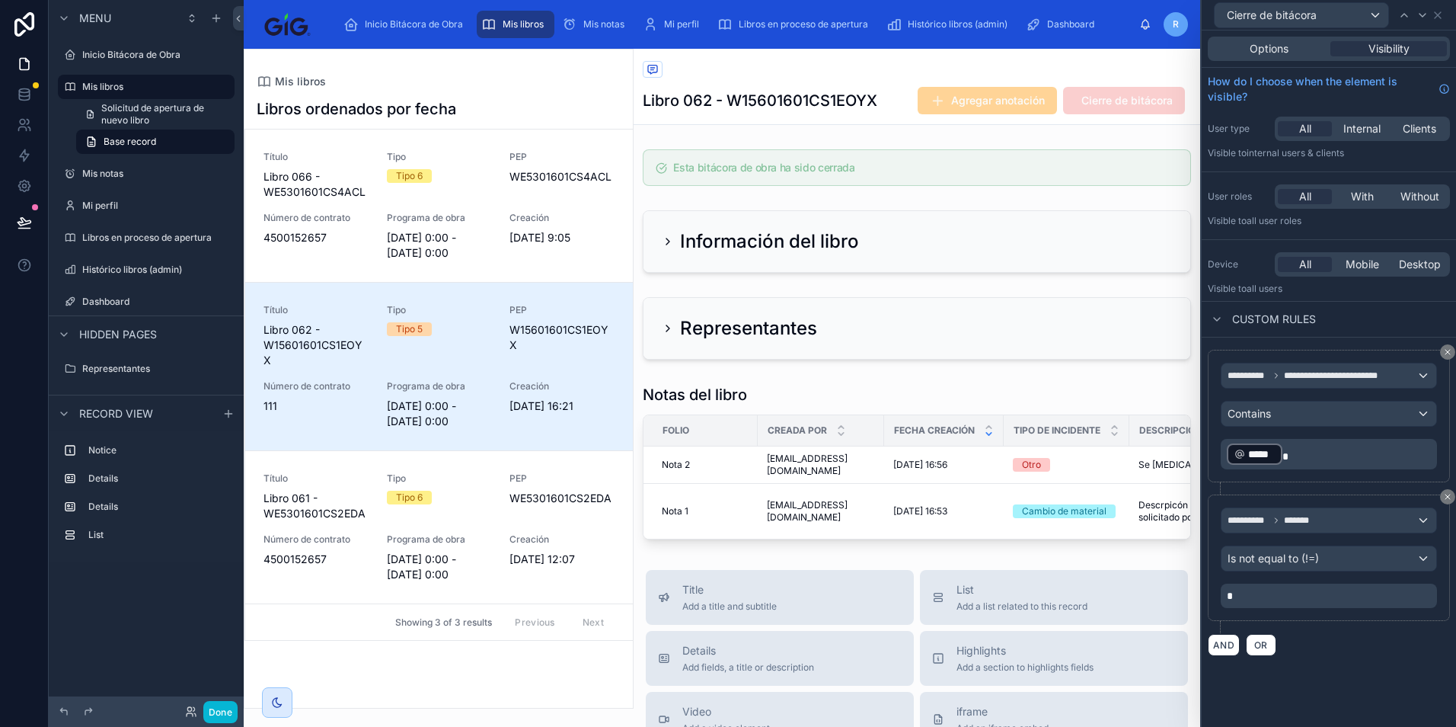
click at [1312, 494] on div "**********" at bounding box center [1329, 557] width 242 height 126
drag, startPoint x: 24, startPoint y: 218, endPoint x: 168, endPoint y: 324, distance: 179.8
click at [24, 218] on icon at bounding box center [24, 222] width 15 height 15
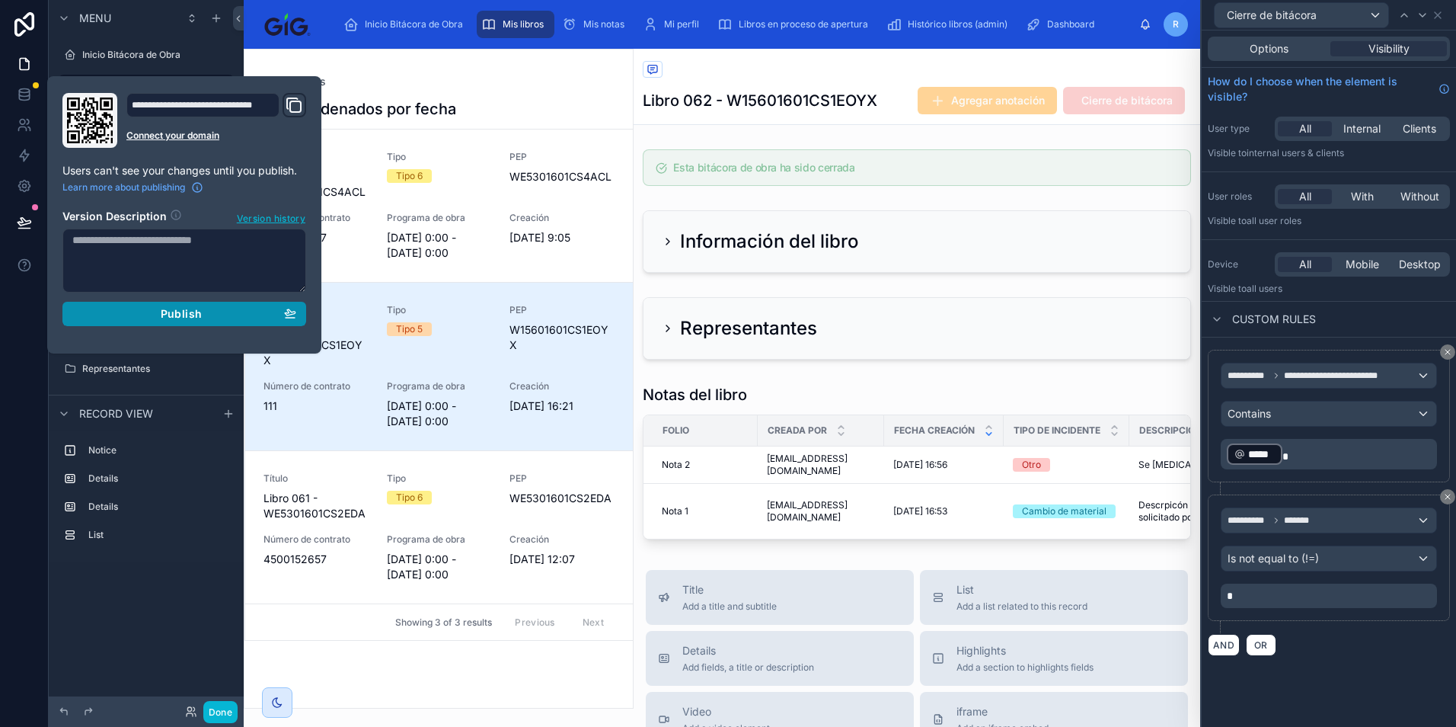
click at [174, 311] on span "Publish" at bounding box center [181, 314] width 41 height 14
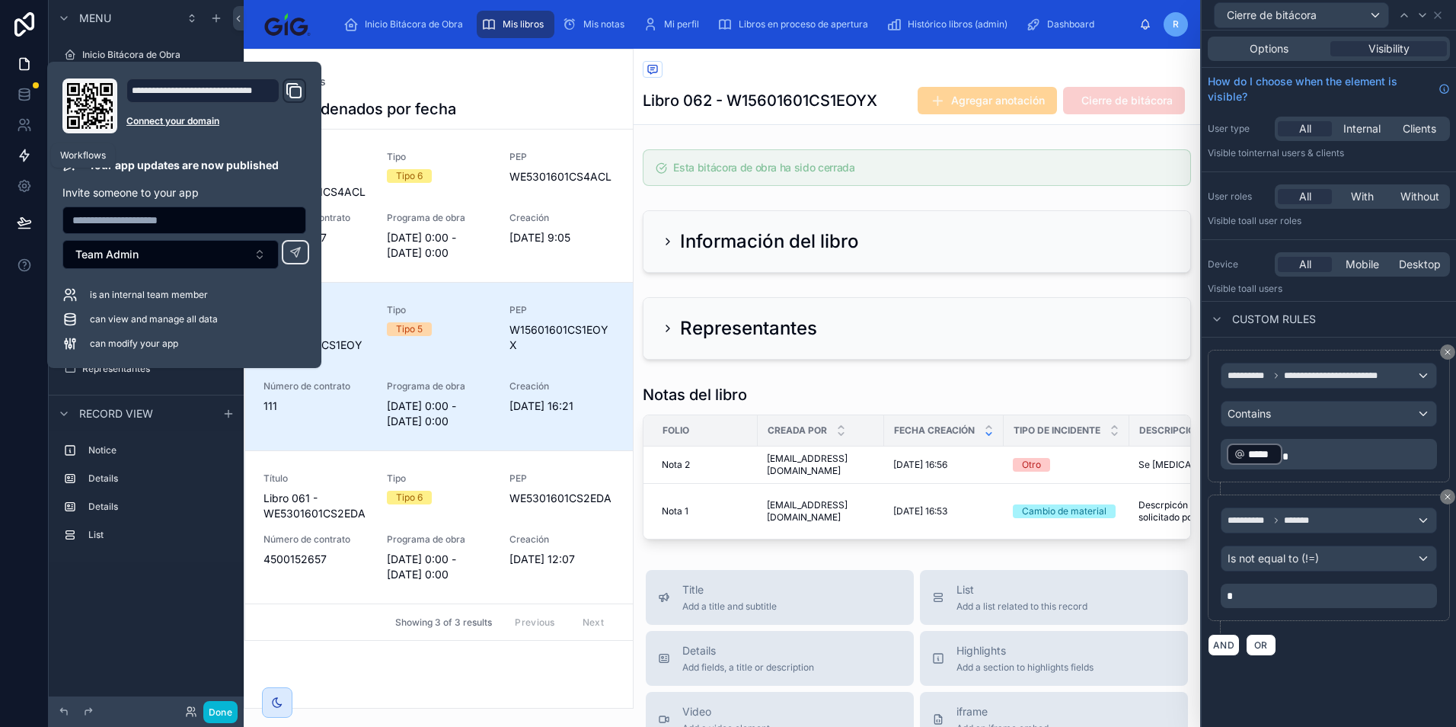
click at [30, 152] on icon at bounding box center [24, 155] width 15 height 15
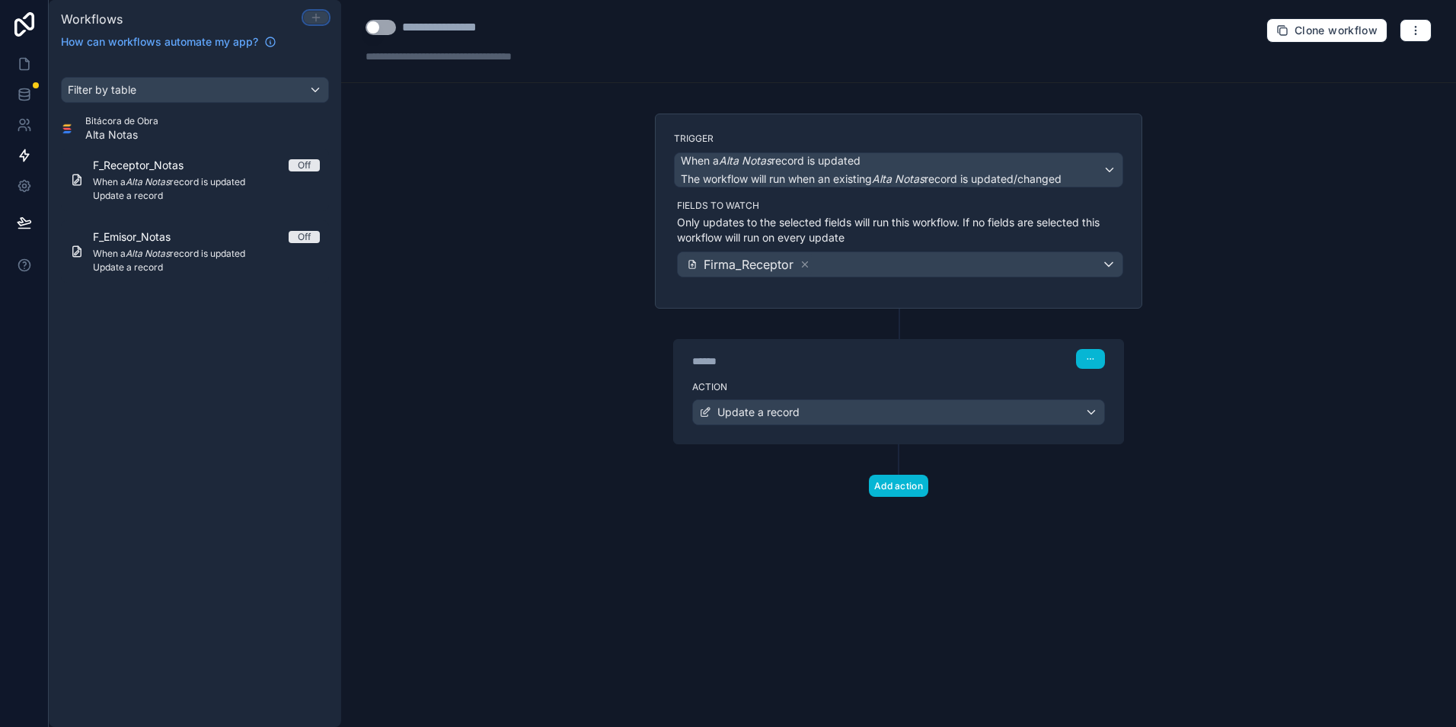
click at [316, 18] on icon at bounding box center [315, 18] width 7 height 0
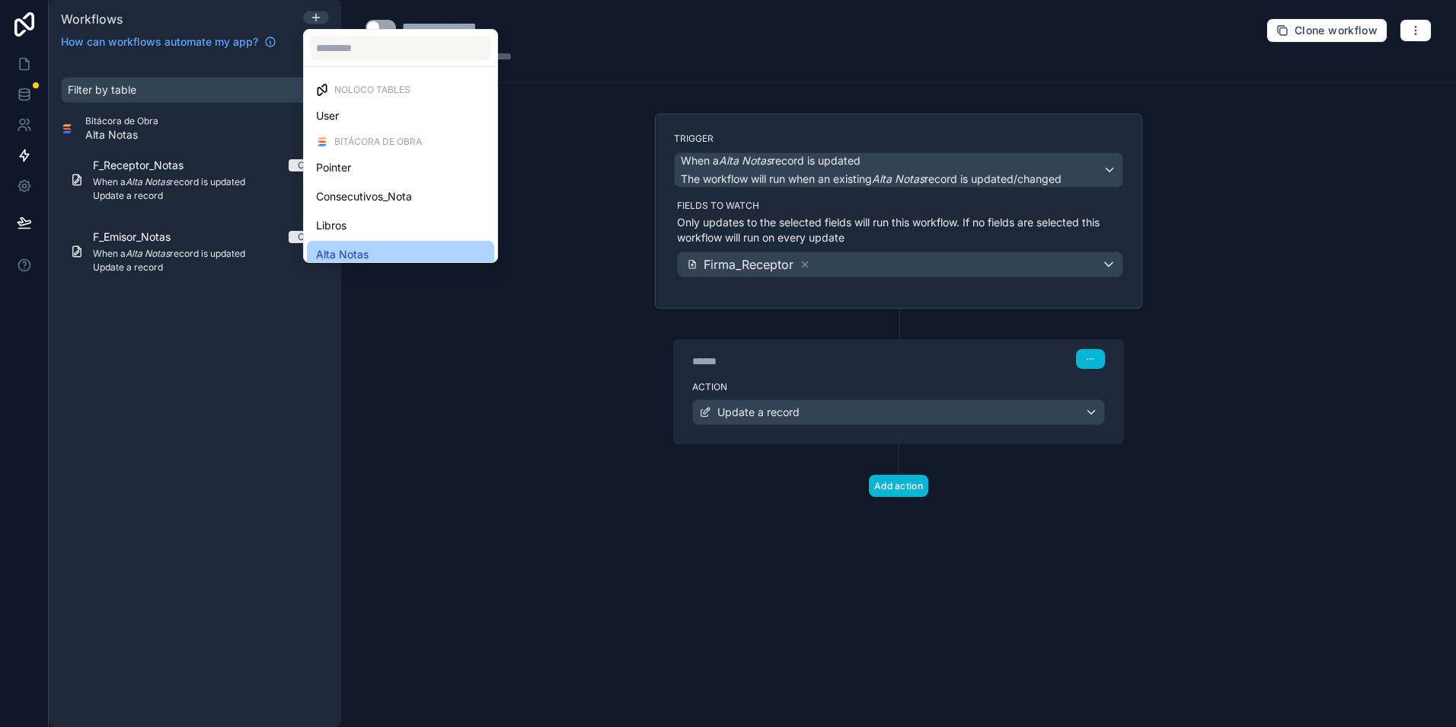
click at [376, 241] on div "Alta Notas" at bounding box center [400, 254] width 187 height 27
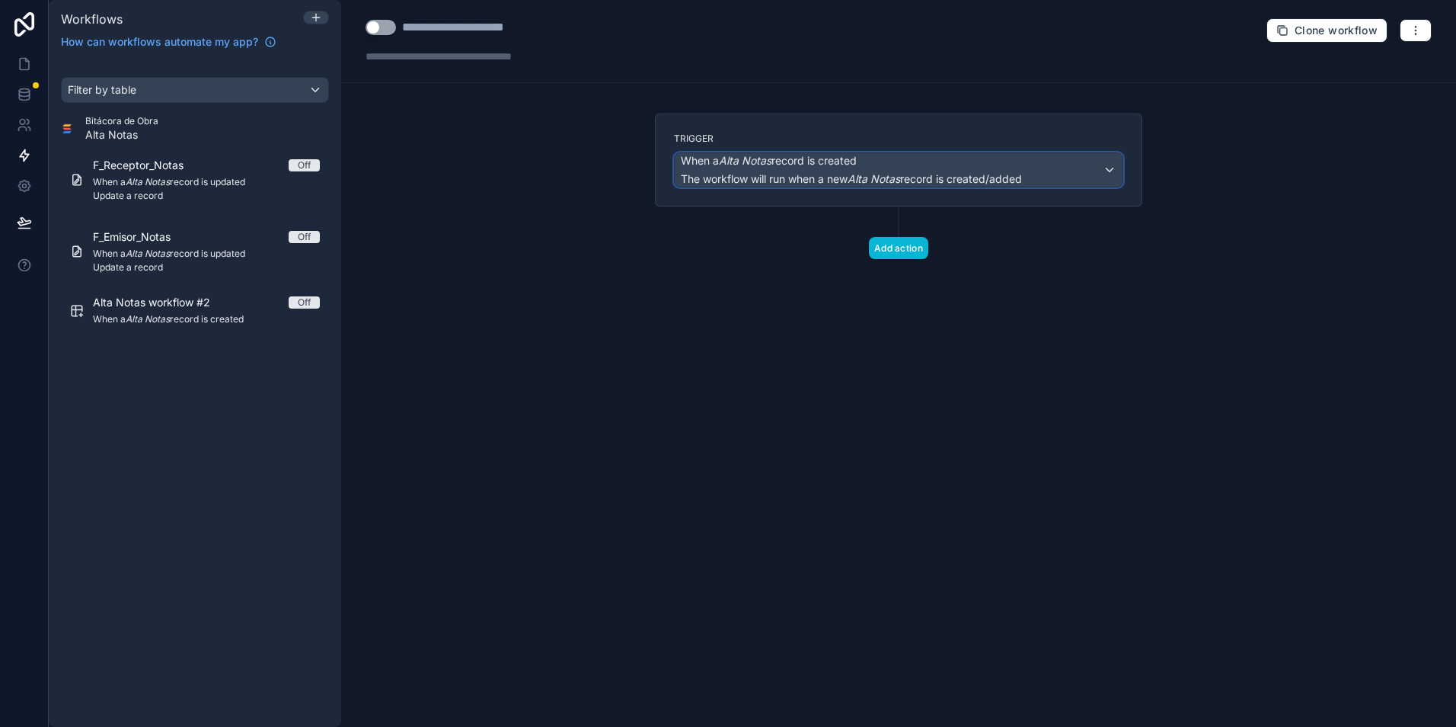
click at [874, 176] on em "Alta Notas" at bounding box center [874, 178] width 53 height 13
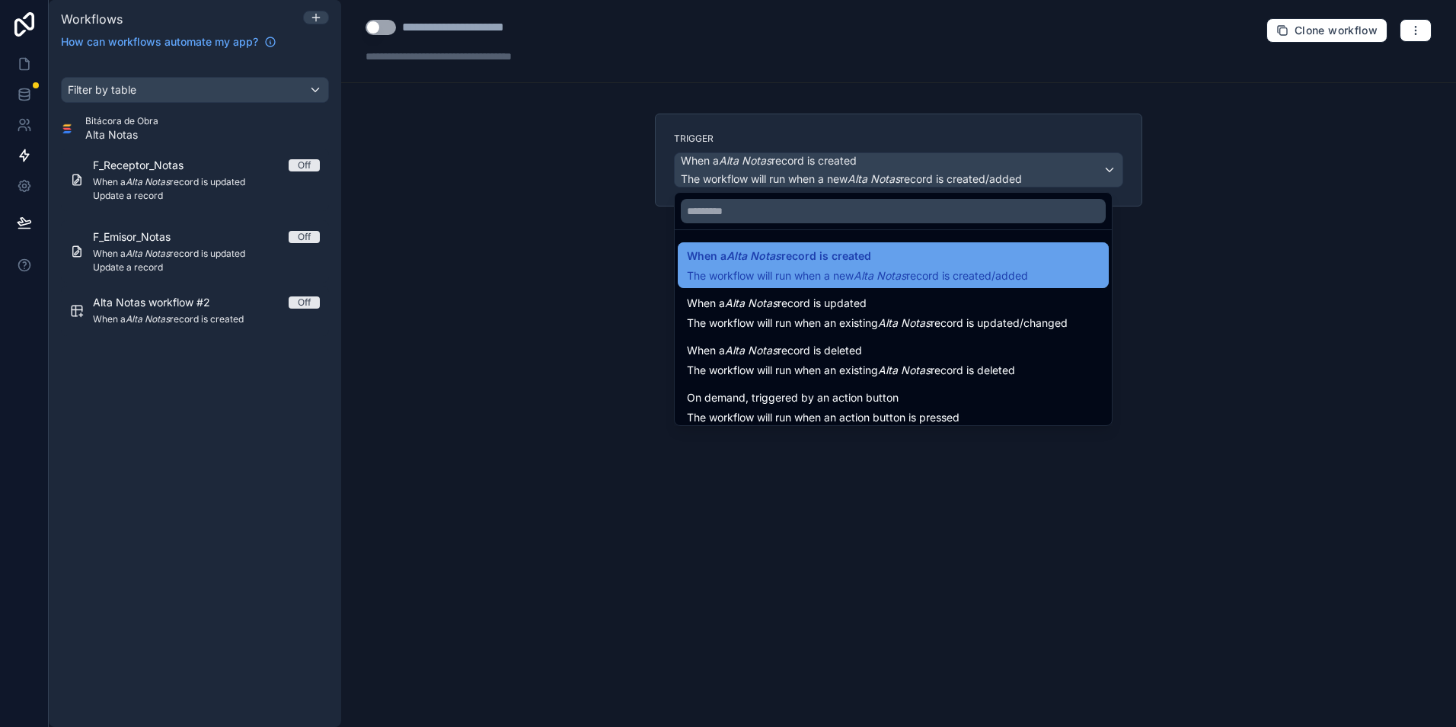
click at [789, 269] on span "The workflow will run when a new Alta Notas record is created/added" at bounding box center [857, 275] width 341 height 13
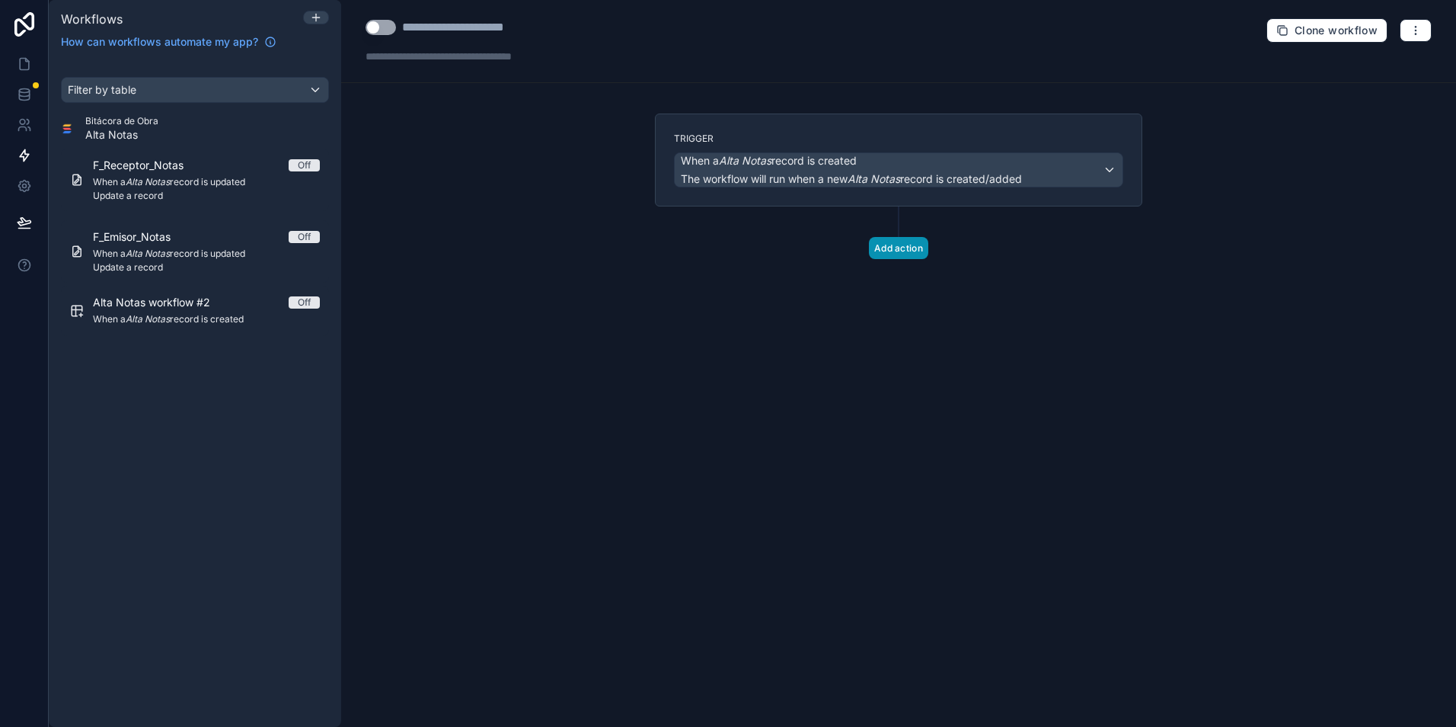
click at [893, 258] on button "Add action" at bounding box center [898, 248] width 59 height 22
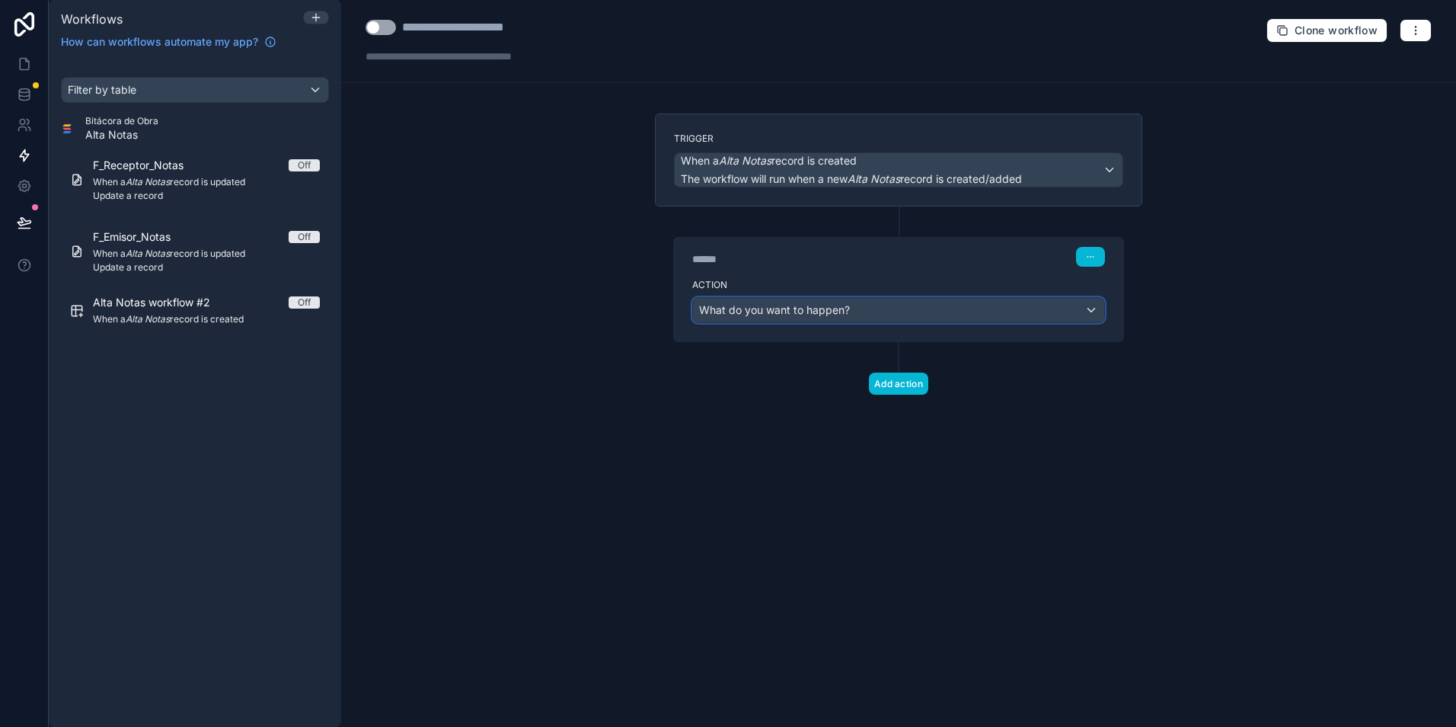
click at [828, 309] on span "What do you want to happen?" at bounding box center [774, 309] width 151 height 13
